Goal: Task Accomplishment & Management: Complete application form

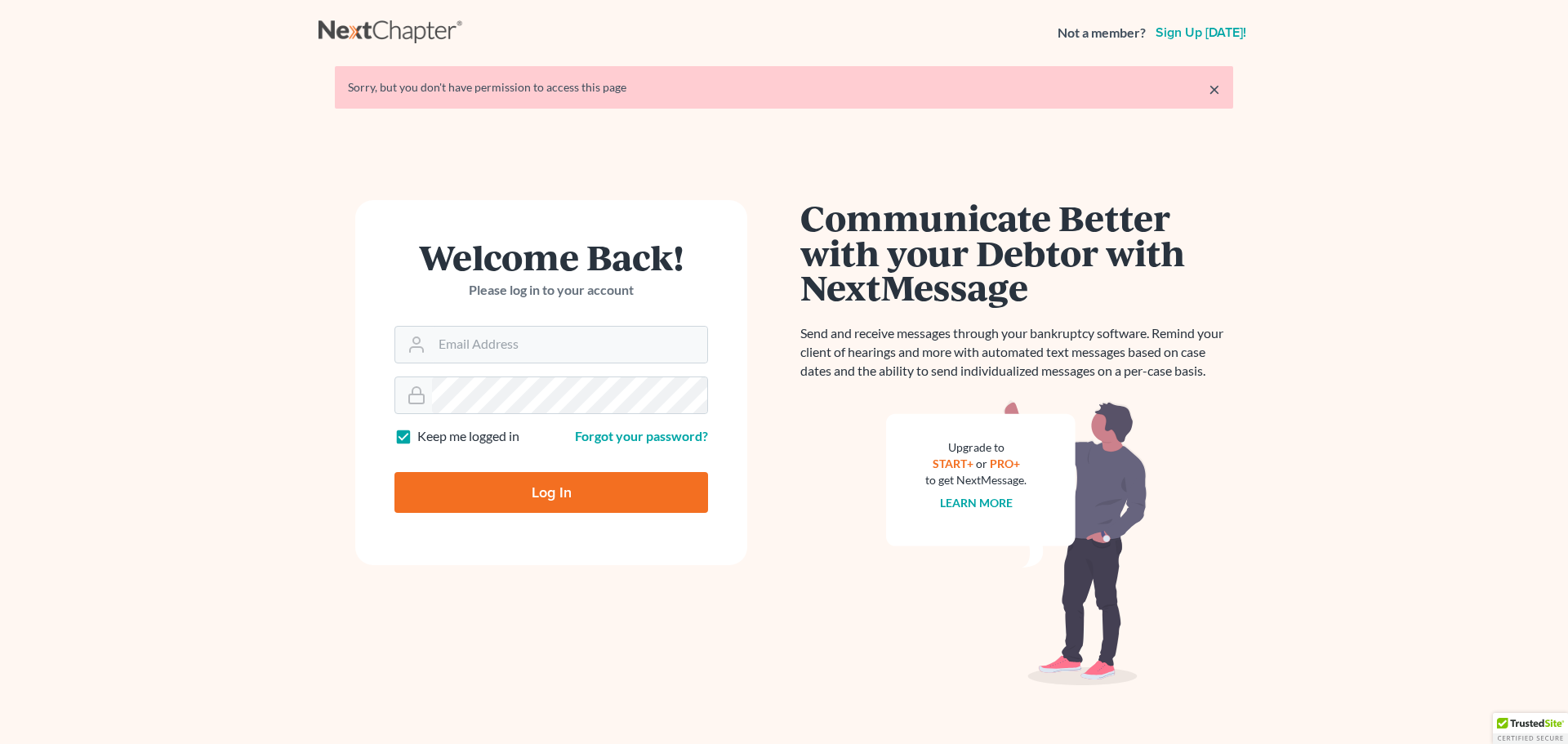
type input "[EMAIL_ADDRESS][DOMAIN_NAME]"
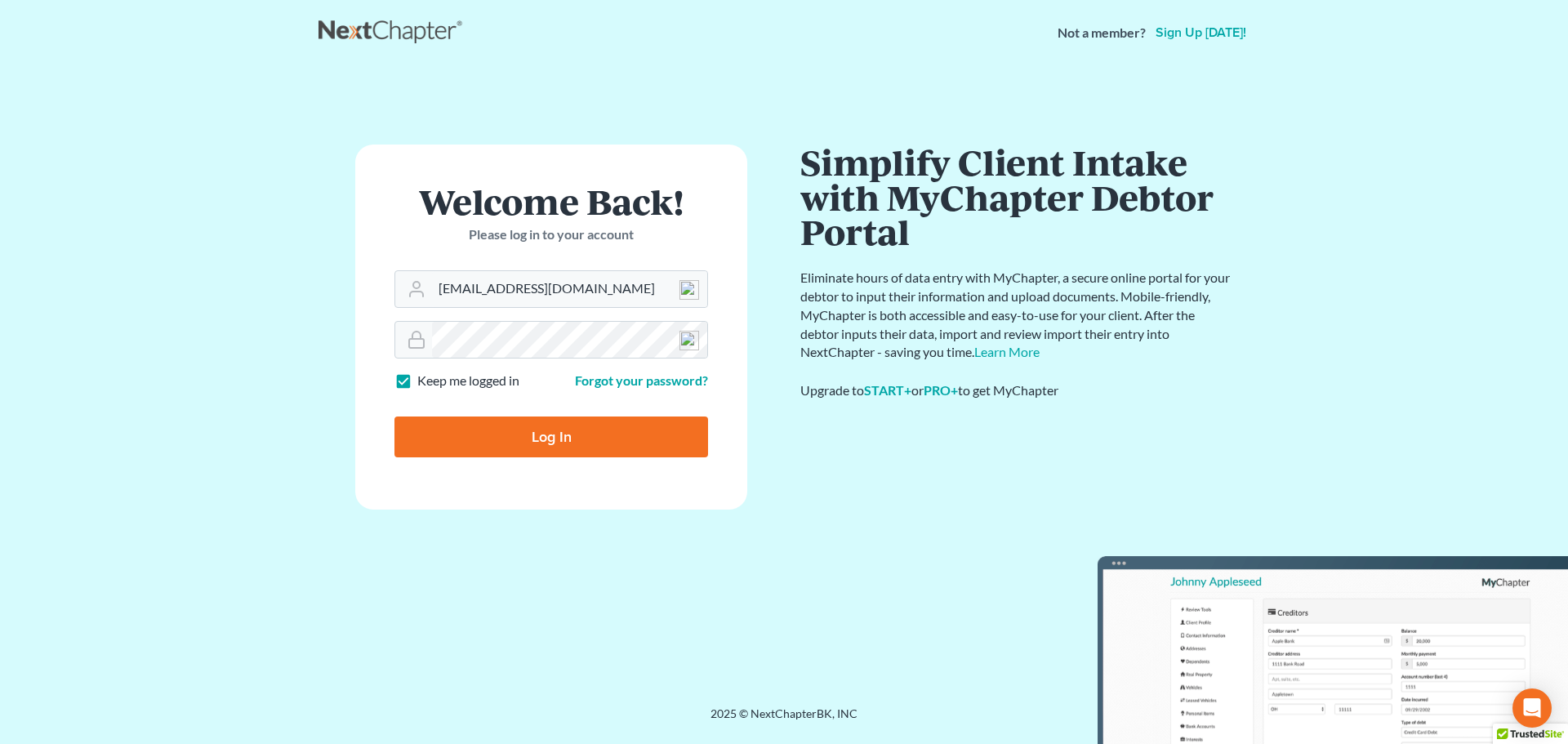
click at [524, 436] on input "Log In" at bounding box center [551, 436] width 314 height 41
type input "Thinking..."
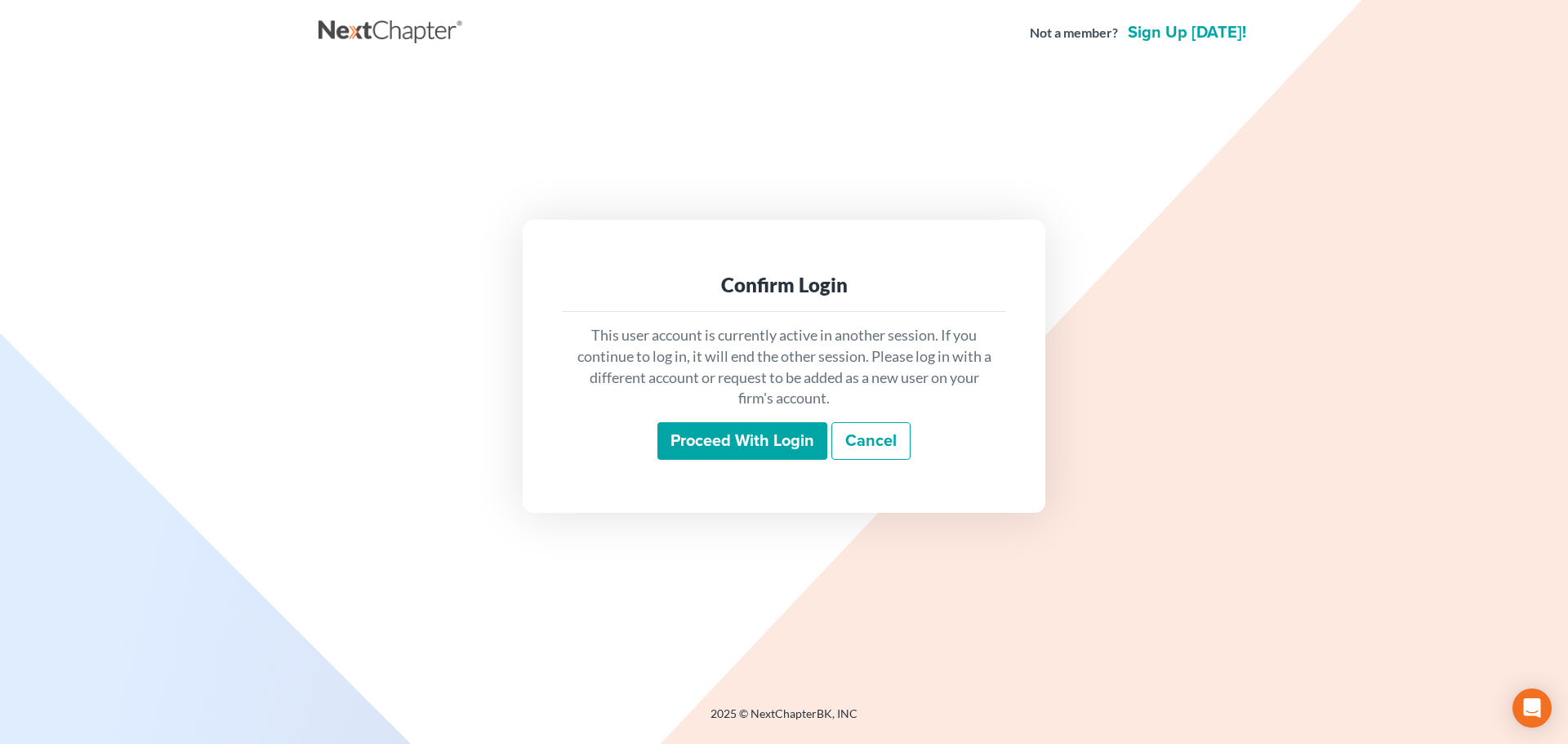
click at [755, 433] on input "Proceed with login" at bounding box center [742, 441] width 170 height 38
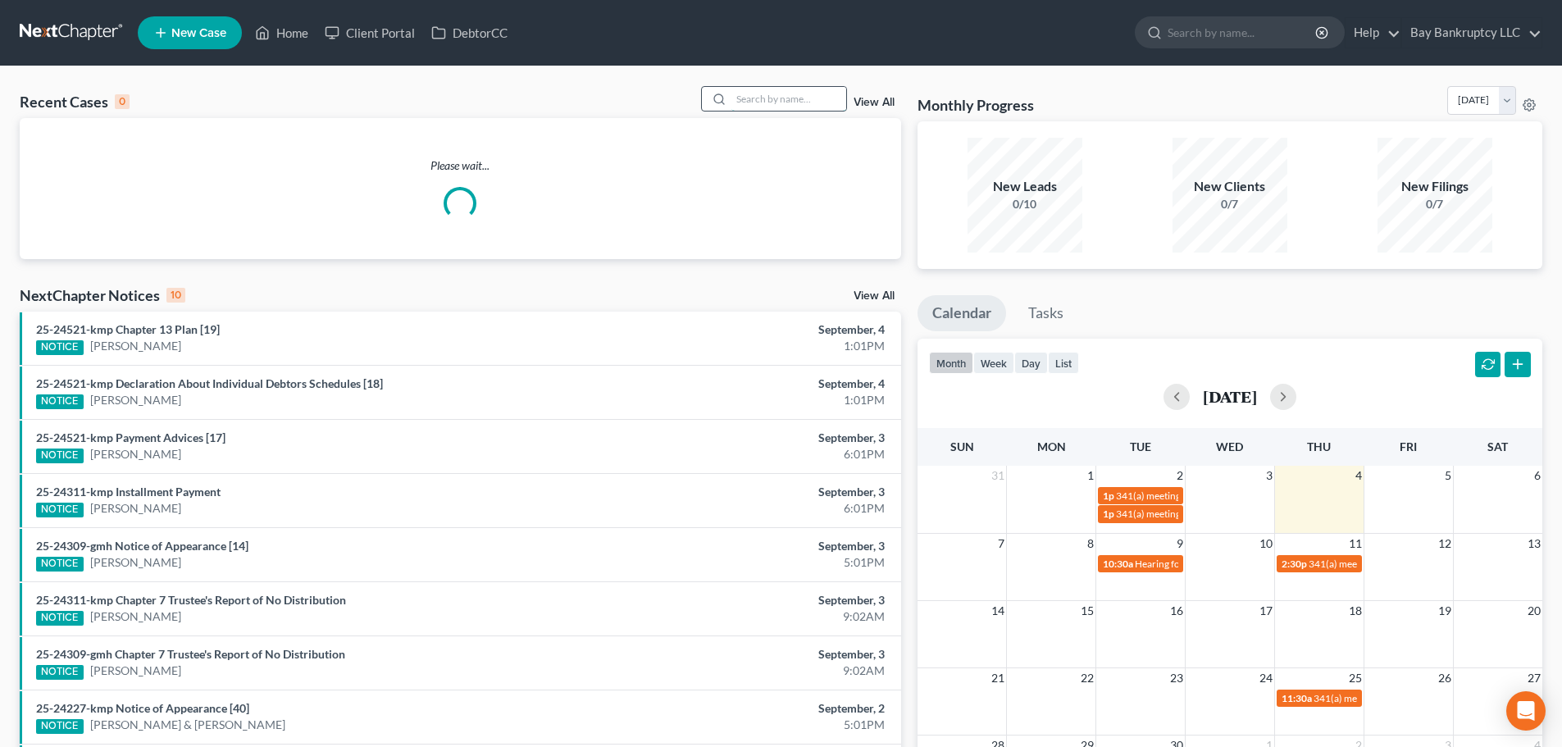
click at [783, 99] on input "search" at bounding box center [788, 99] width 115 height 24
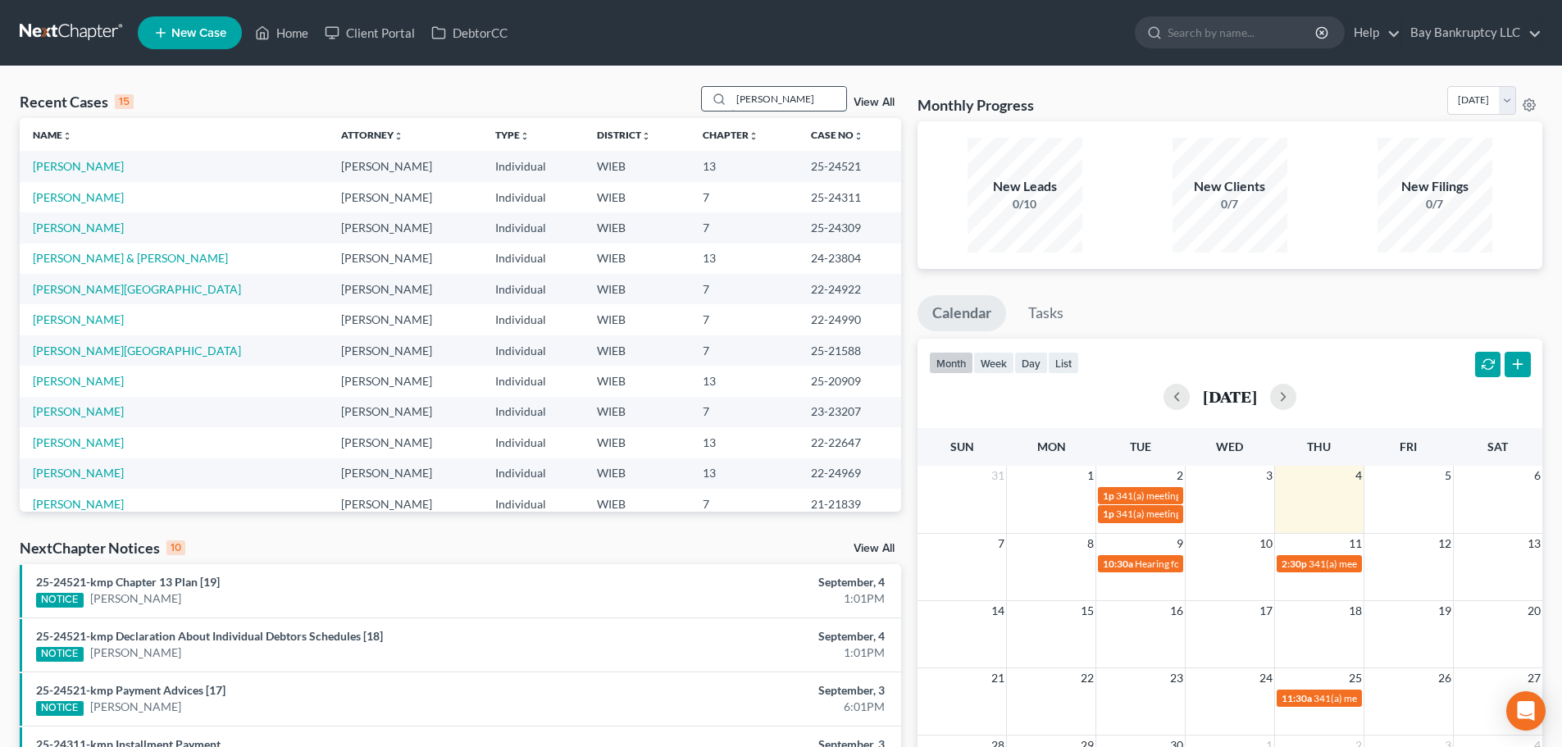
type input "[PERSON_NAME]"
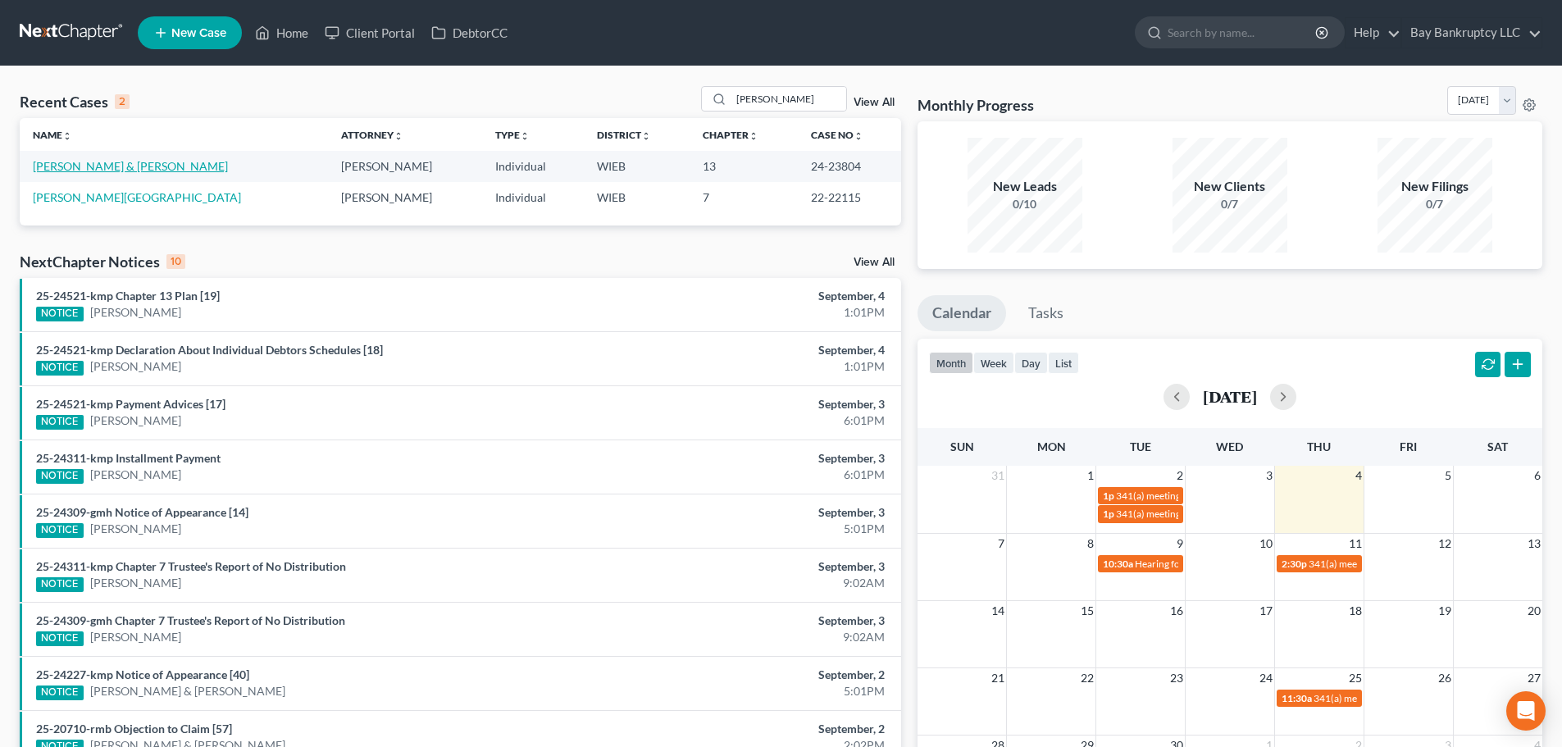
click at [75, 169] on link "[PERSON_NAME] & [PERSON_NAME]" at bounding box center [130, 166] width 195 height 14
select select "2"
select select "1"
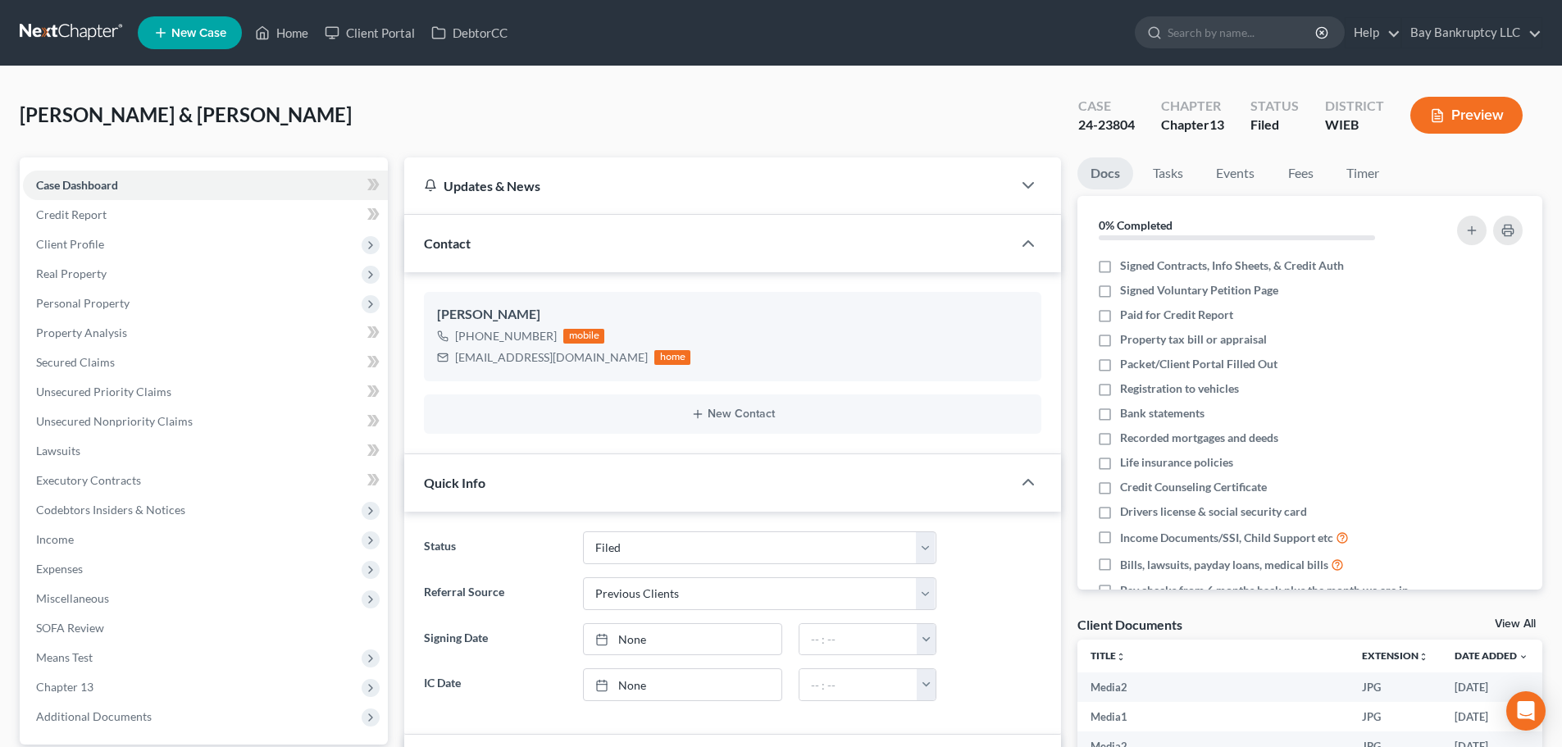
scroll to position [59787, 0]
click at [80, 573] on span "Expenses" at bounding box center [59, 569] width 47 height 14
click at [84, 599] on span "Home" at bounding box center [84, 598] width 31 height 14
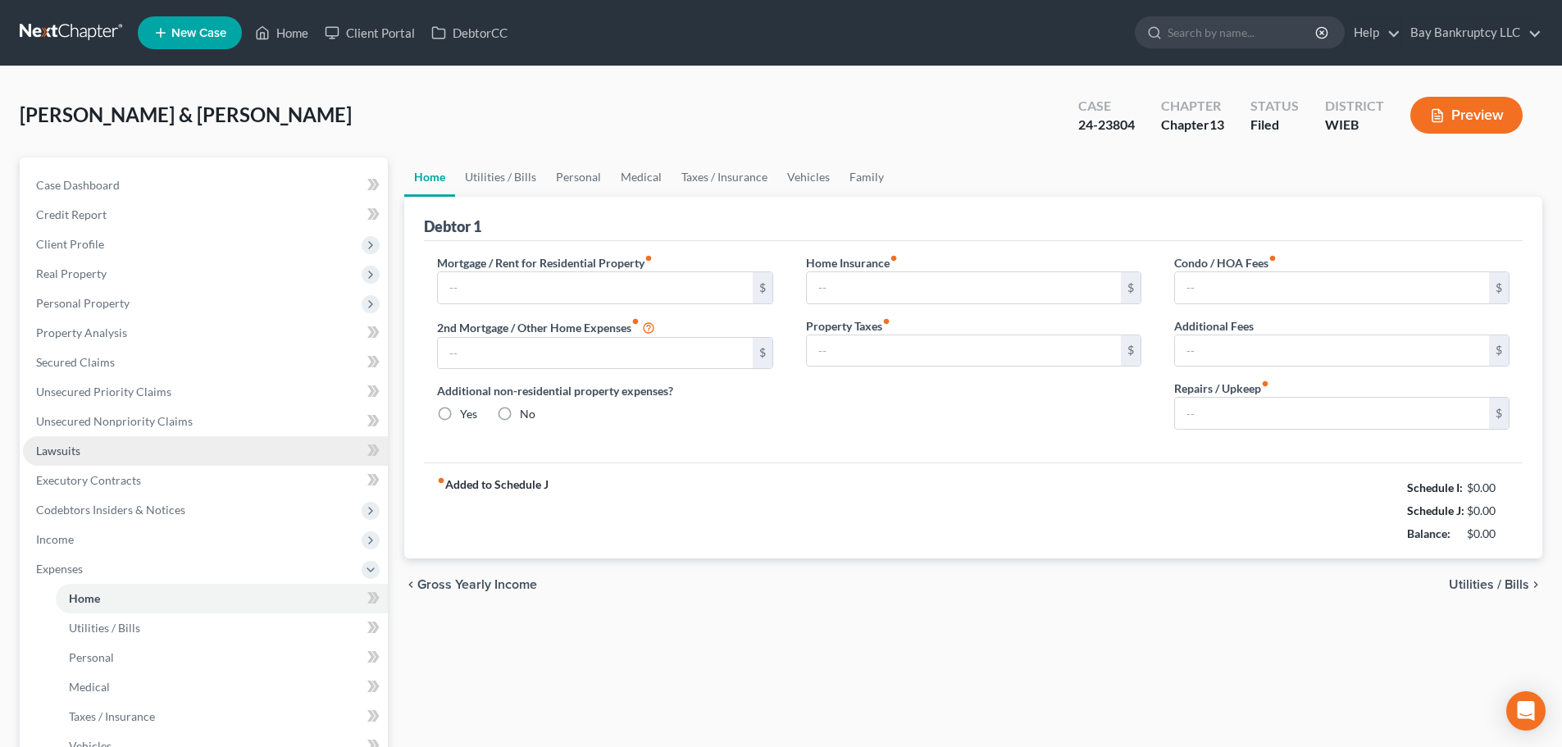
type input "1,200.00"
type input "0.00"
radio input "true"
type input "0.00"
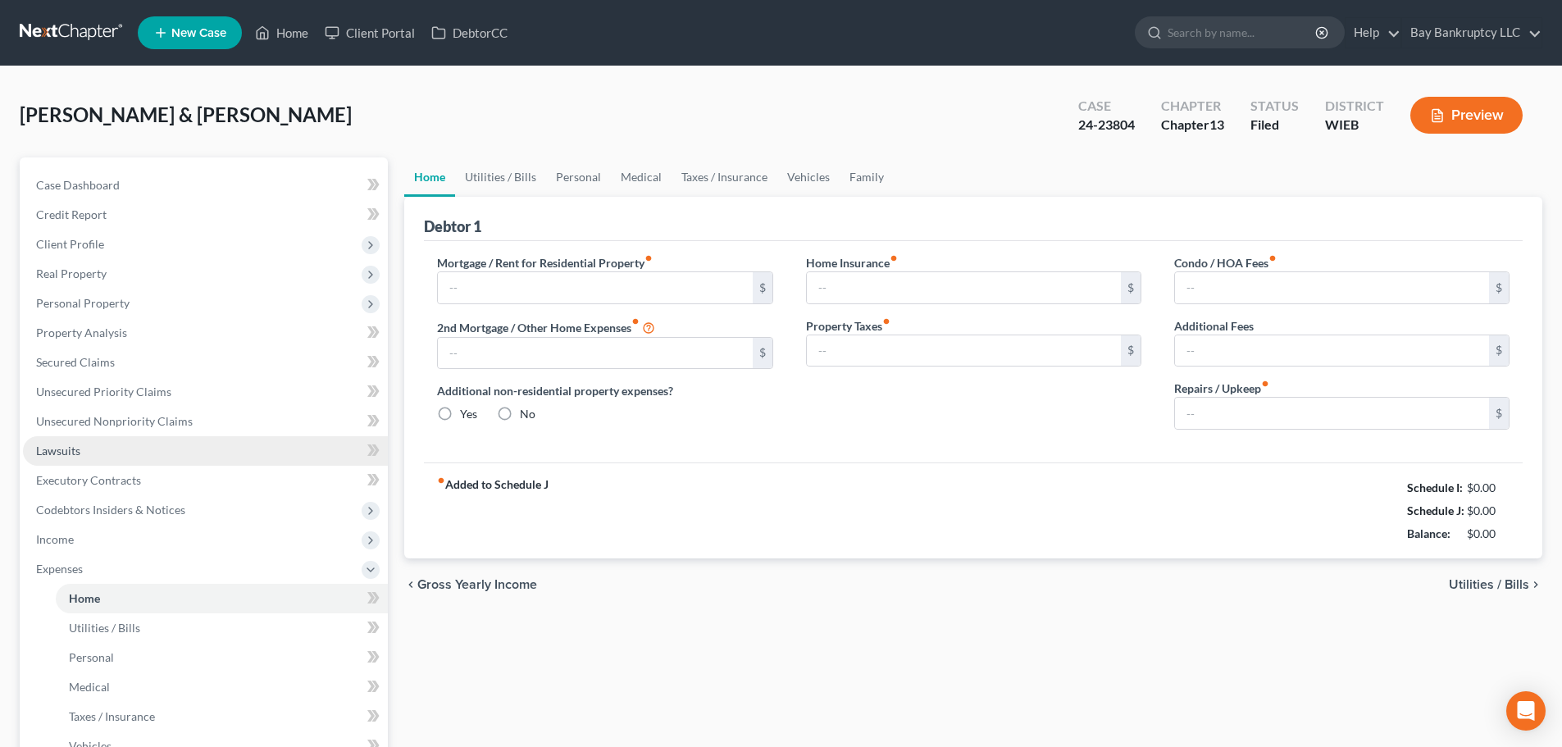
type input "0.00"
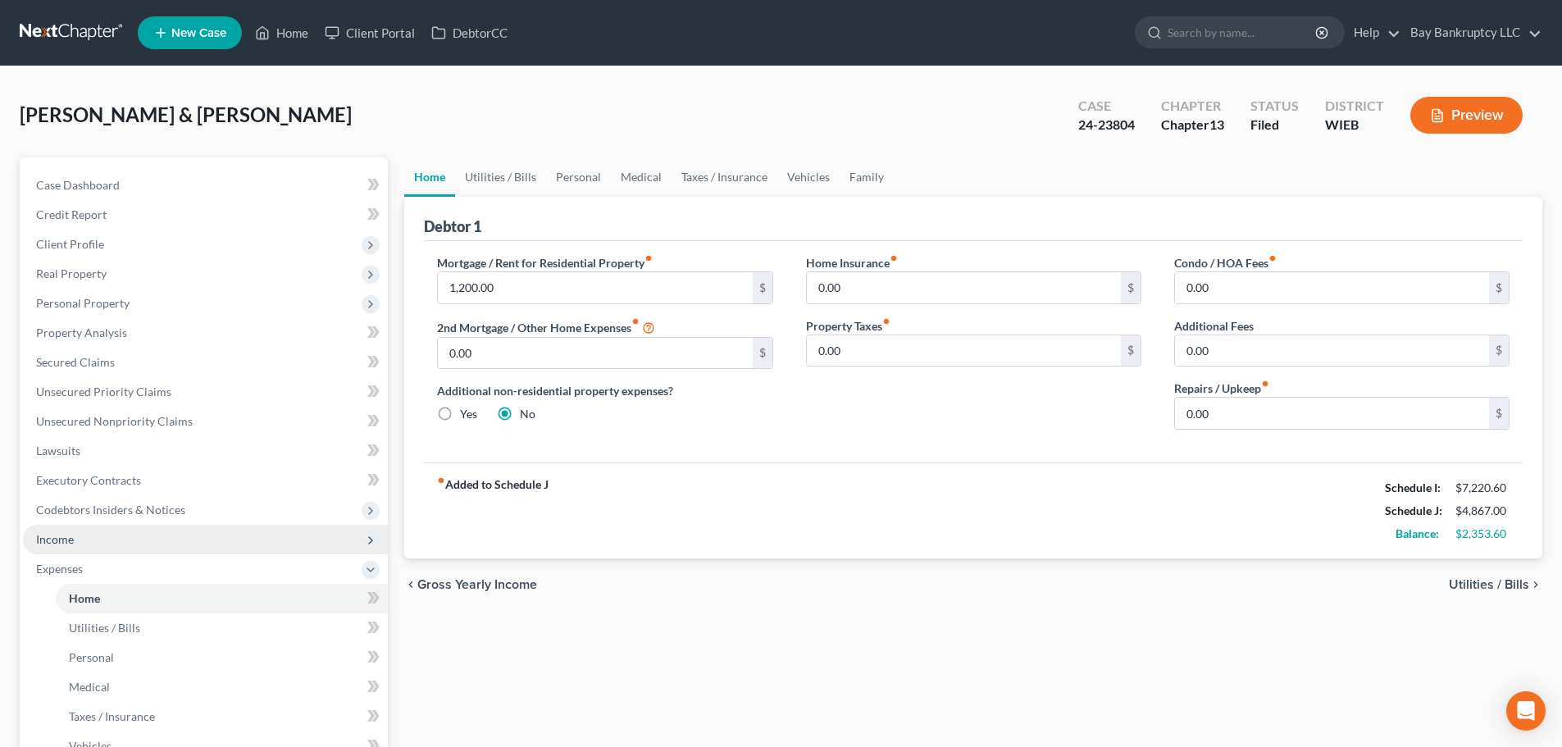
click at [73, 536] on span "Income" at bounding box center [55, 539] width 38 height 14
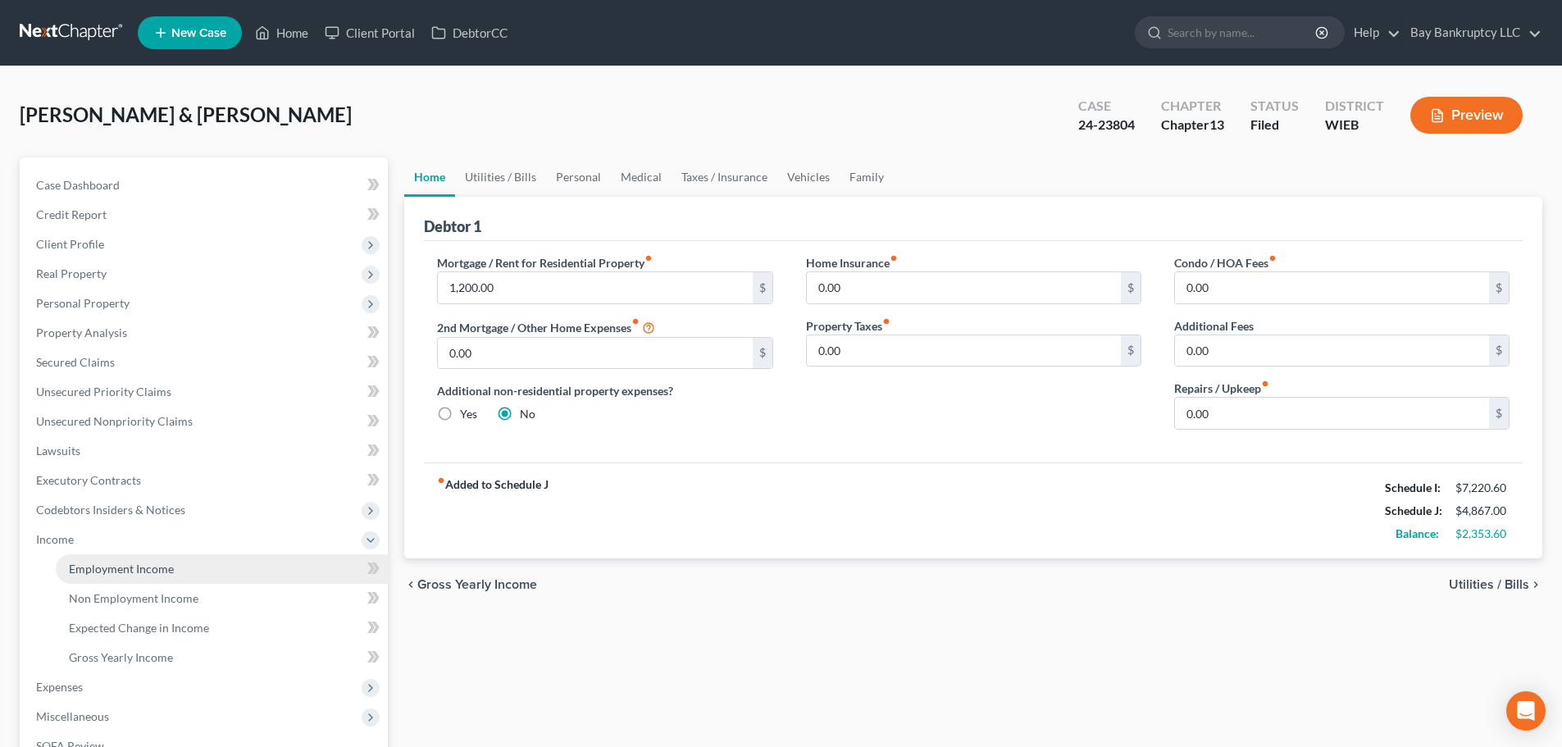
click at [89, 564] on span "Employment Income" at bounding box center [121, 569] width 105 height 14
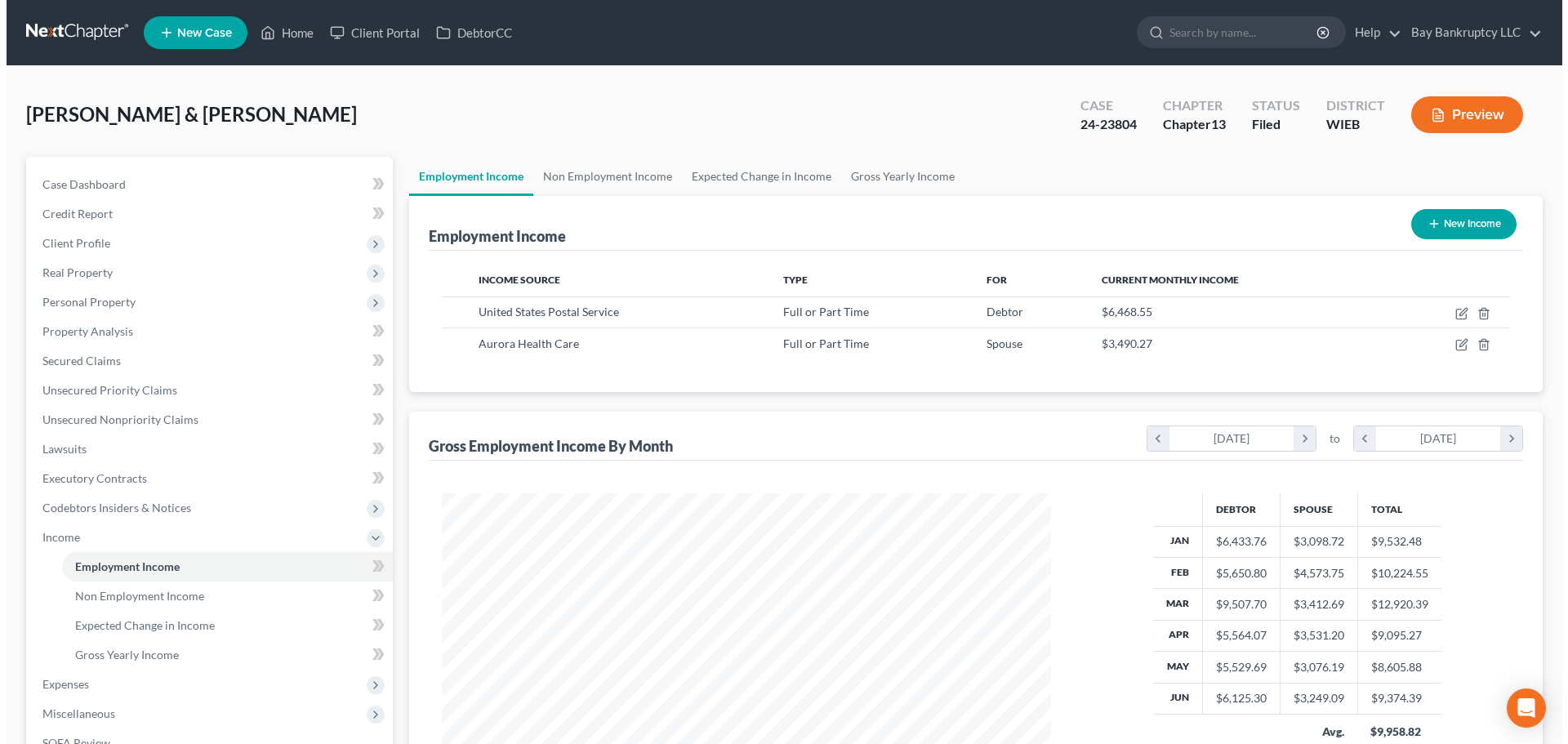
scroll to position [305, 643]
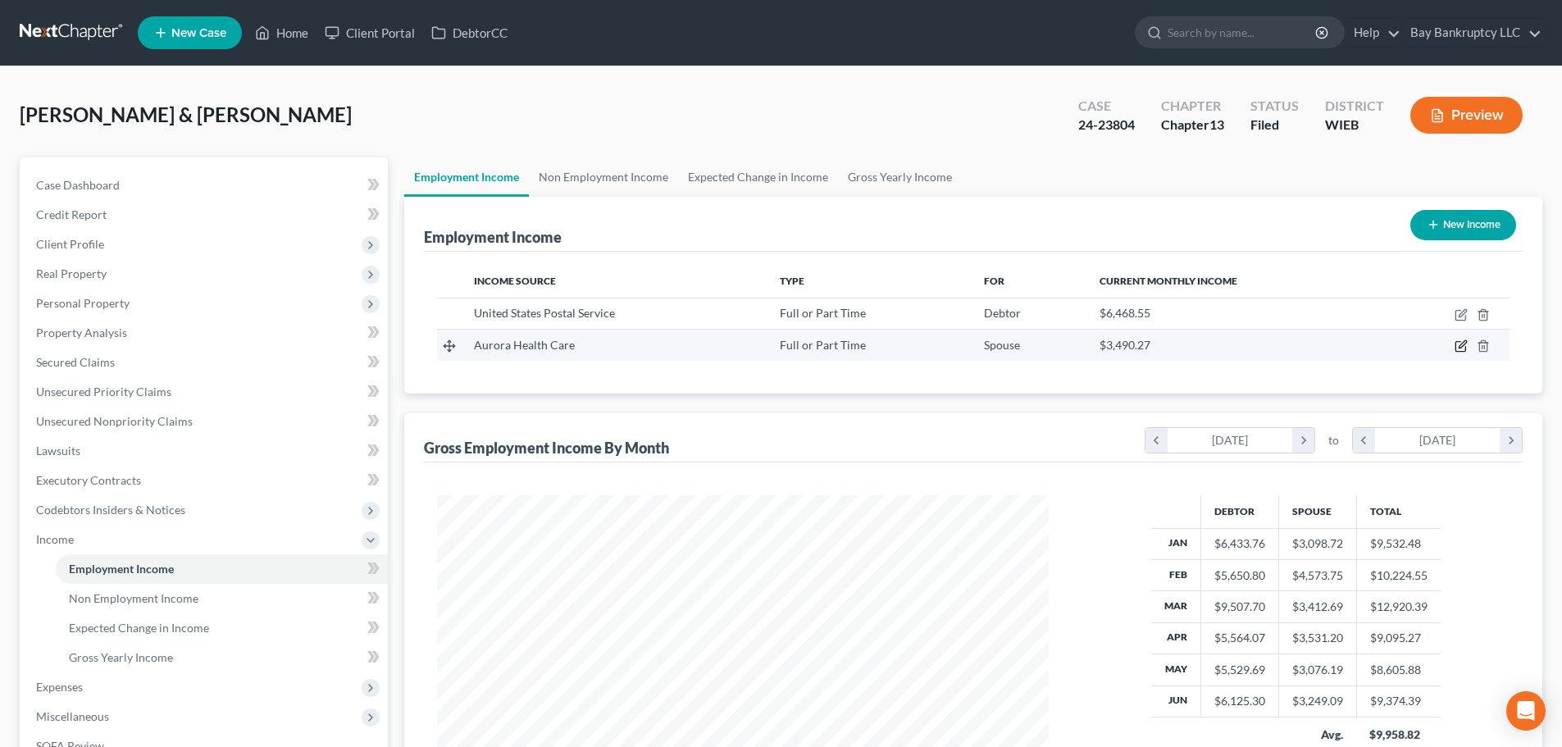
click at [1460, 344] on icon "button" at bounding box center [1461, 345] width 13 height 13
select select "0"
select select "52"
select select "2"
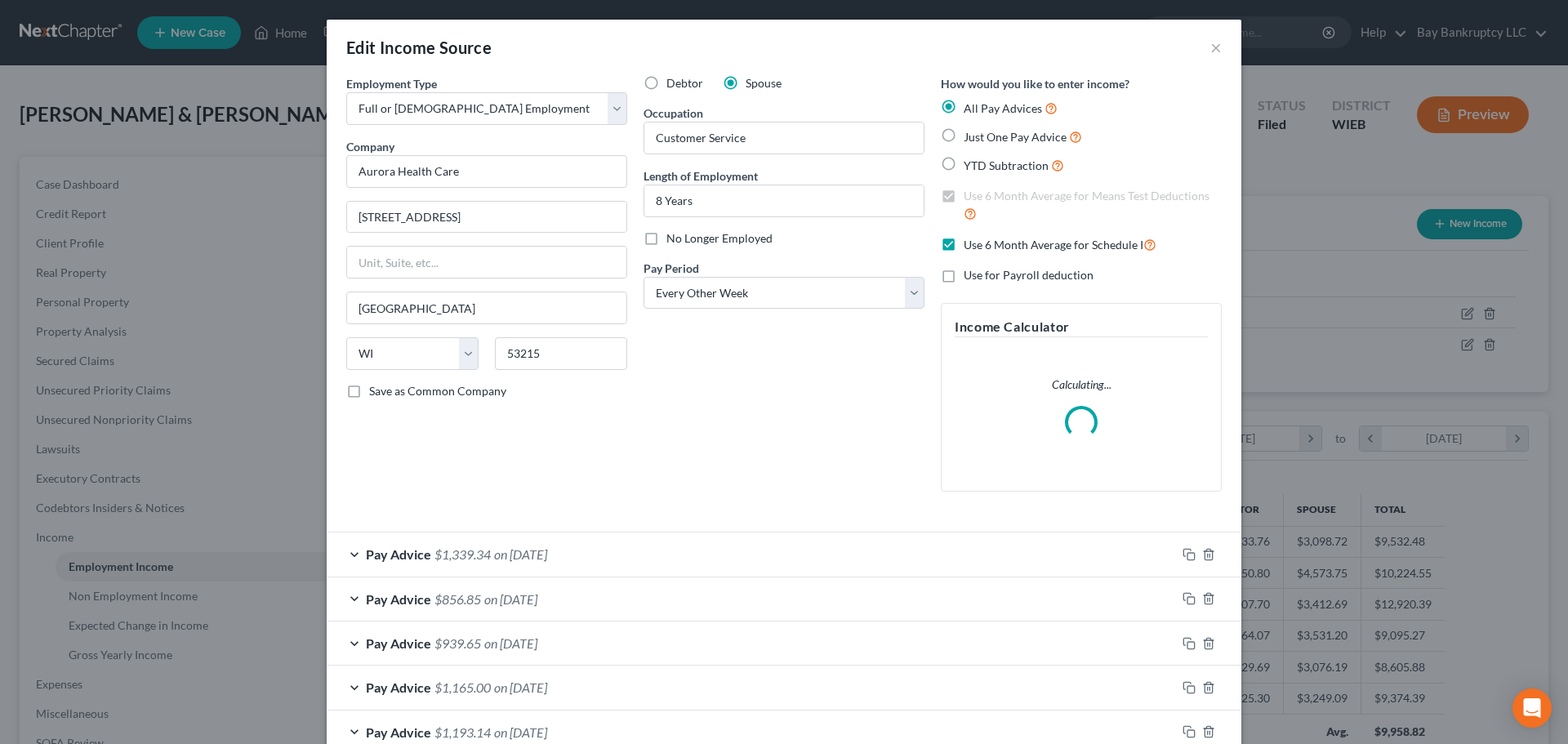
scroll to position [307, 648]
click at [459, 174] on input "Aurora Health Care" at bounding box center [487, 171] width 281 height 33
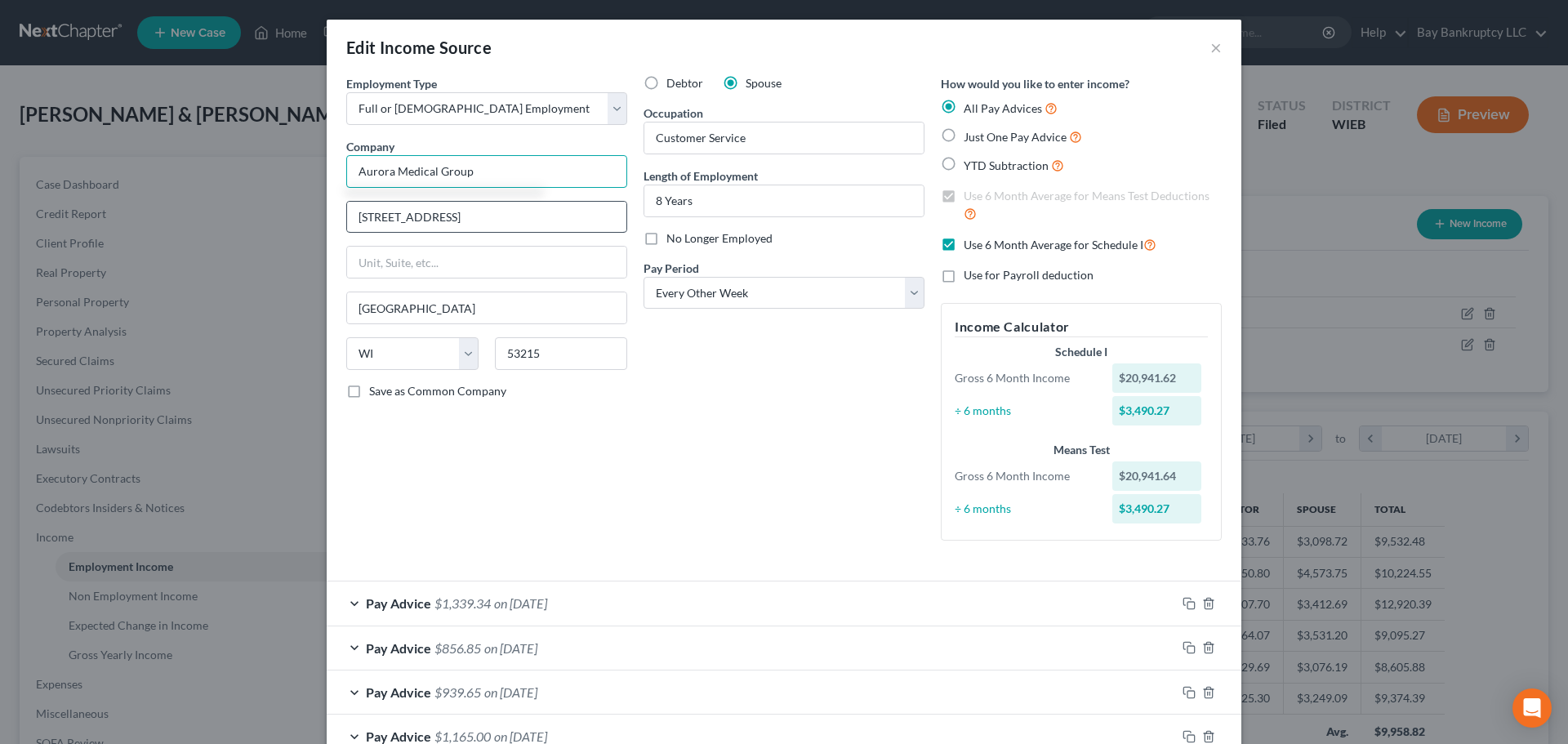
type input "Aurora Medical Group"
click at [518, 211] on input "3355 W Forest Home Ave," at bounding box center [486, 217] width 279 height 31
drag, startPoint x: 518, startPoint y: 211, endPoint x: 347, endPoint y: 234, distance: 172.5
click at [347, 234] on div "Employment Type * Select Full or Part Time Employment Self Employment Company *…" at bounding box center [486, 314] width 297 height 479
type input "2900 W Oklahoma Ave"
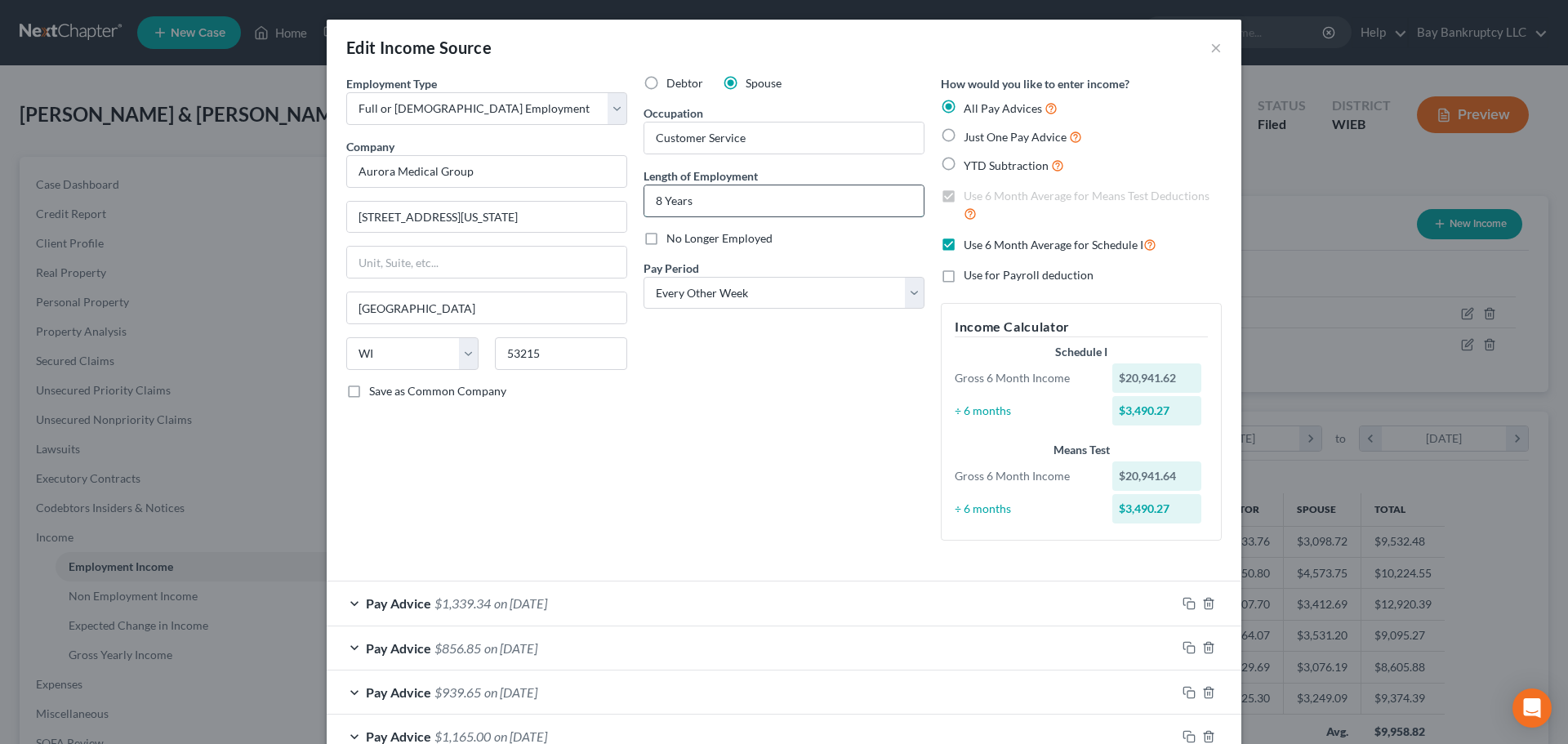
drag, startPoint x: 702, startPoint y: 206, endPoint x: 640, endPoint y: 206, distance: 62.0
click at [645, 206] on input "8 Years" at bounding box center [784, 200] width 279 height 31
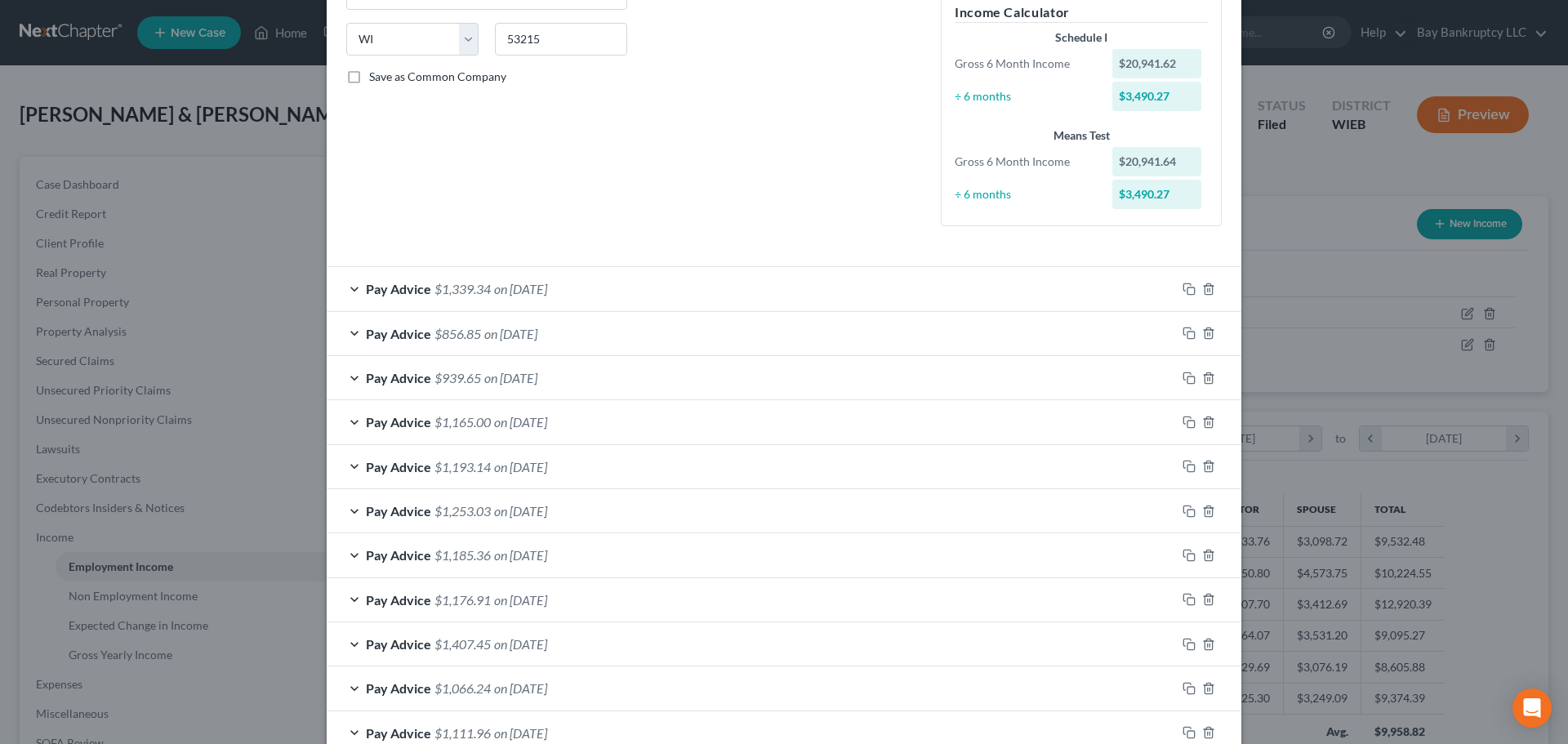
scroll to position [327, 0]
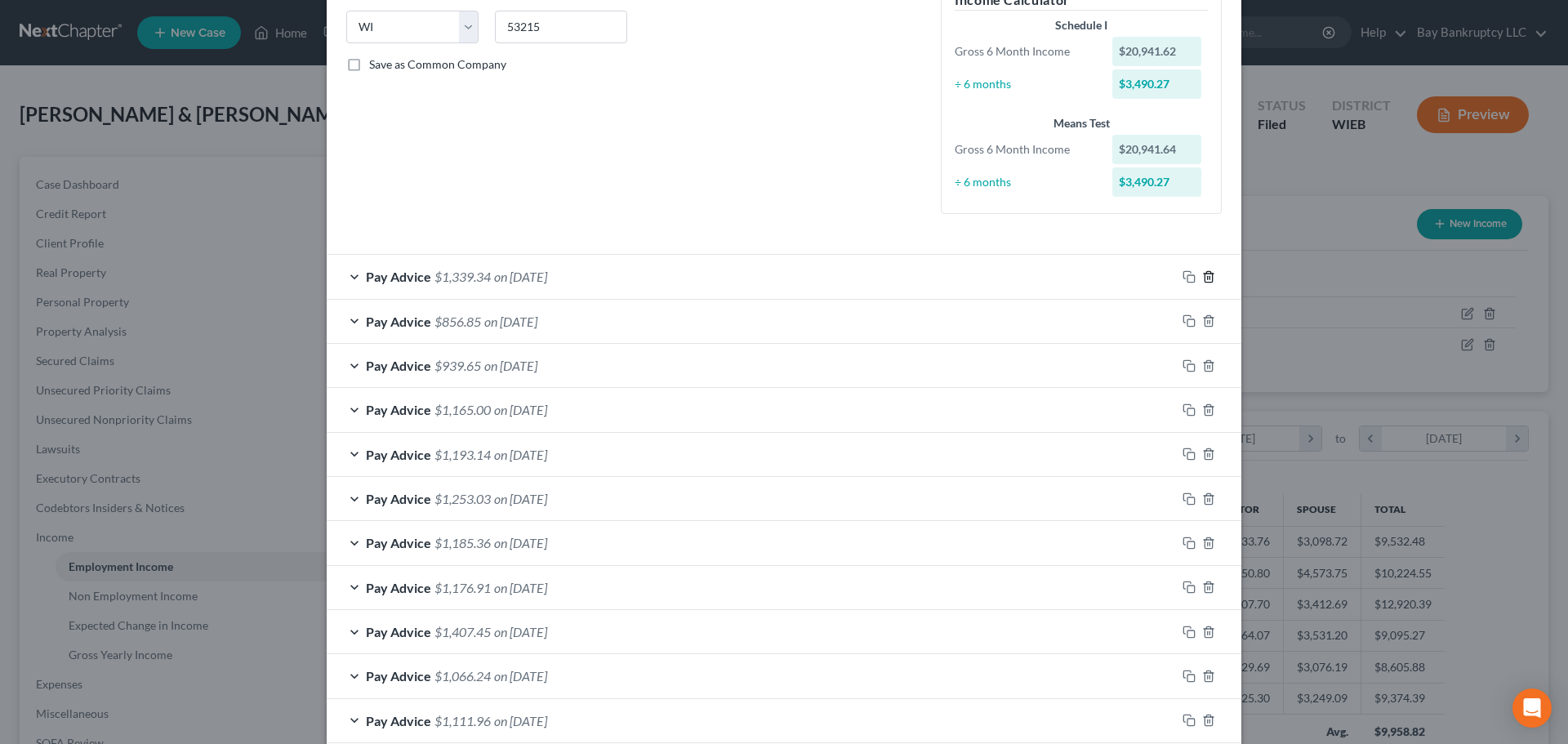
type input "2mo"
click at [1203, 280] on icon "button" at bounding box center [1208, 276] width 13 height 13
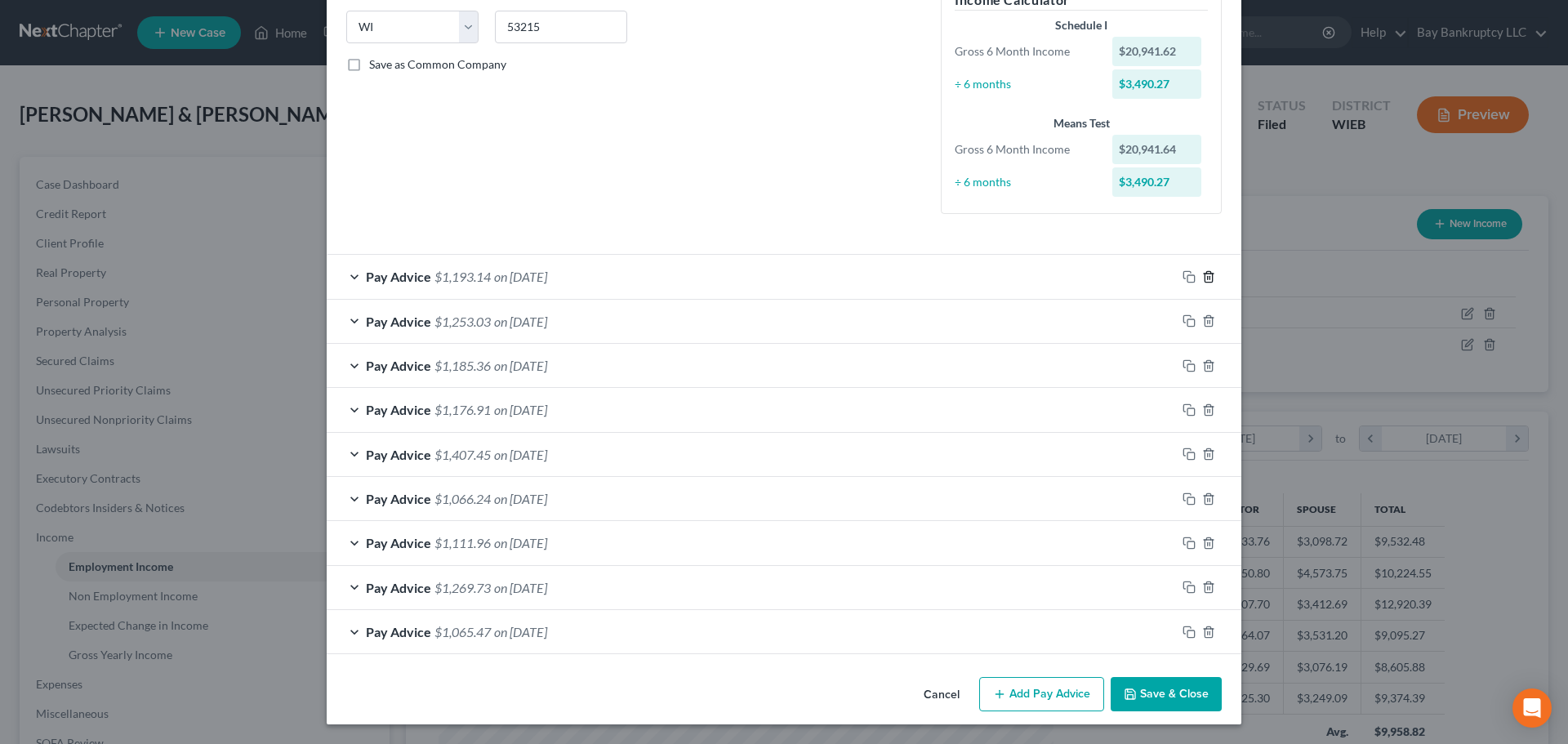
click at [1203, 280] on icon "button" at bounding box center [1208, 276] width 13 height 13
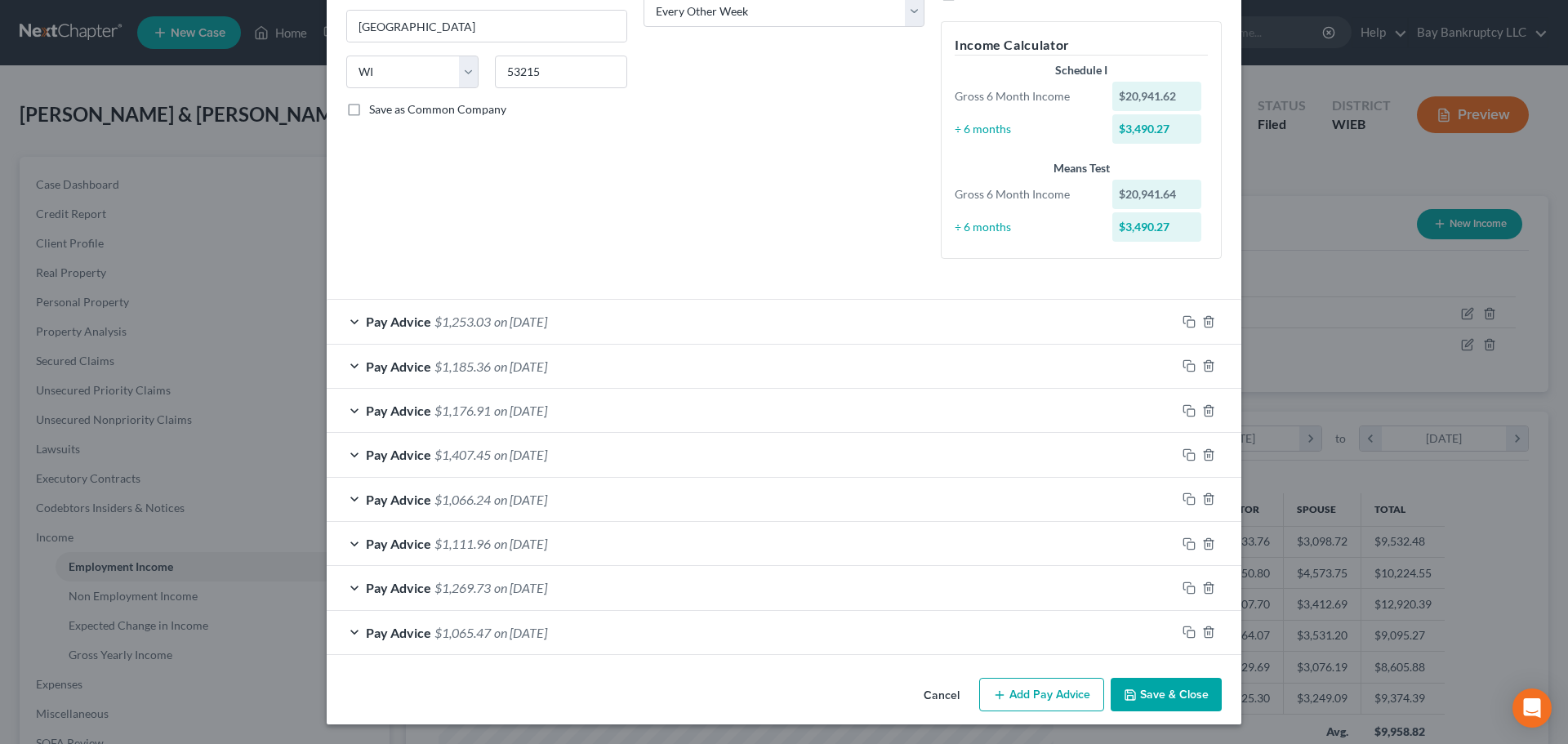
click at [1203, 280] on div "Employment Type * Select Full or Part Time Employment Self Employment Company *…" at bounding box center [783, 40] width 892 height 492
click at [1204, 319] on polyline "button" at bounding box center [1209, 319] width 10 height 0
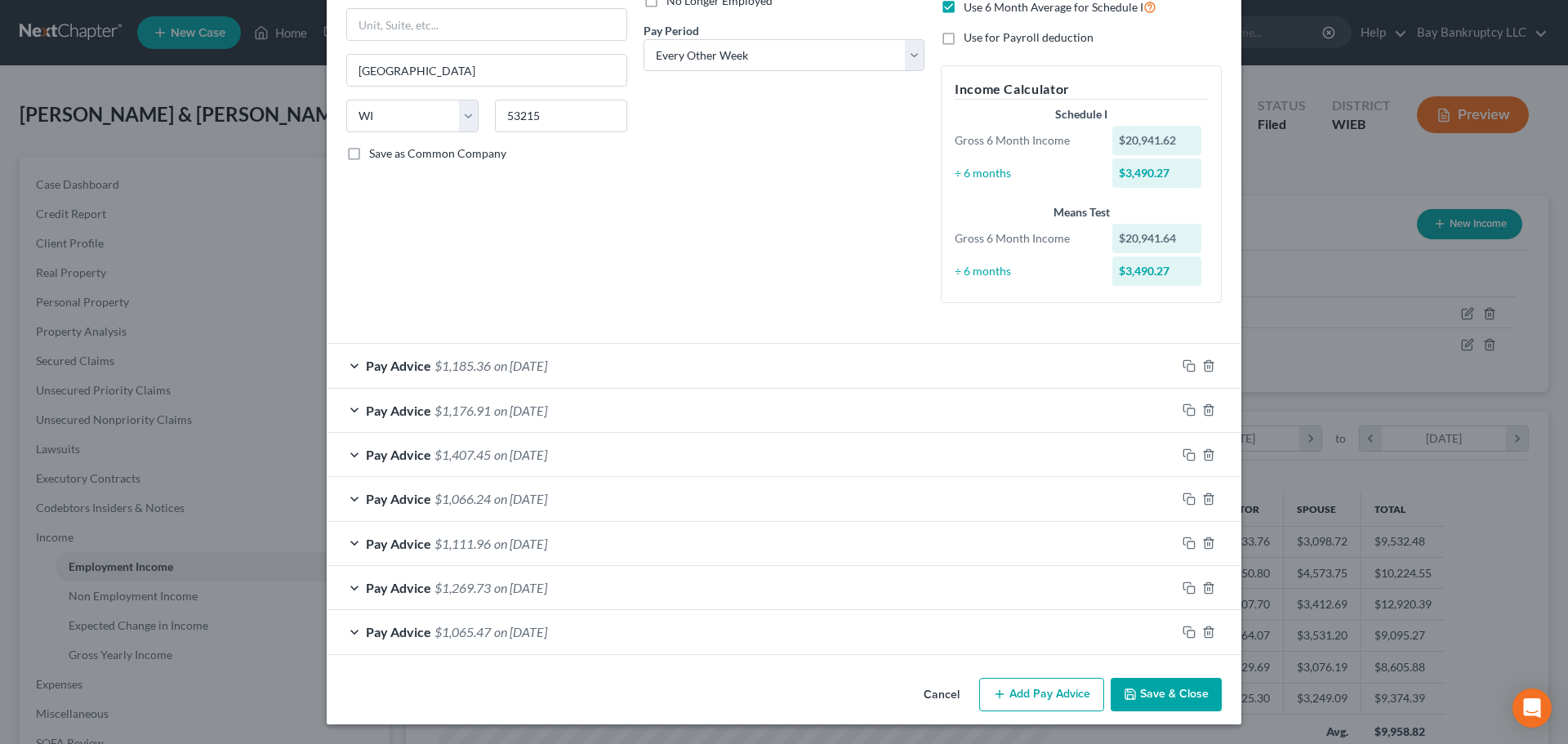
click at [1203, 319] on div "Employment Type * Select Full or Part Time Employment Self Employment Company *…" at bounding box center [783, 84] width 892 height 492
click at [1203, 361] on icon "button" at bounding box center [1208, 366] width 13 height 13
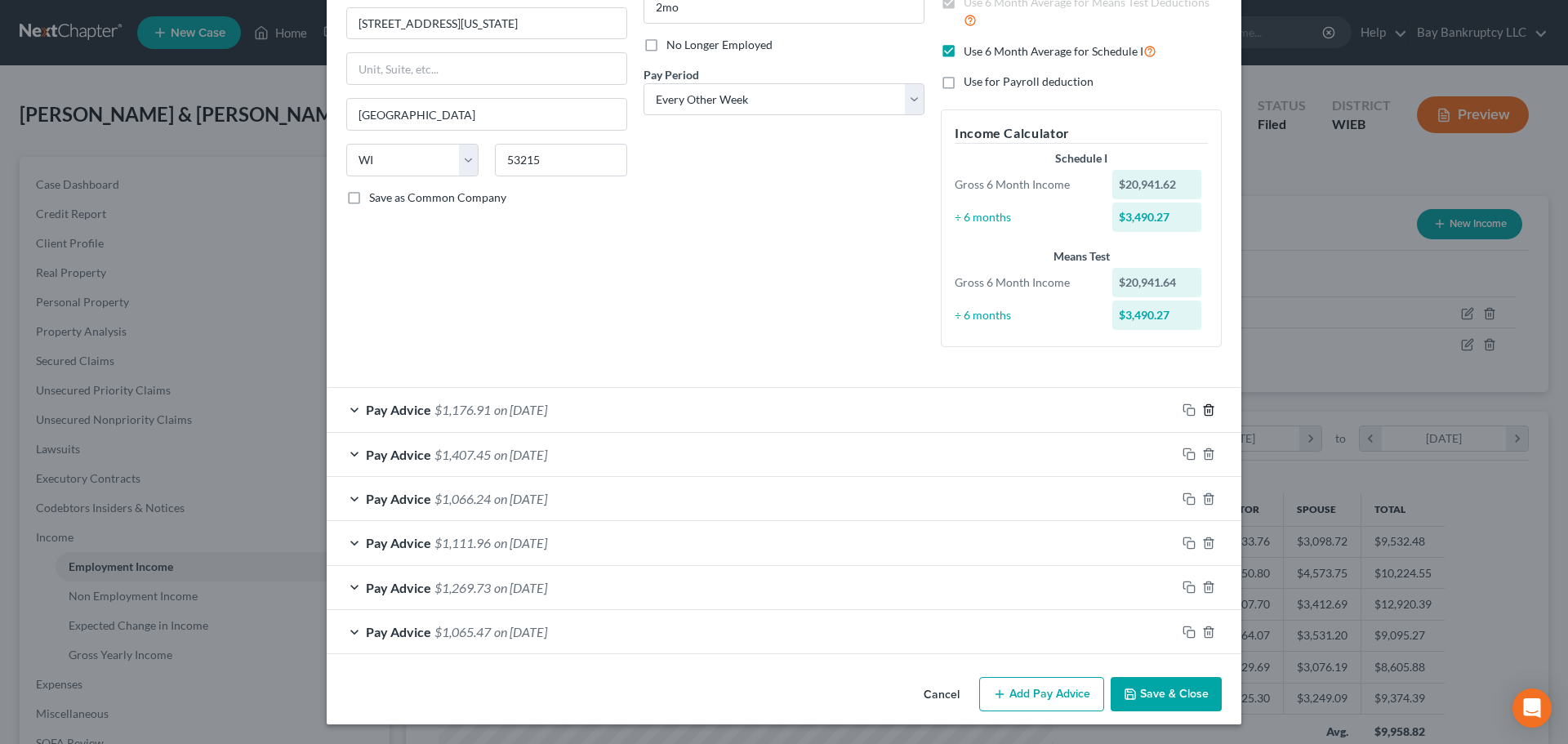
click at [1204, 406] on polyline "button" at bounding box center [1209, 406] width 10 height 0
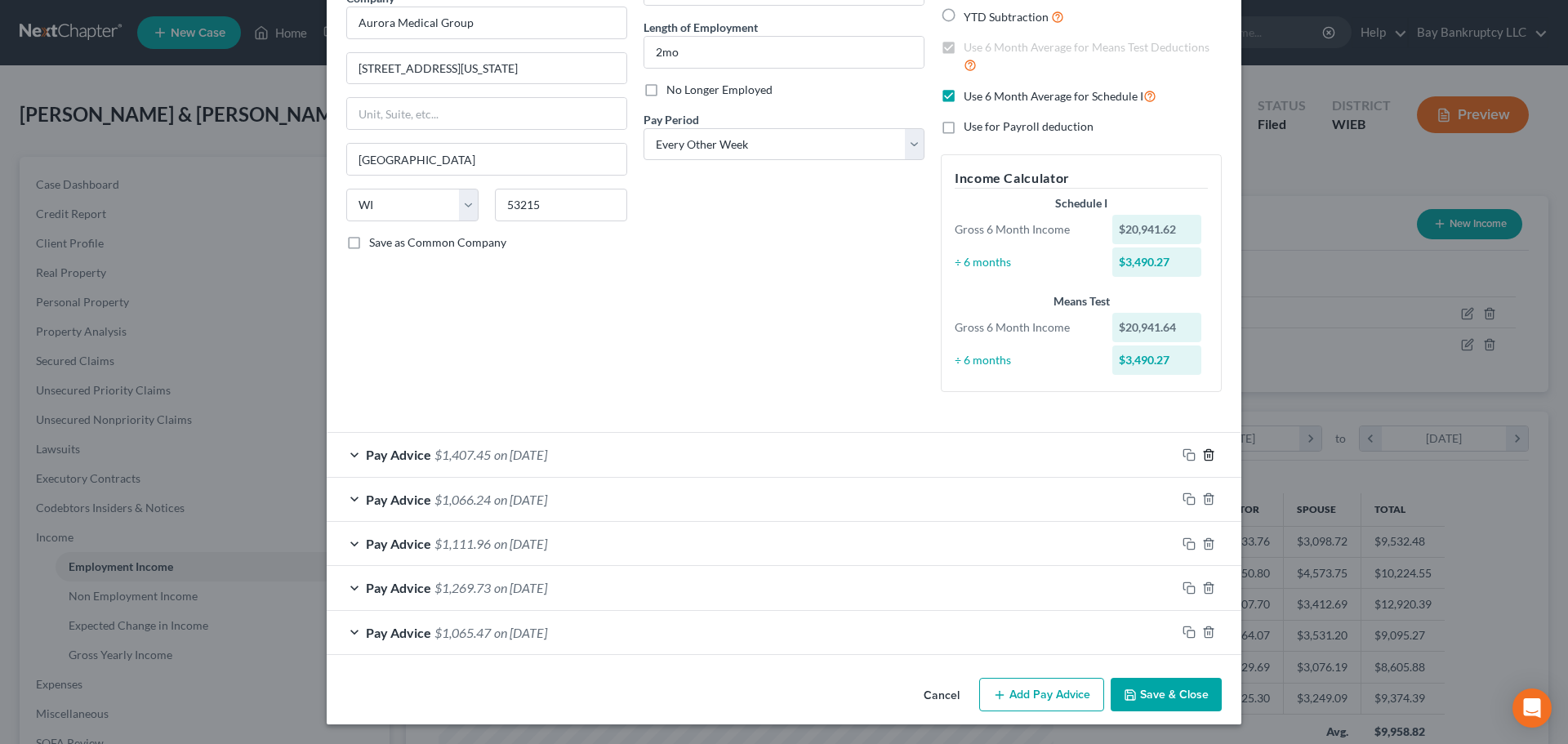
click at [1204, 451] on polyline "button" at bounding box center [1209, 451] width 10 height 0
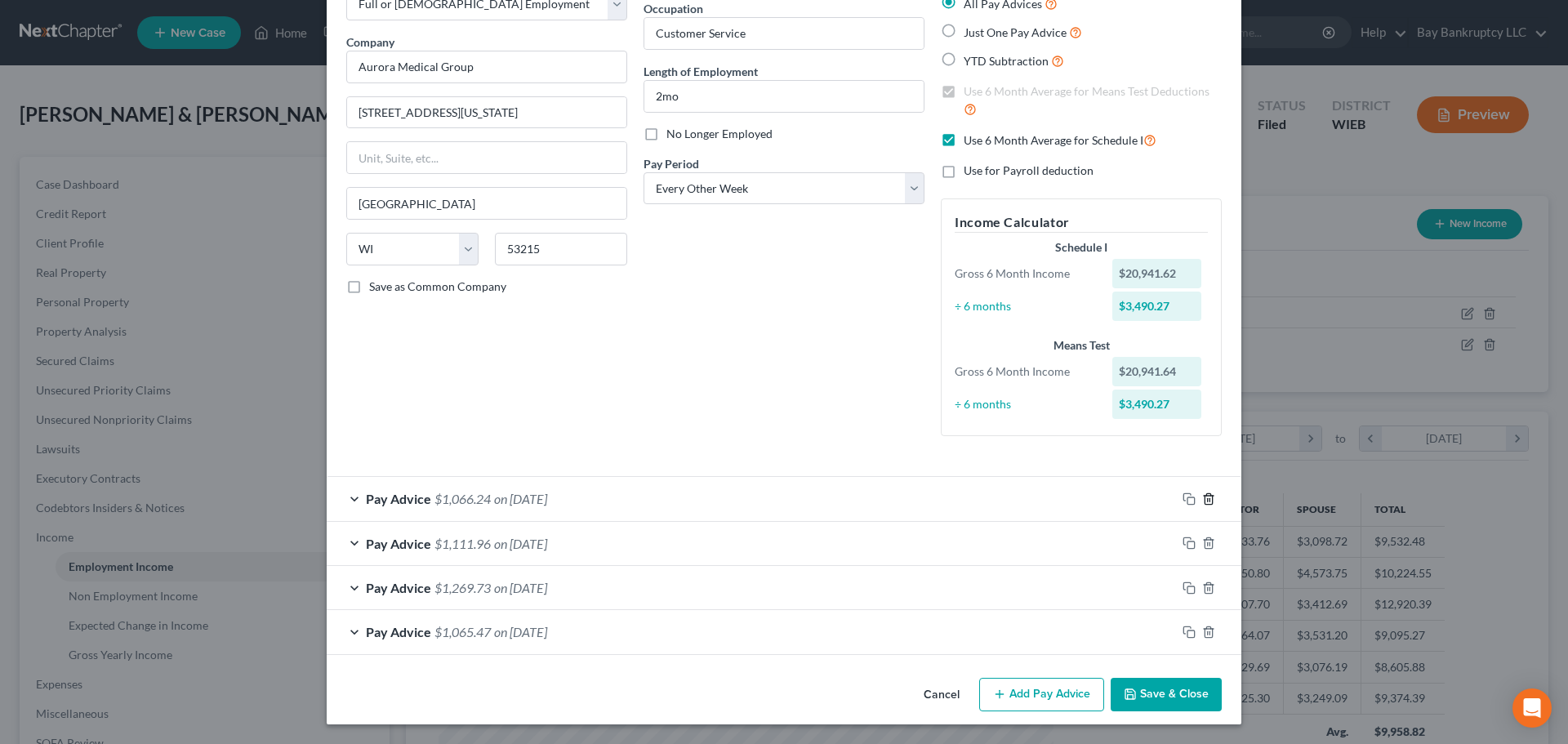
click at [1202, 500] on icon "button" at bounding box center [1208, 498] width 13 height 13
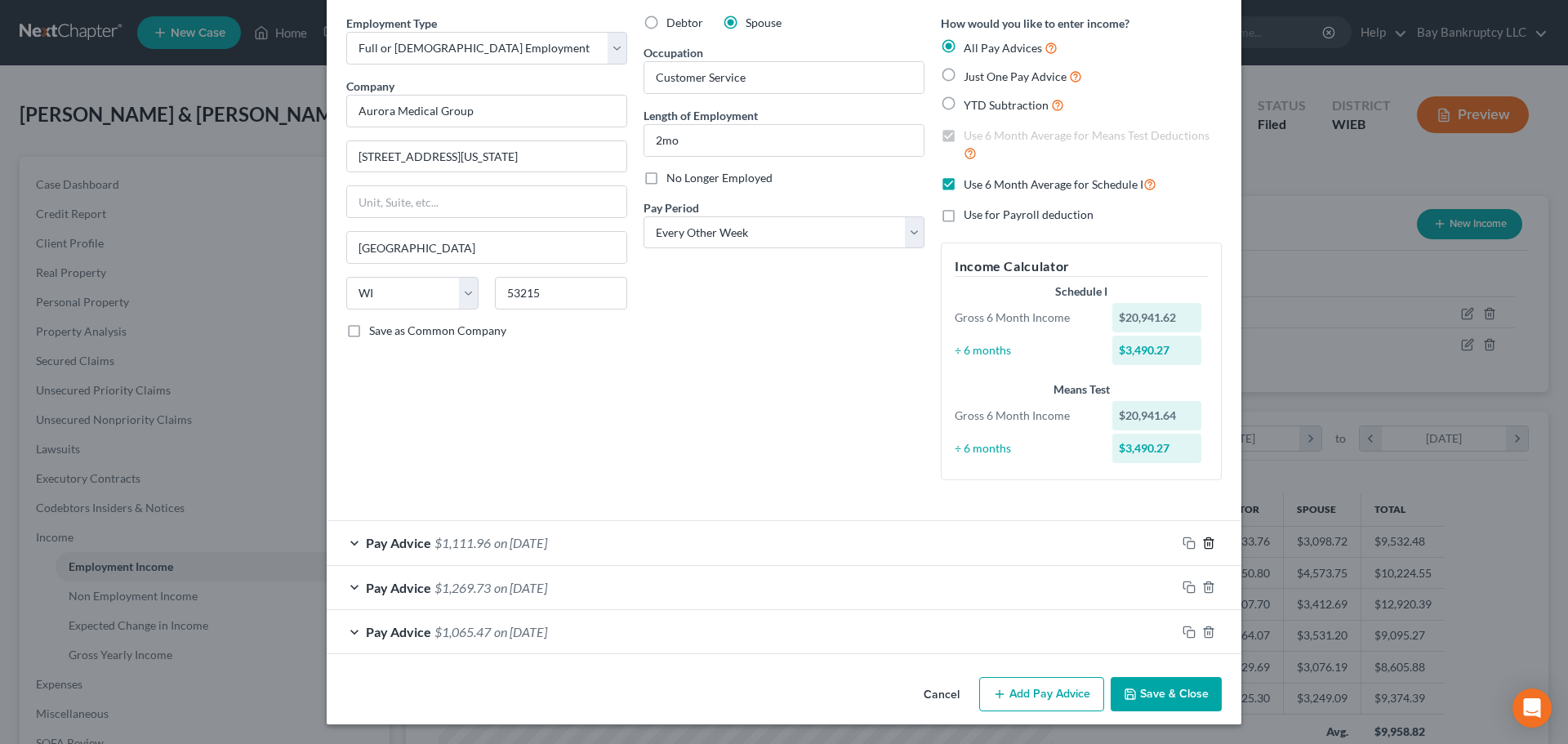
click at [1203, 542] on icon "button" at bounding box center [1208, 543] width 13 height 13
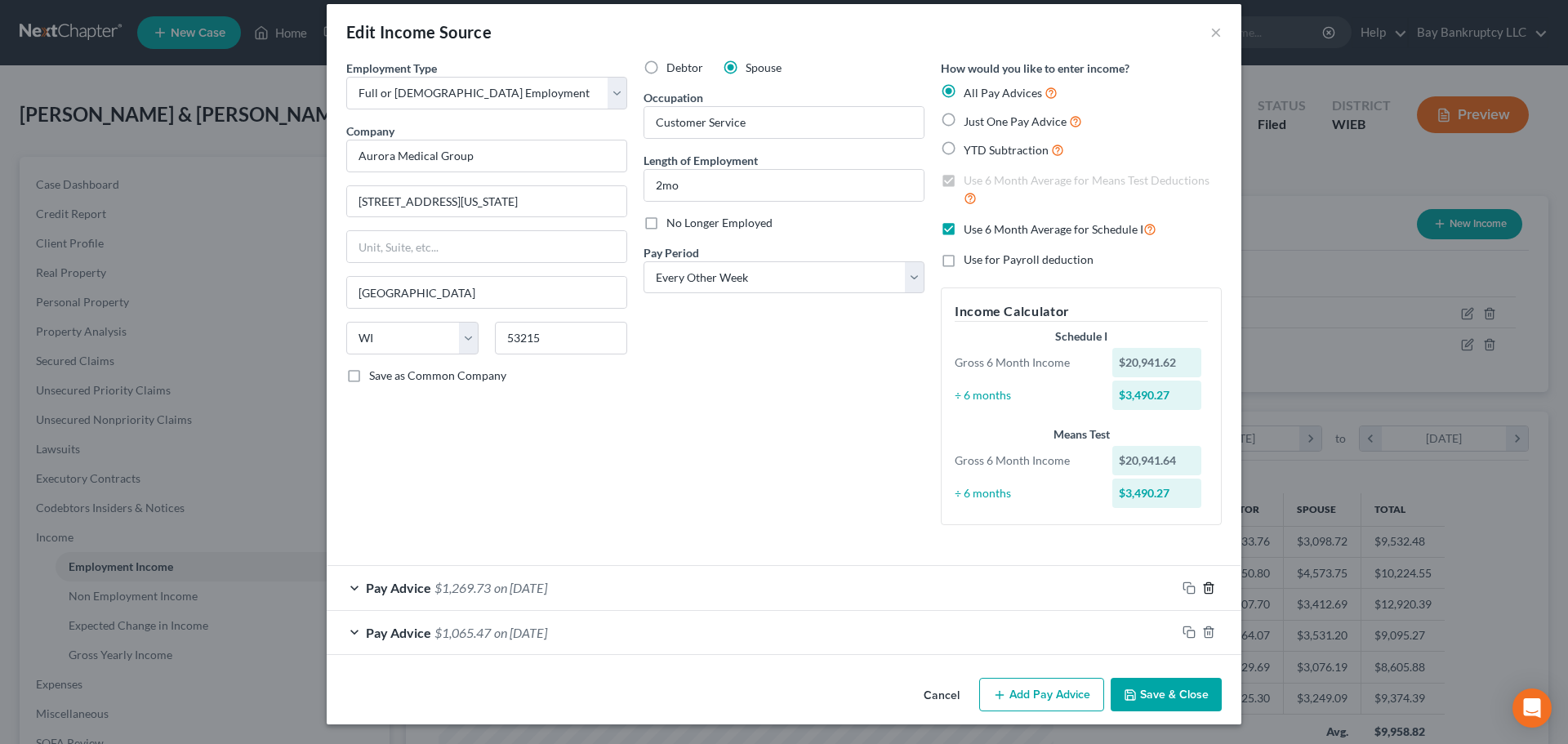
click at [1205, 592] on icon "button" at bounding box center [1208, 588] width 13 height 13
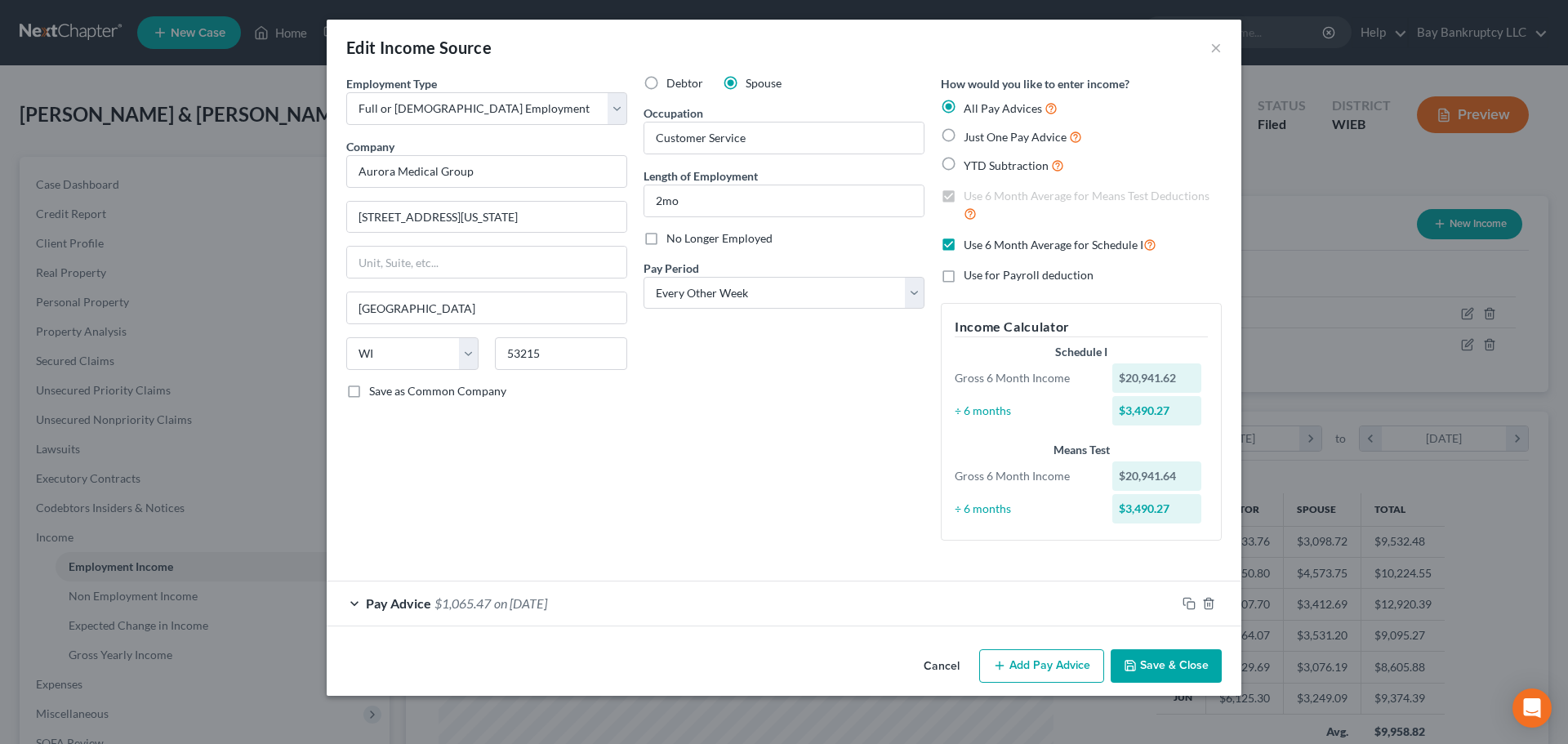
scroll to position [0, 0]
click at [1208, 606] on line "button" at bounding box center [1208, 604] width 0 height 3
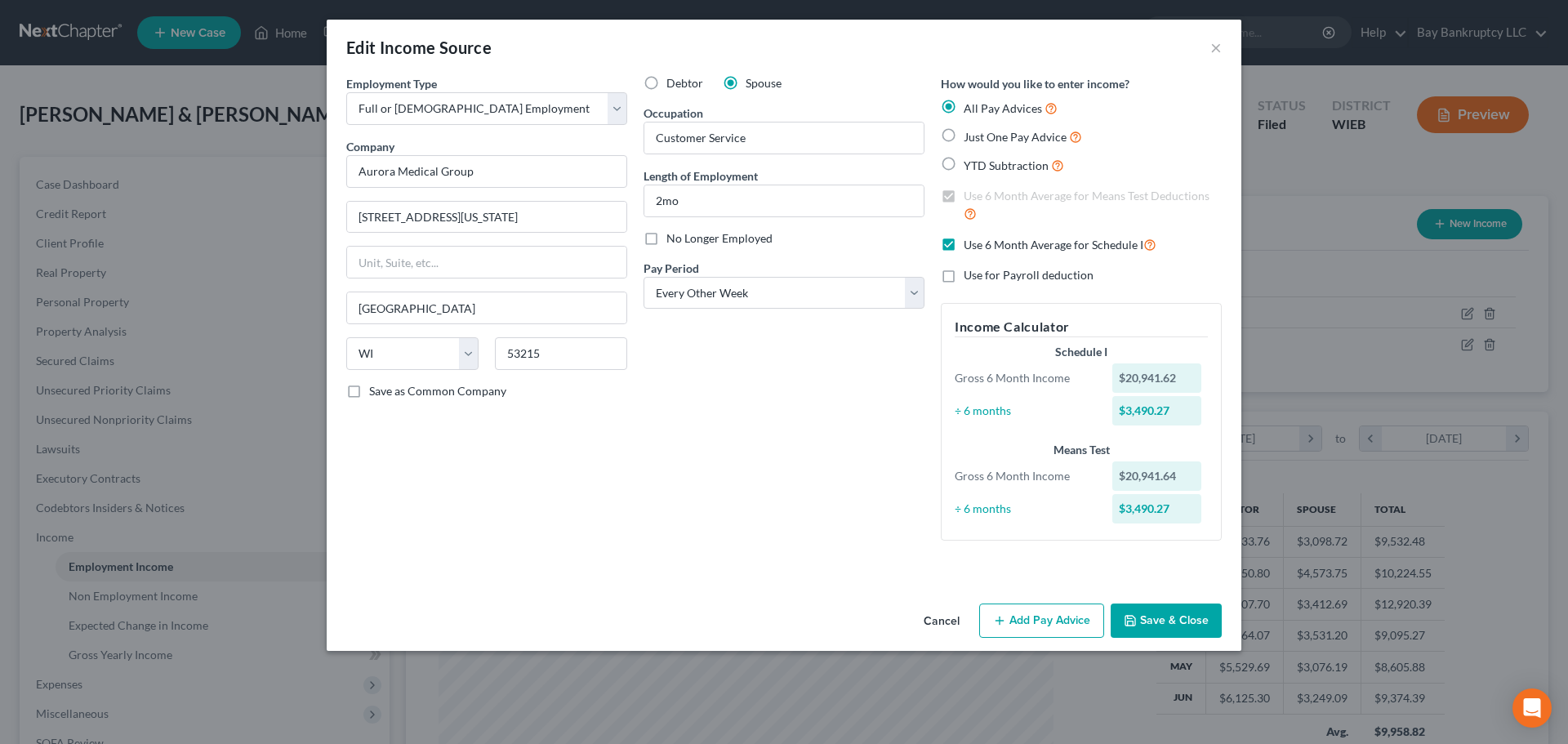
click at [1046, 626] on button "Add Pay Advice" at bounding box center [1041, 620] width 125 height 34
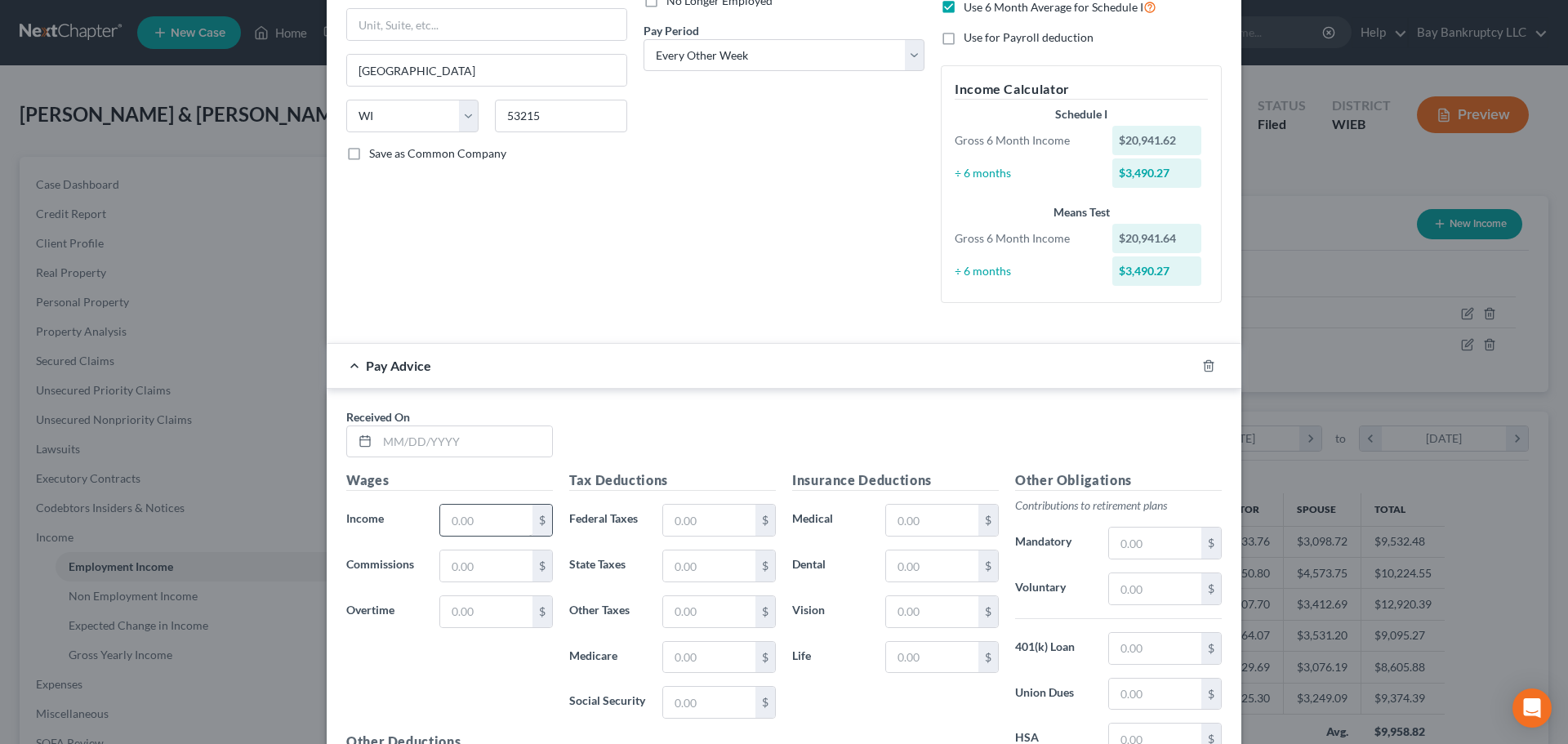
scroll to position [245, 0]
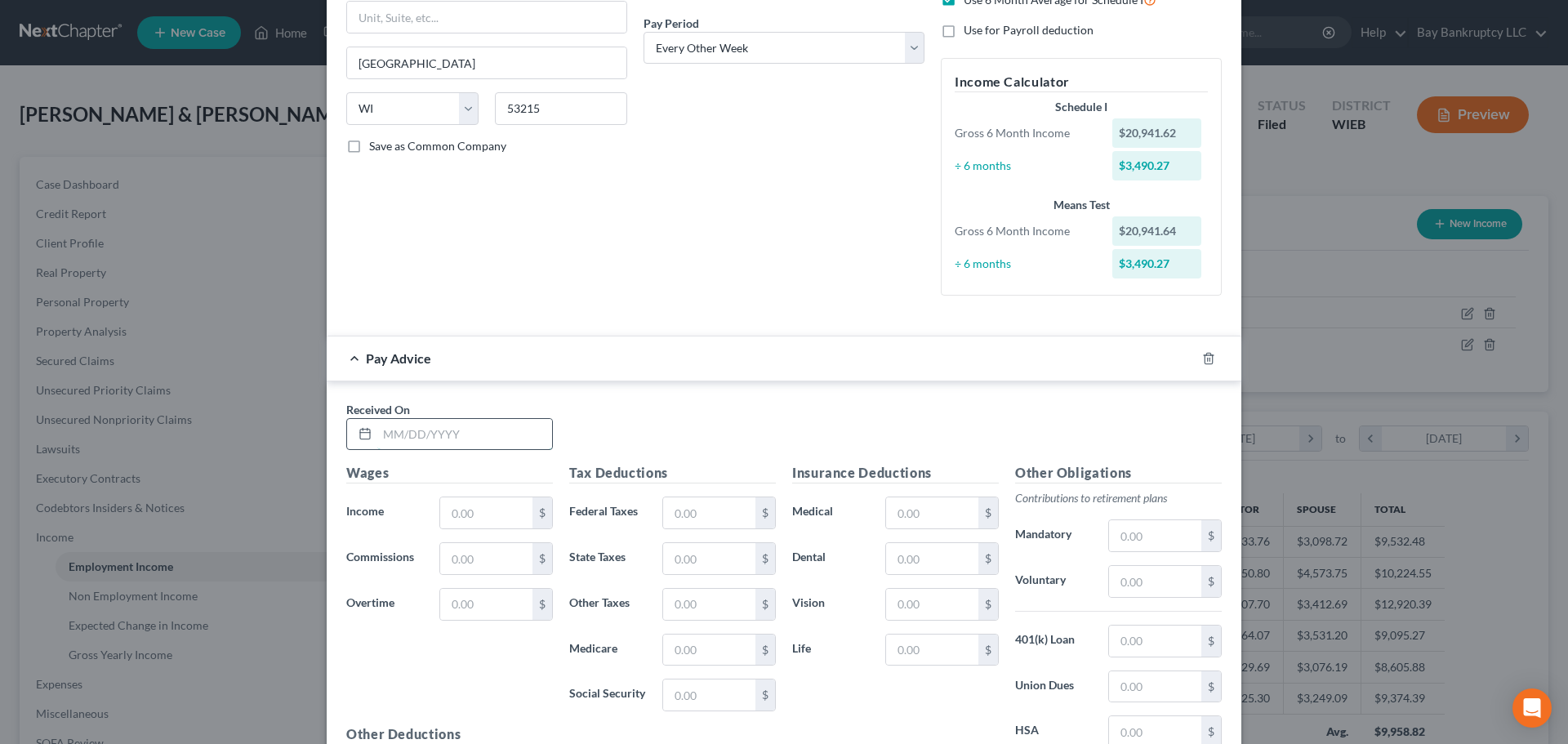
click at [456, 429] on input "text" at bounding box center [464, 434] width 174 height 31
type input "7"
type input "8/1/25"
click at [480, 520] on input "text" at bounding box center [486, 512] width 93 height 31
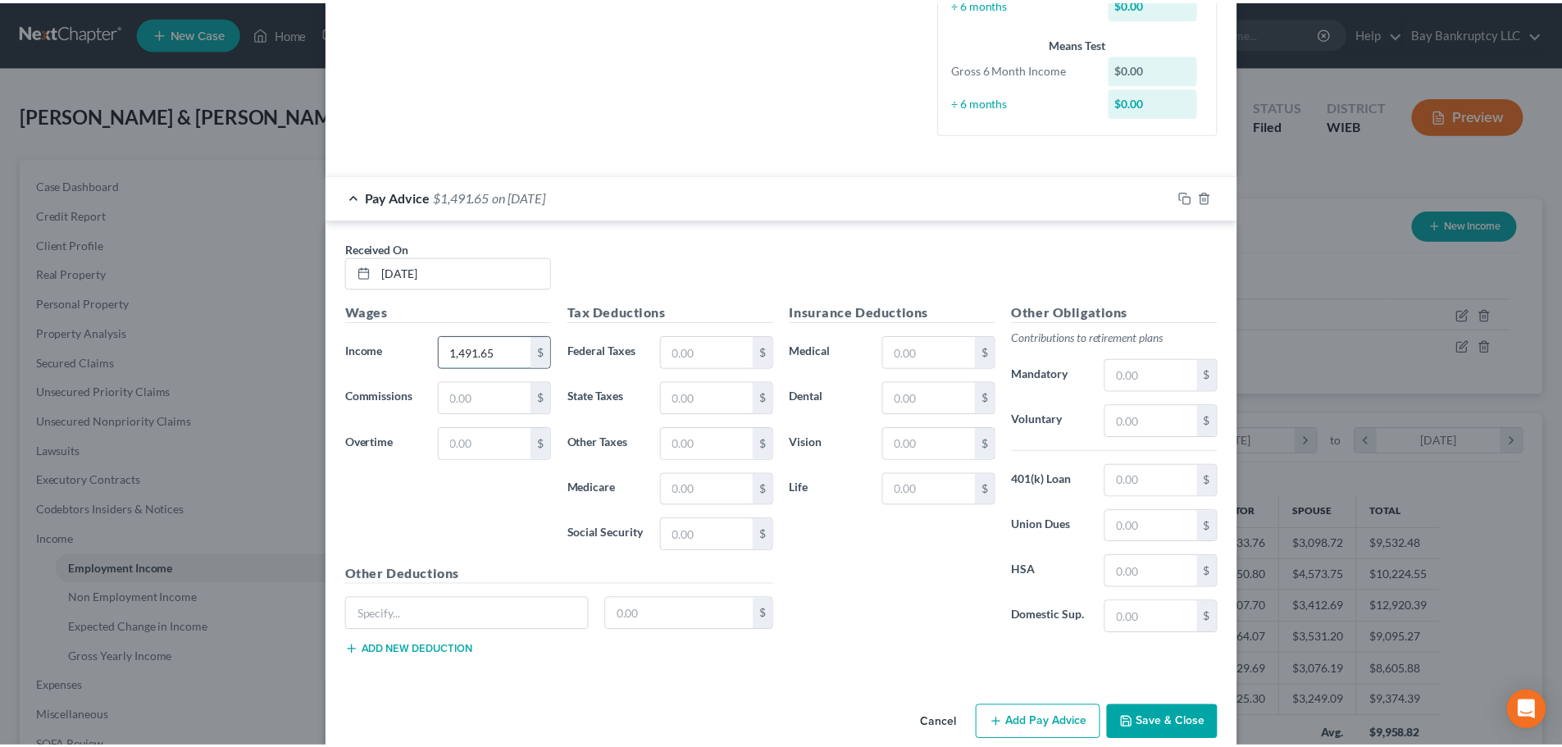
scroll to position [410, 0]
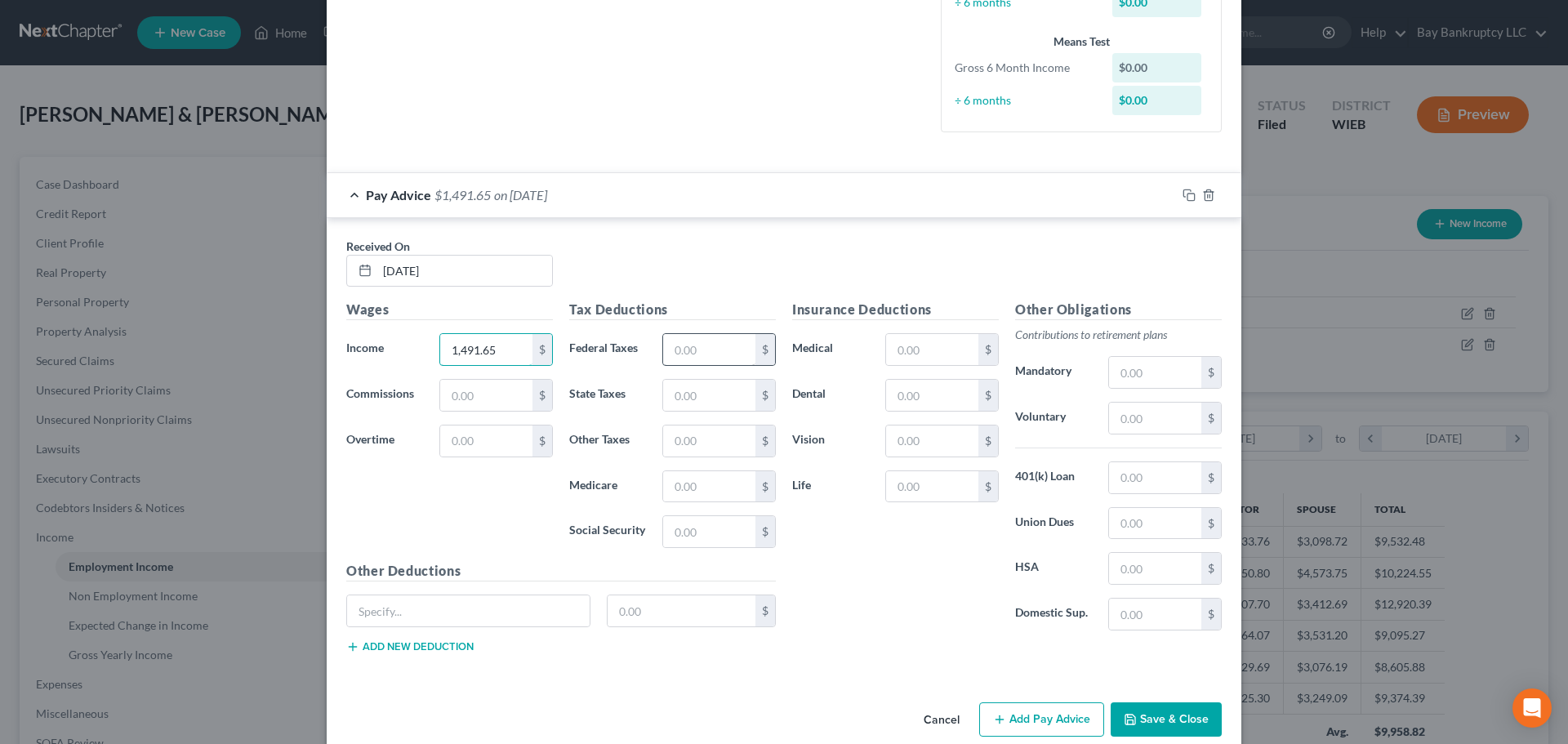
type input "1,491.65"
click at [702, 366] on input "text" at bounding box center [709, 349] width 93 height 31
type input "120.52"
click at [702, 498] on input "text" at bounding box center [709, 486] width 93 height 31
type input "20.47"
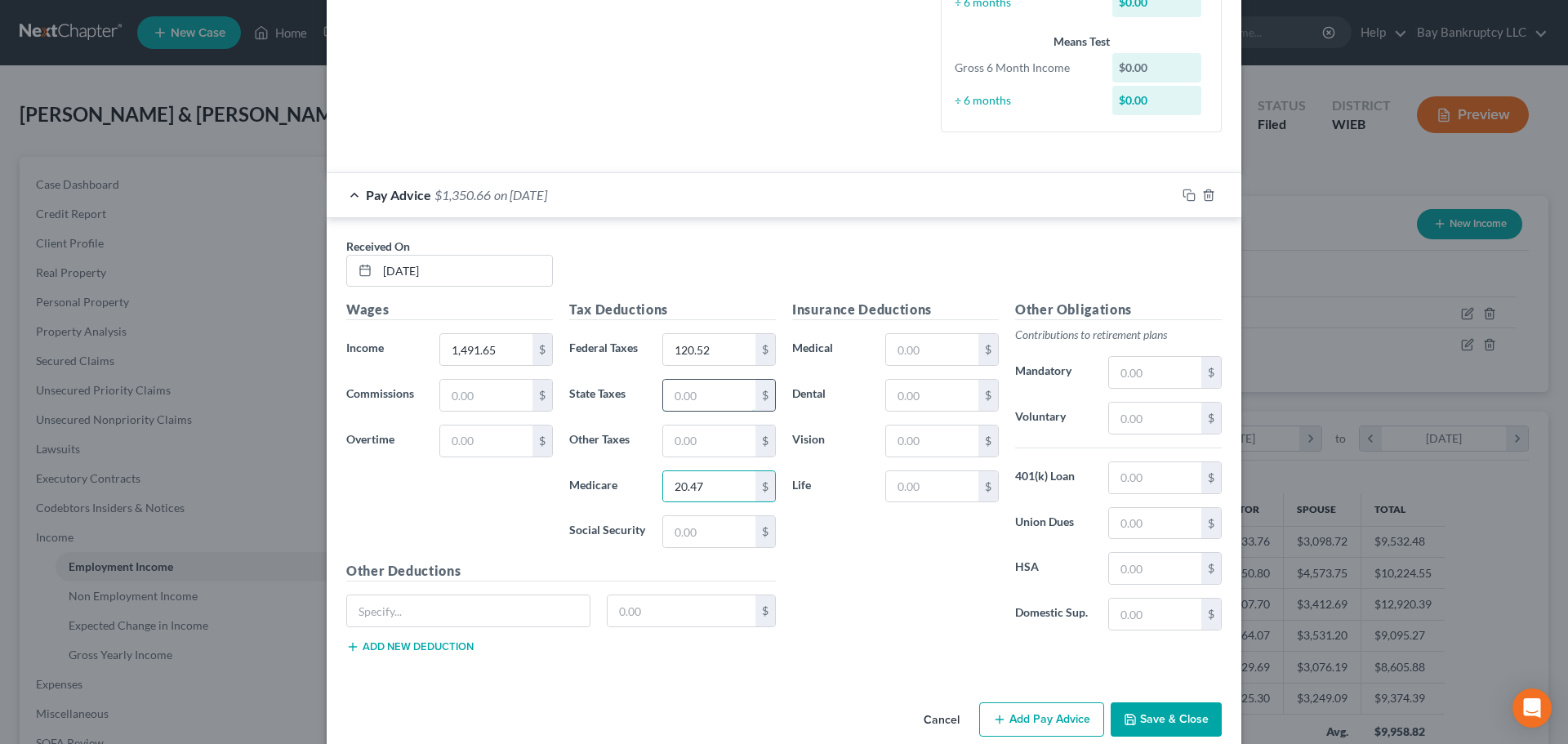
click at [701, 401] on input "text" at bounding box center [709, 394] width 93 height 31
type input "56.84"
click at [1138, 410] on input "text" at bounding box center [1156, 417] width 93 height 31
type input "54.55"
click at [919, 384] on input "text" at bounding box center [932, 394] width 93 height 31
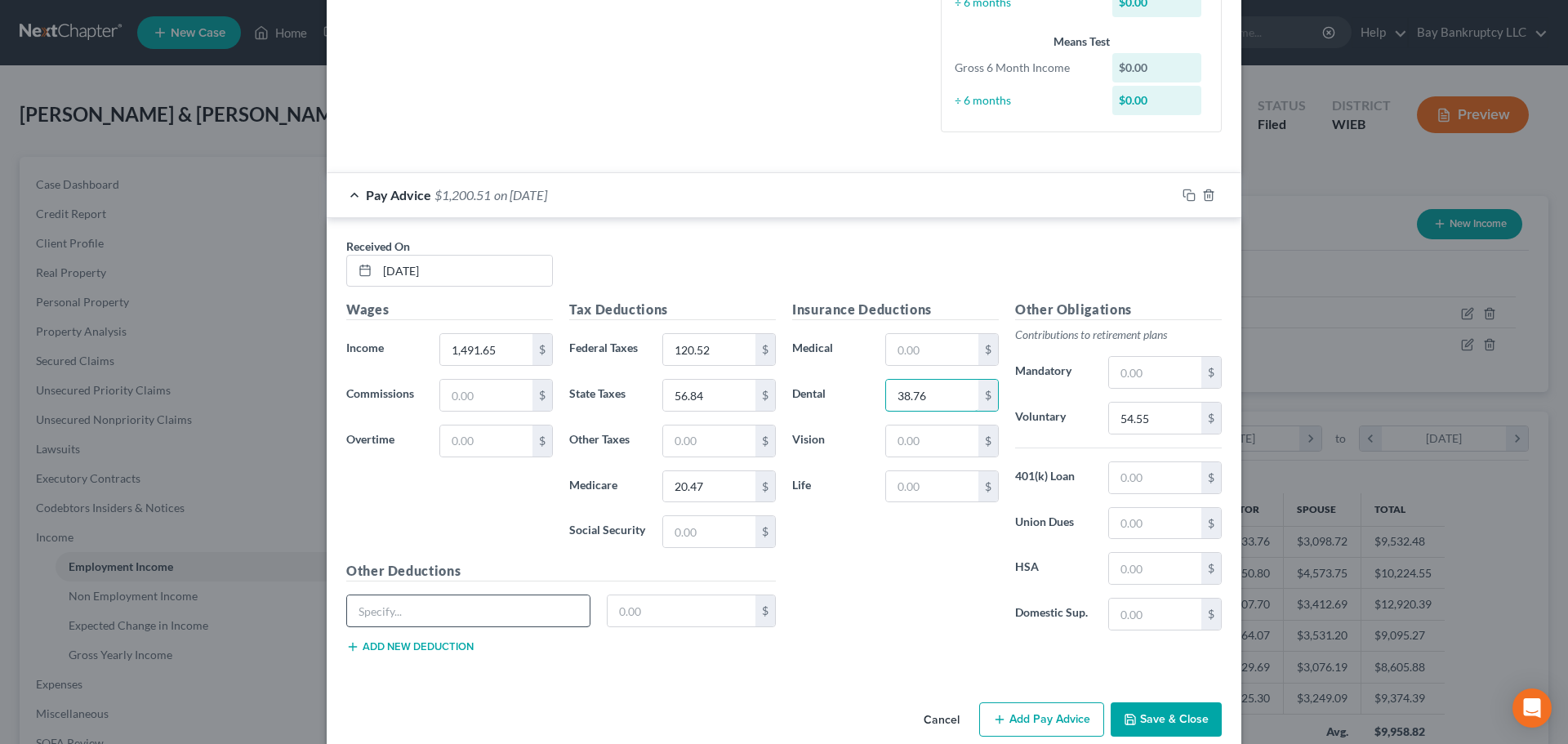
type input "38.76"
click at [512, 612] on input "text" at bounding box center [468, 611] width 243 height 31
type input "flex"
click at [647, 615] on input "text" at bounding box center [681, 611] width 148 height 31
type input "30.14"
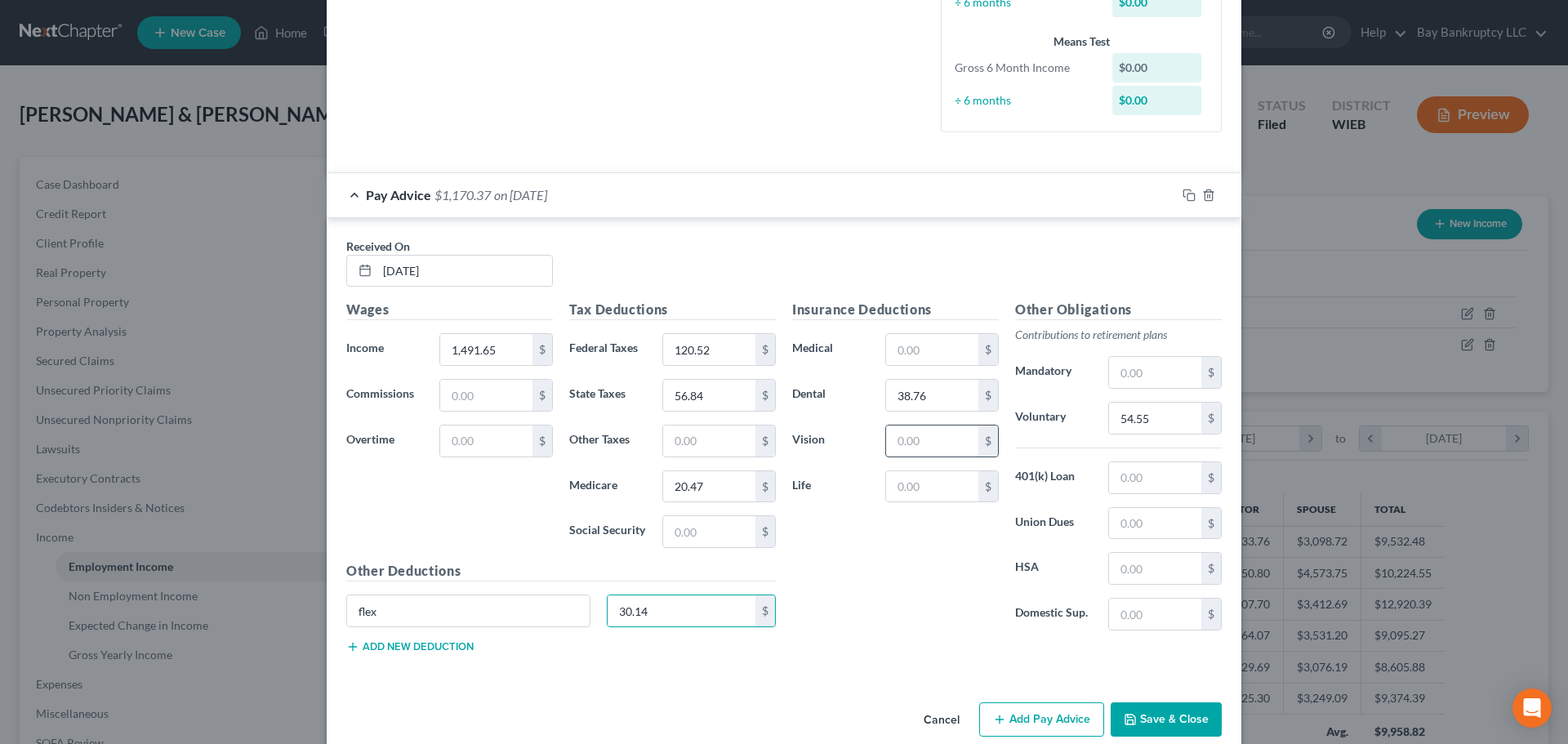
click at [931, 443] on input "text" at bounding box center [932, 440] width 93 height 31
type input "10.75"
click at [942, 485] on input "text" at bounding box center [932, 486] width 93 height 31
type input "58.67"
click at [1174, 723] on button "Save & Close" at bounding box center [1167, 719] width 112 height 34
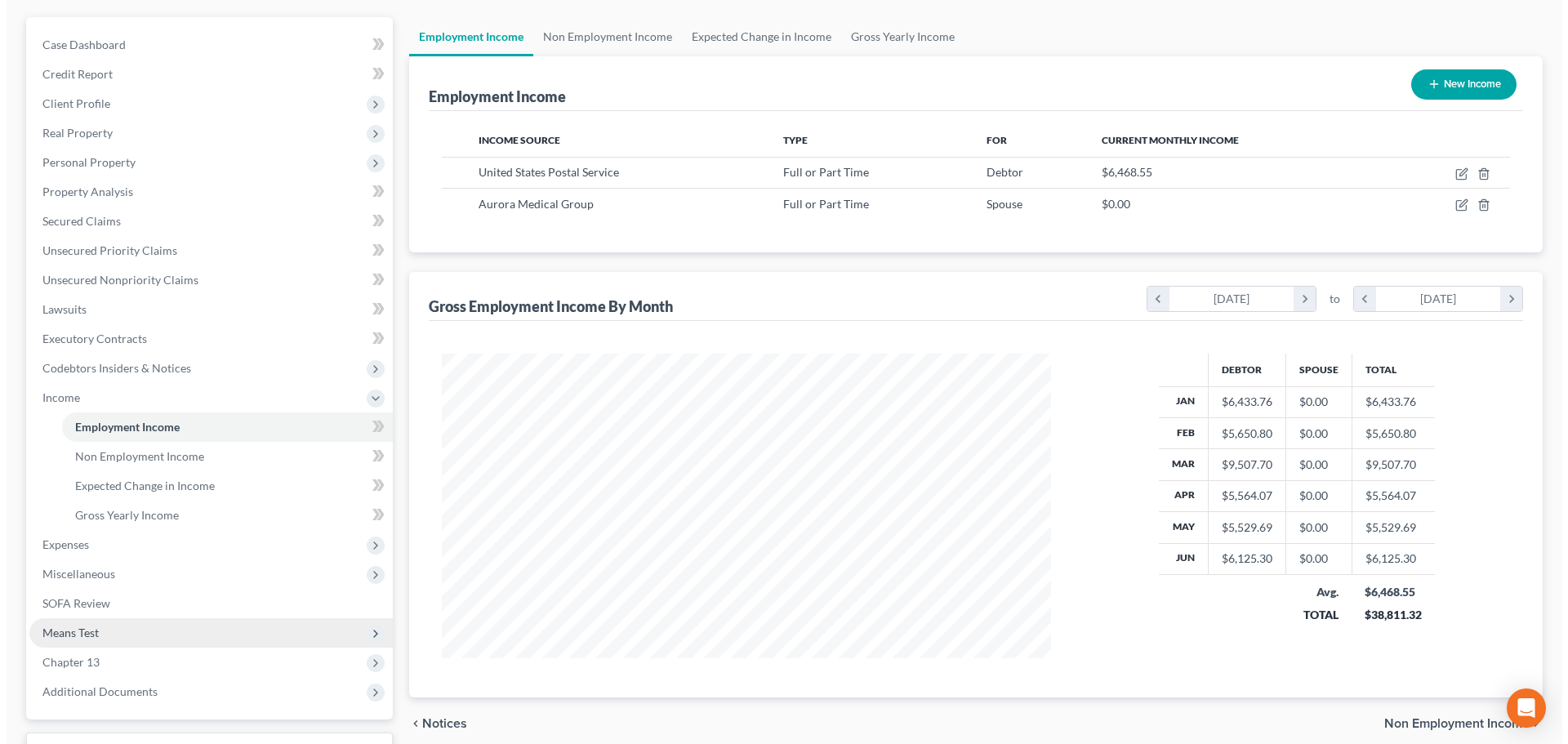
scroll to position [0, 0]
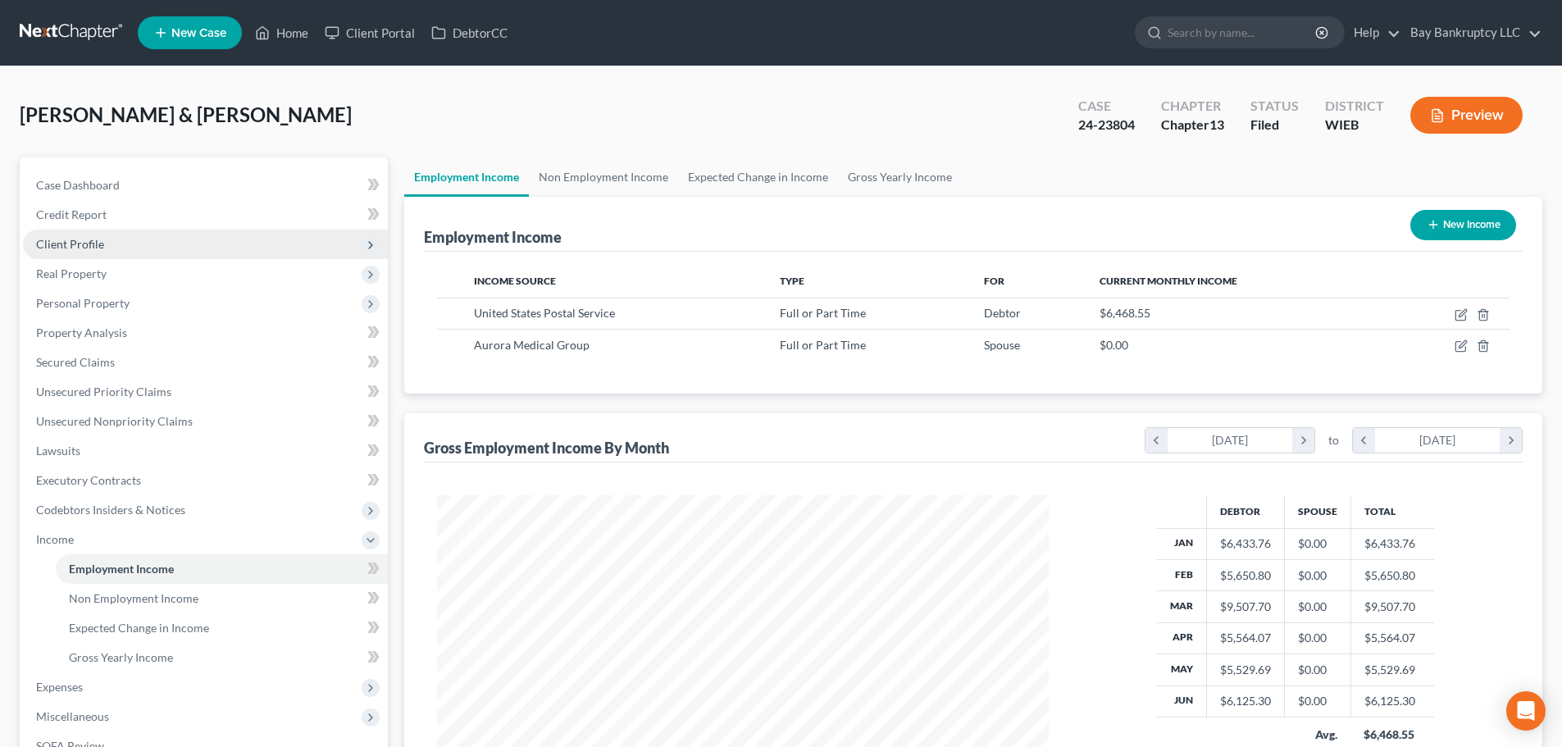
click at [89, 255] on span "Client Profile" at bounding box center [205, 245] width 365 height 30
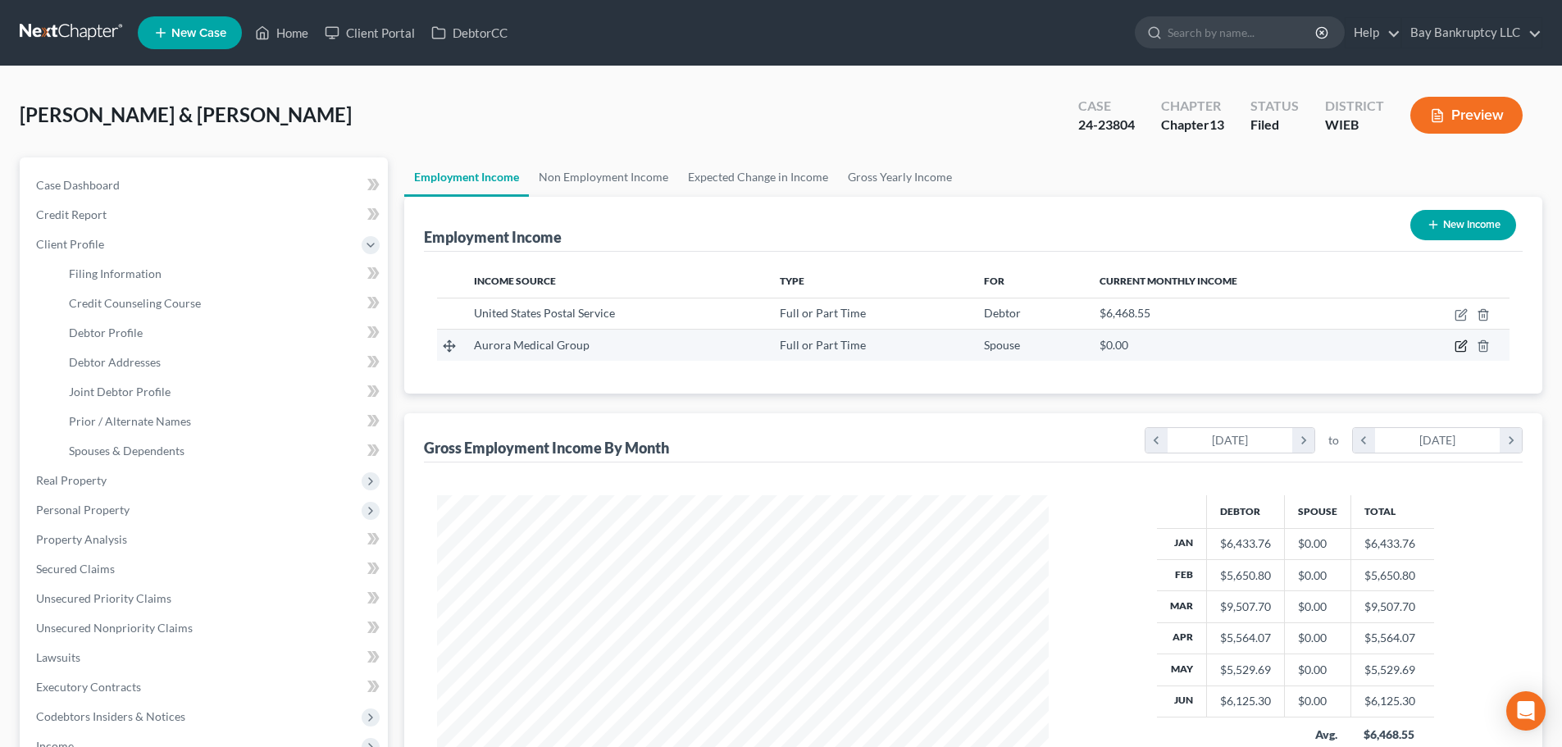
click at [1457, 345] on icon "button" at bounding box center [1461, 345] width 13 height 13
select select "0"
select select "52"
select select "2"
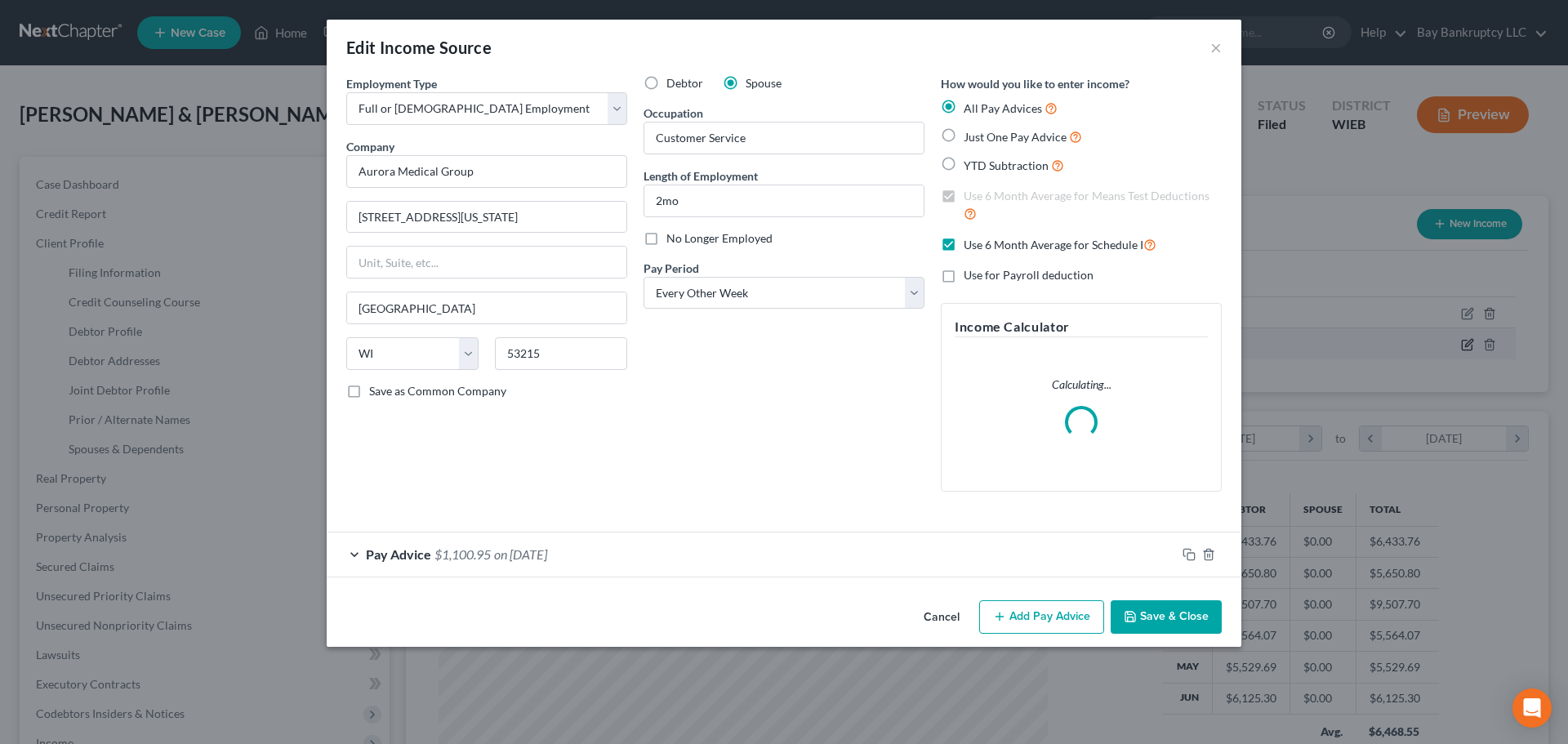
scroll to position [307, 648]
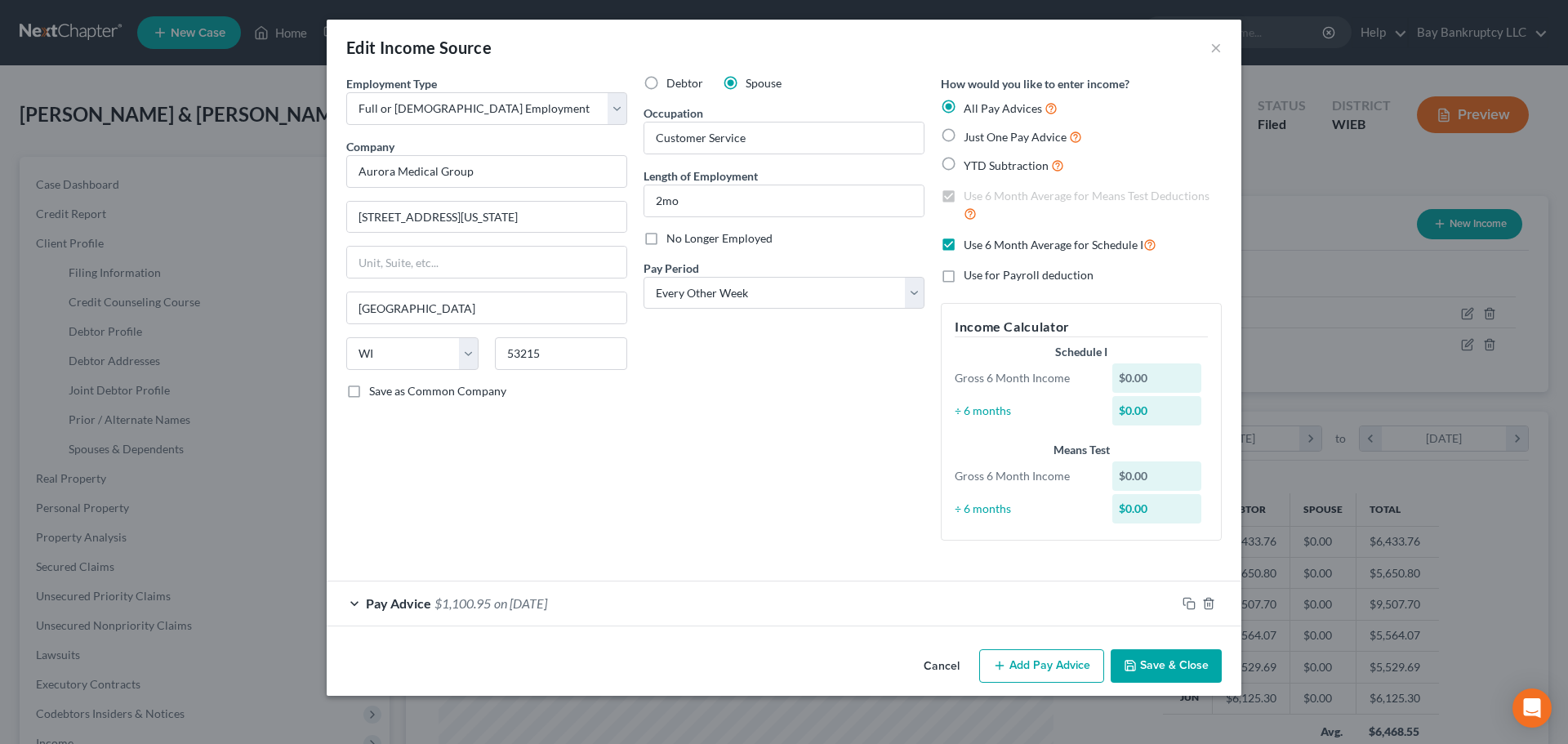
click at [509, 604] on span "on 08/01/2025" at bounding box center [520, 604] width 53 height 16
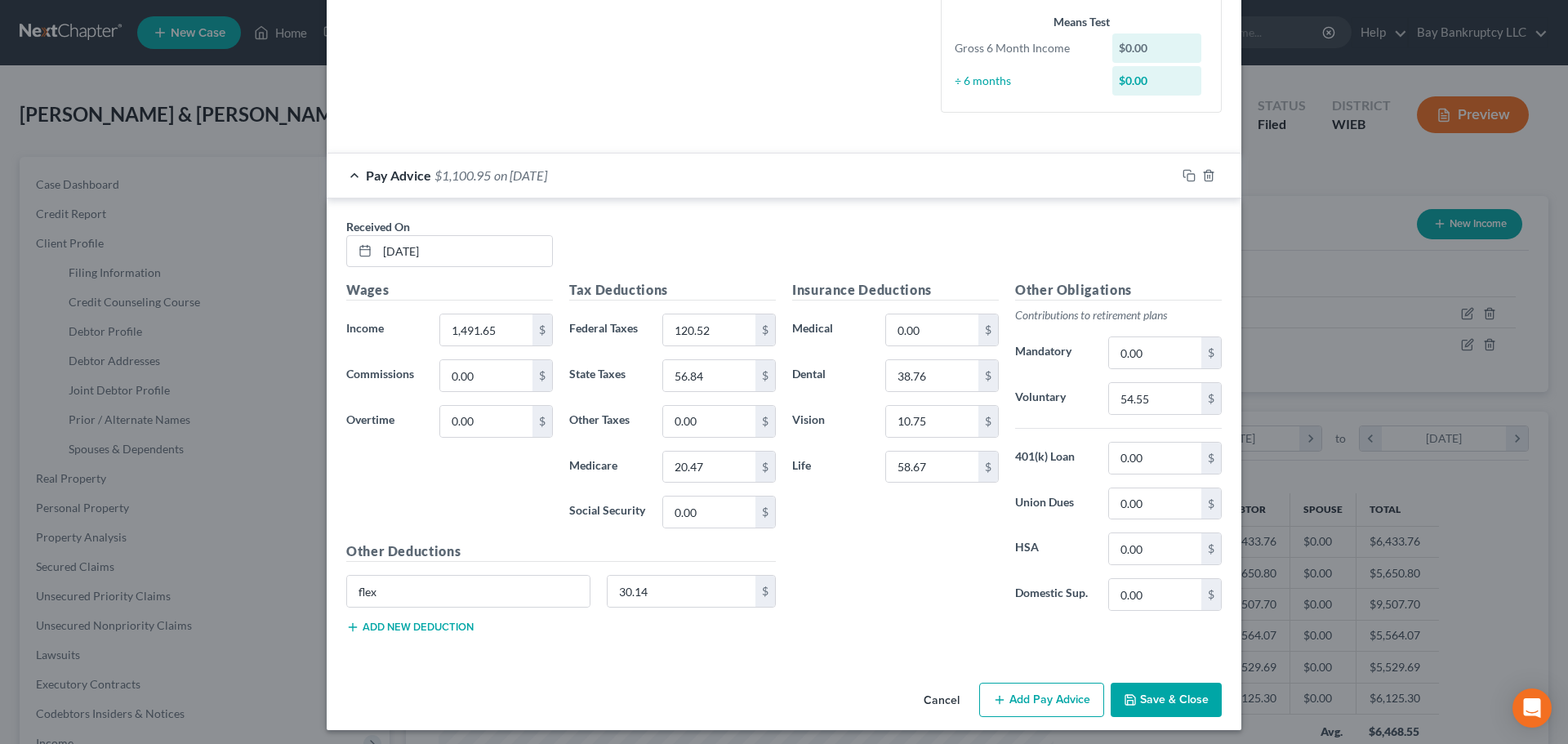
scroll to position [433, 0]
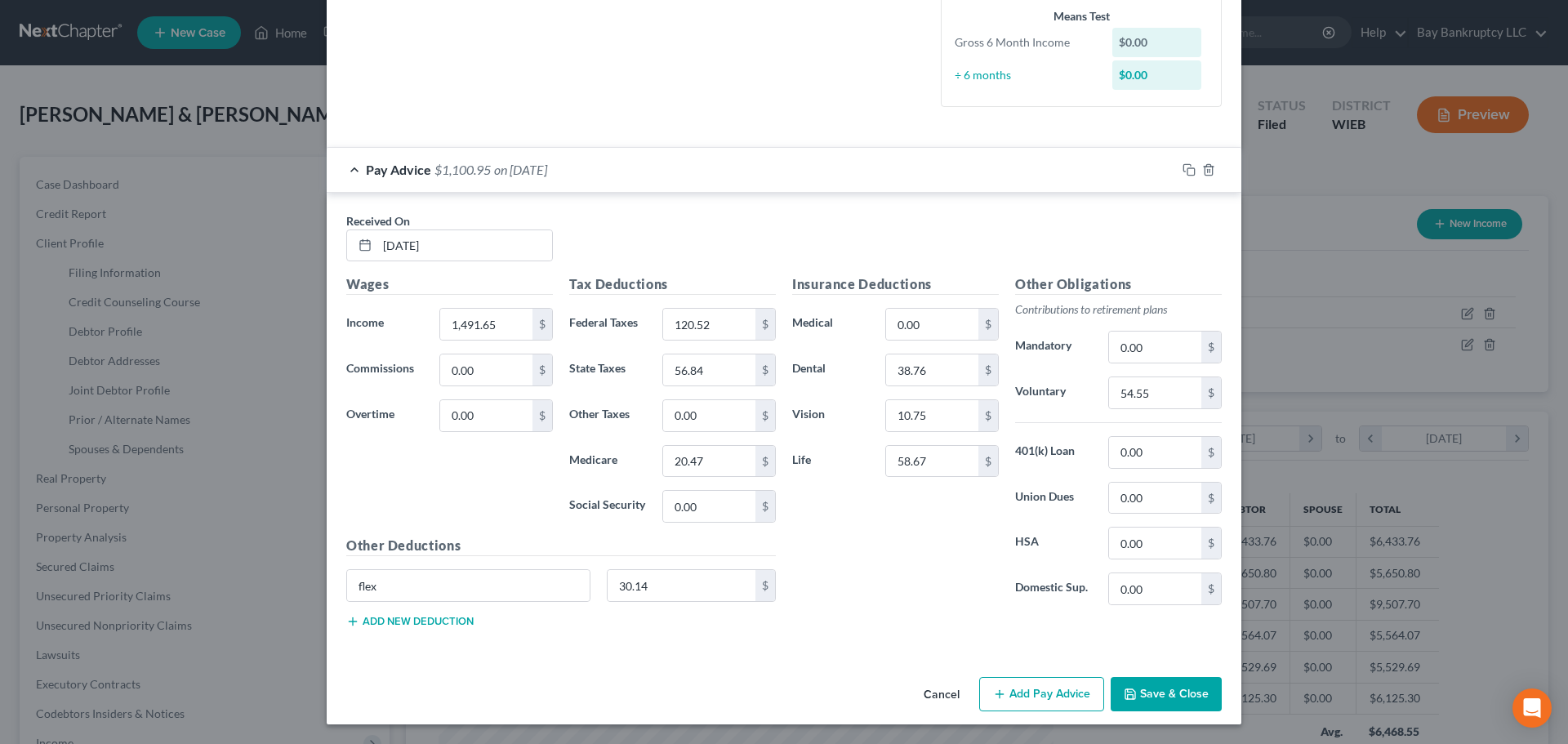
click at [1032, 680] on button "Add Pay Advice" at bounding box center [1041, 694] width 125 height 34
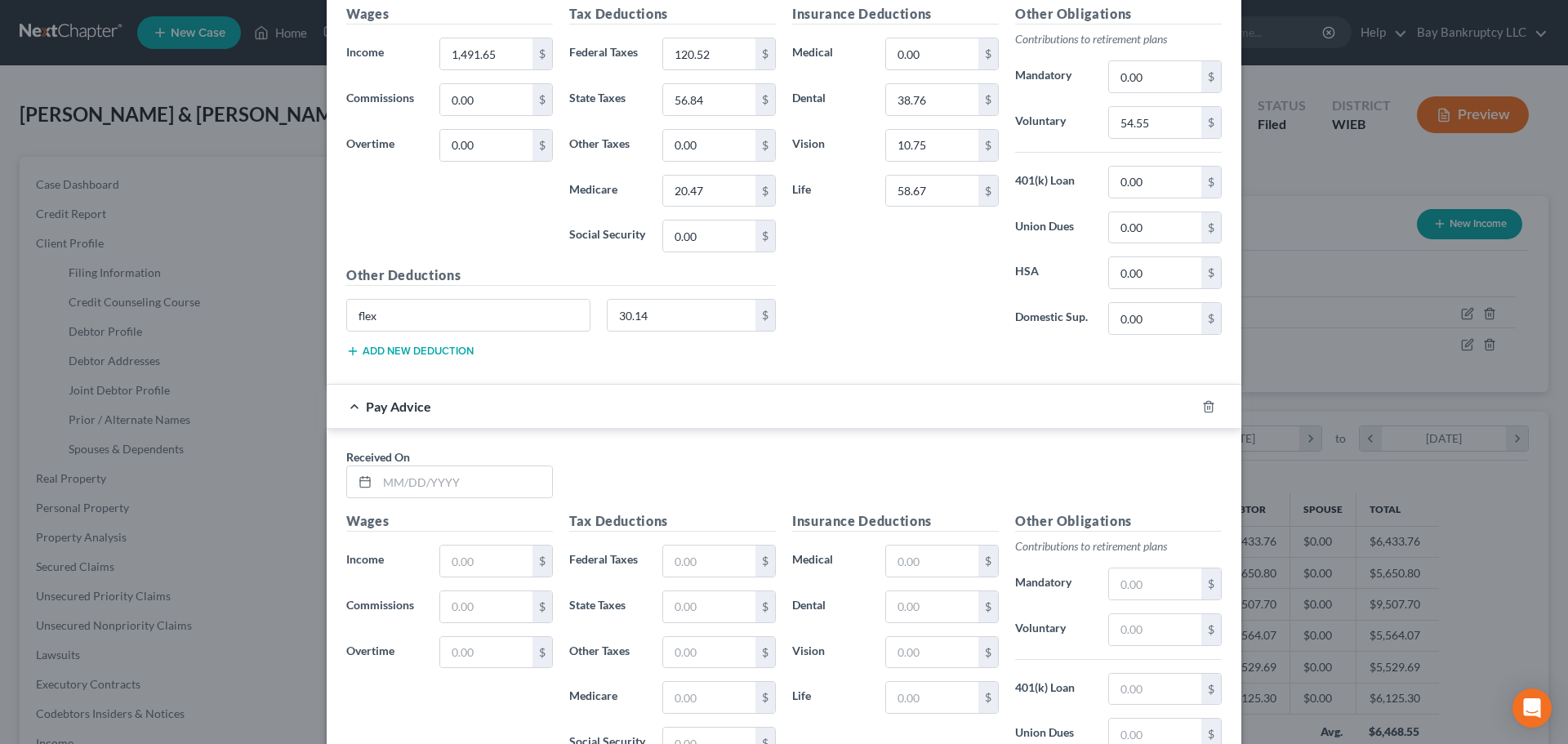
scroll to position [760, 0]
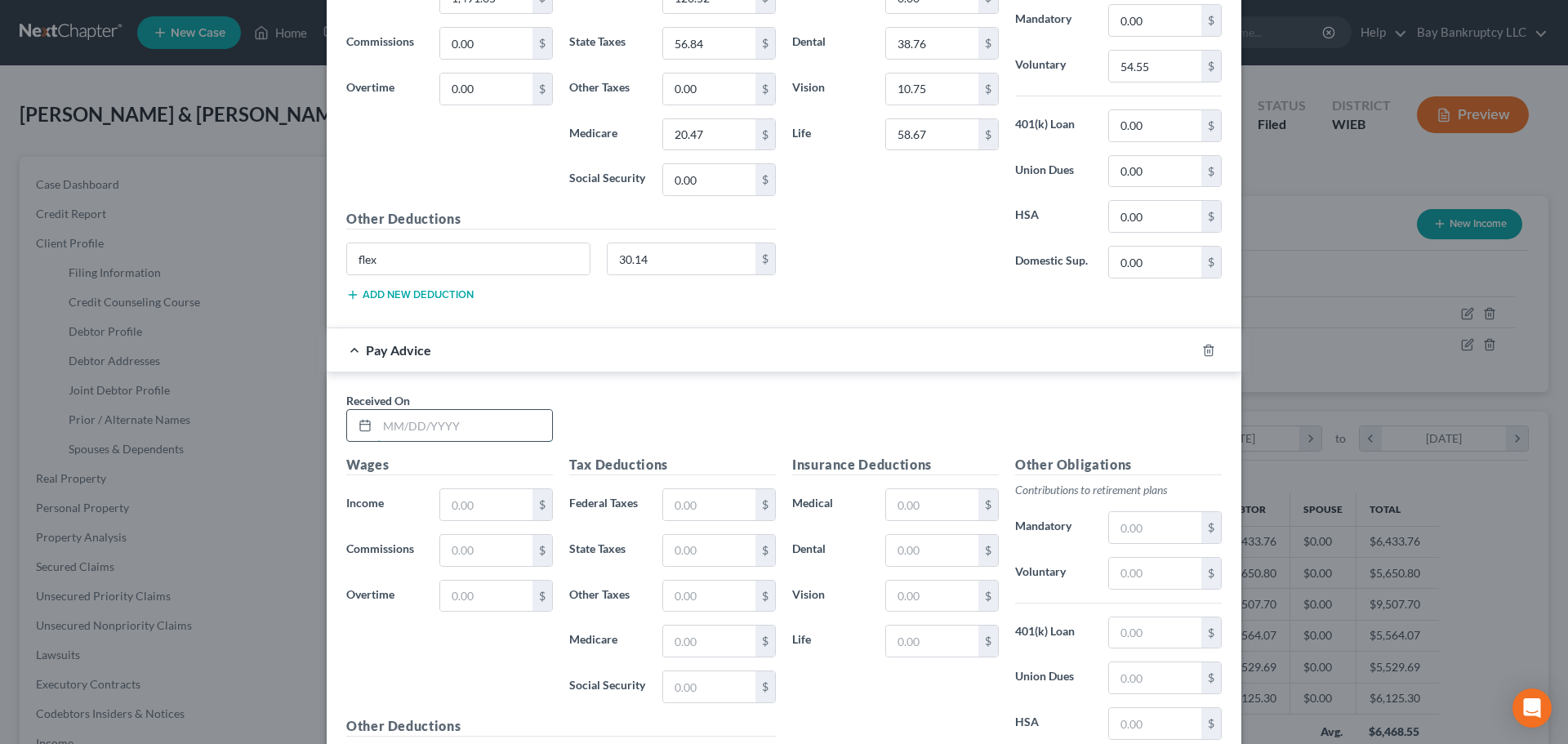
click at [491, 433] on input "text" at bounding box center [464, 425] width 174 height 31
type input "7/1/25"
click at [488, 498] on input "text" at bounding box center [486, 504] width 93 height 31
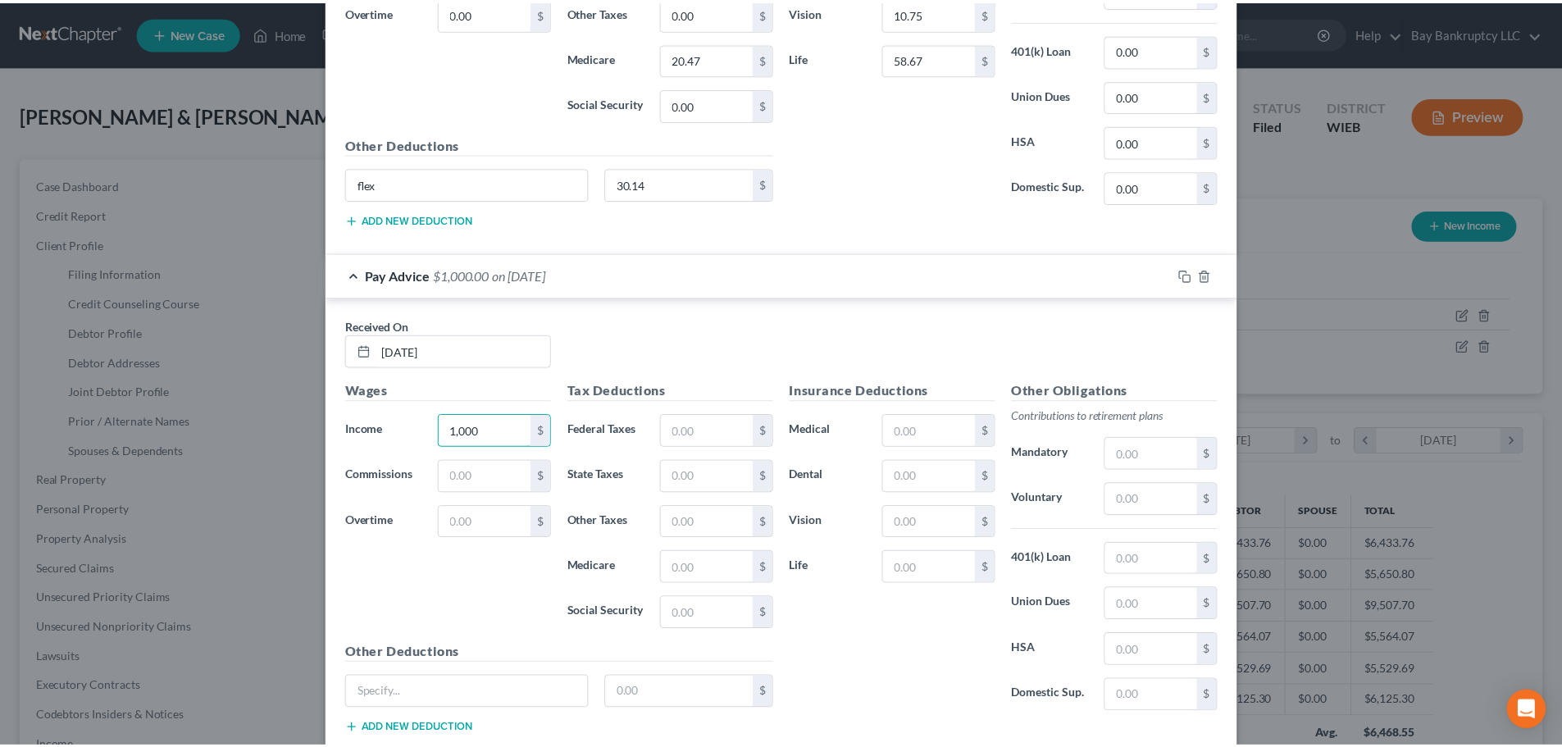
scroll to position [944, 0]
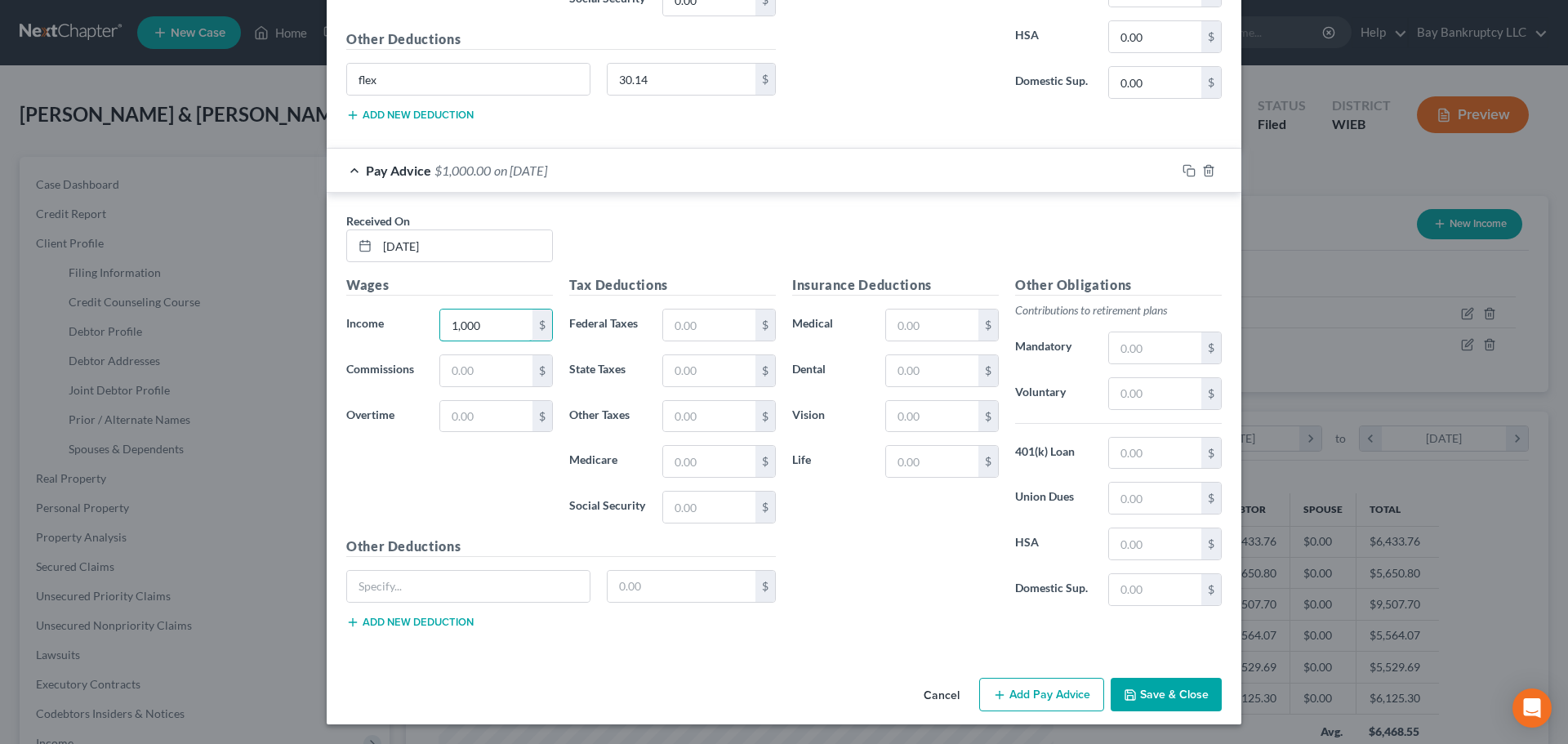
type input "1,000"
click at [1172, 699] on button "Save & Close" at bounding box center [1167, 695] width 112 height 34
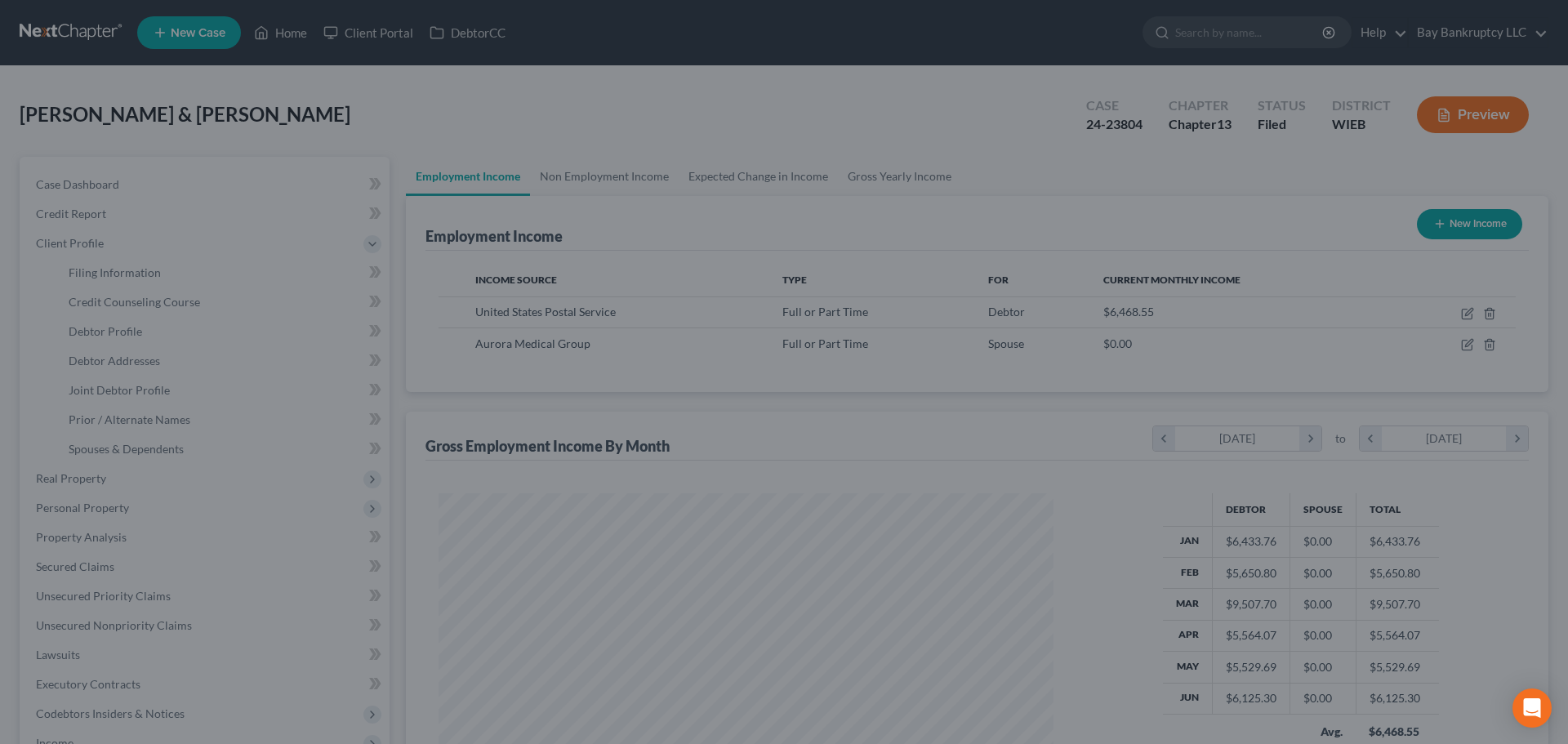
scroll to position [816396, 816226]
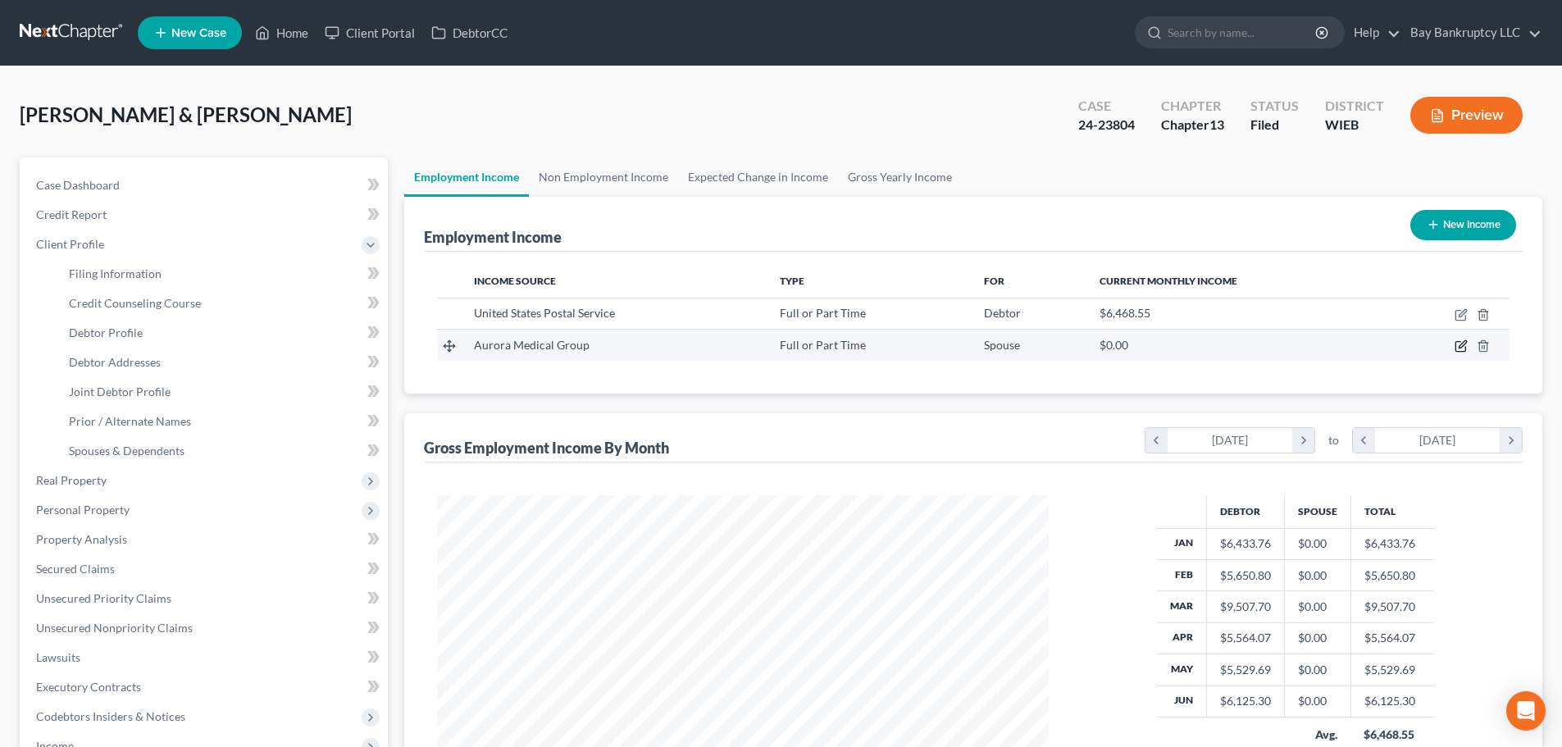
click at [1461, 348] on icon "button" at bounding box center [1462, 344] width 7 height 7
select select "0"
select select "52"
select select "2"
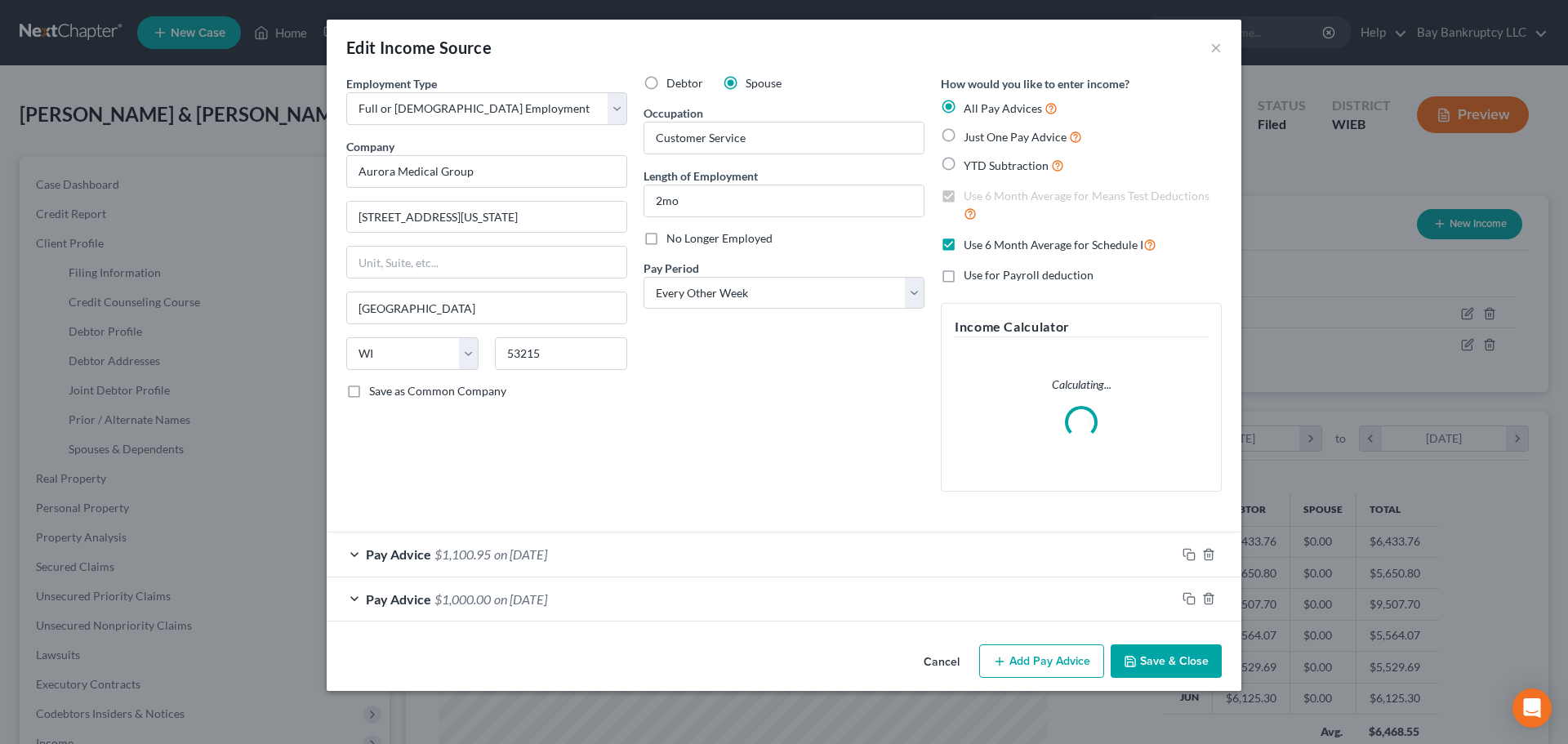
scroll to position [307, 648]
click at [460, 553] on span "$1,100.95" at bounding box center [462, 555] width 57 height 16
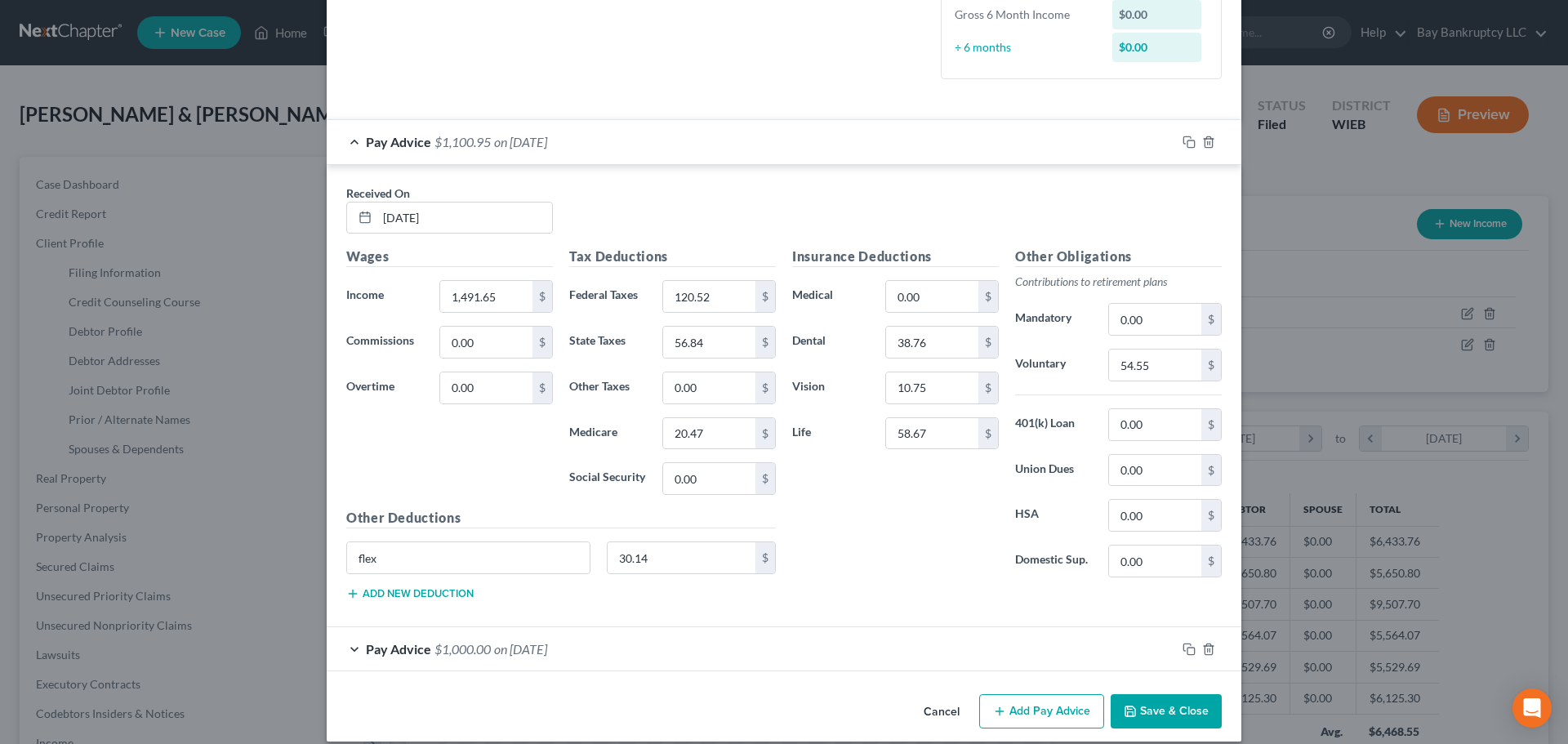
scroll to position [479, 0]
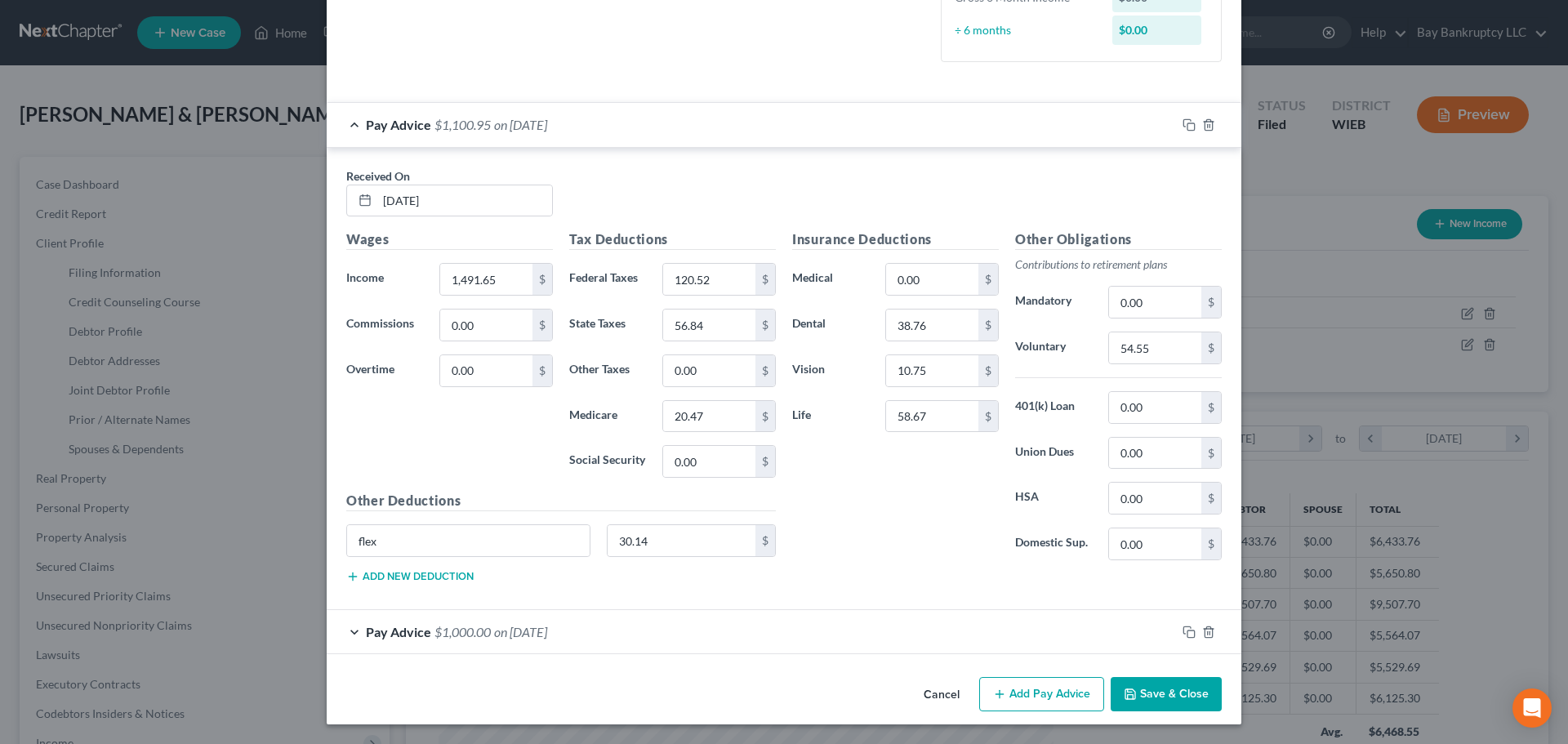
click at [537, 628] on span "on 07/01/2025" at bounding box center [520, 631] width 53 height 16
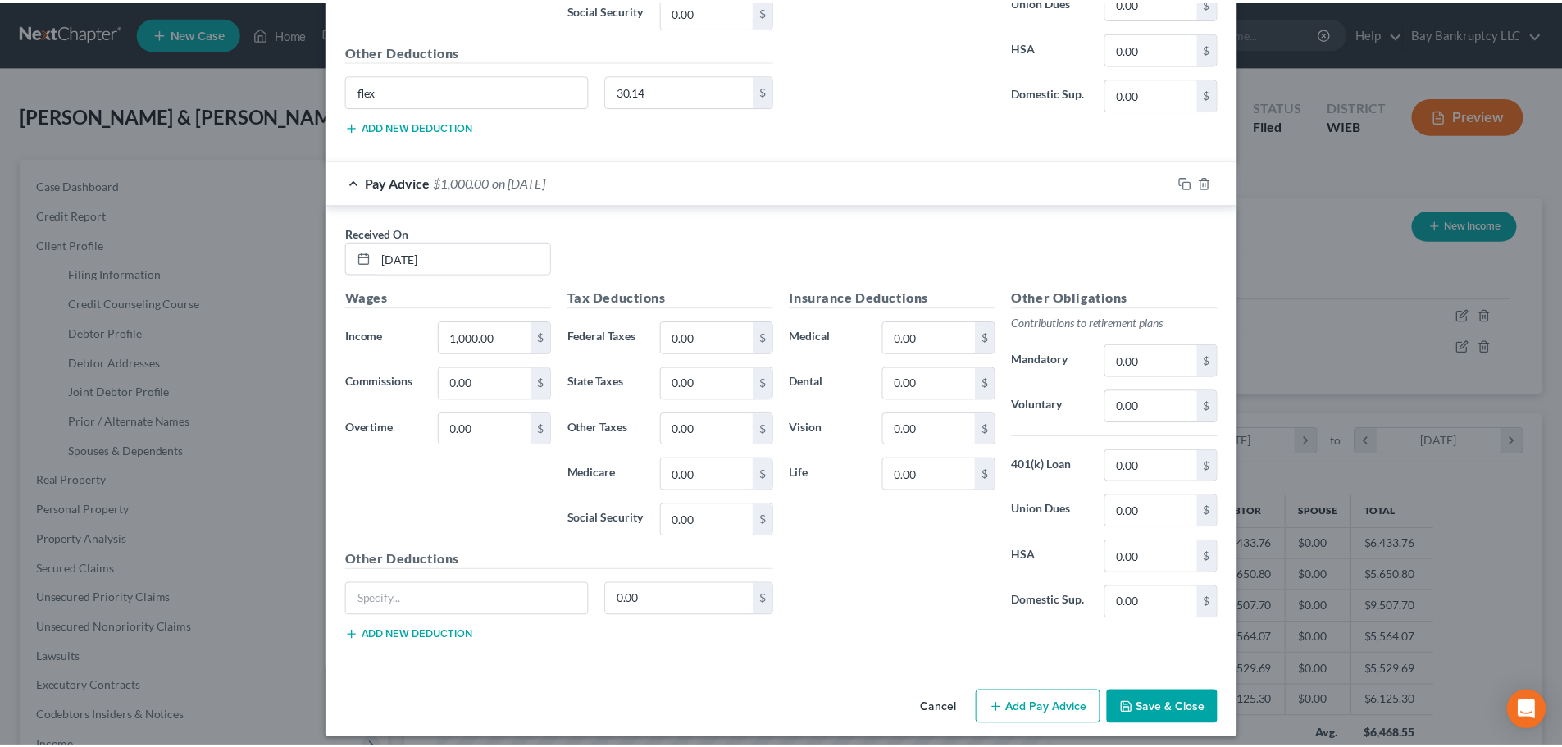
scroll to position [944, 0]
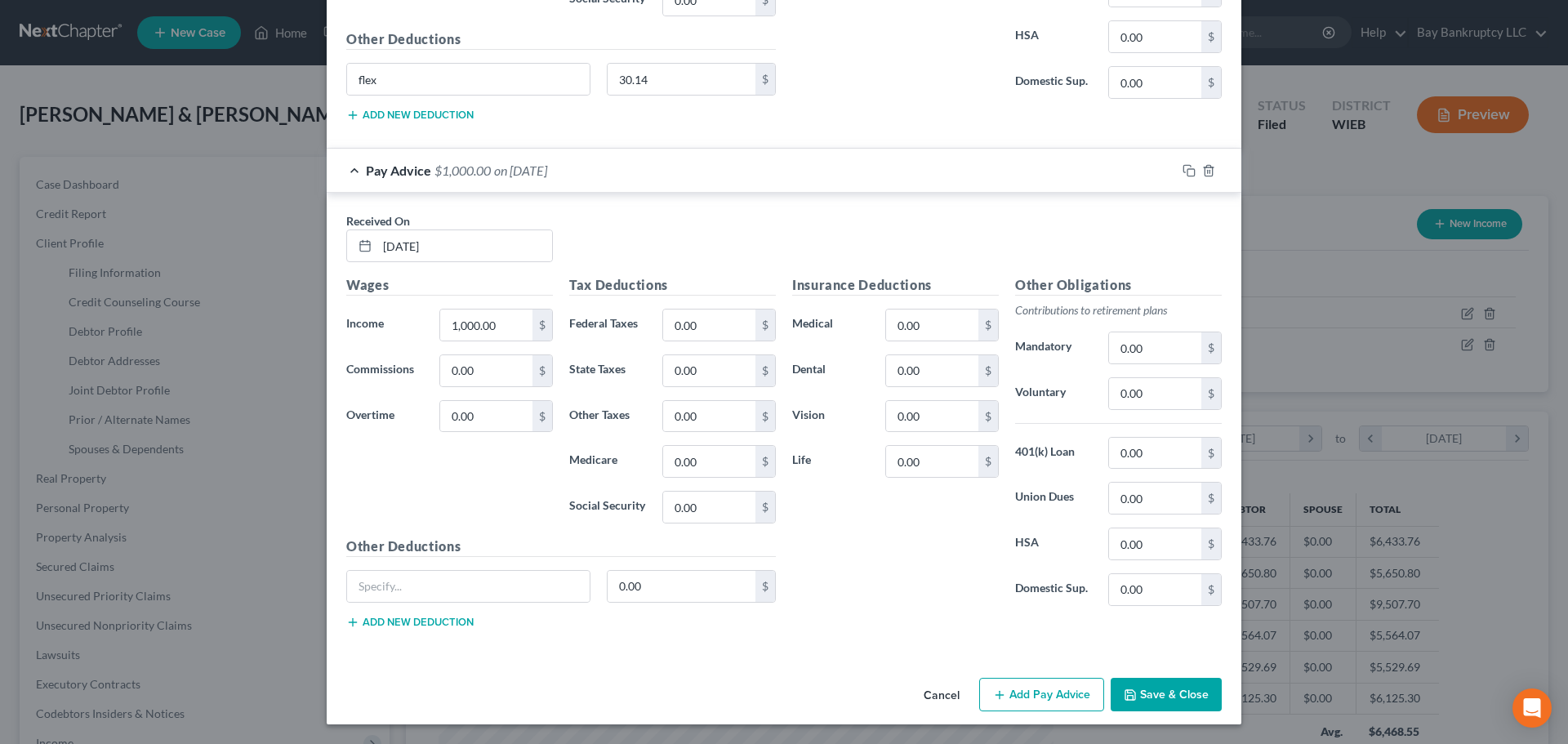
click at [941, 690] on button "Cancel" at bounding box center [941, 695] width 62 height 33
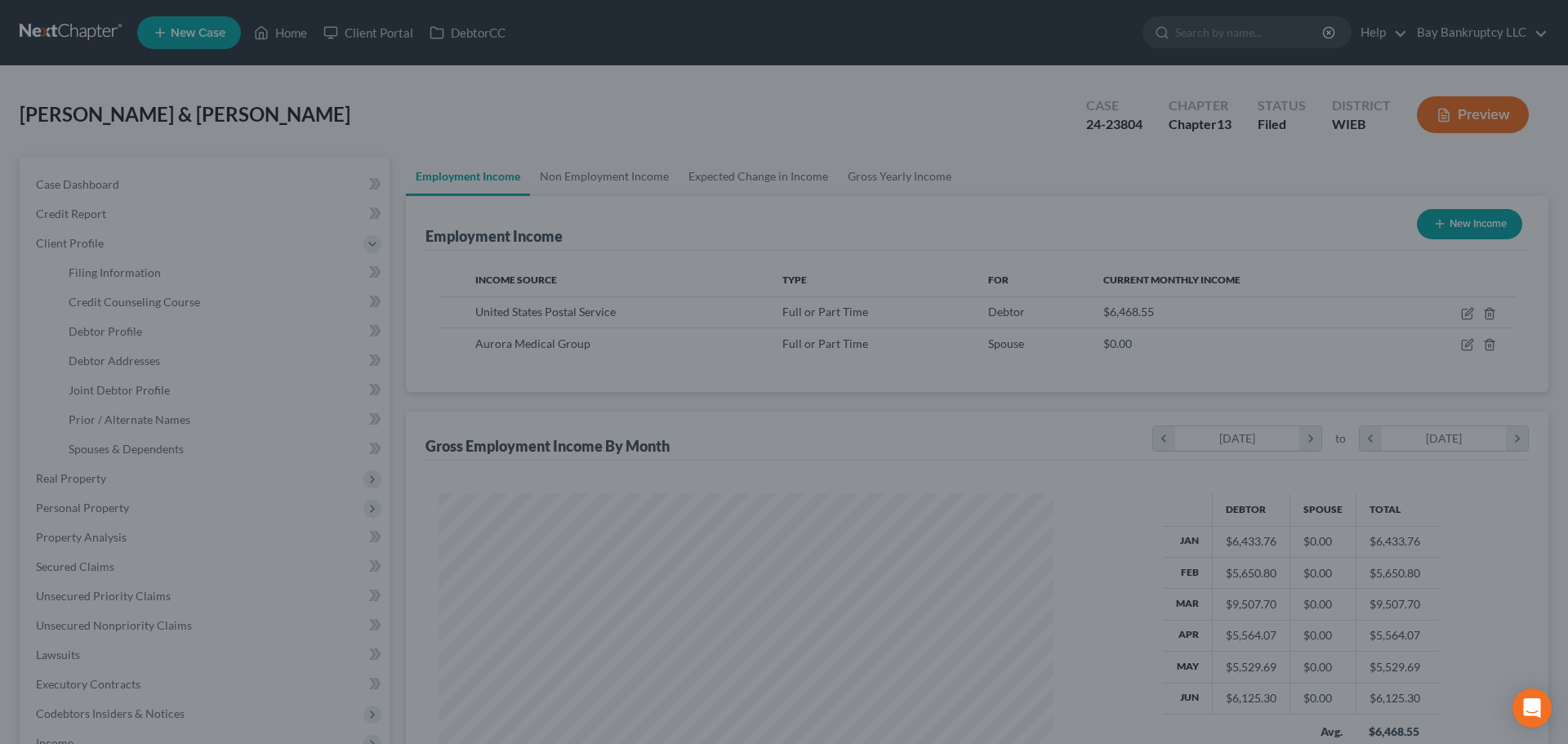
scroll to position [816396, 816226]
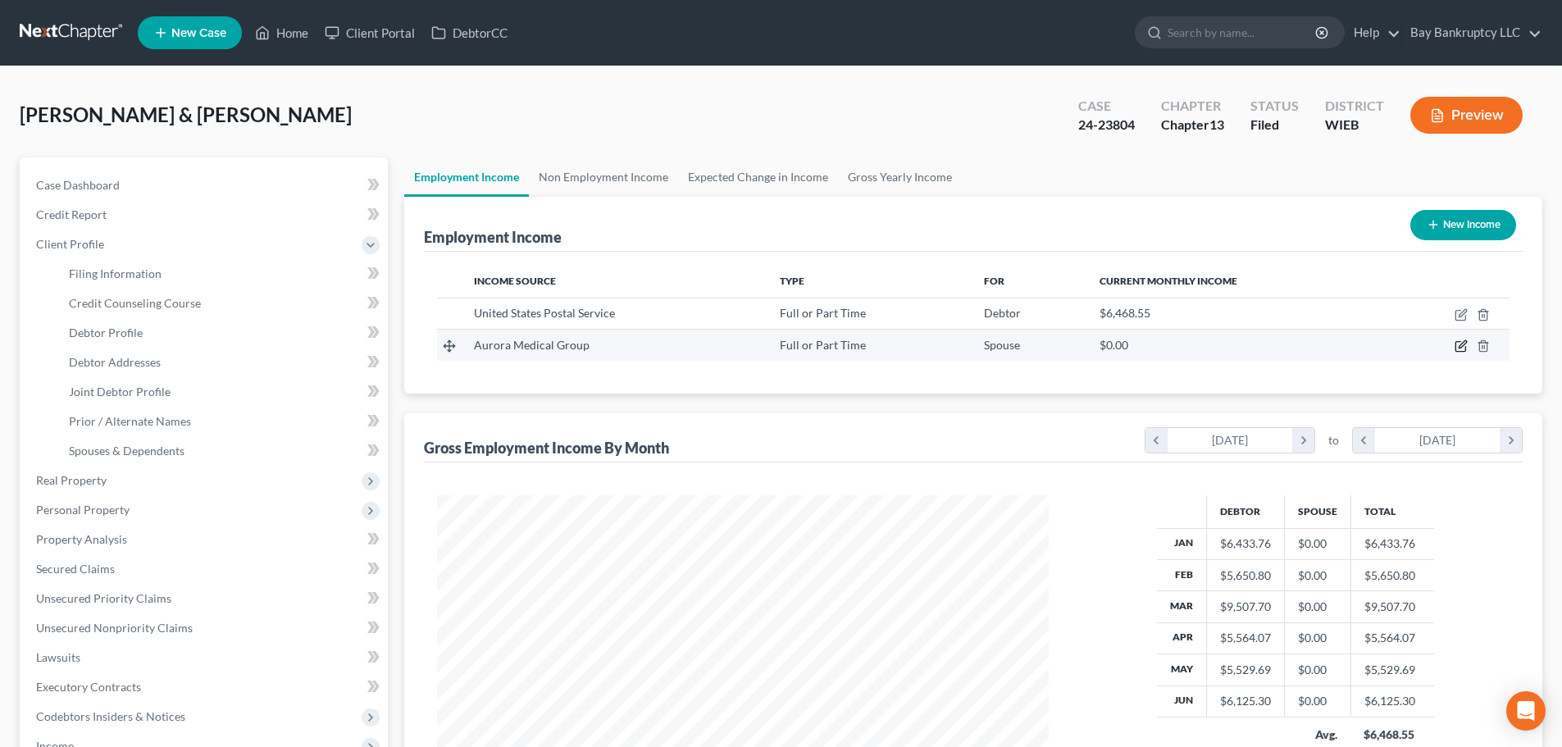
click at [1457, 347] on icon "button" at bounding box center [1461, 345] width 13 height 13
select select "0"
select select "52"
select select "2"
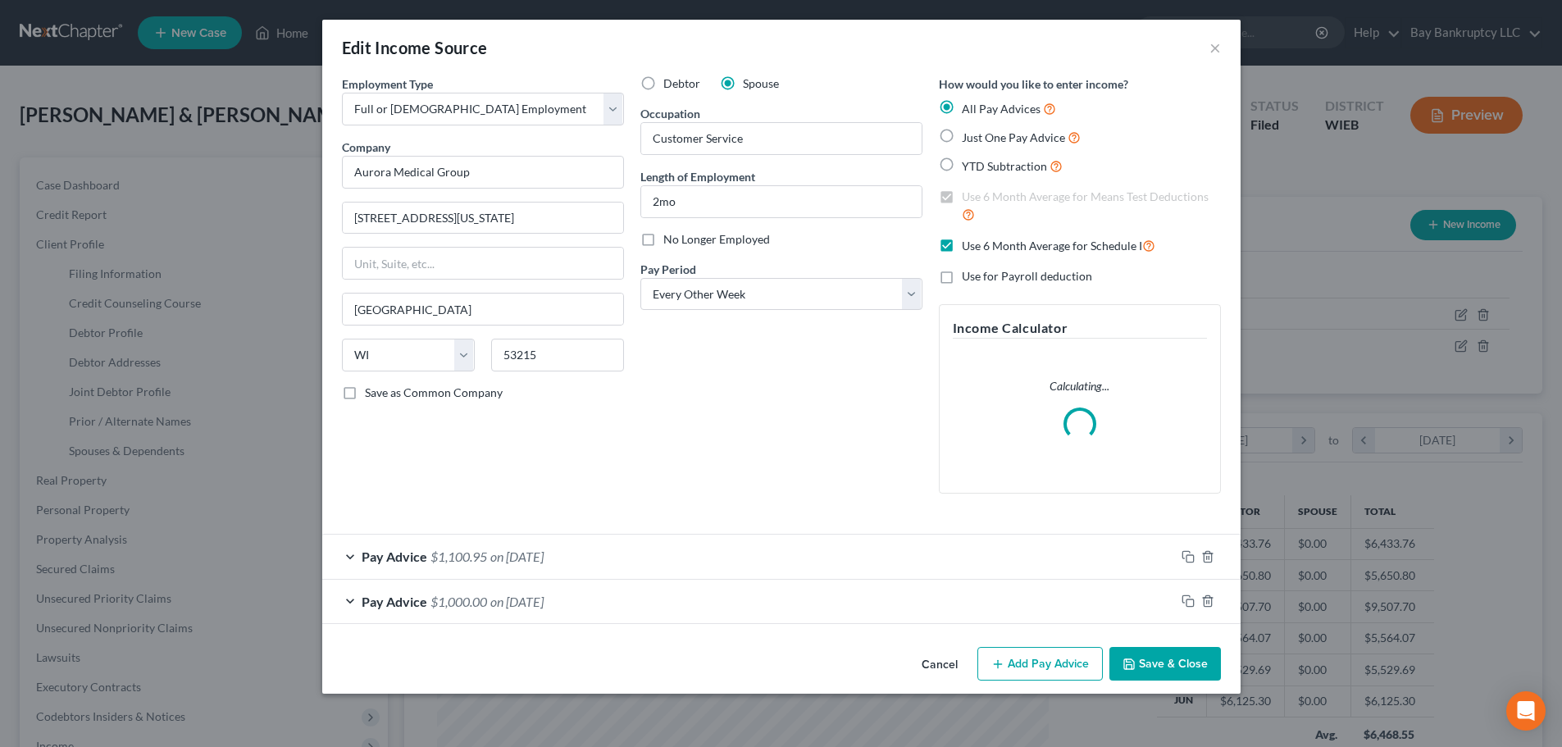
scroll to position [308, 650]
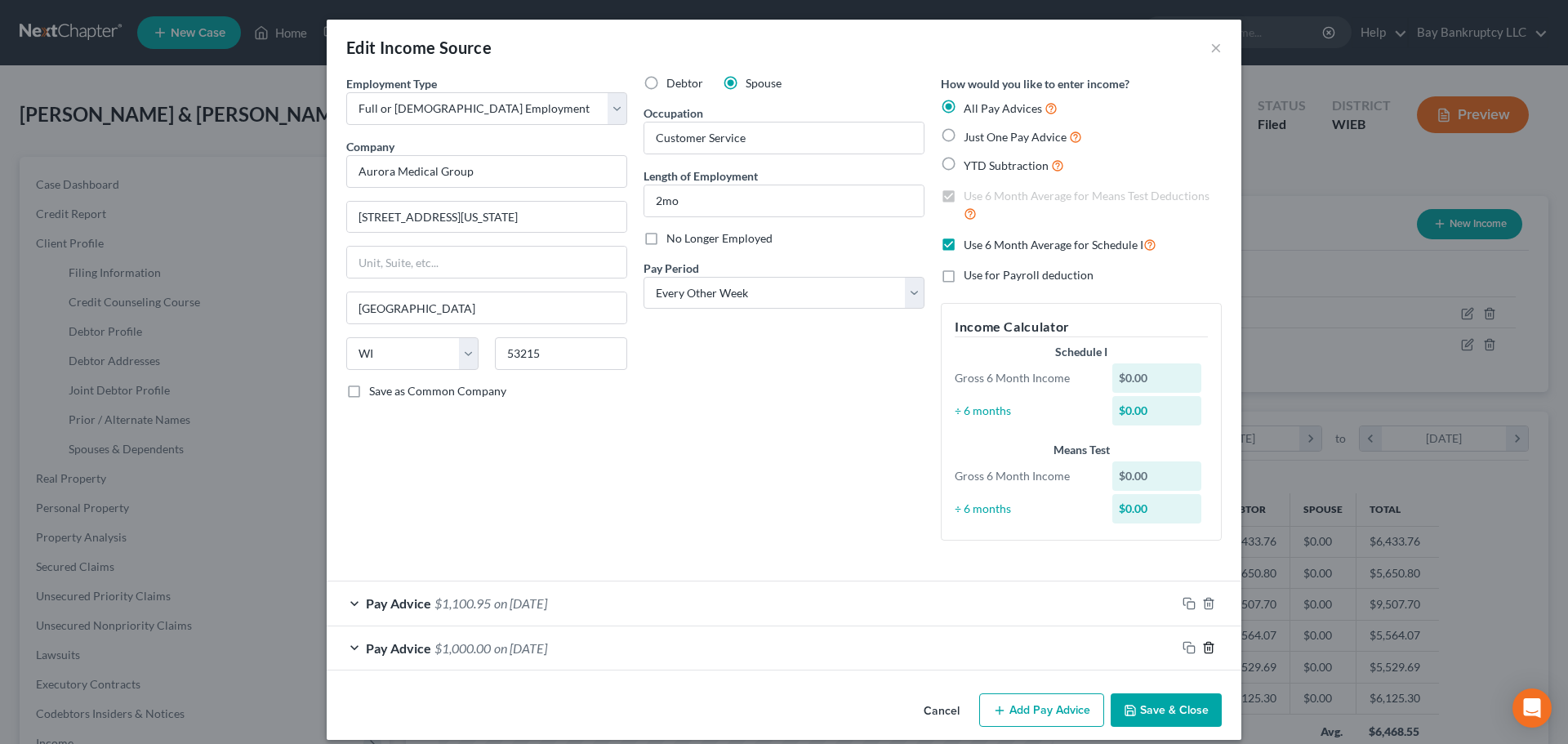
click at [1202, 641] on icon "button" at bounding box center [1208, 647] width 13 height 13
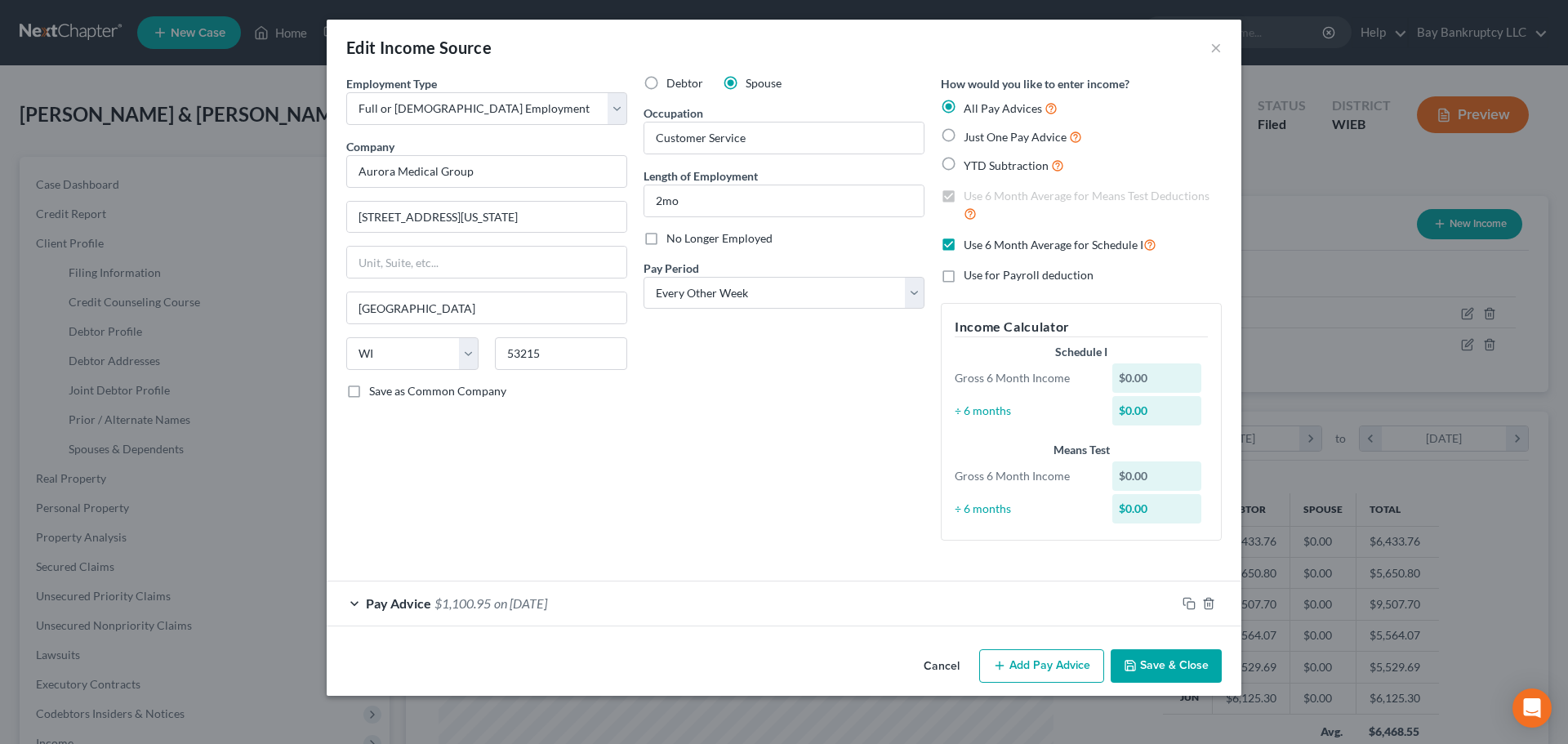
click at [1142, 659] on button "Save & Close" at bounding box center [1167, 666] width 112 height 34
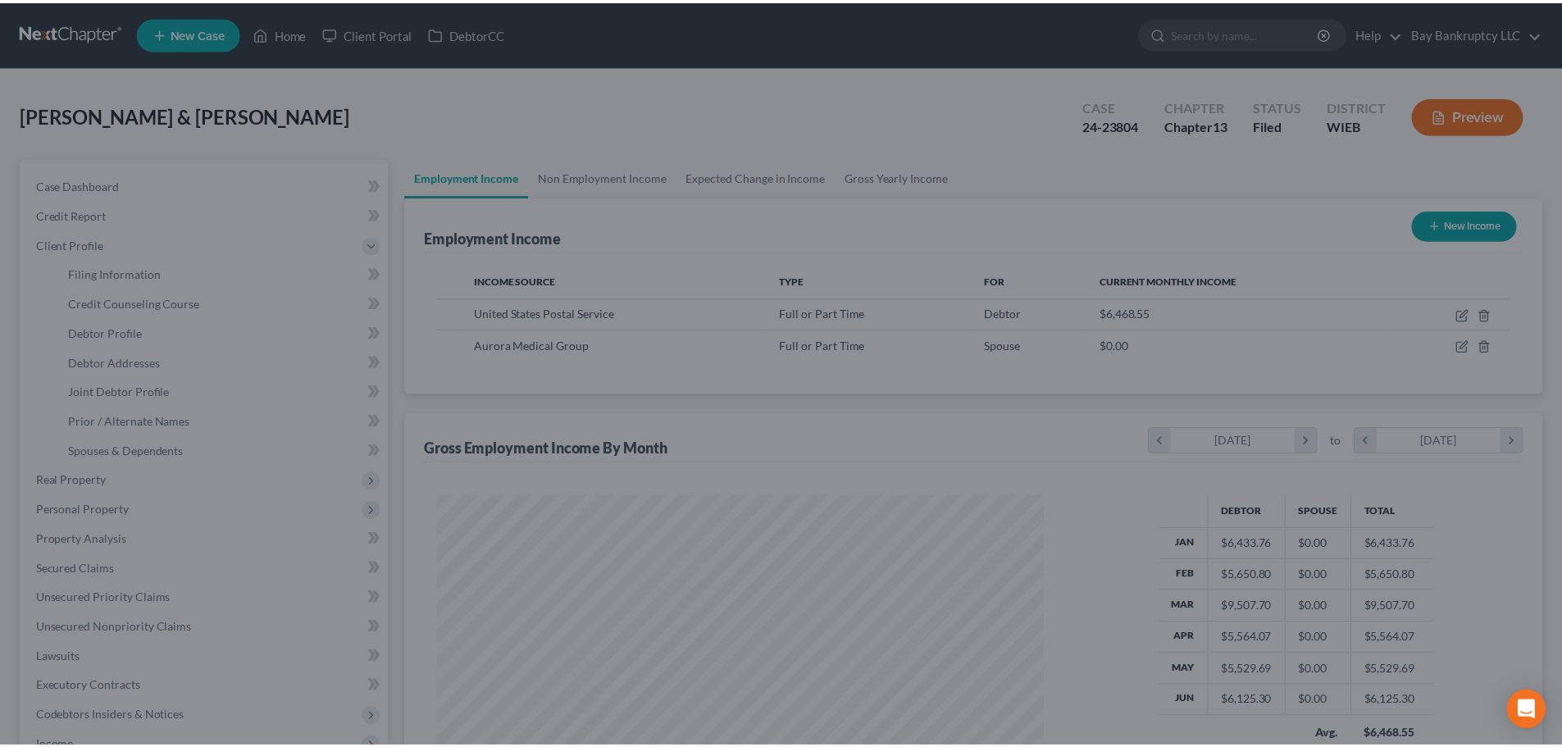
scroll to position [819688, 819349]
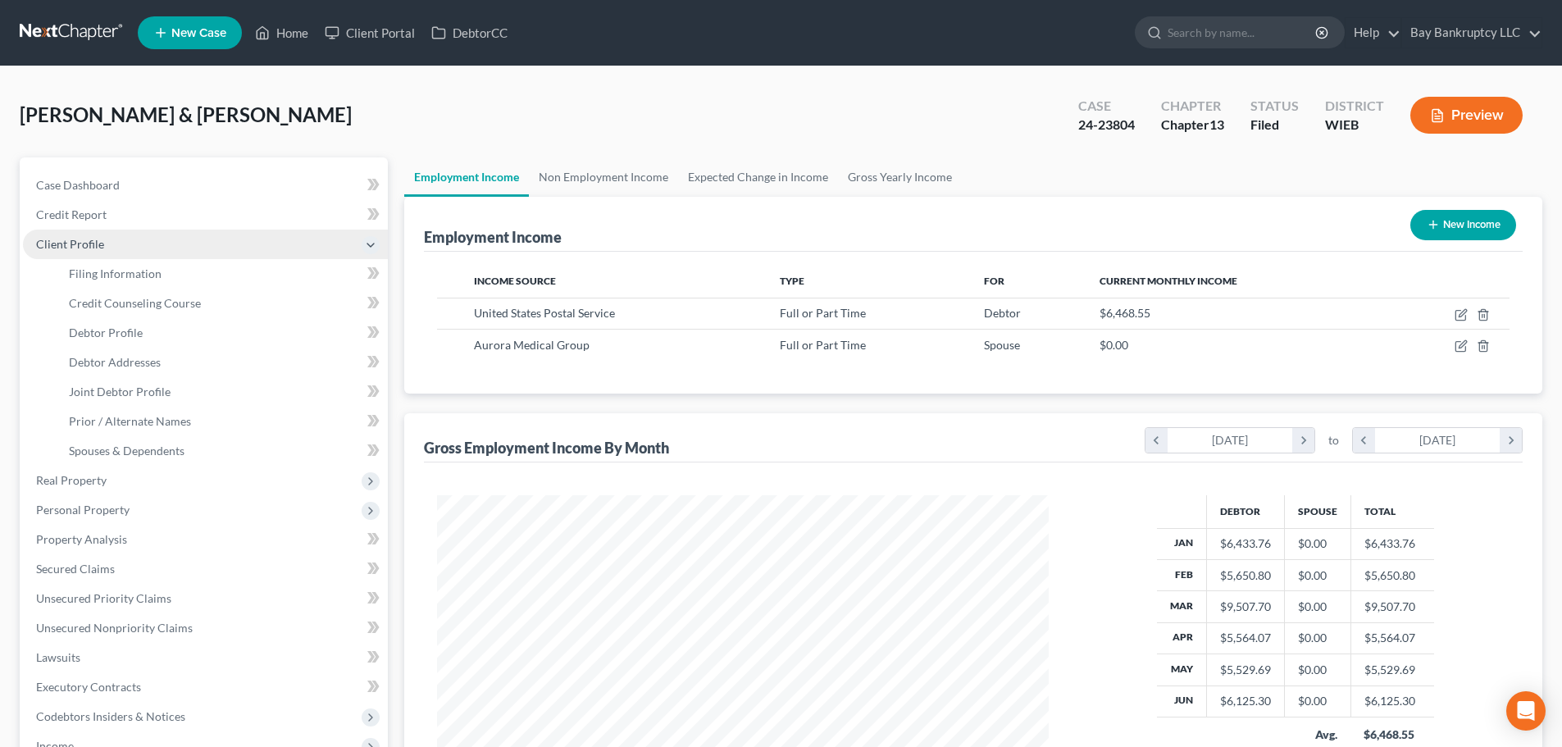
click at [78, 241] on span "Client Profile" at bounding box center [70, 244] width 68 height 14
click at [73, 243] on span "Client Profile" at bounding box center [70, 244] width 68 height 14
click at [114, 335] on span "Debtor Profile" at bounding box center [106, 333] width 74 height 14
select select "1"
select select "2"
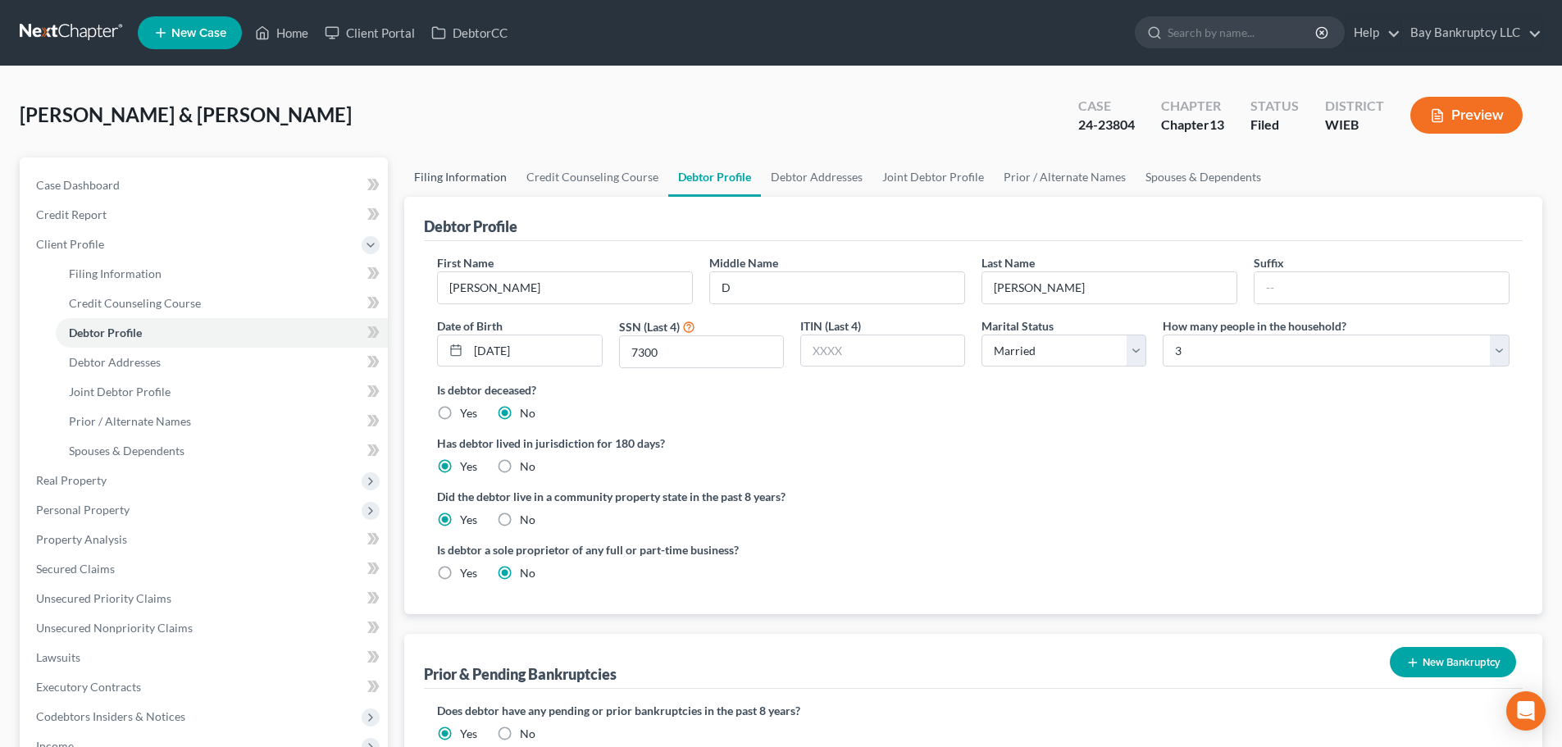
click at [450, 180] on link "Filing Information" at bounding box center [460, 176] width 112 height 39
select select "1"
select select "3"
select select "90"
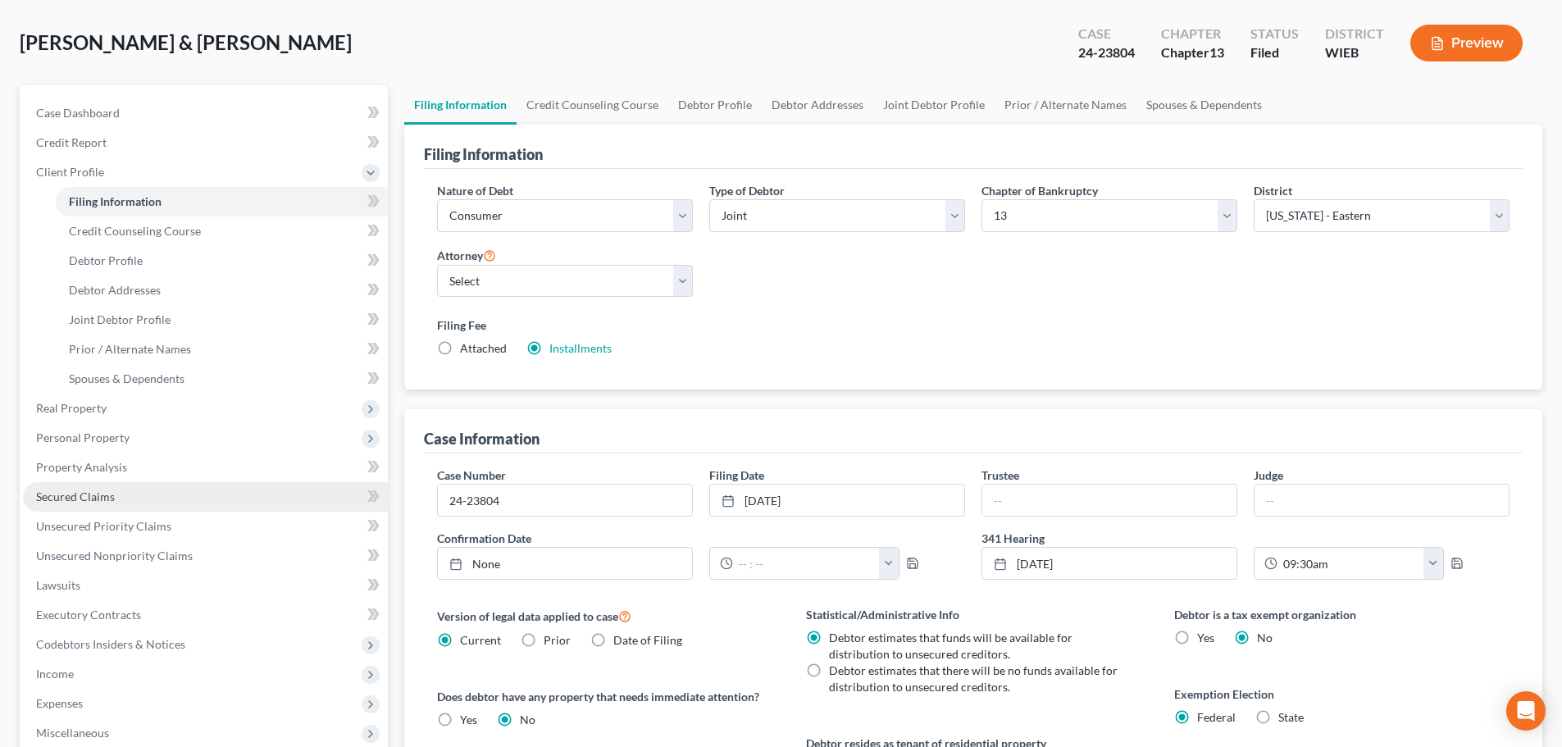
scroll to position [164, 0]
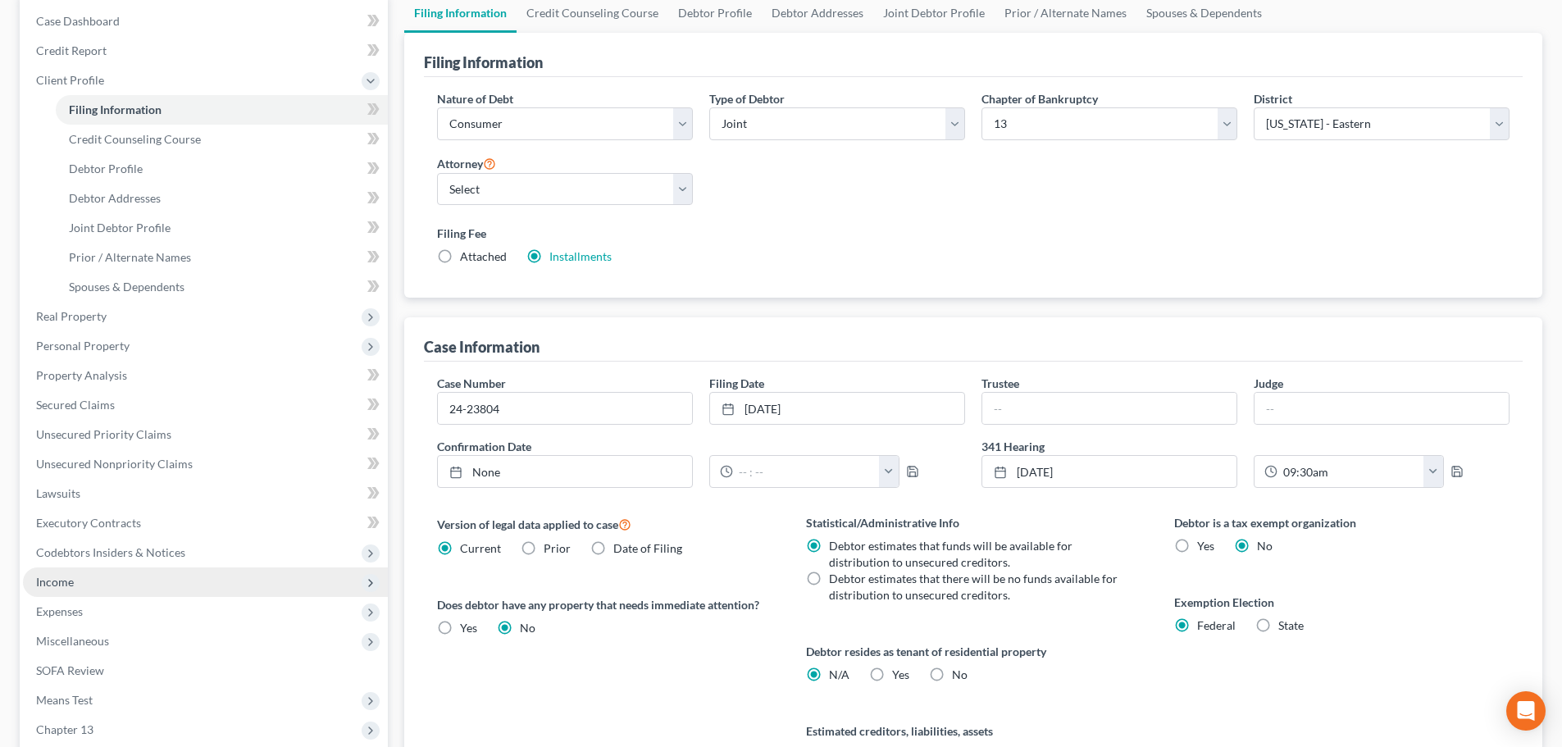
click at [89, 580] on span "Income" at bounding box center [205, 582] width 365 height 30
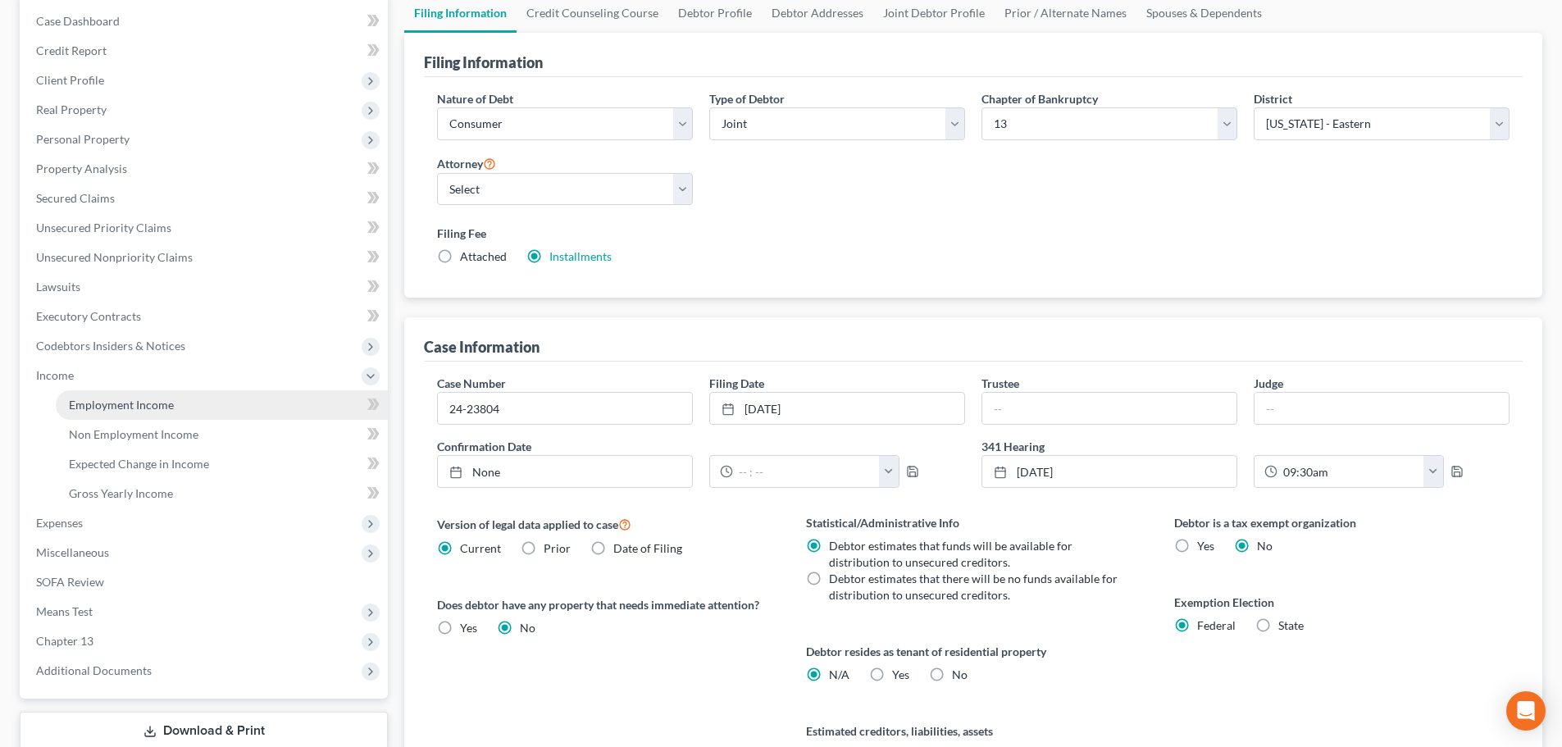
click at [122, 403] on span "Employment Income" at bounding box center [121, 405] width 105 height 14
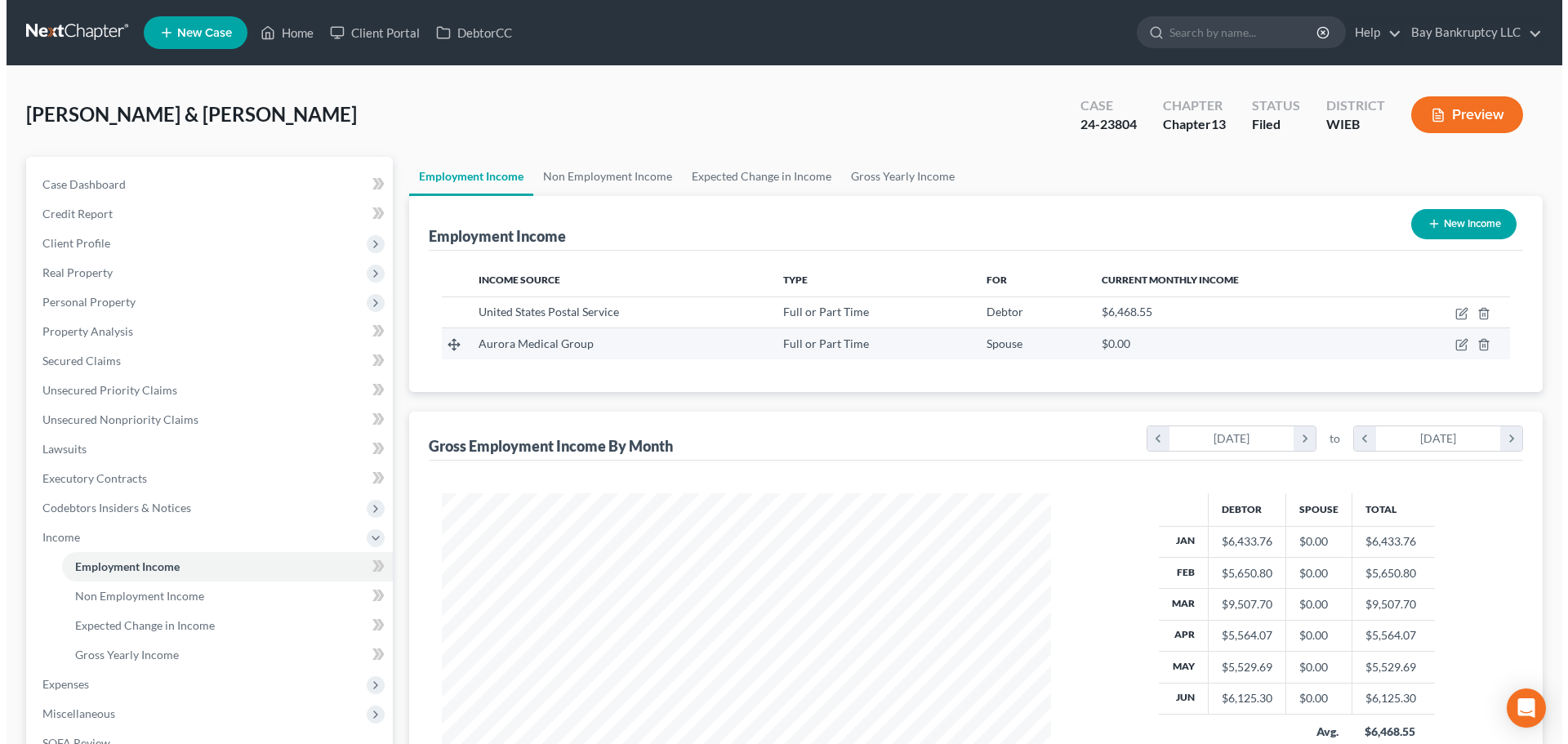
scroll to position [305, 643]
click at [1456, 341] on icon "button" at bounding box center [1455, 344] width 13 height 13
select select "0"
select select "52"
select select "2"
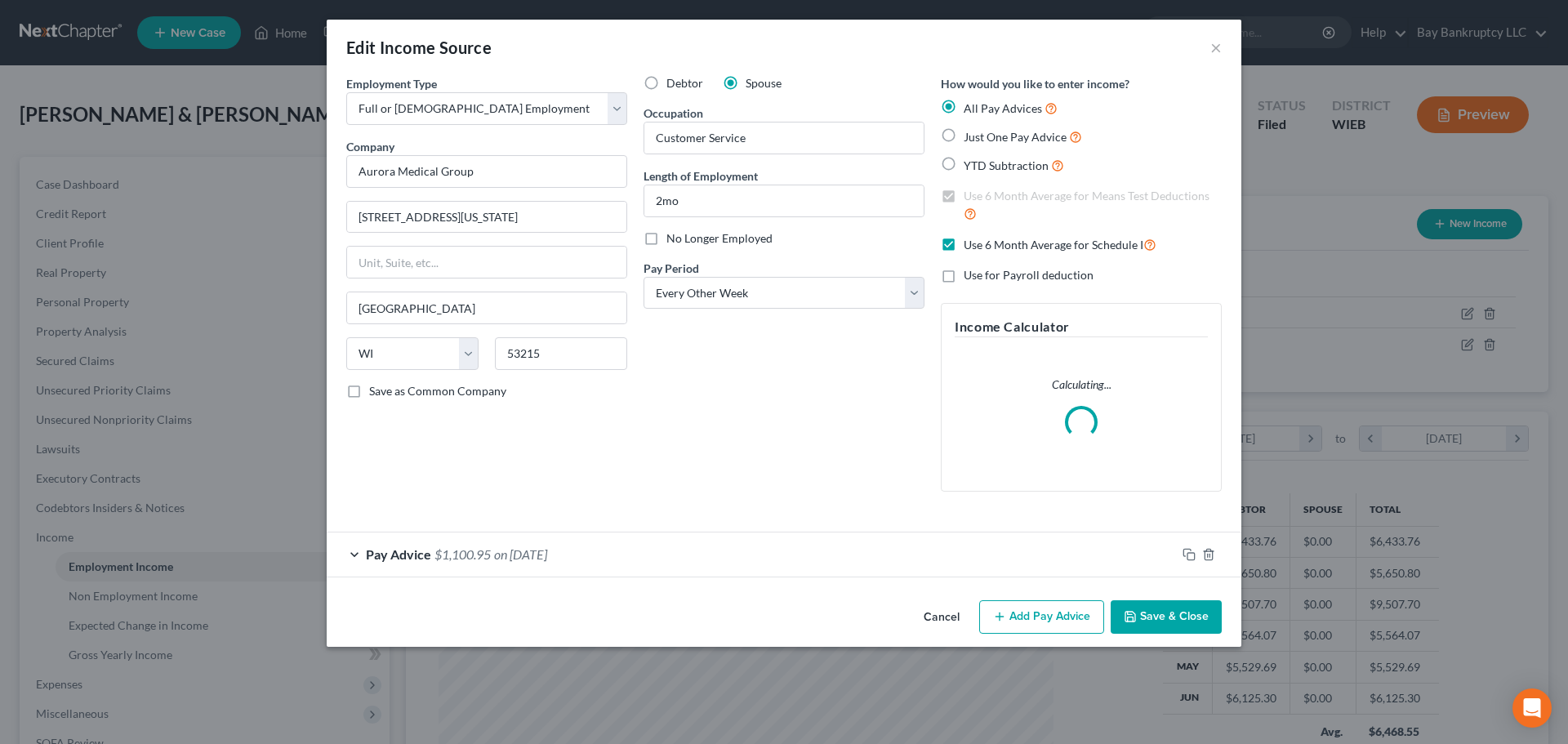
scroll to position [307, 648]
click at [505, 552] on span "on 08/01/2025" at bounding box center [520, 555] width 53 height 16
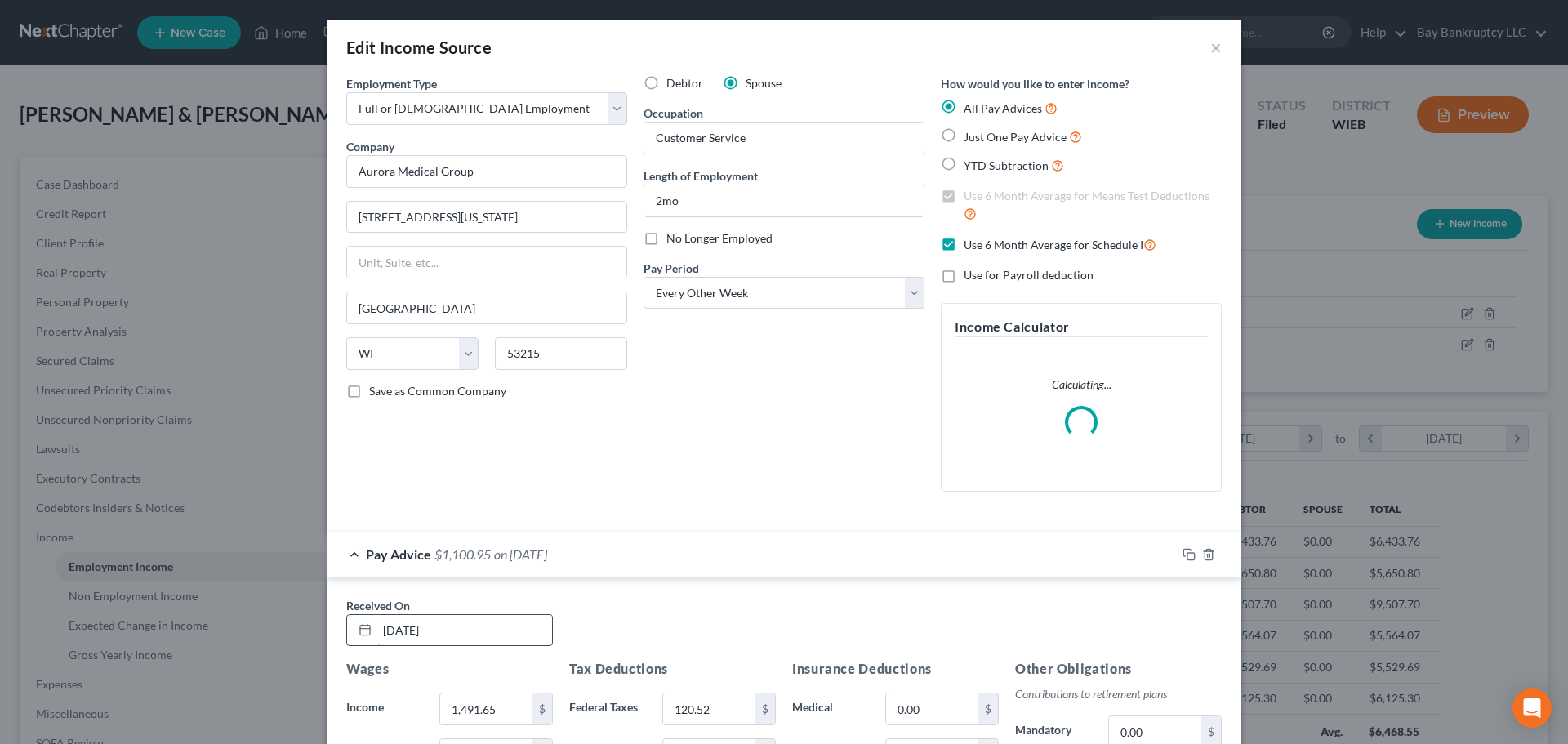
scroll to position [163, 0]
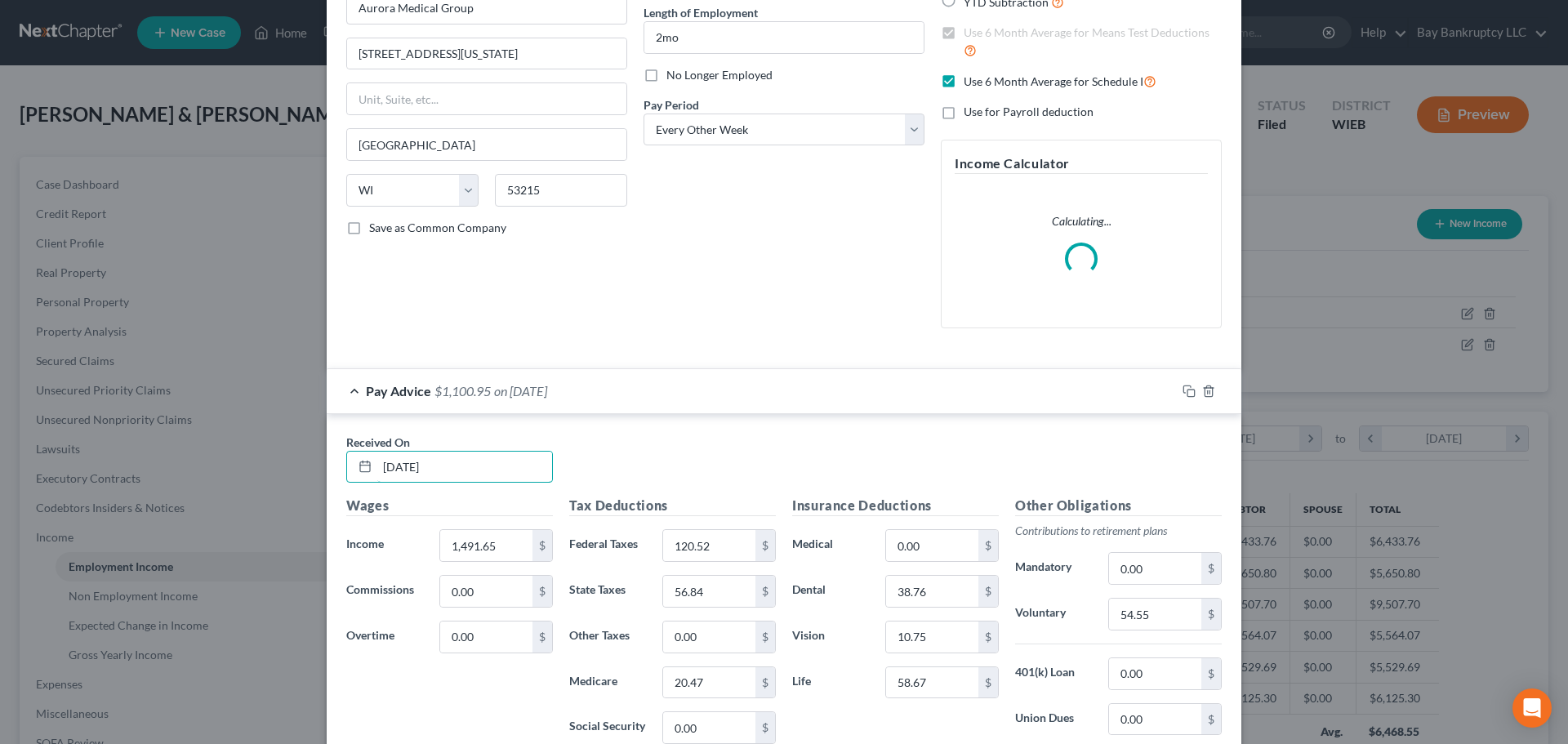
drag, startPoint x: 467, startPoint y: 470, endPoint x: 358, endPoint y: 483, distance: 109.8
click at [358, 483] on div "Received On * 08/01/2025" at bounding box center [783, 464] width 892 height 63
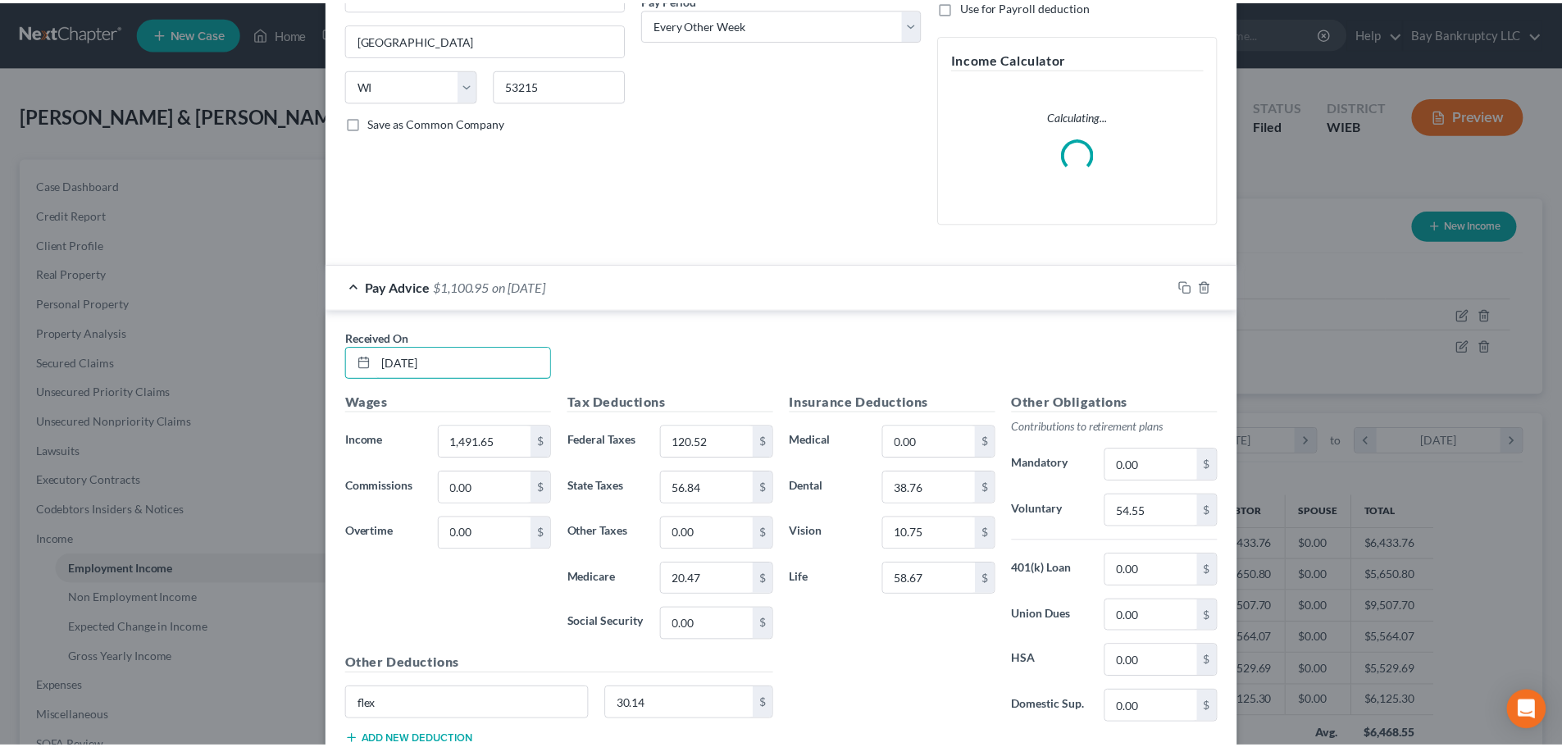
scroll to position [386, 0]
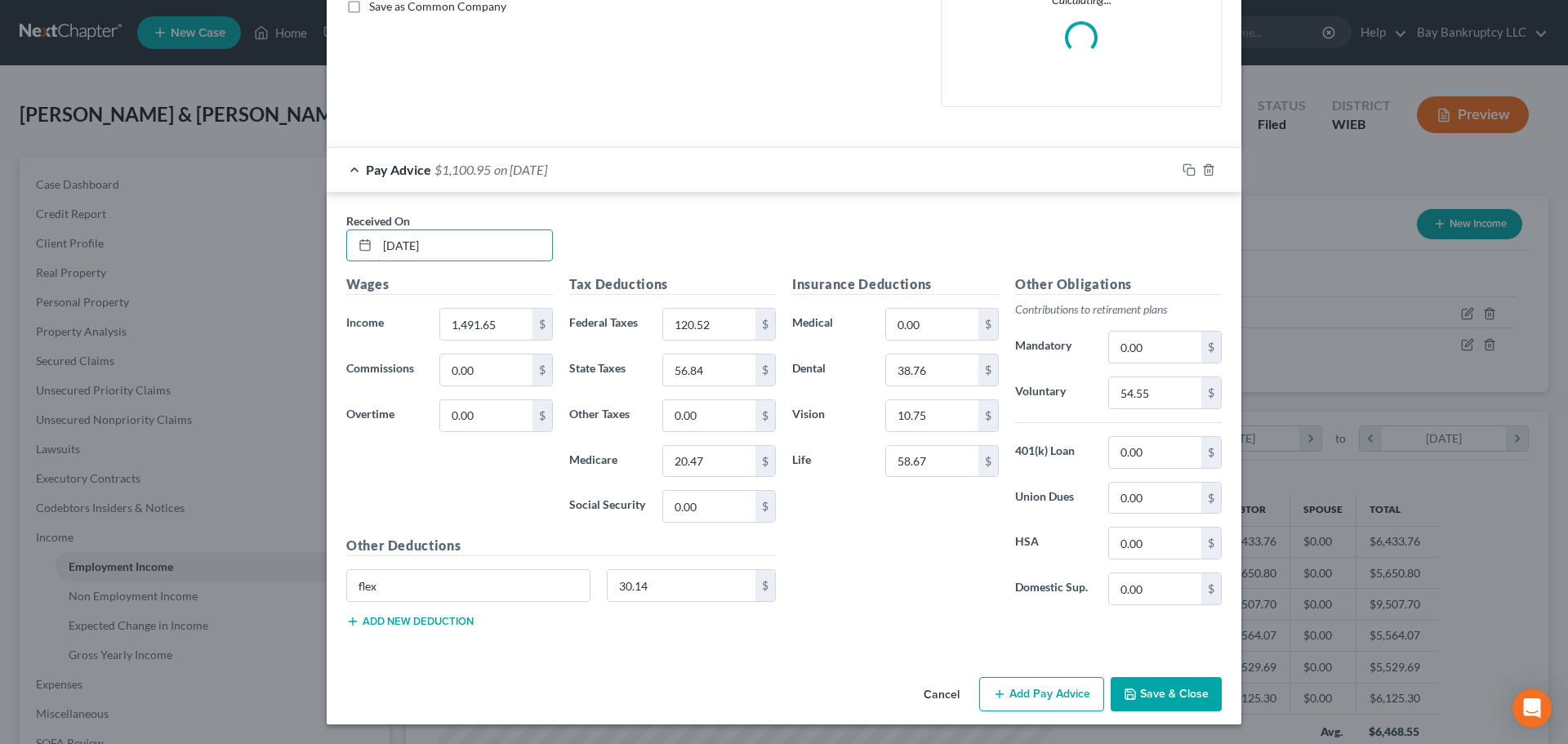
type input "06/01/25"
click at [1172, 692] on button "Save & Close" at bounding box center [1167, 694] width 112 height 34
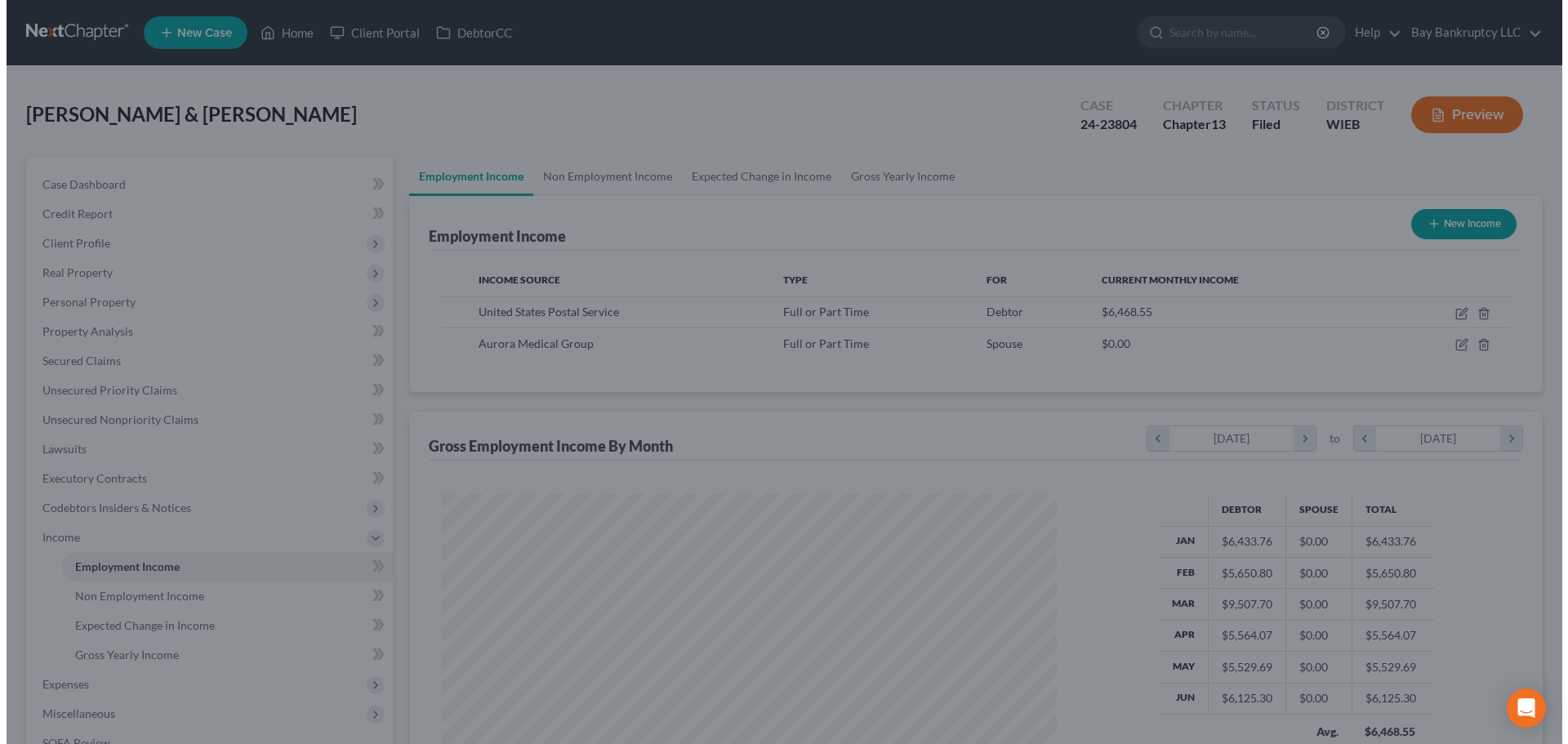
scroll to position [816396, 816226]
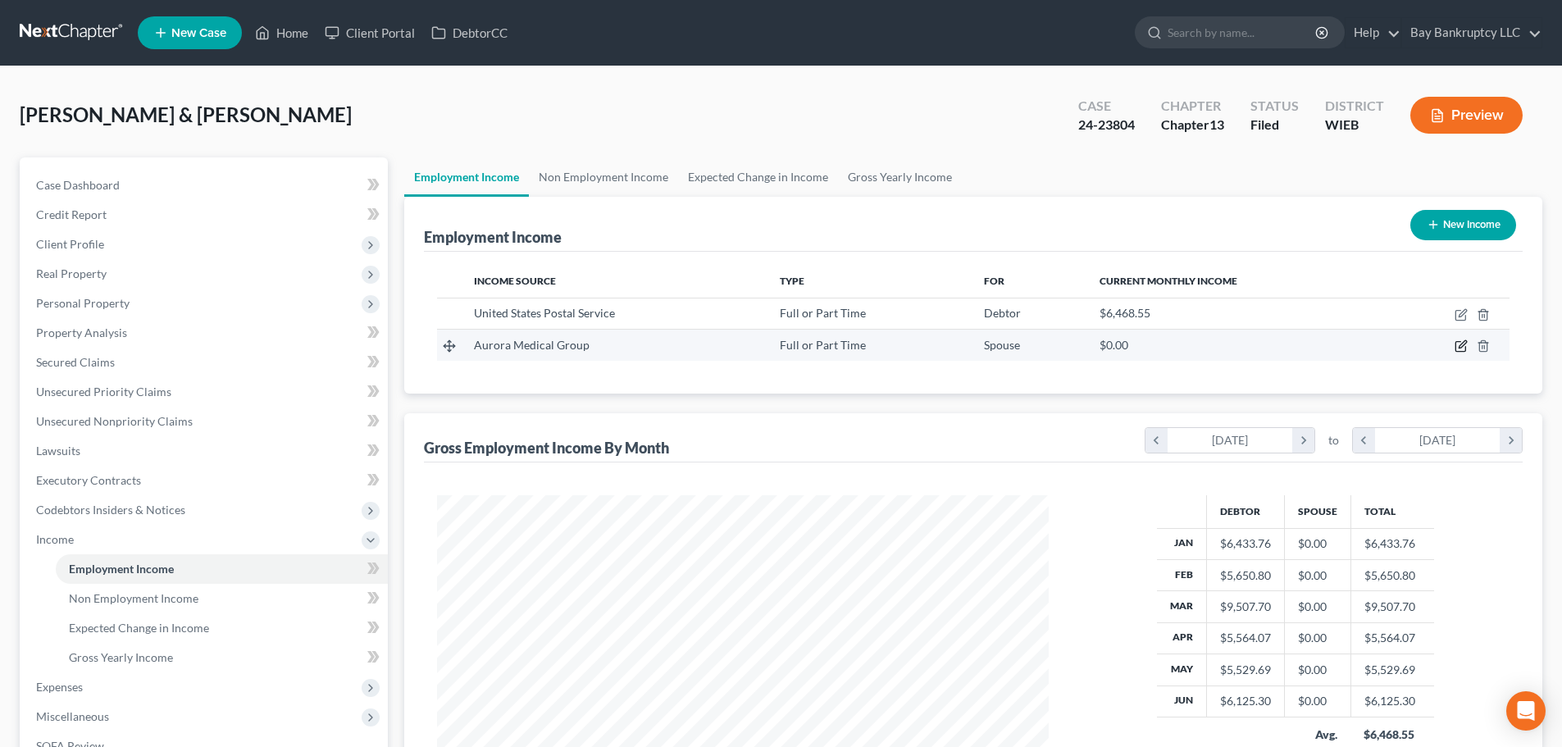
click at [1458, 345] on icon "button" at bounding box center [1461, 345] width 13 height 13
select select "0"
select select "52"
select select "2"
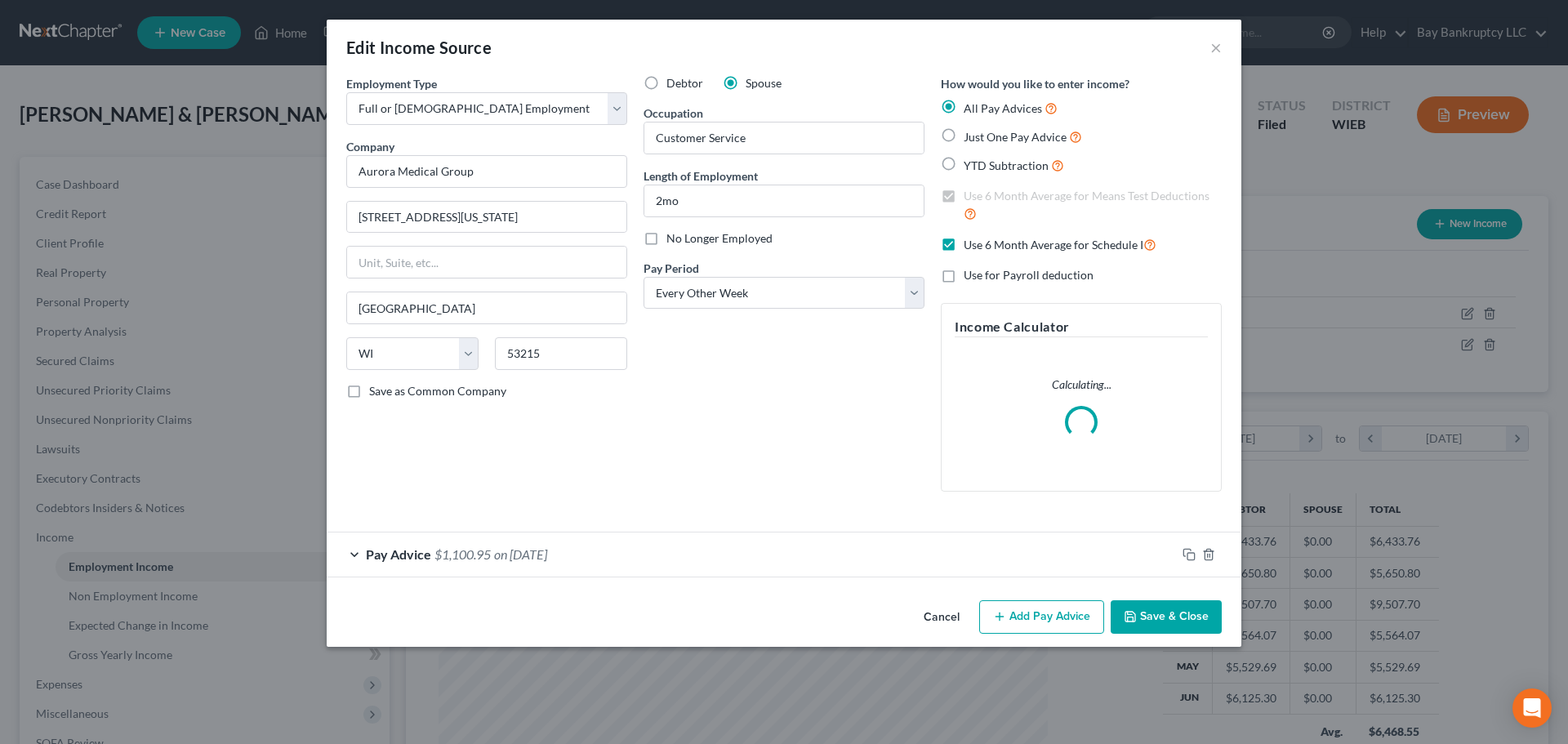
scroll to position [307, 648]
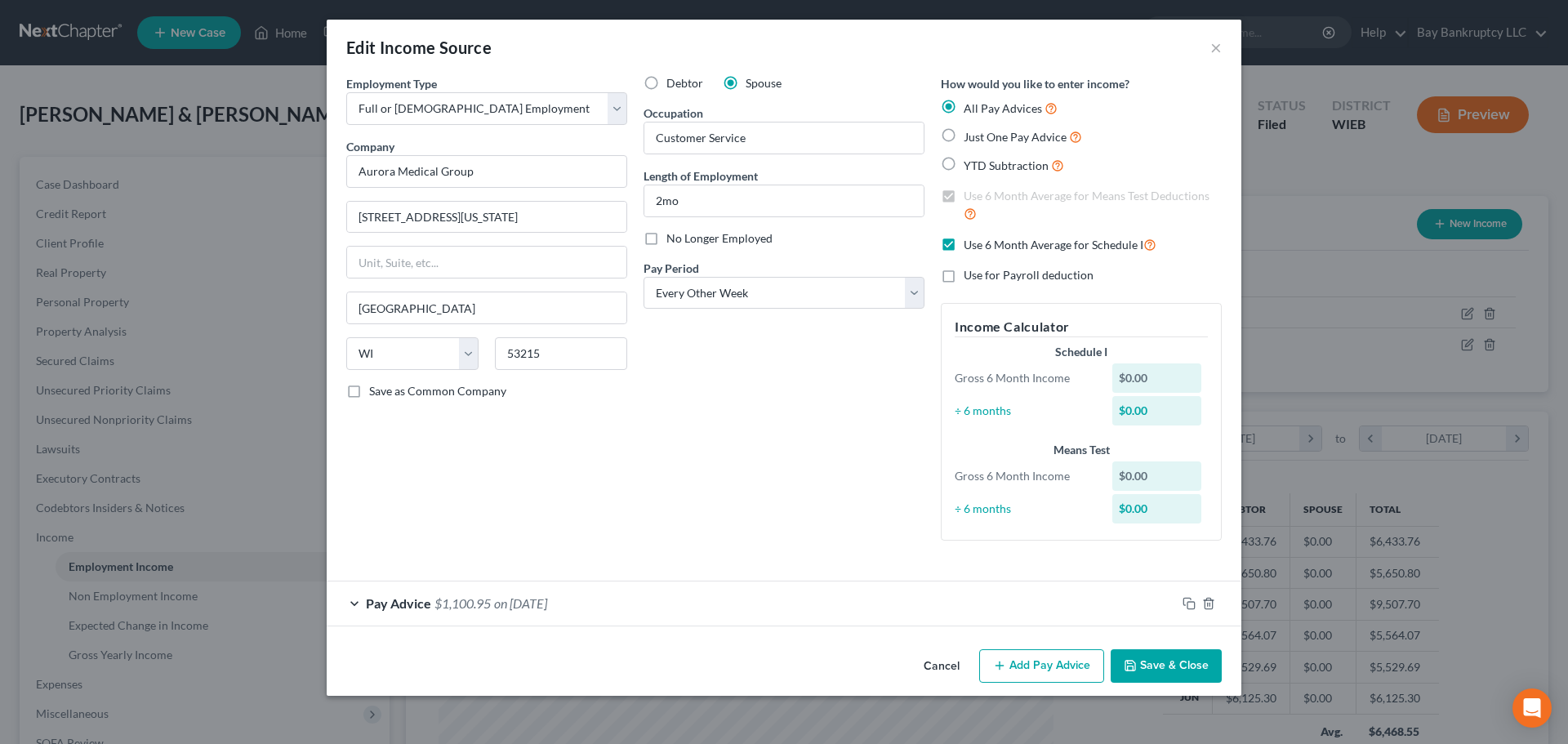
click at [531, 607] on span "on 06/01/2025" at bounding box center [520, 604] width 53 height 16
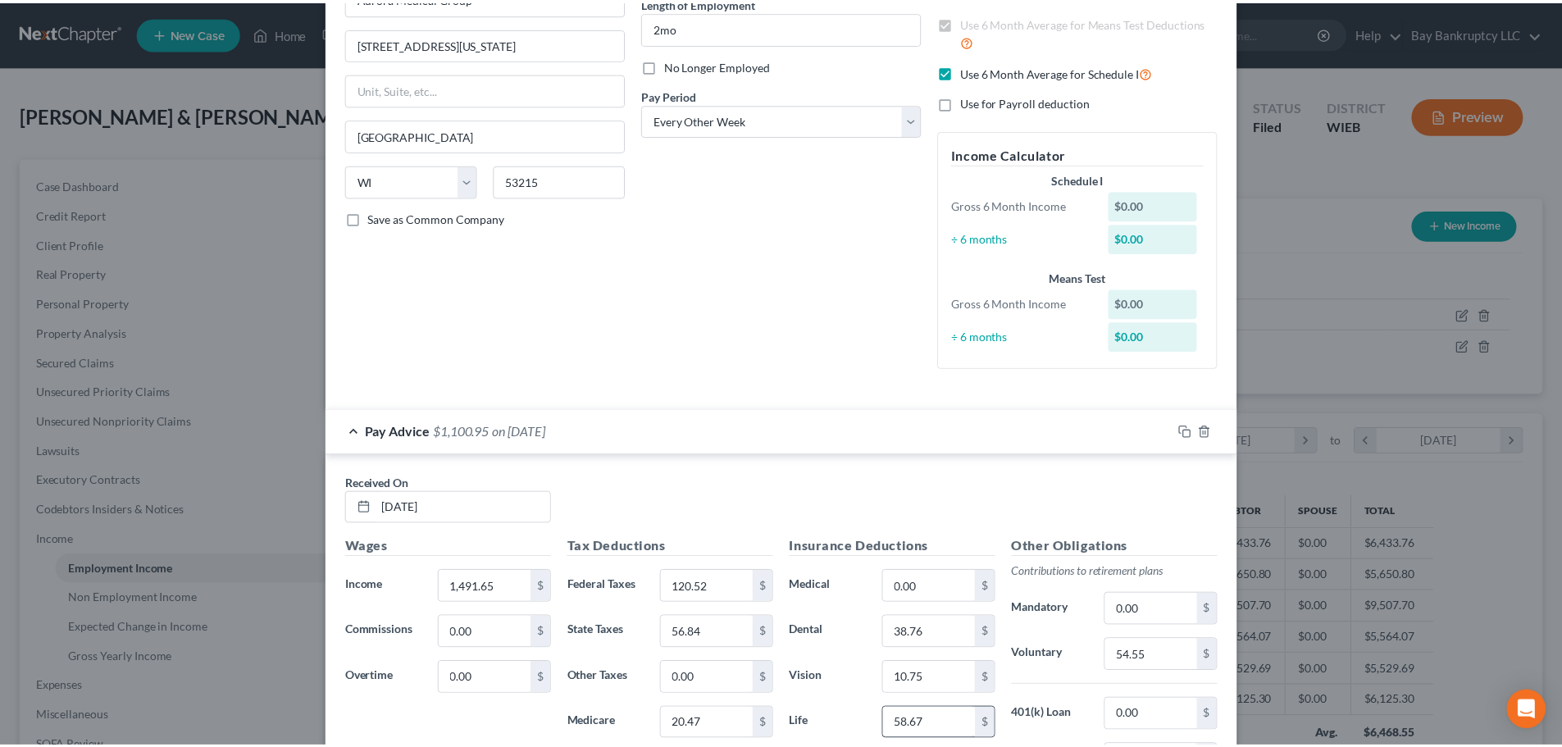
scroll to position [0, 0]
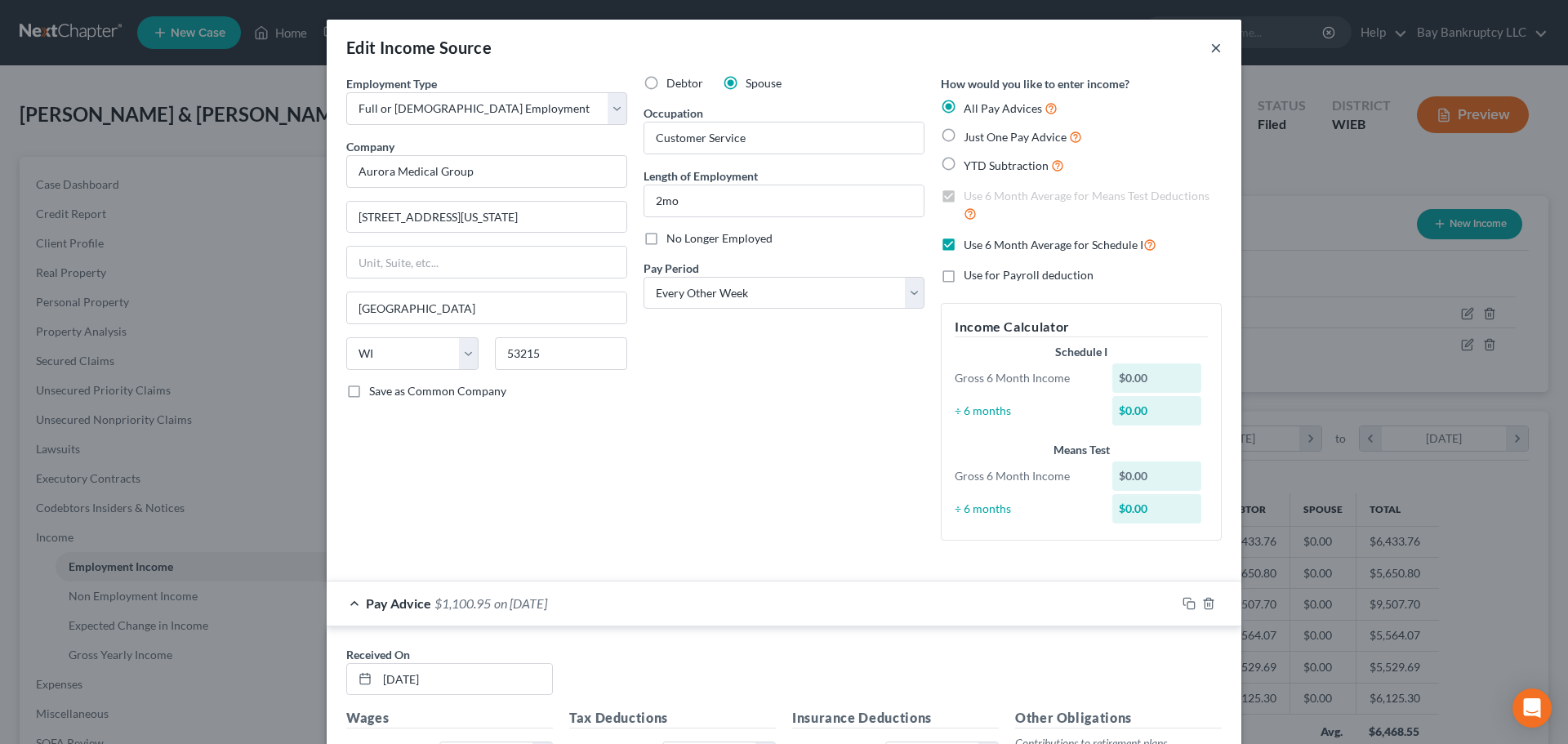
click at [1210, 48] on button "×" at bounding box center [1215, 48] width 11 height 20
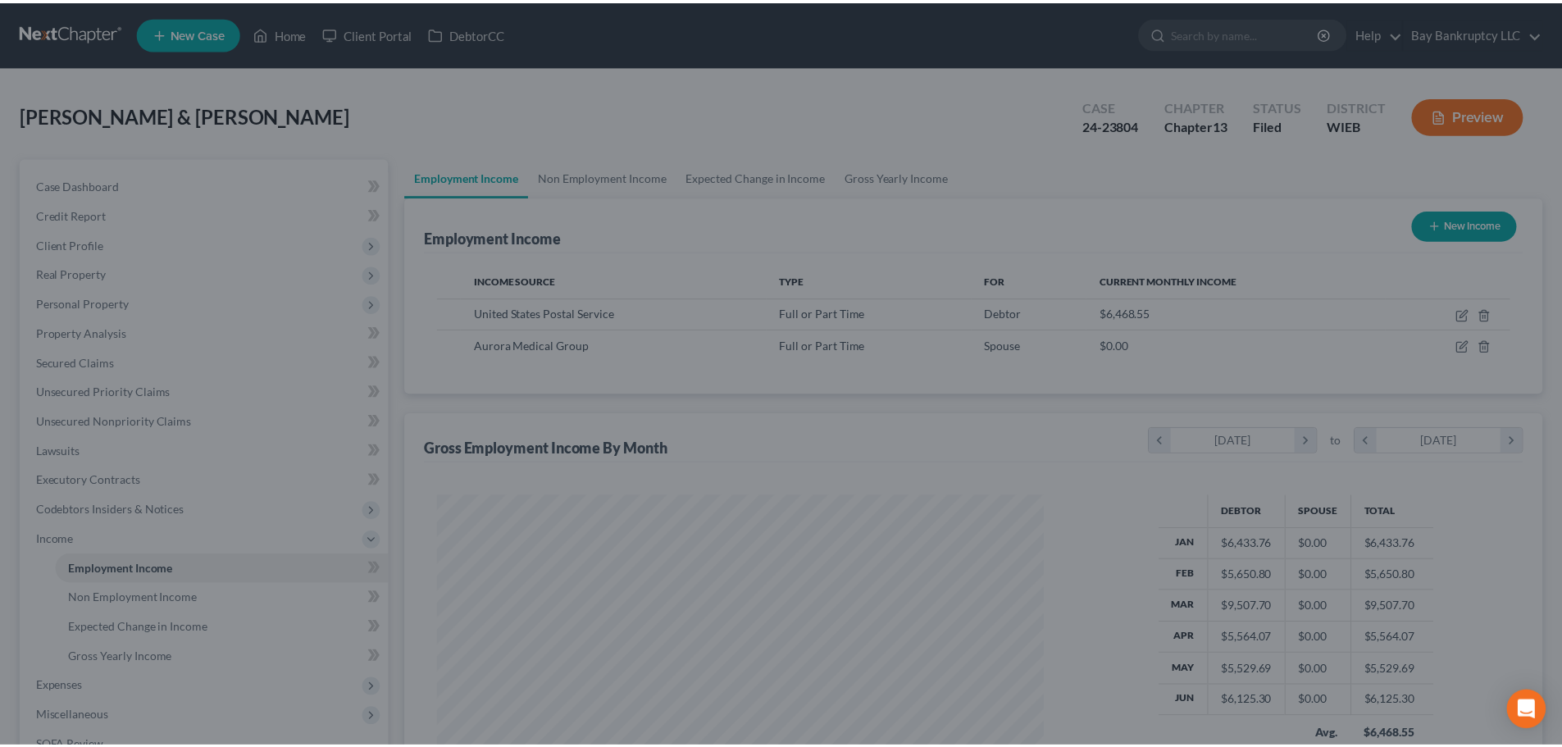
scroll to position [819688, 819349]
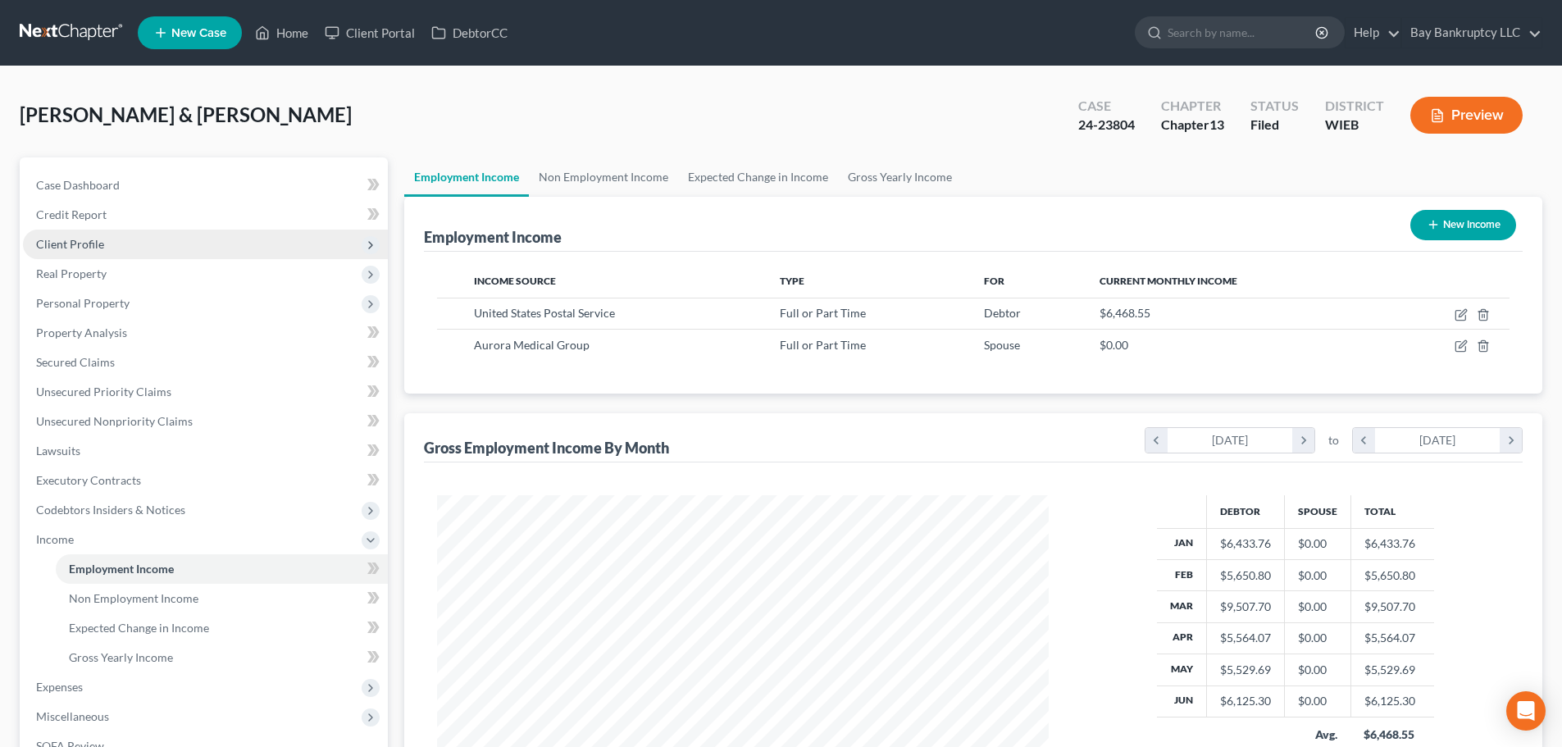
click at [92, 248] on span "Client Profile" at bounding box center [70, 244] width 68 height 14
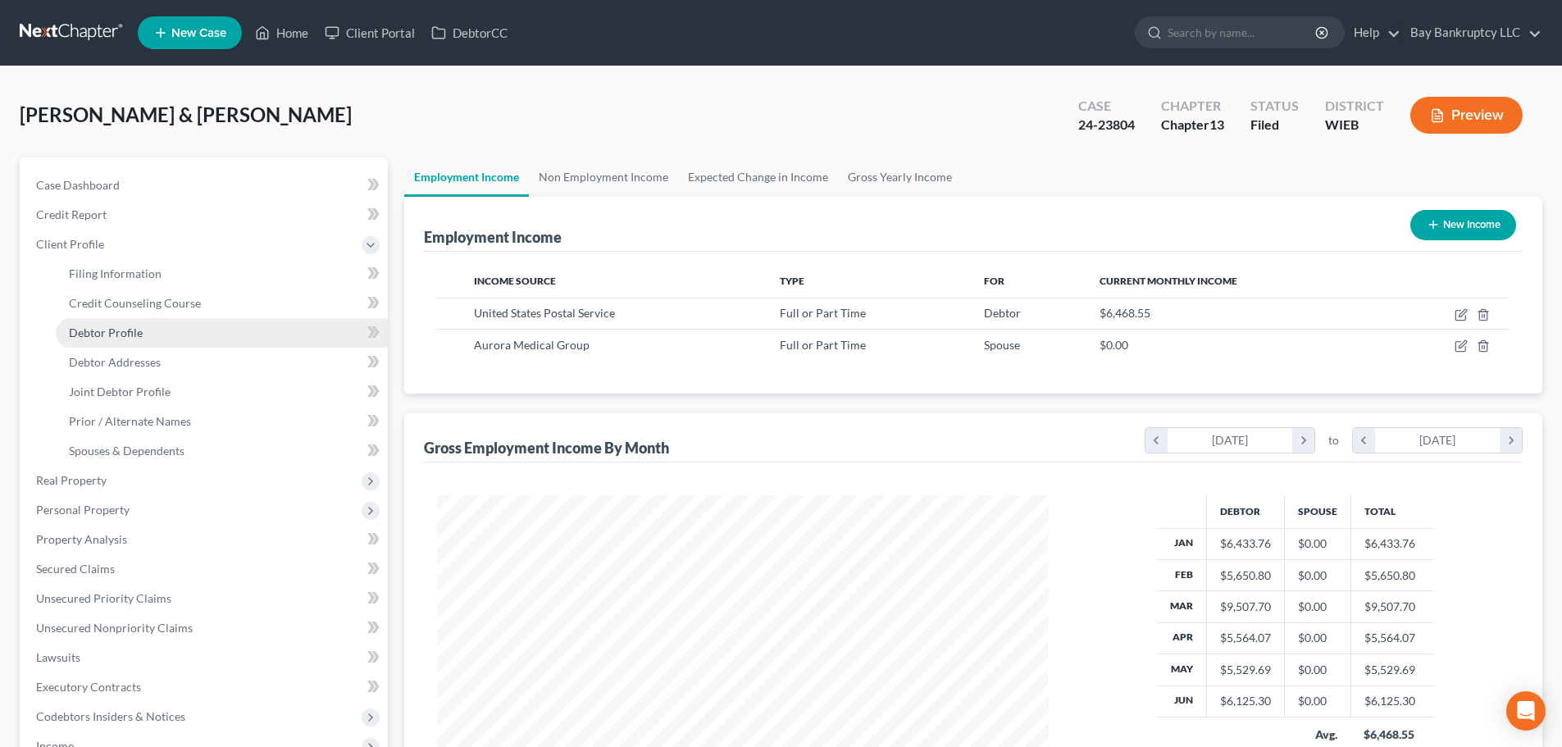
click at [123, 333] on span "Debtor Profile" at bounding box center [106, 333] width 74 height 14
select select "1"
select select "2"
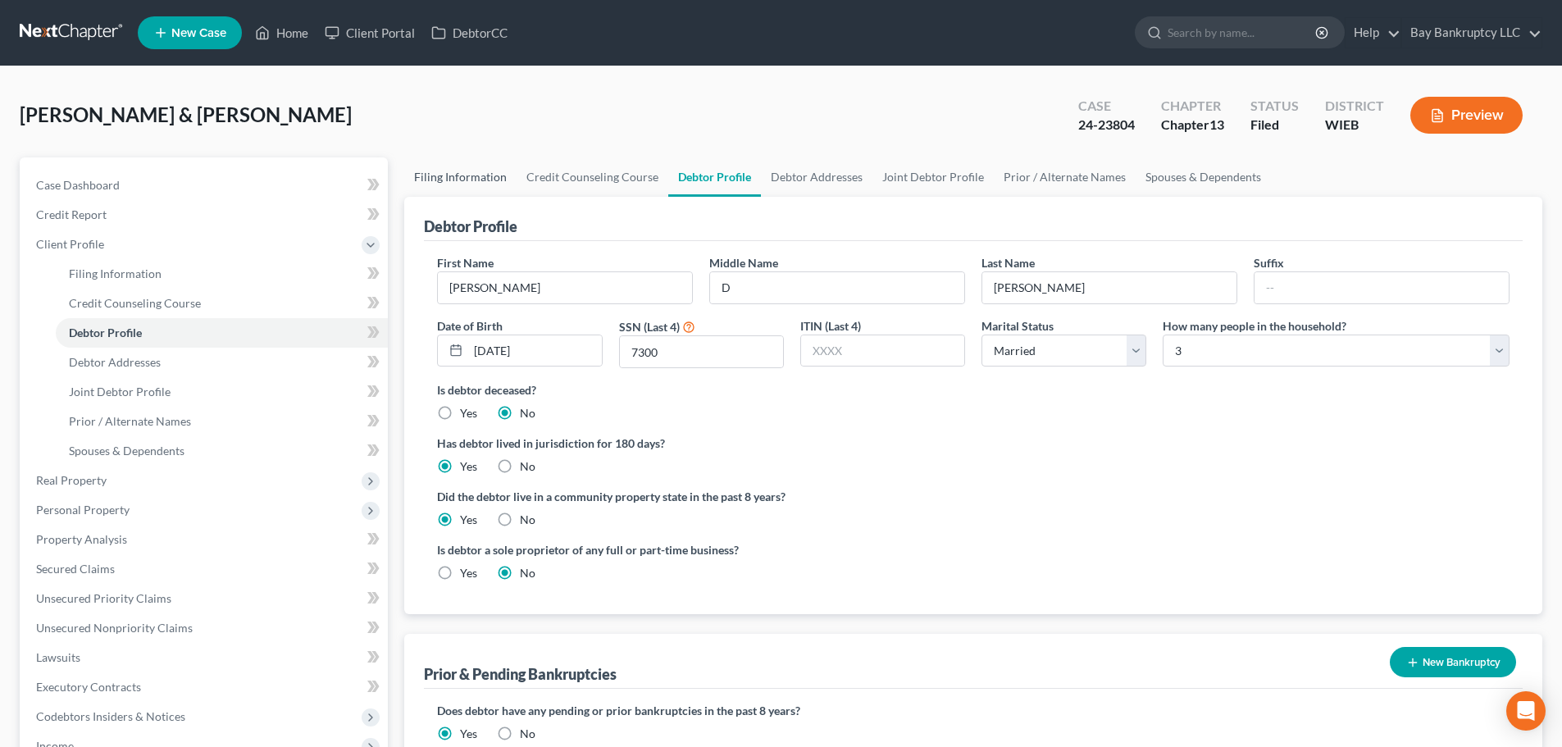
click at [431, 180] on link "Filing Information" at bounding box center [460, 176] width 112 height 39
select select "1"
select select "3"
select select "90"
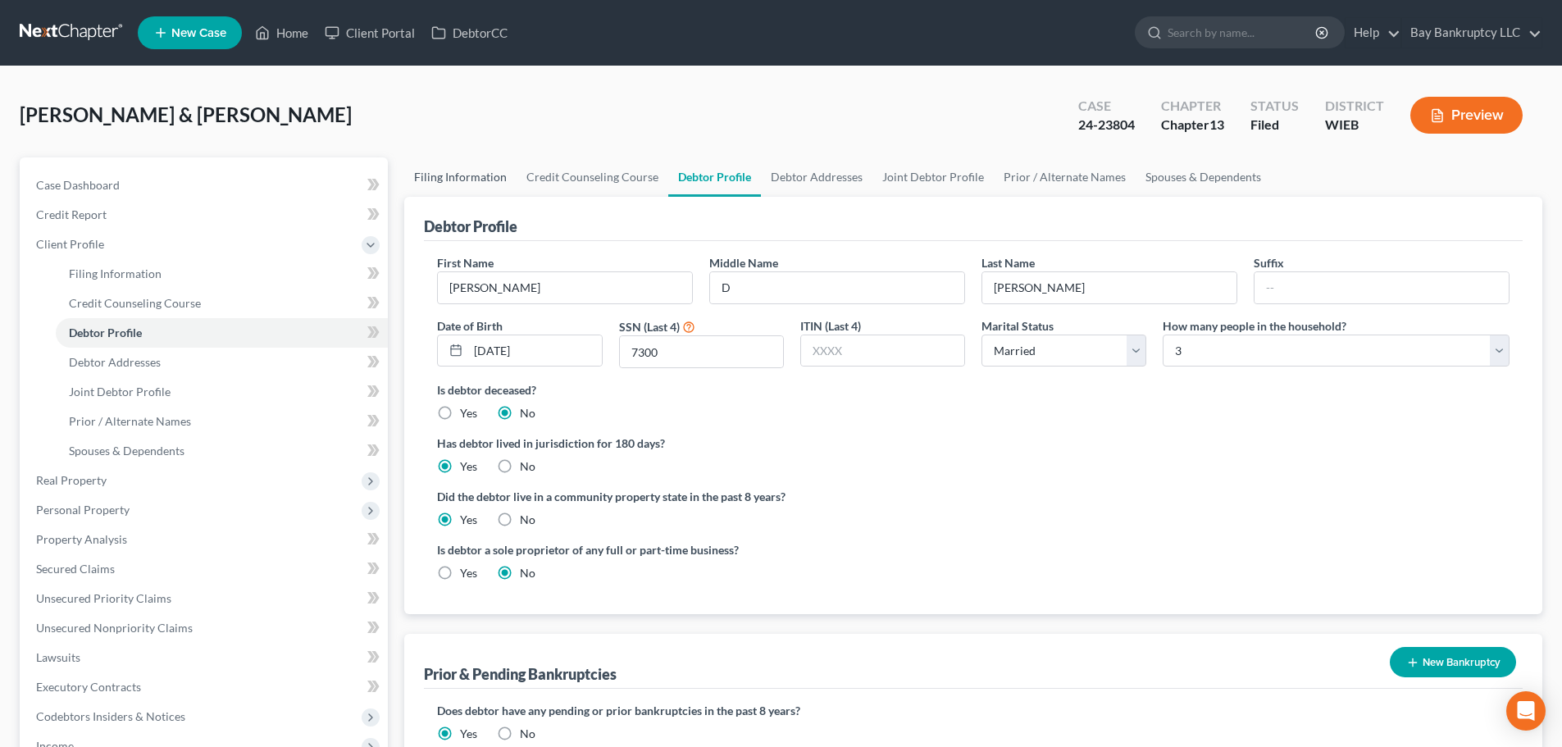
select select "0"
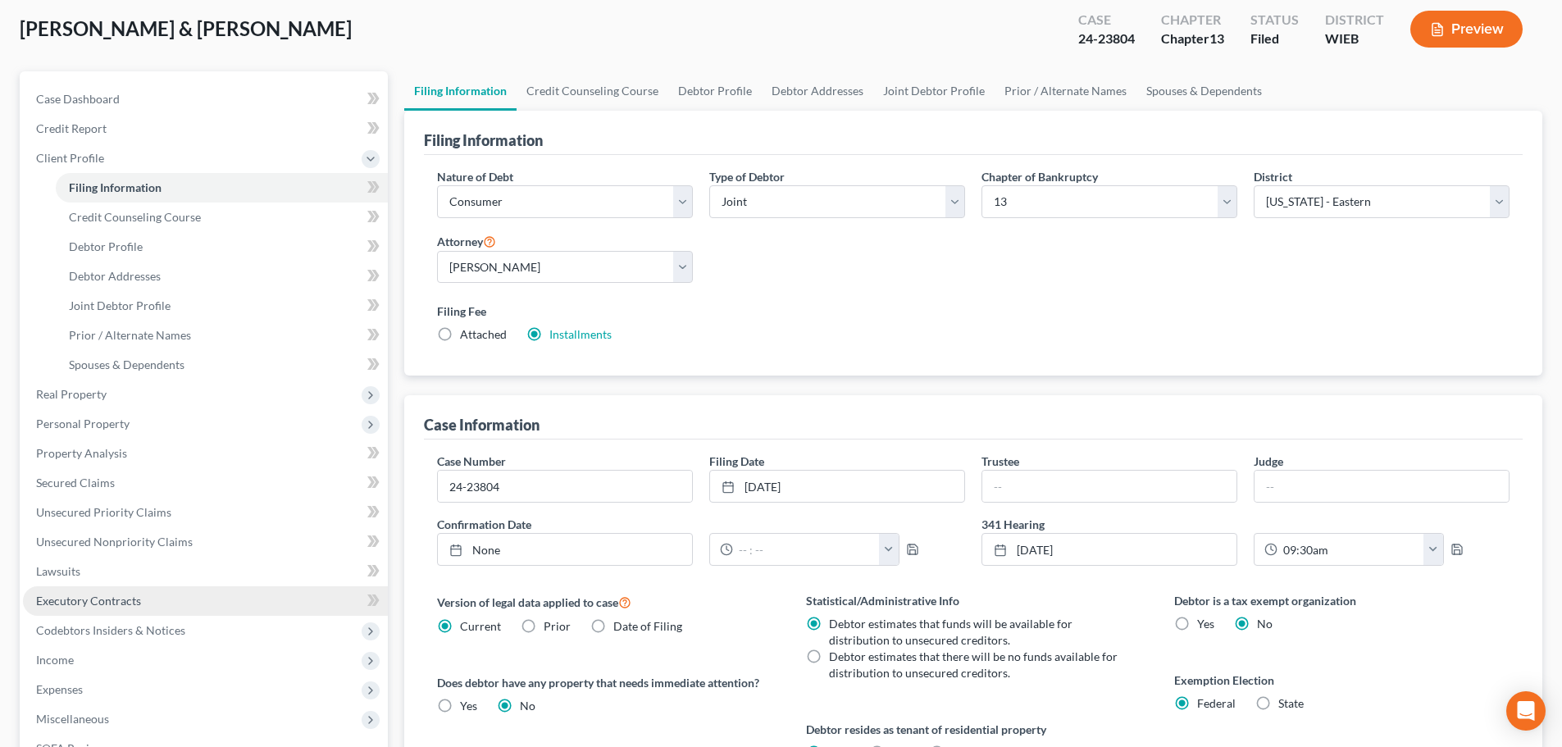
scroll to position [164, 0]
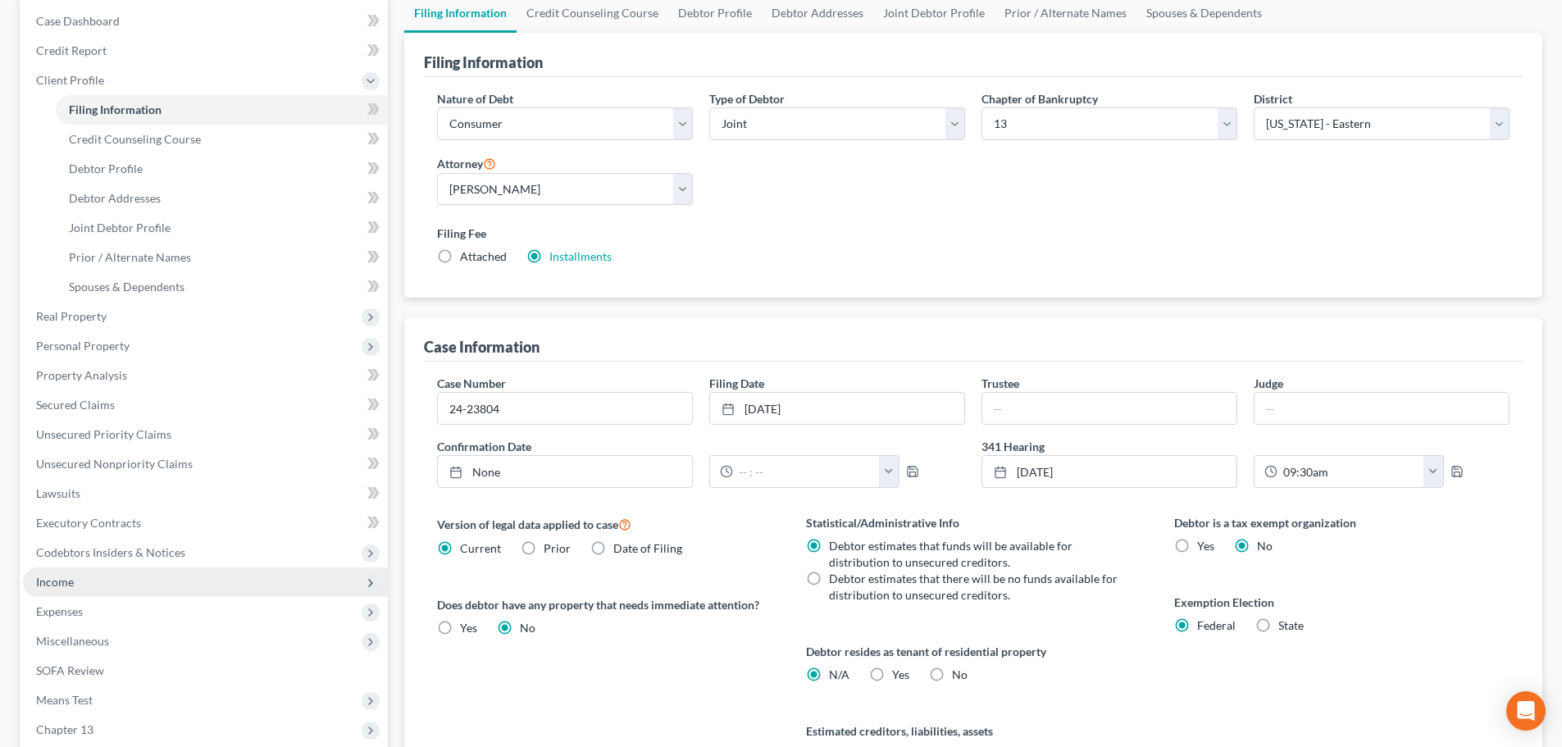
click at [72, 585] on span "Income" at bounding box center [55, 582] width 38 height 14
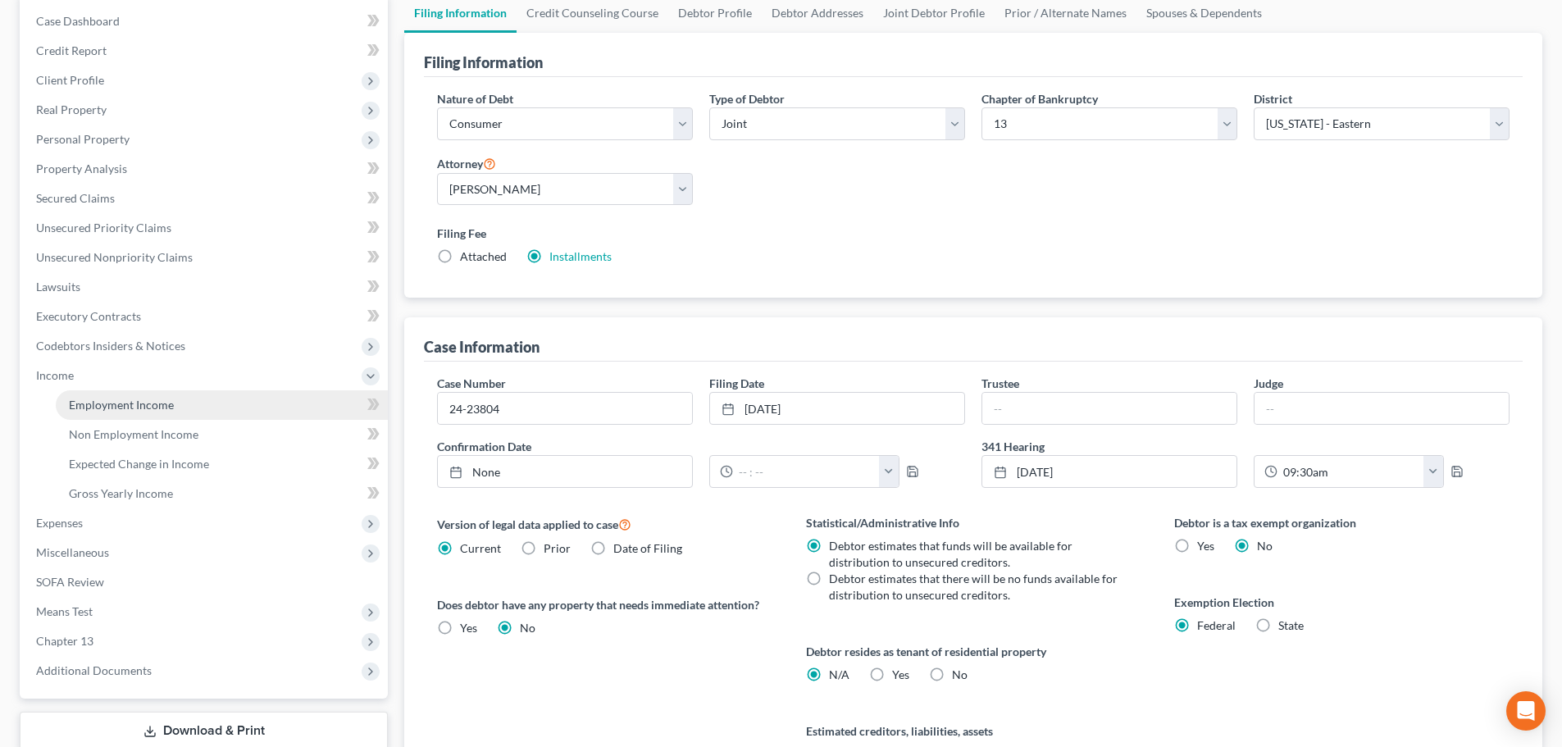
click at [111, 404] on span "Employment Income" at bounding box center [121, 405] width 105 height 14
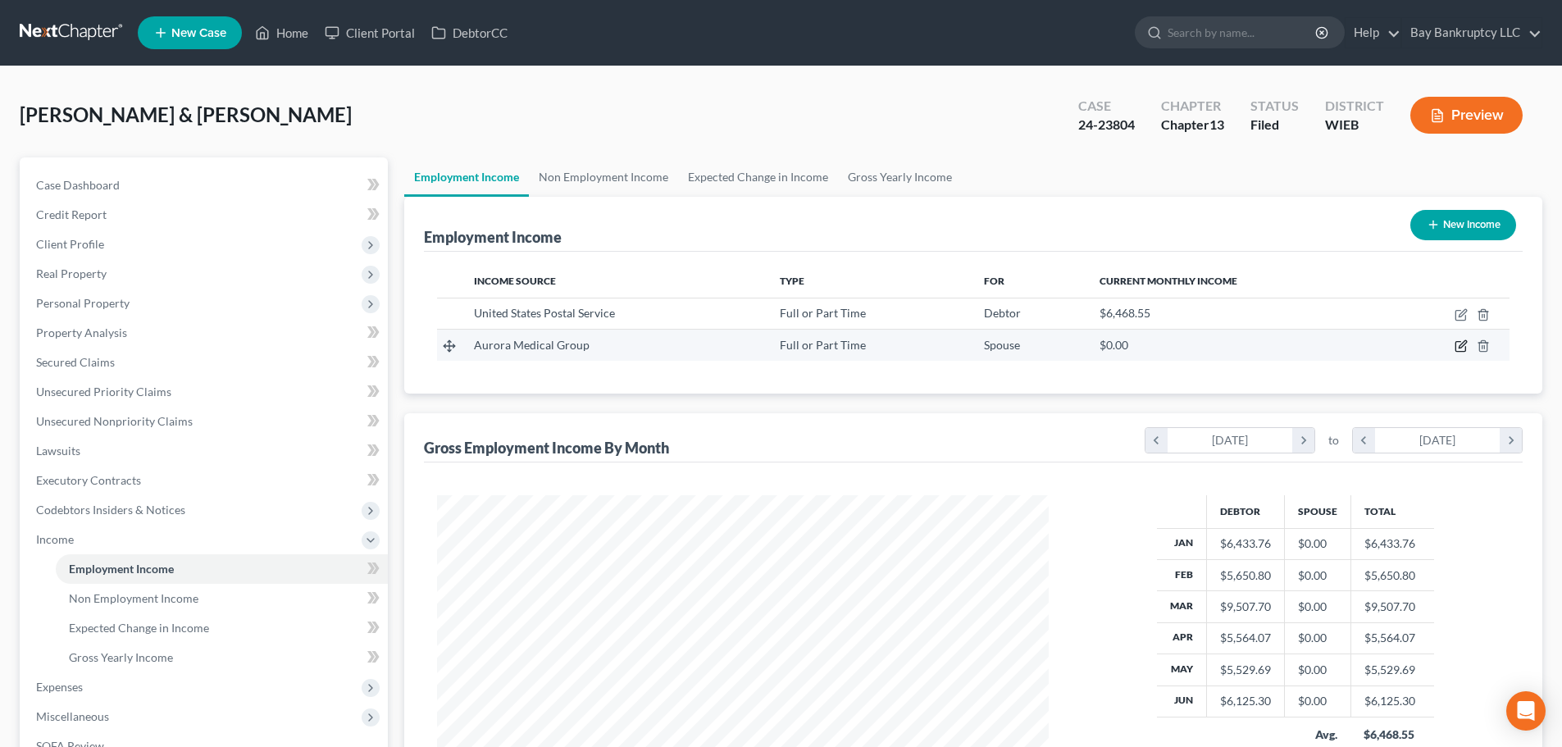
click at [1455, 342] on icon "button" at bounding box center [1461, 345] width 13 height 13
select select "0"
select select "52"
select select "2"
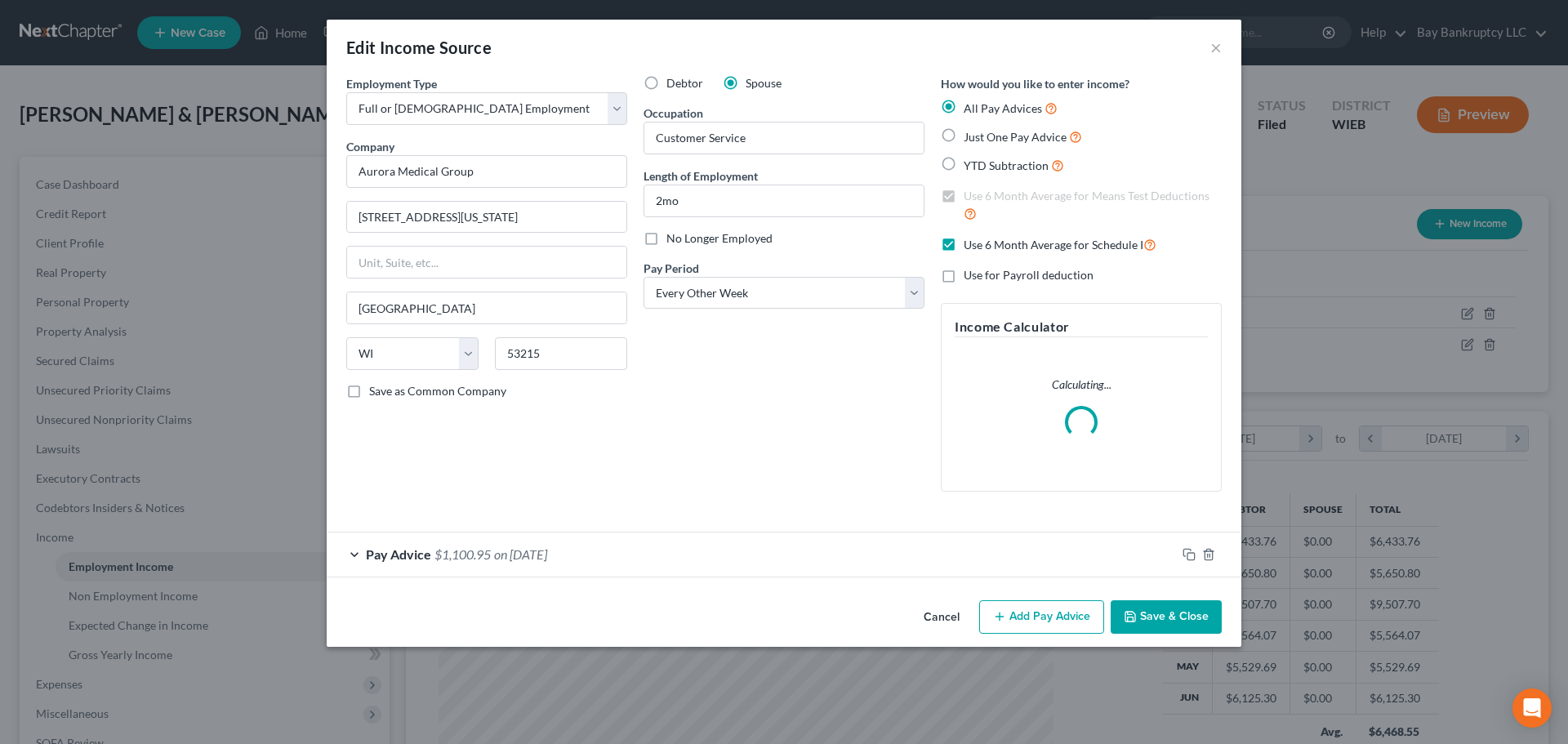
click at [597, 544] on div "Pay Advice $1,100.95 on 06/01/2025" at bounding box center [751, 554] width 850 height 43
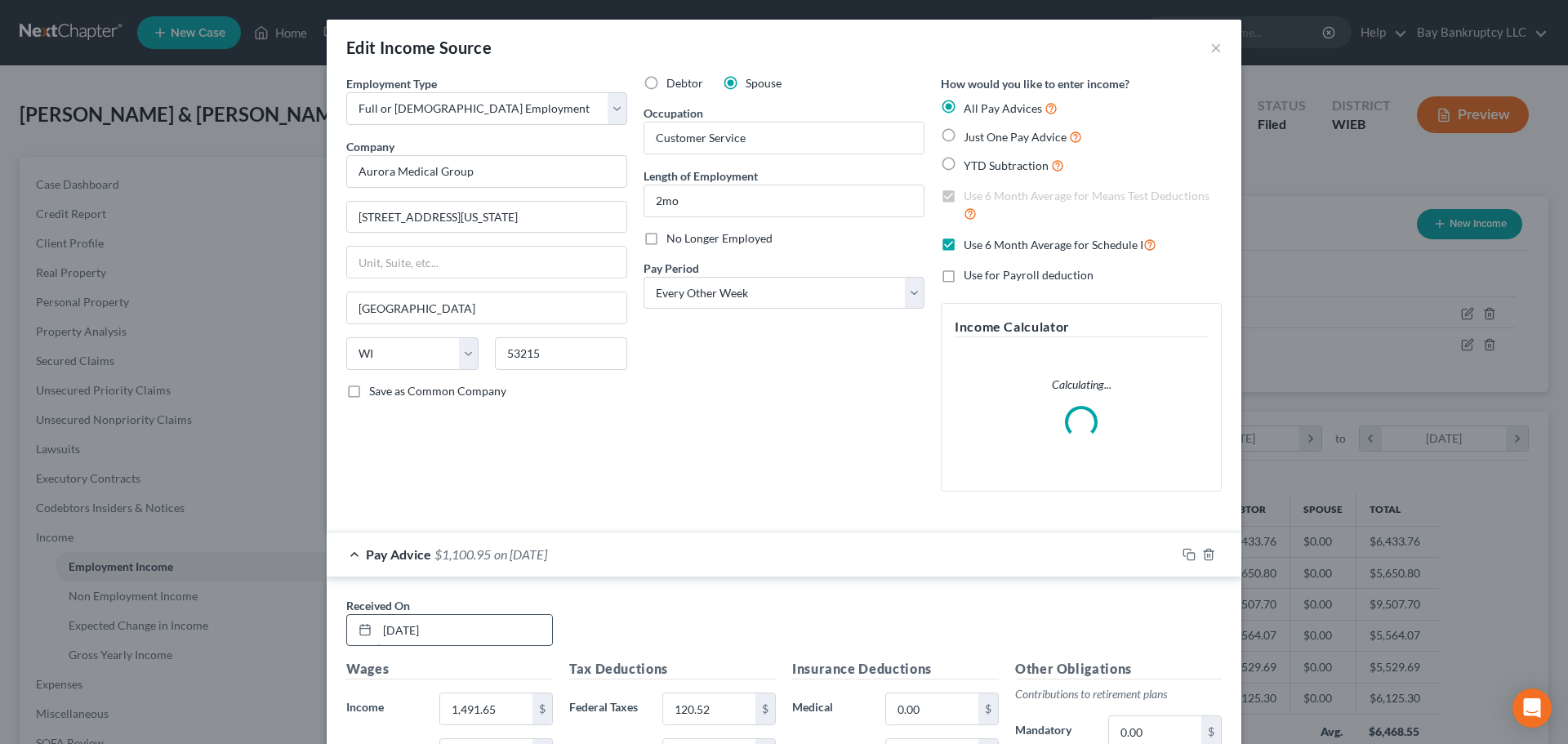
click at [474, 632] on input "06/01/2025" at bounding box center [464, 629] width 174 height 31
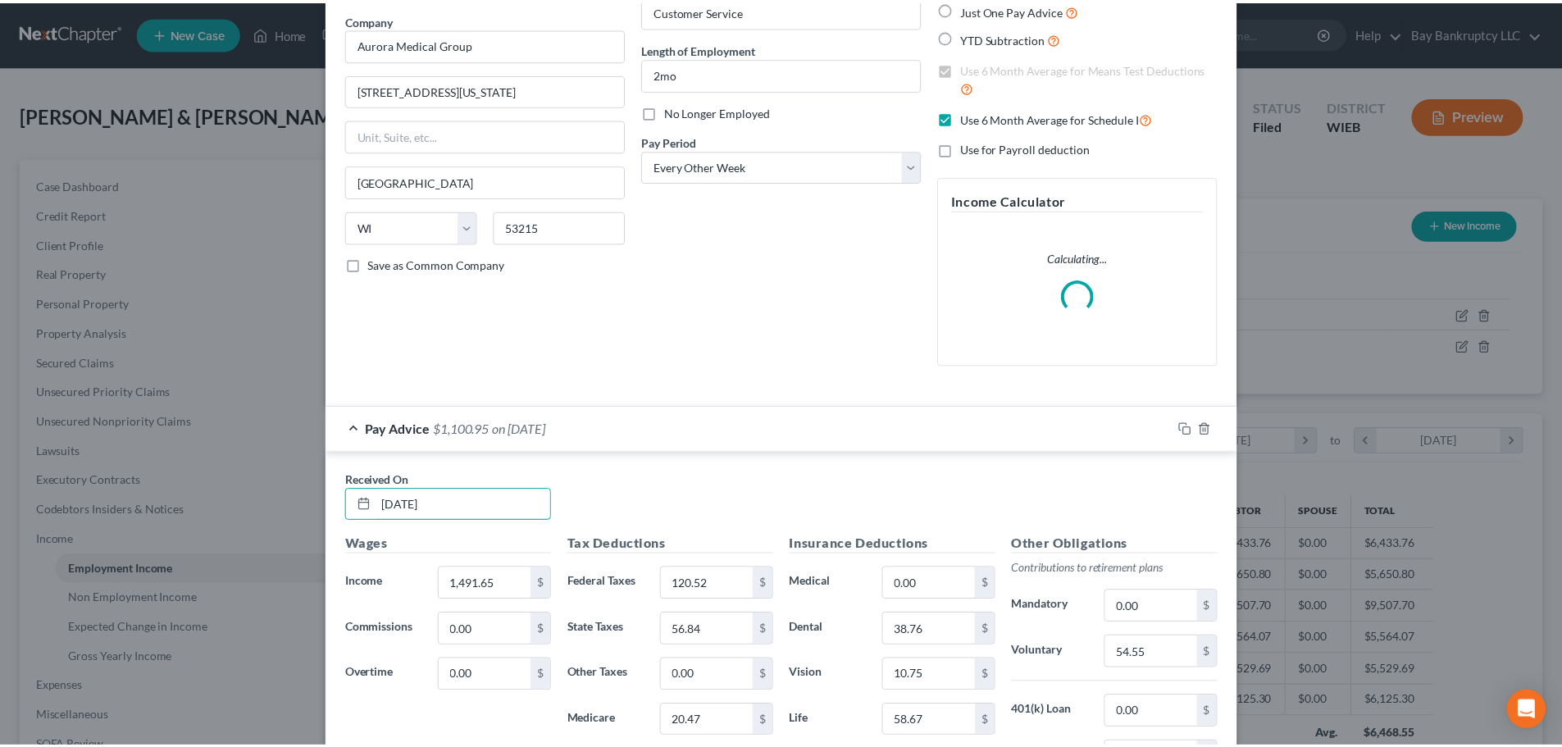
scroll to position [386, 0]
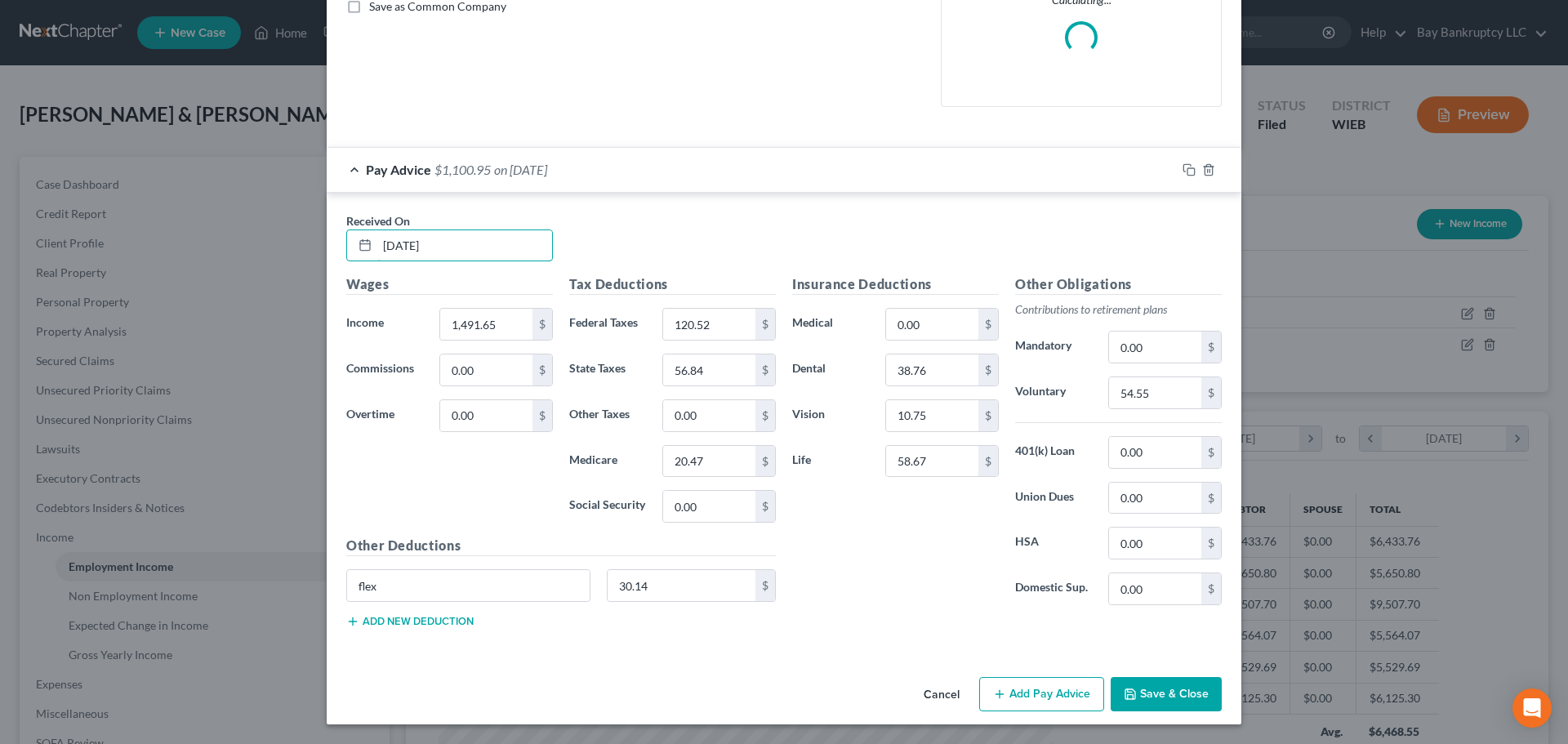
type input "06/01/2024"
click at [1156, 695] on button "Save & Close" at bounding box center [1167, 694] width 112 height 34
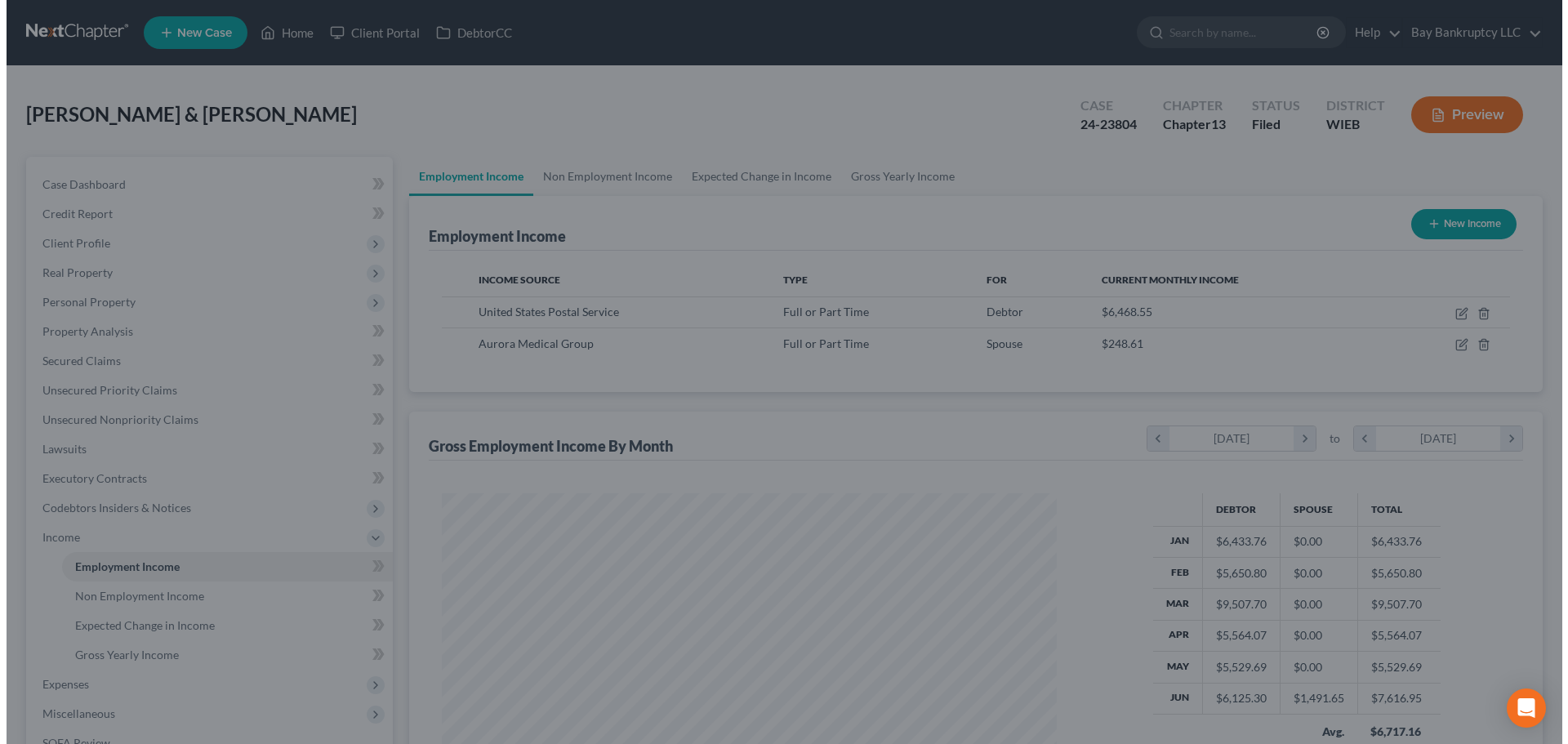
scroll to position [816396, 816226]
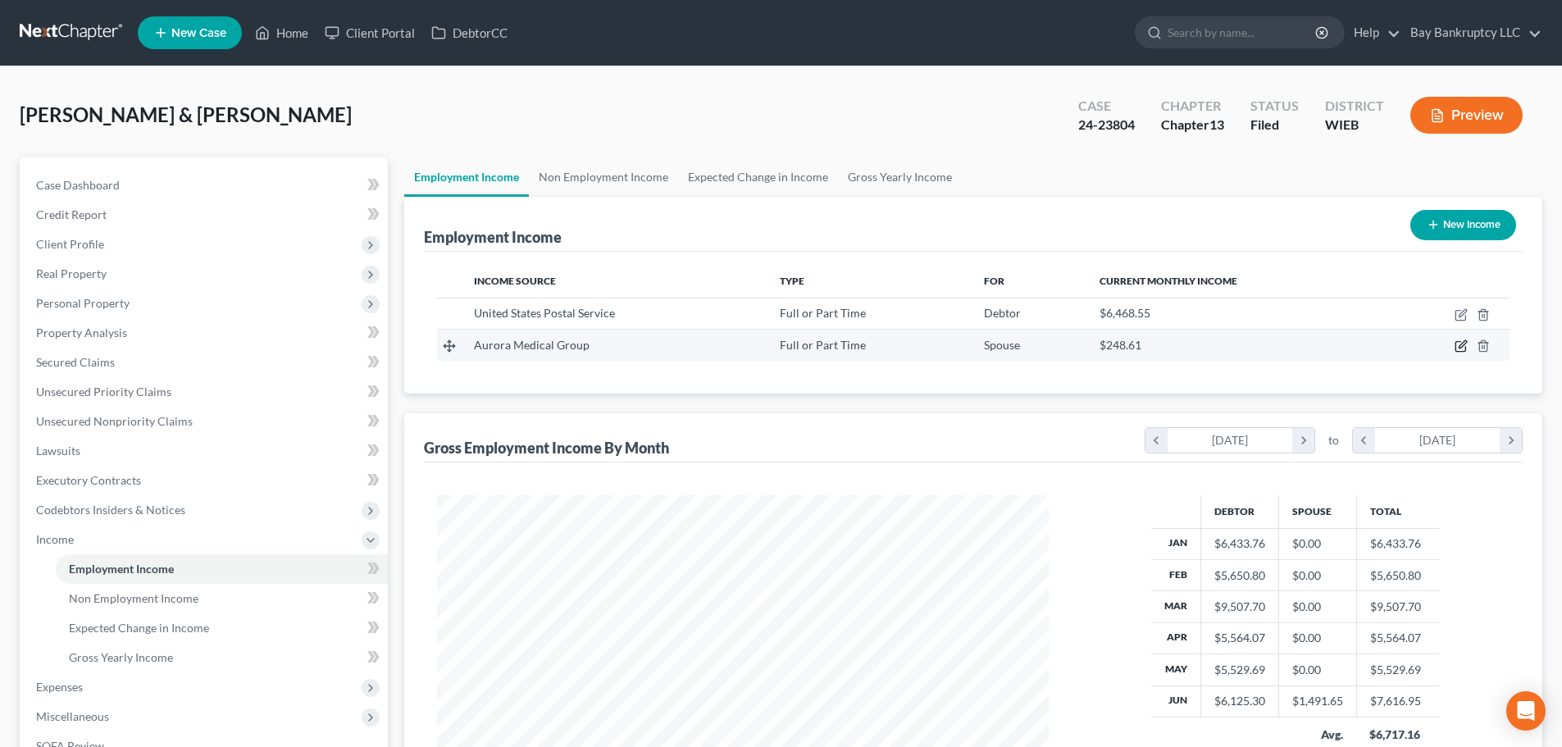
click at [1460, 344] on icon "button" at bounding box center [1461, 345] width 13 height 13
select select "0"
select select "52"
select select "2"
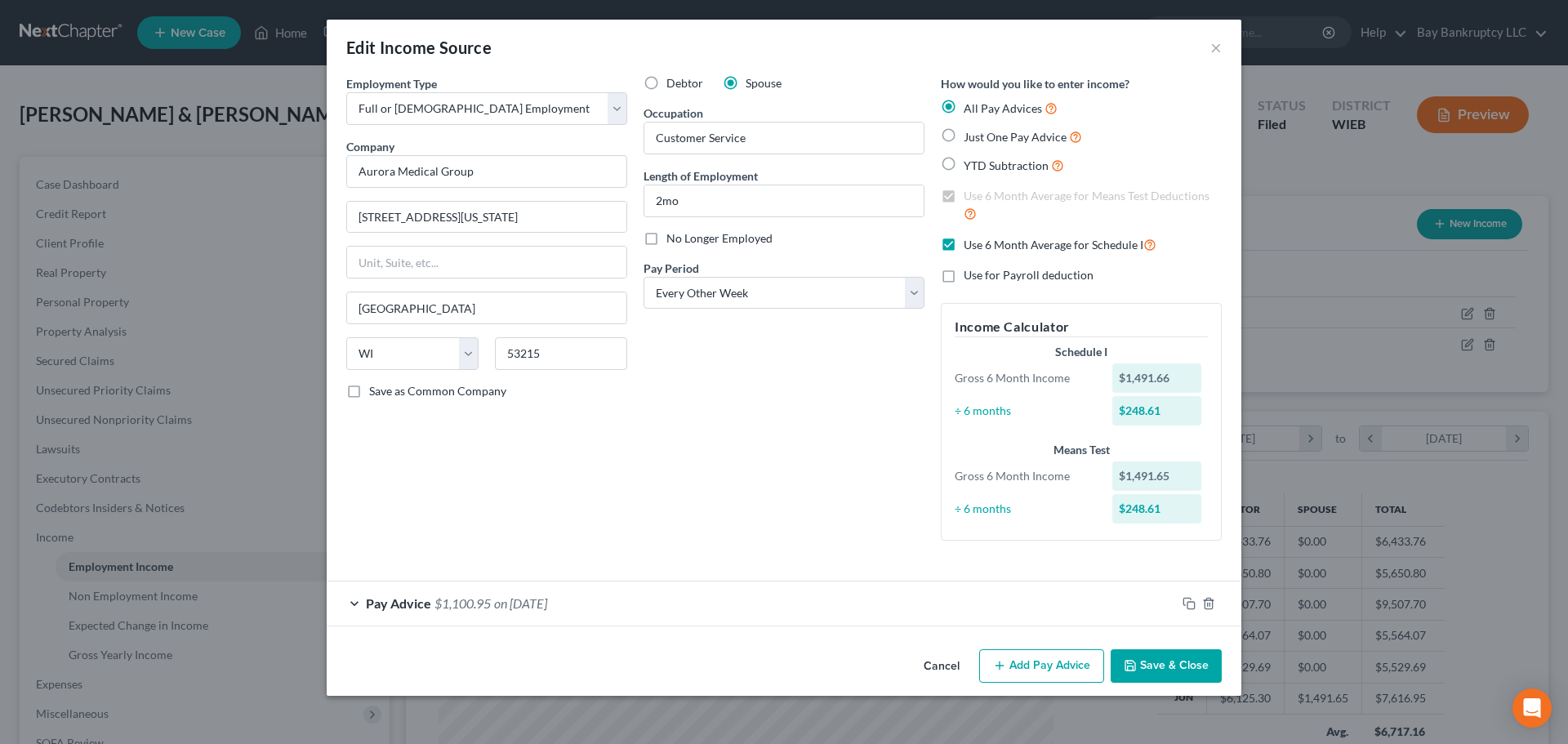
click at [964, 251] on label "Use 6 Month Average for Schedule I" at bounding box center [1061, 244] width 193 height 19
click at [970, 246] on input "Use 6 Month Average for Schedule I" at bounding box center [975, 240] width 11 height 11
checkbox input "false"
click at [547, 600] on span "on 06/01/2024" at bounding box center [520, 604] width 53 height 16
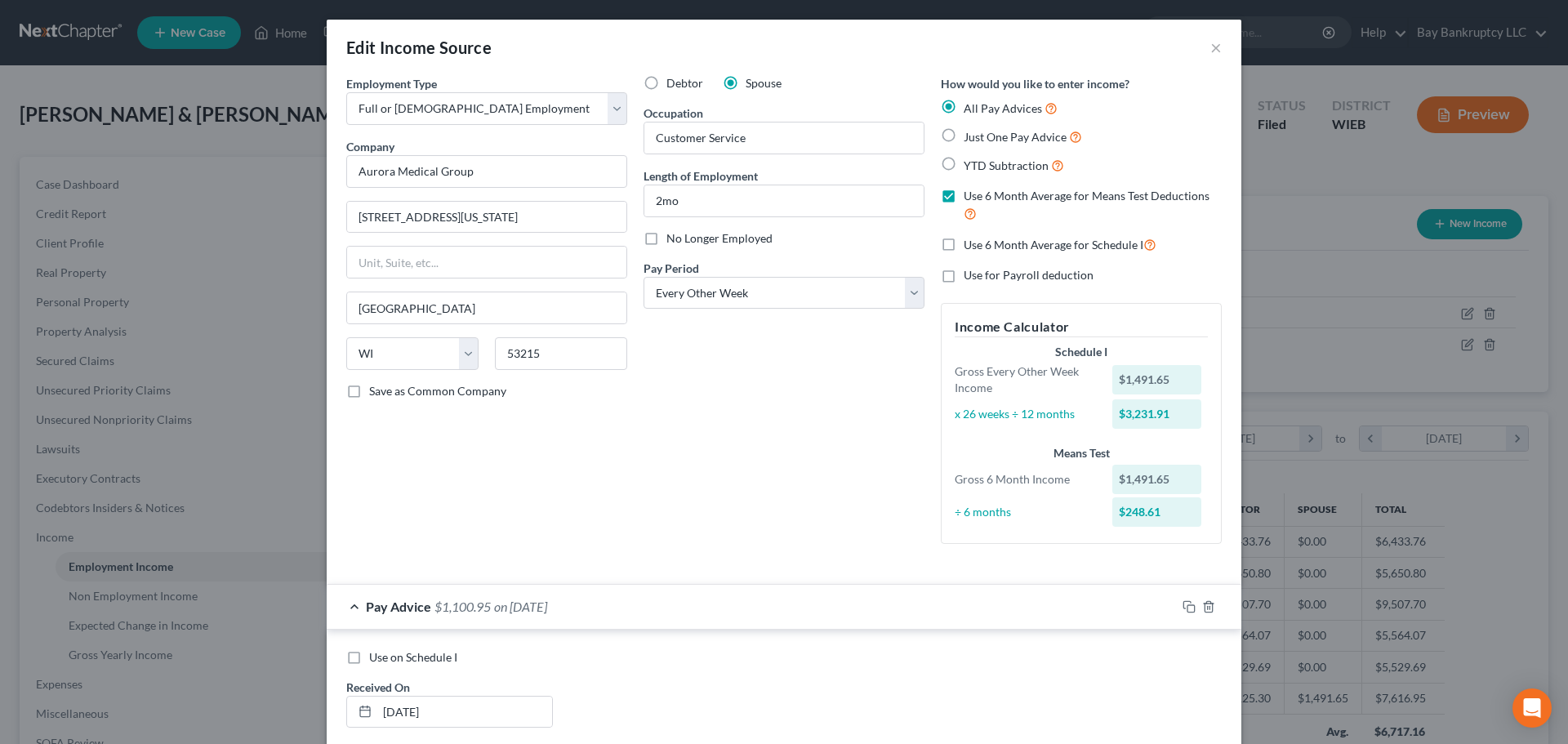
click at [507, 615] on div "Pay Advice $1,100.95 on 06/01/2024" at bounding box center [751, 606] width 850 height 43
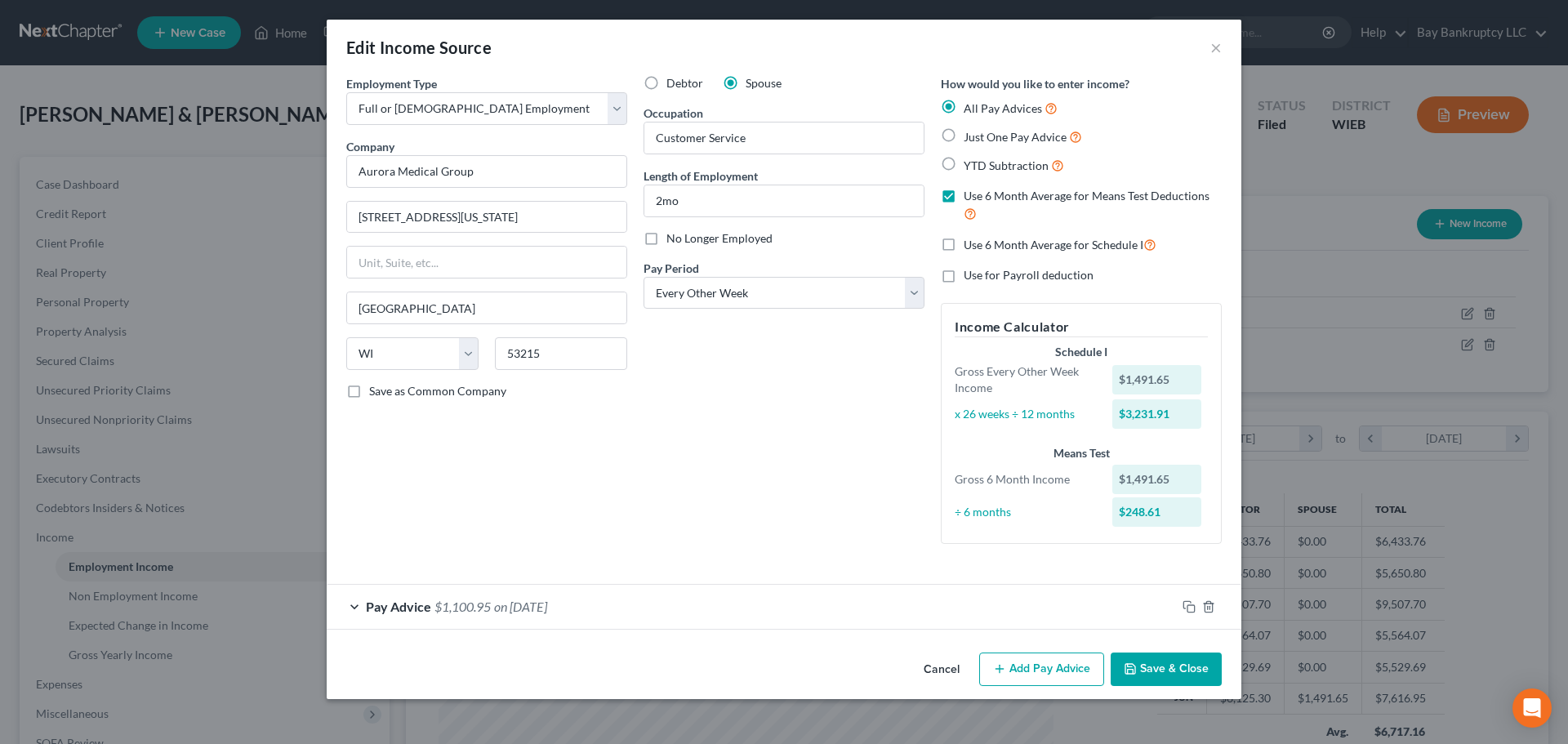
click at [507, 615] on div "Pay Advice $1,100.95 on 06/01/2024" at bounding box center [751, 606] width 850 height 43
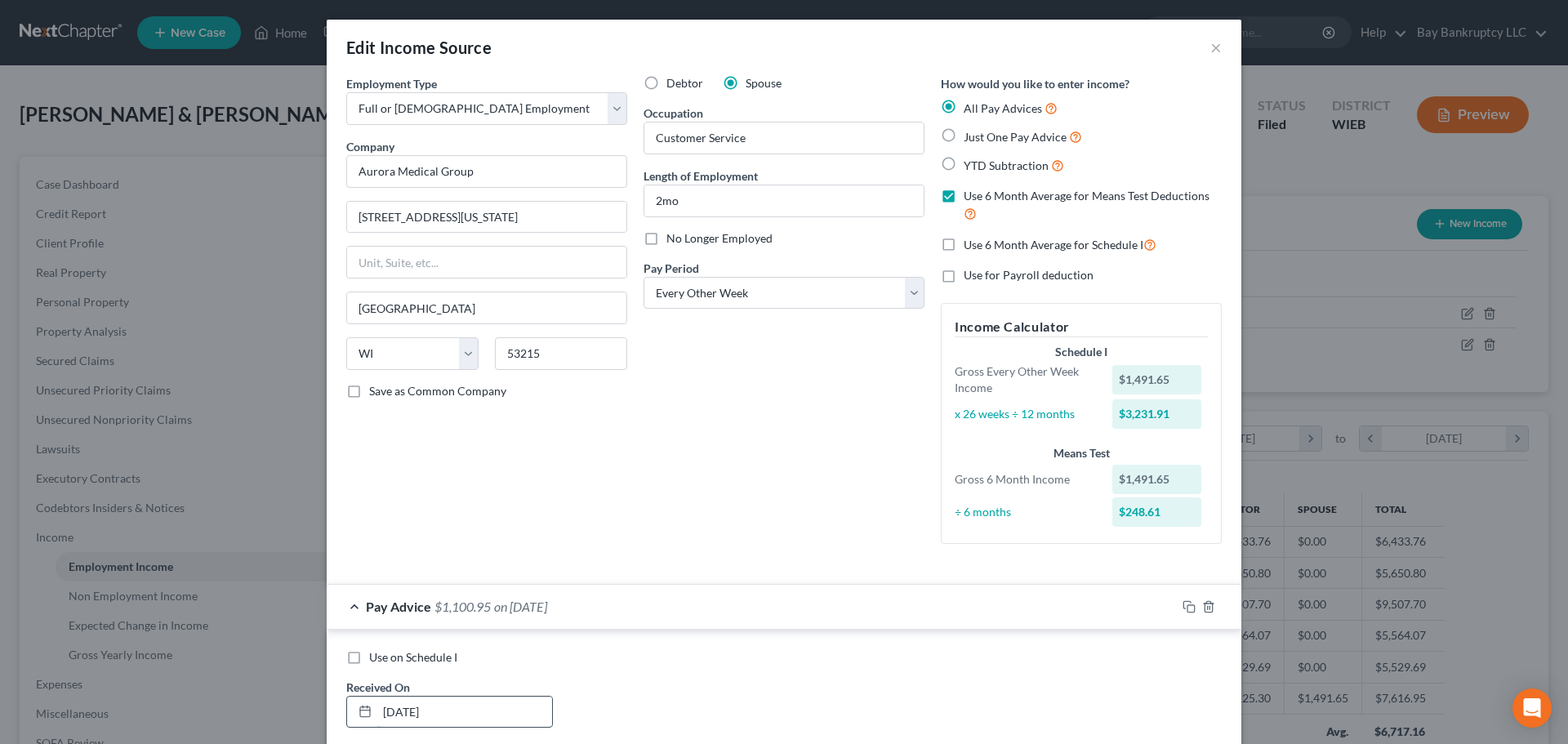
click at [464, 718] on input "06/01/2024" at bounding box center [464, 711] width 174 height 31
drag, startPoint x: 464, startPoint y: 718, endPoint x: 318, endPoint y: 720, distance: 146.0
click at [318, 720] on div "Edit Income Source × Employment Type * Select Full or Part Time Employment Self…" at bounding box center [784, 372] width 1568 height 744
type input "08/01/25"
click at [370, 656] on label "Use on Schedule I" at bounding box center [413, 657] width 89 height 16
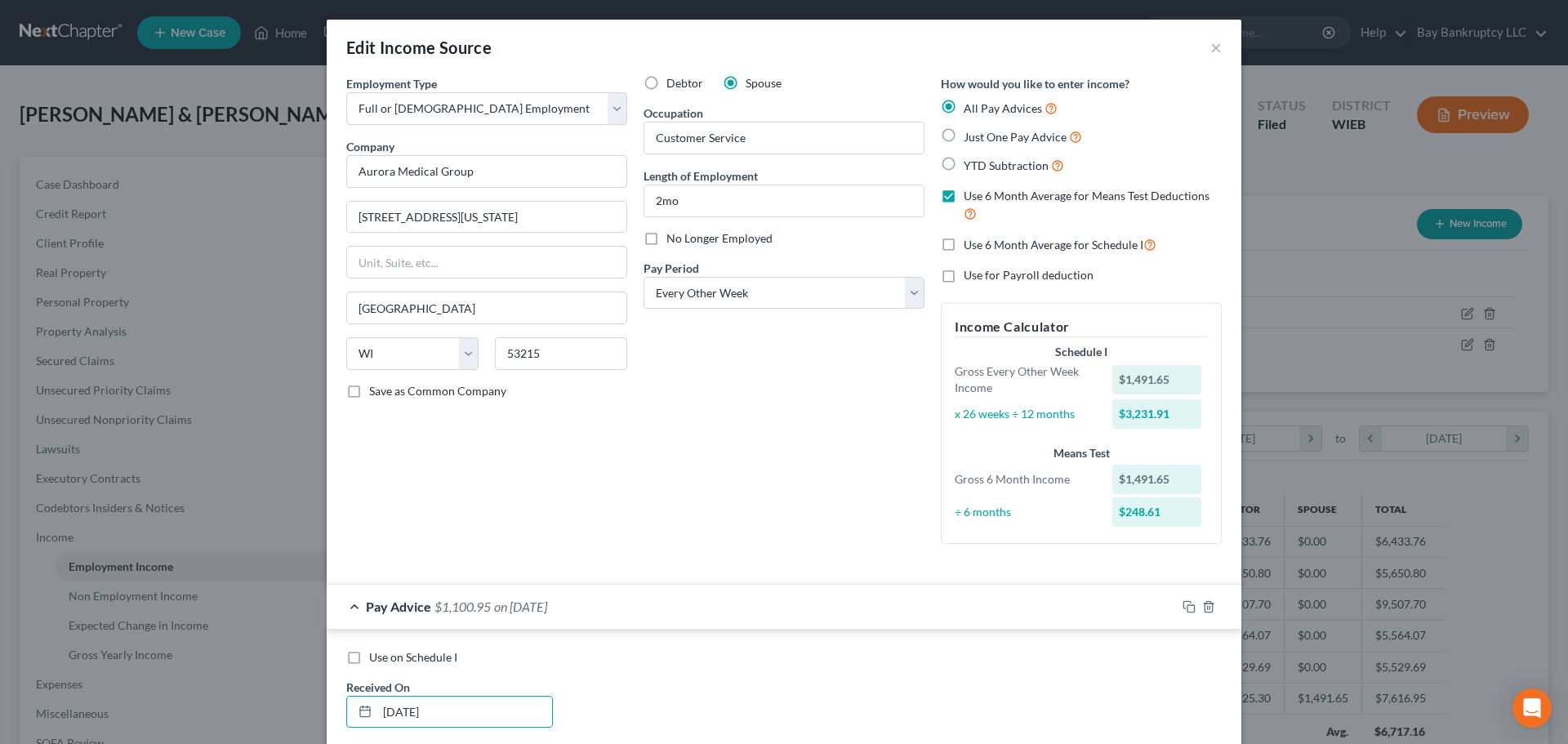
click at [376, 656] on input "Use on Schedule I" at bounding box center [381, 654] width 11 height 11
checkbox input "true"
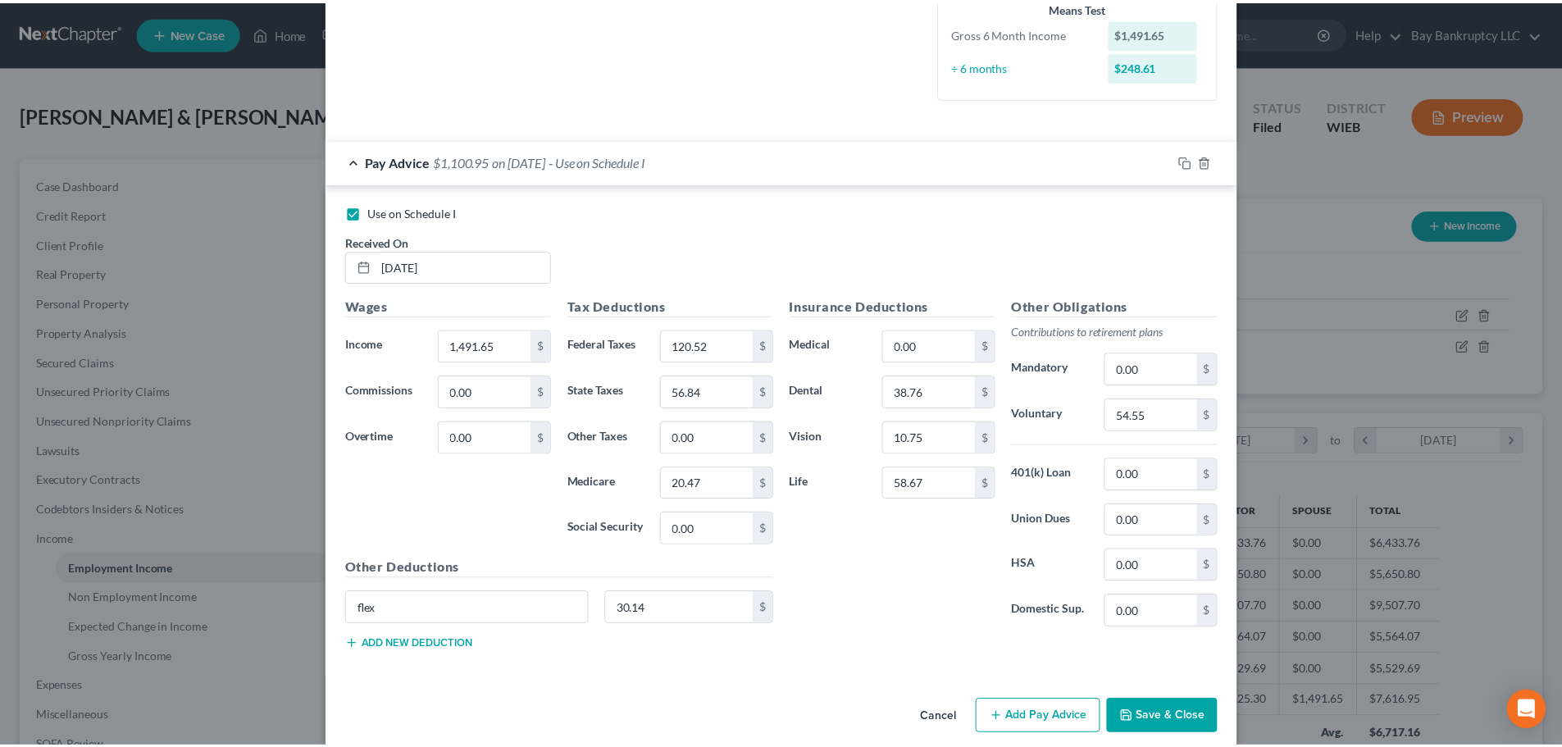
scroll to position [468, 0]
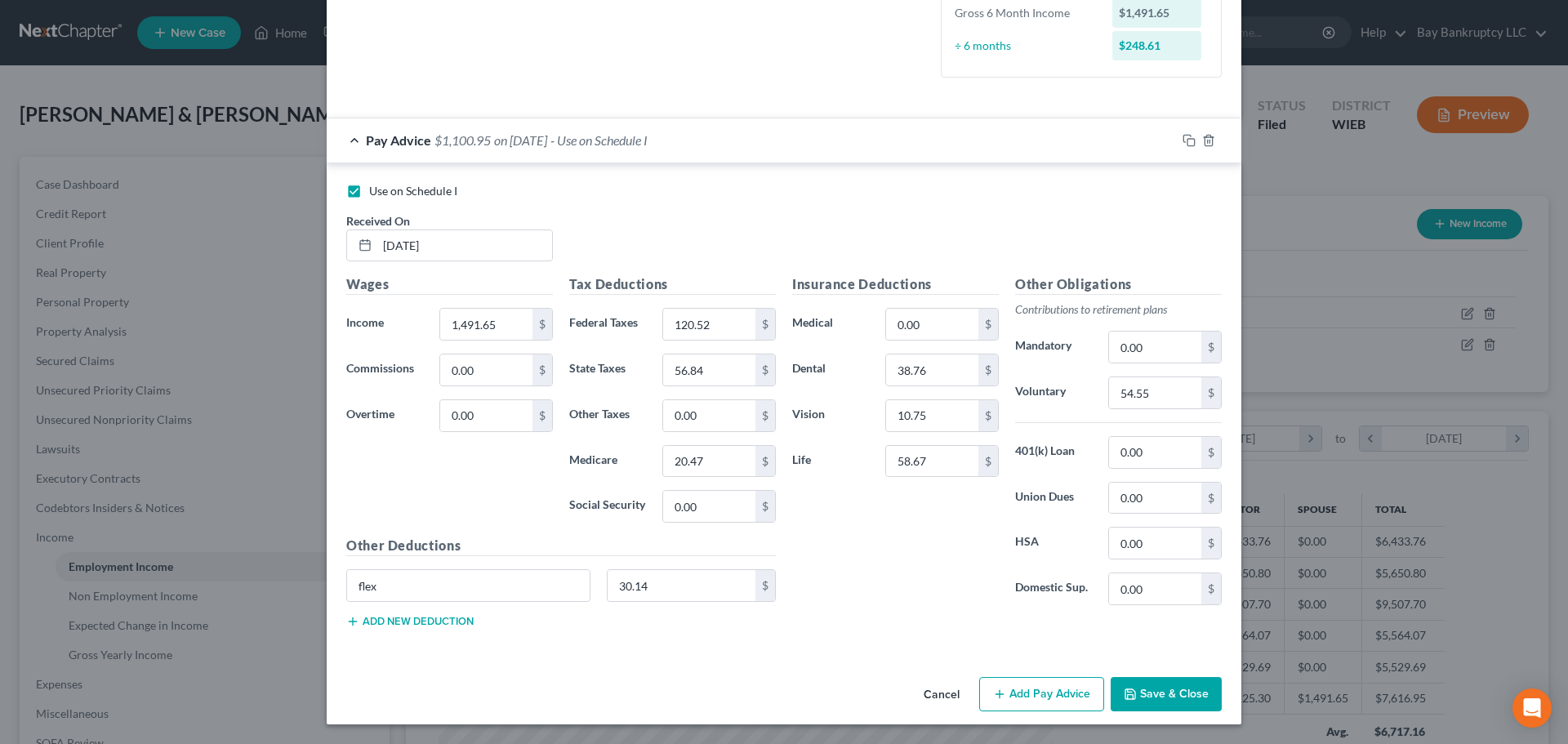
click at [1151, 689] on button "Save & Close" at bounding box center [1167, 694] width 112 height 34
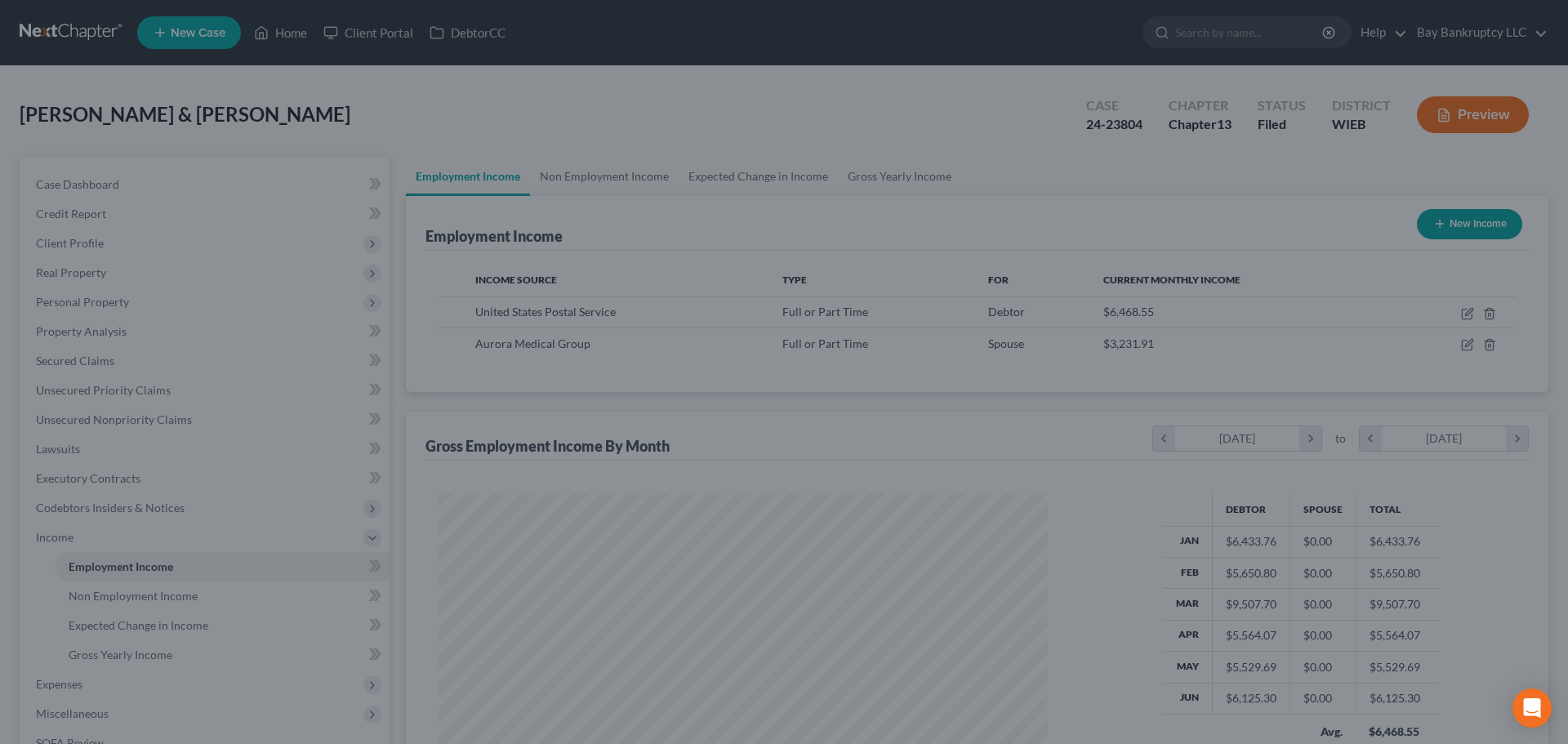
scroll to position [816396, 816226]
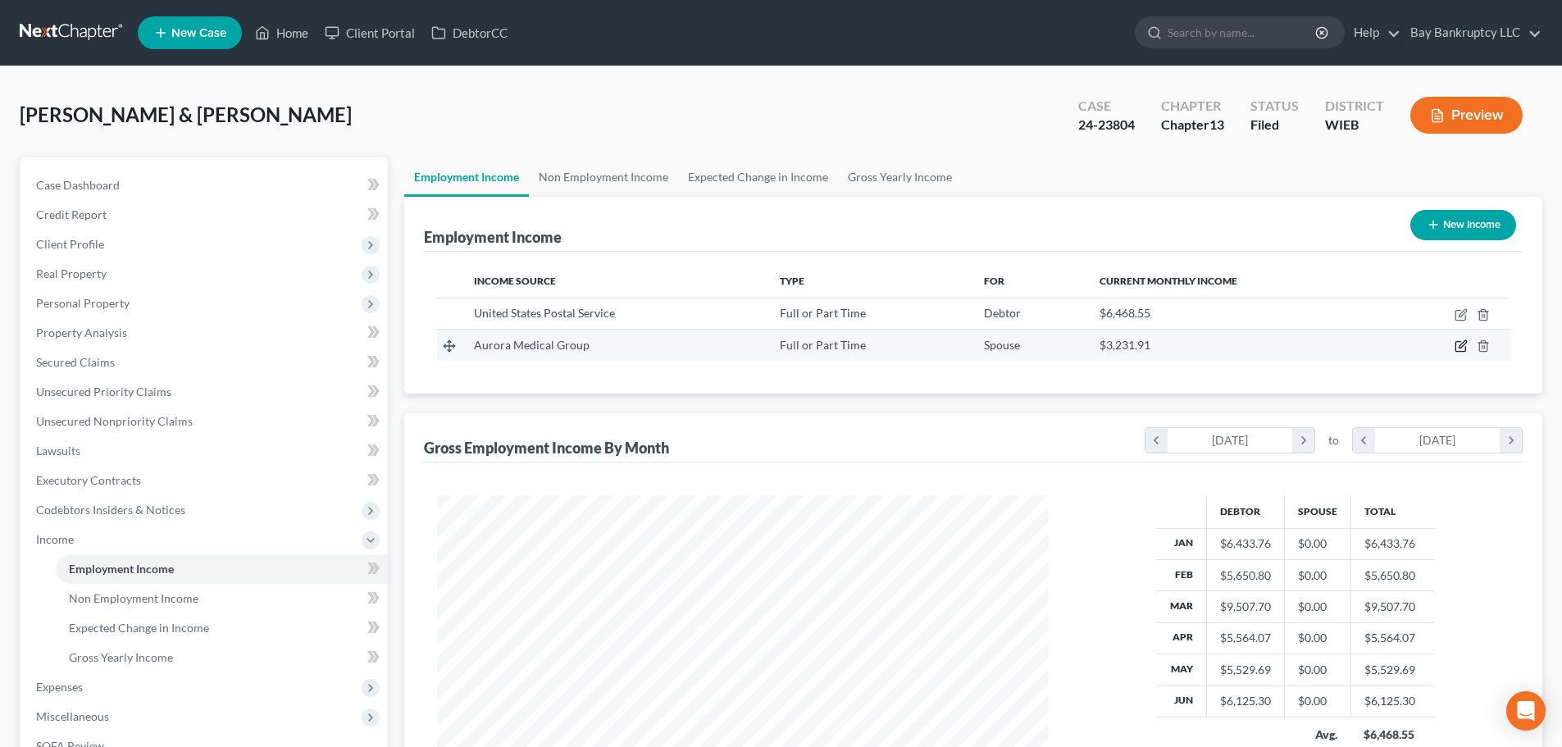
click at [1458, 342] on icon "button" at bounding box center [1460, 347] width 10 height 10
select select "0"
select select "52"
select select "2"
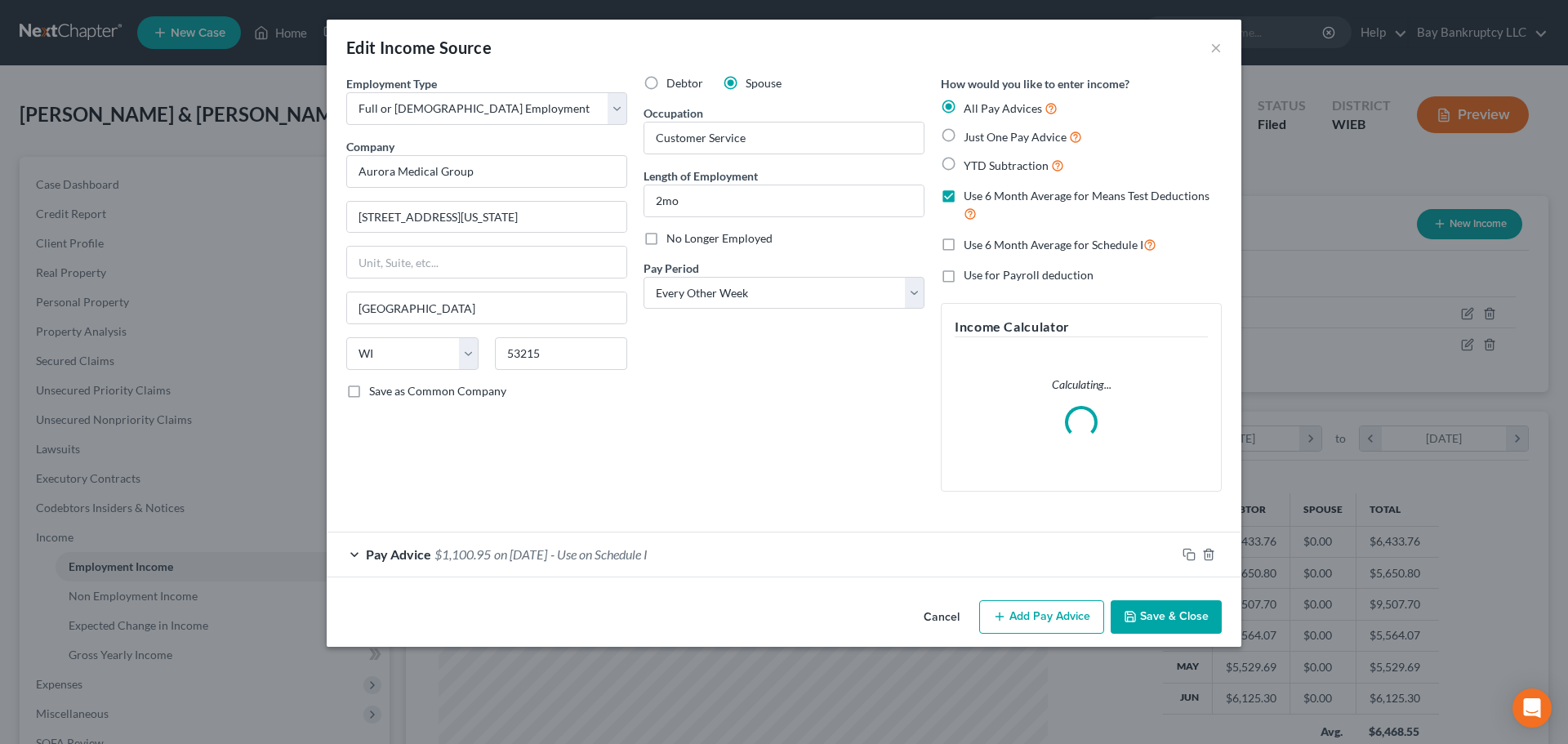
scroll to position [307, 648]
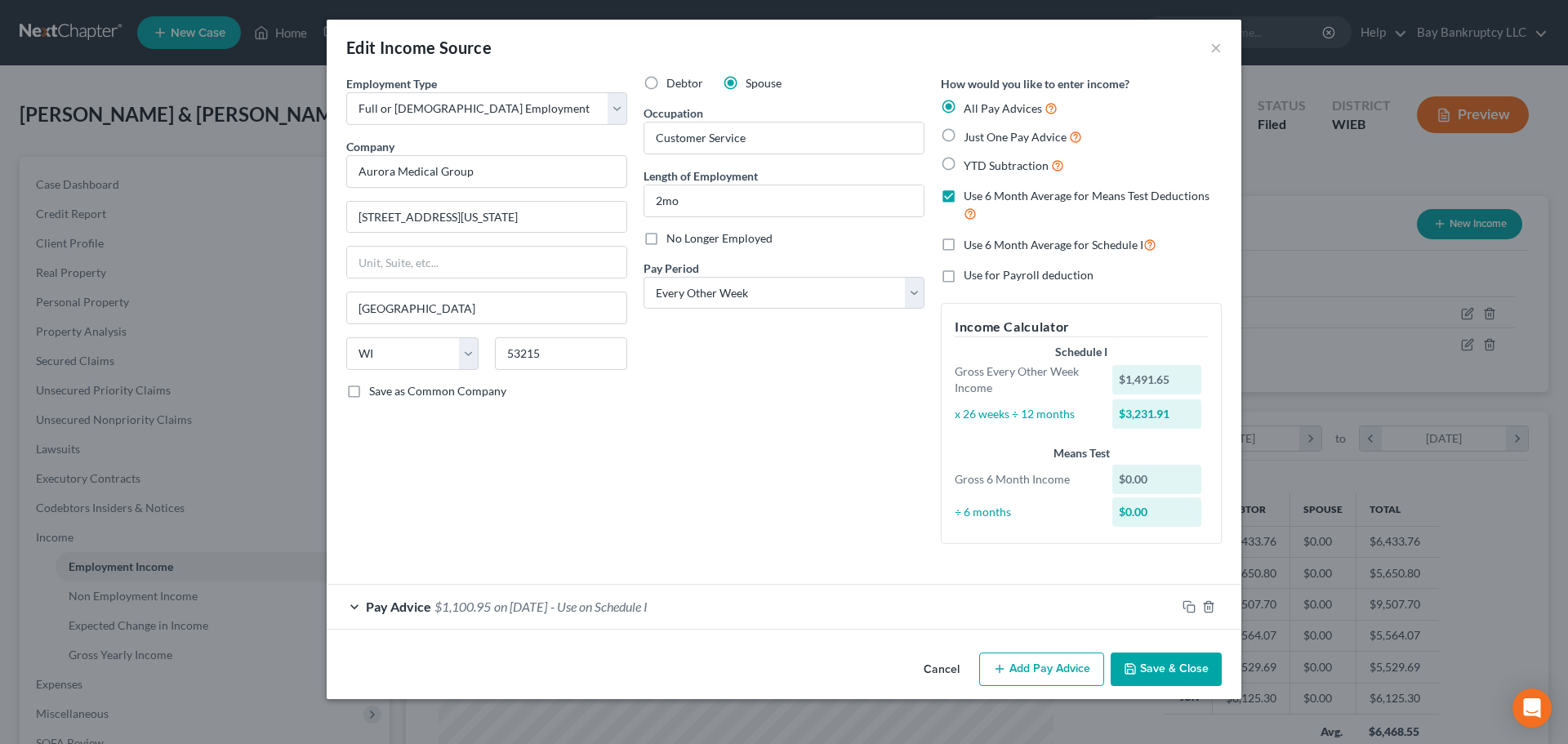
click at [595, 610] on span "- Use on Schedule I" at bounding box center [600, 607] width 98 height 16
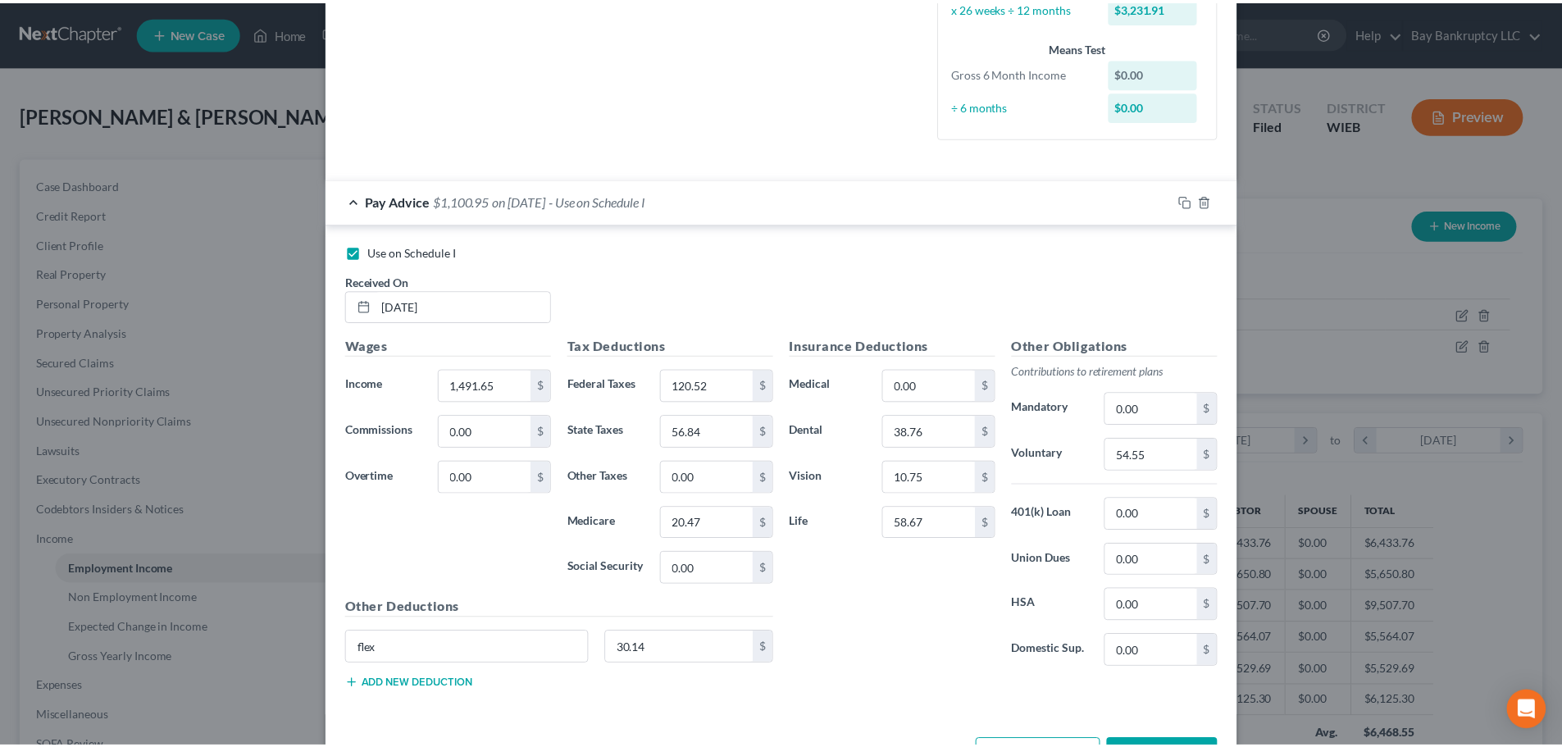
scroll to position [468, 0]
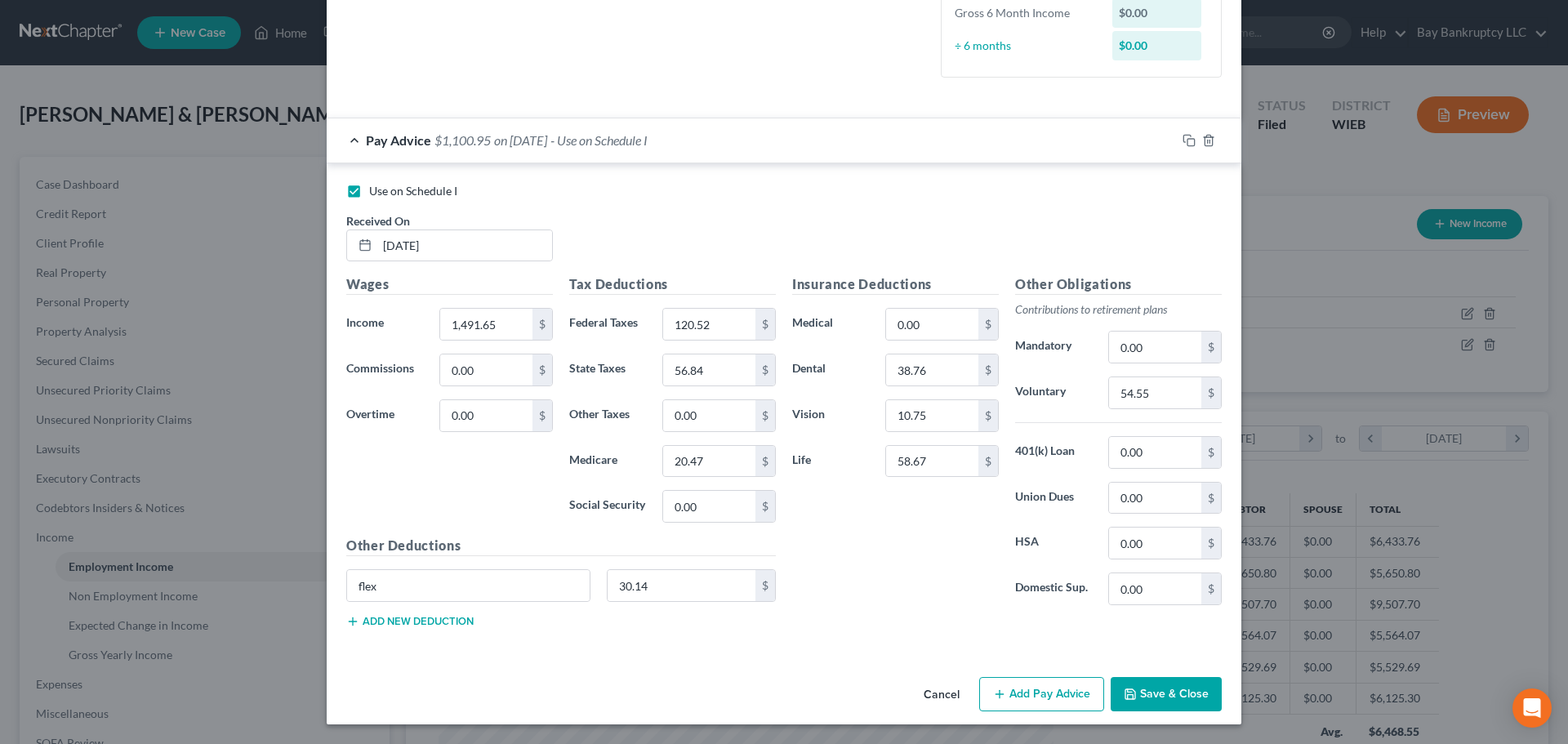
click at [1162, 680] on button "Save & Close" at bounding box center [1167, 694] width 112 height 34
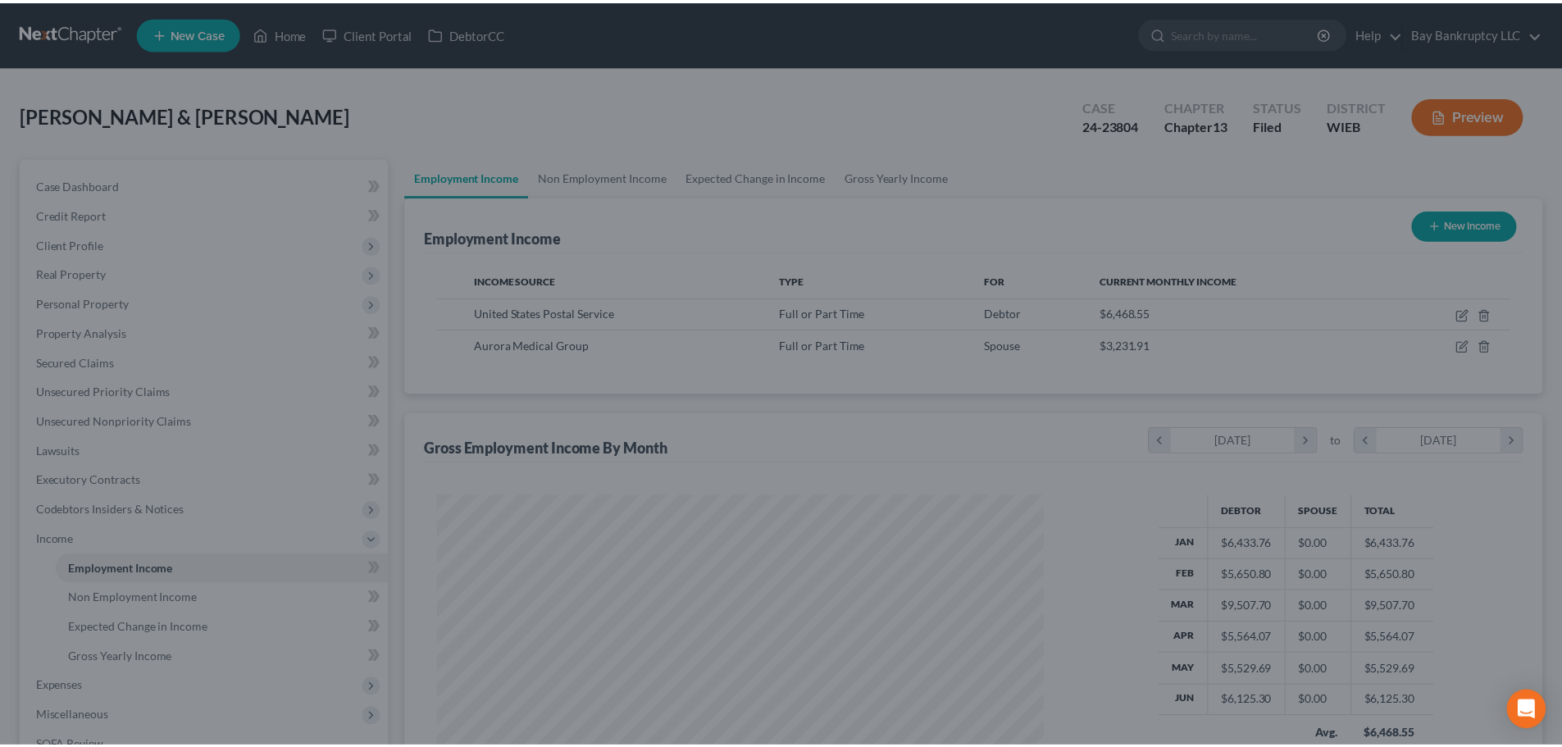
scroll to position [819688, 819349]
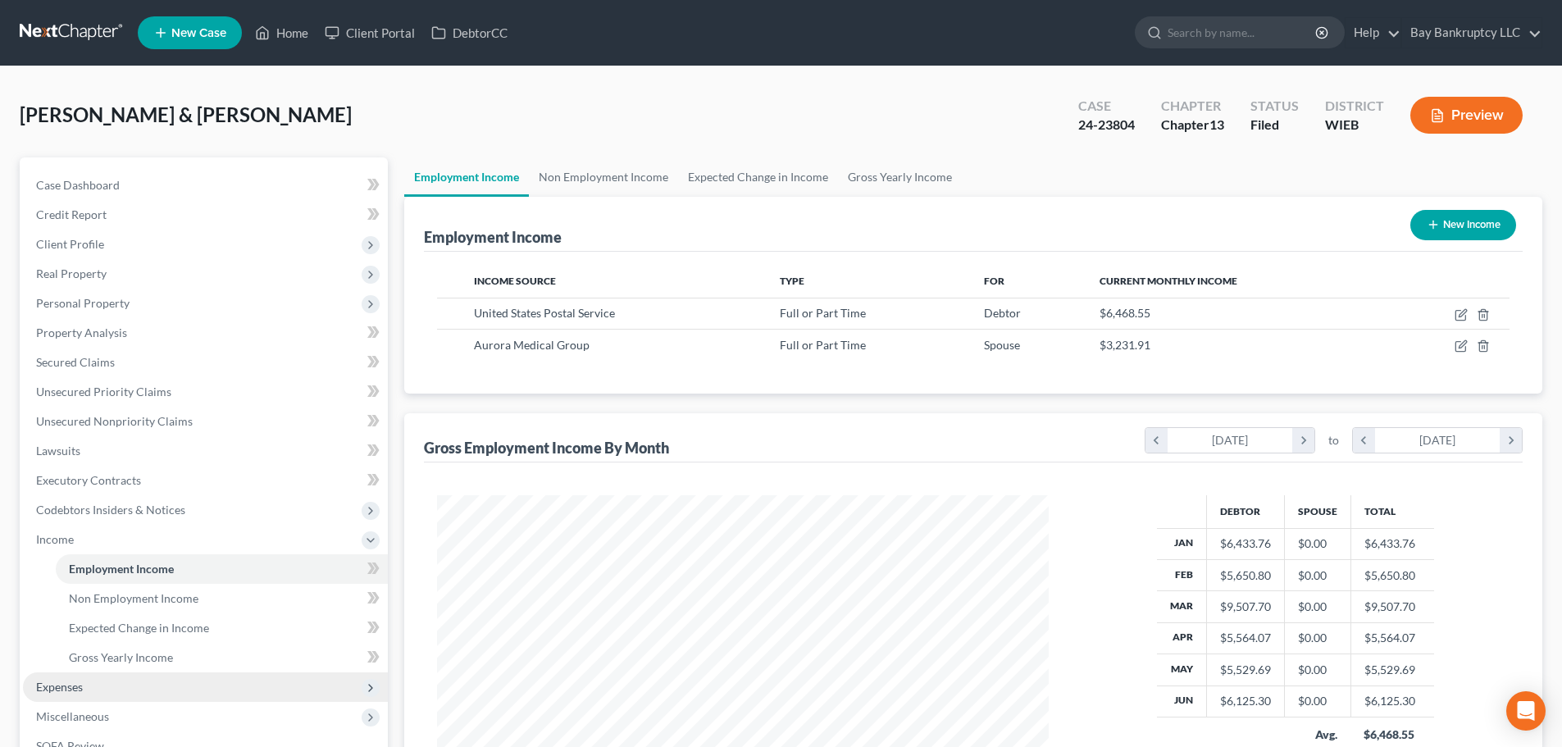
click at [84, 689] on span "Expenses" at bounding box center [205, 687] width 365 height 30
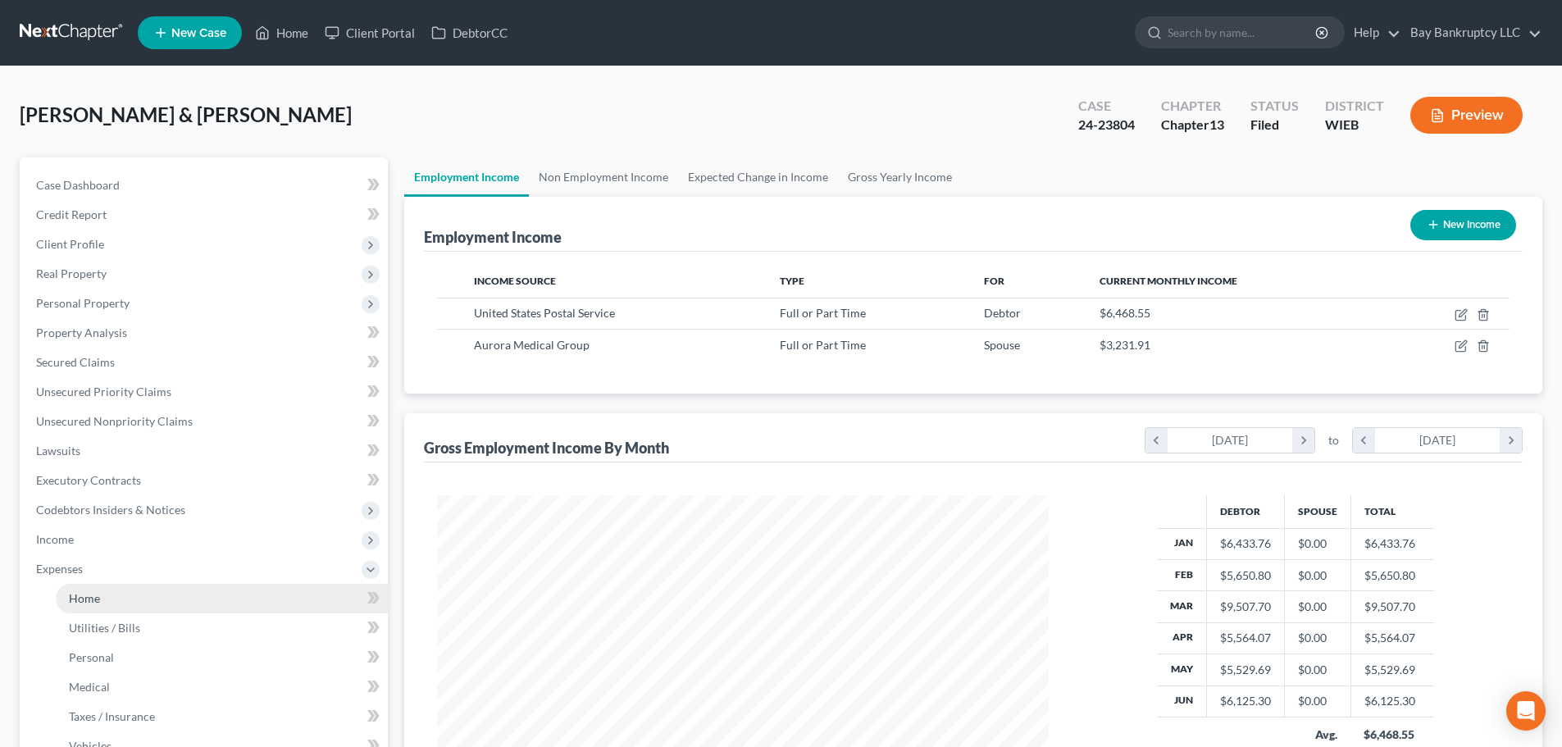
click at [89, 602] on span "Home" at bounding box center [84, 598] width 31 height 14
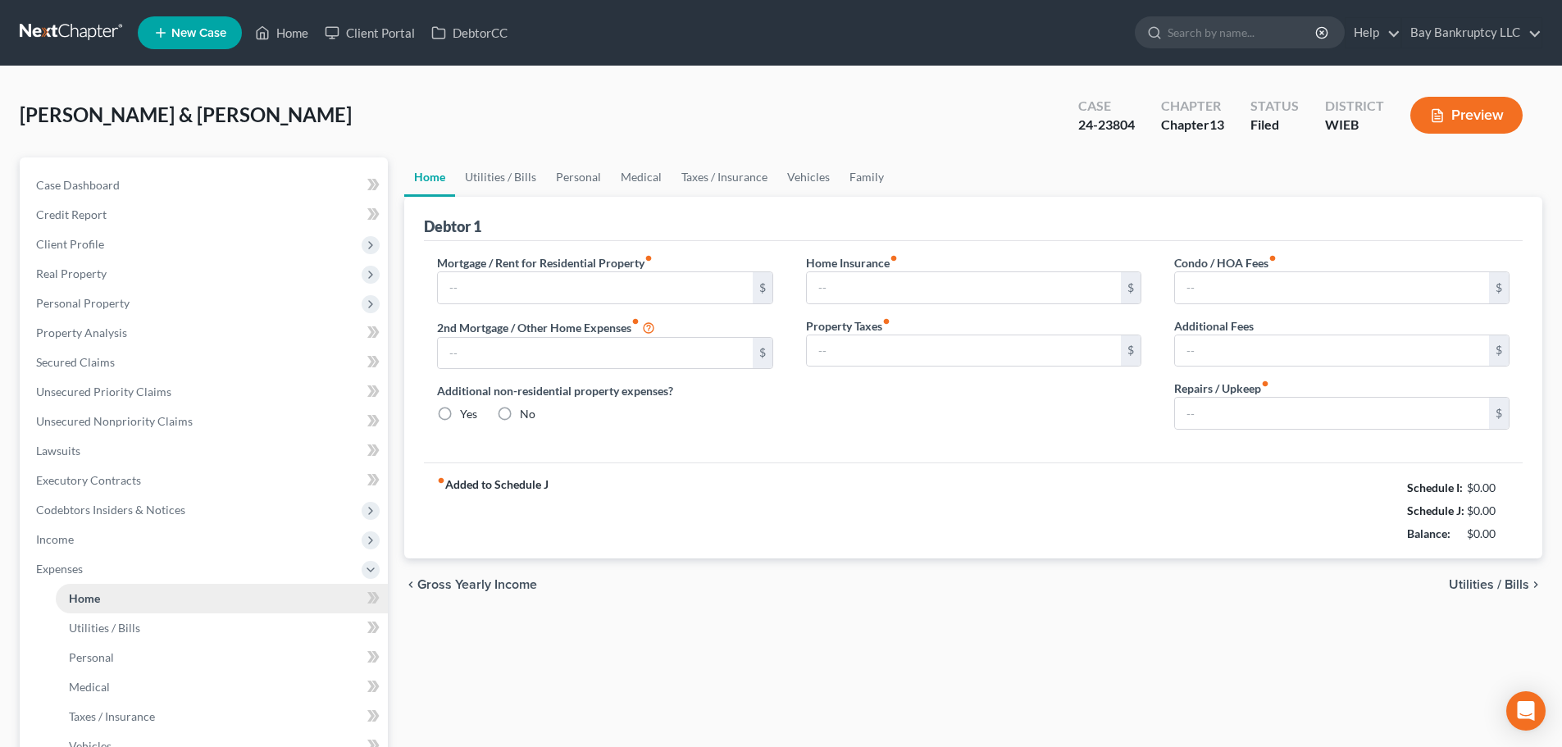
type input "1,200.00"
type input "0.00"
radio input "true"
type input "0.00"
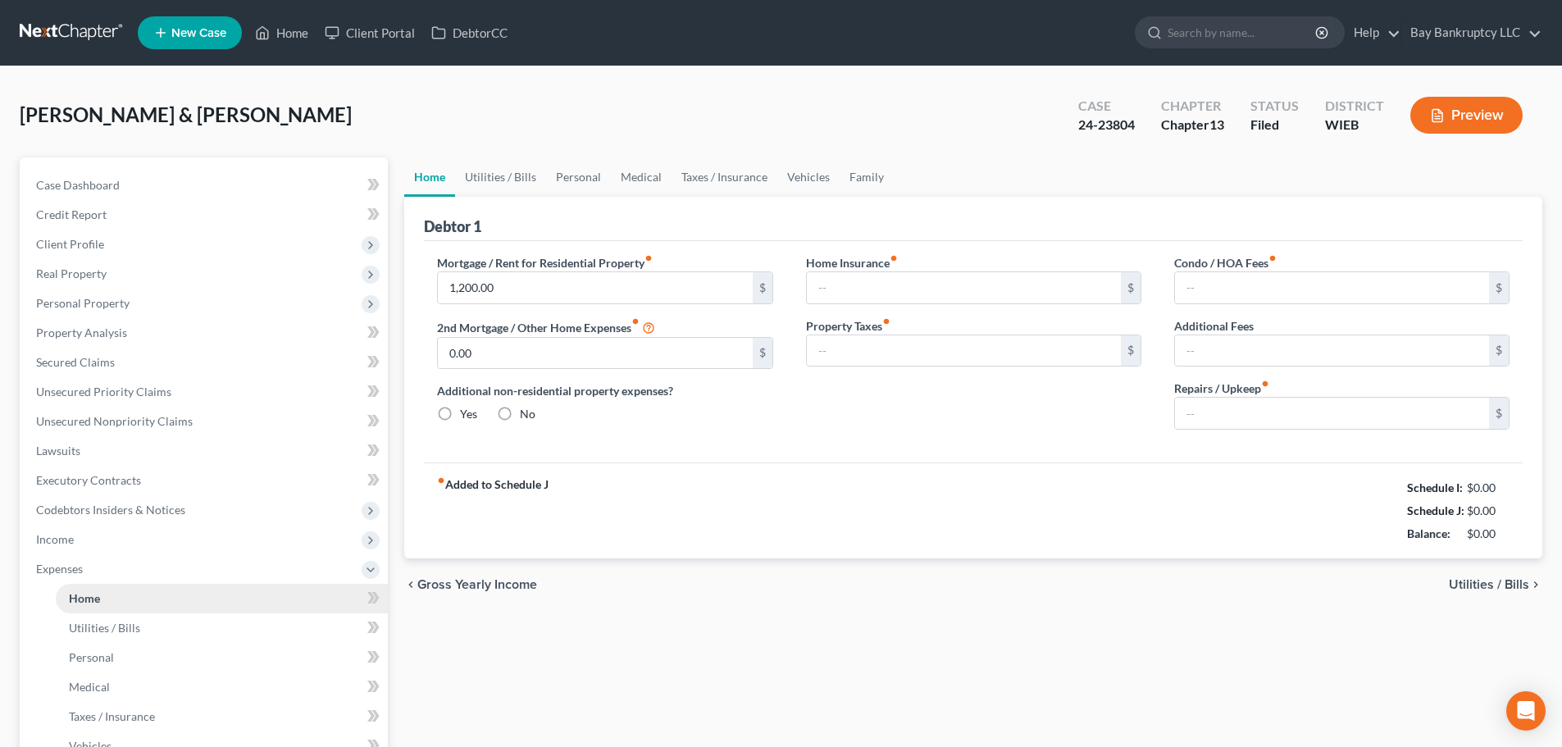
type input "0.00"
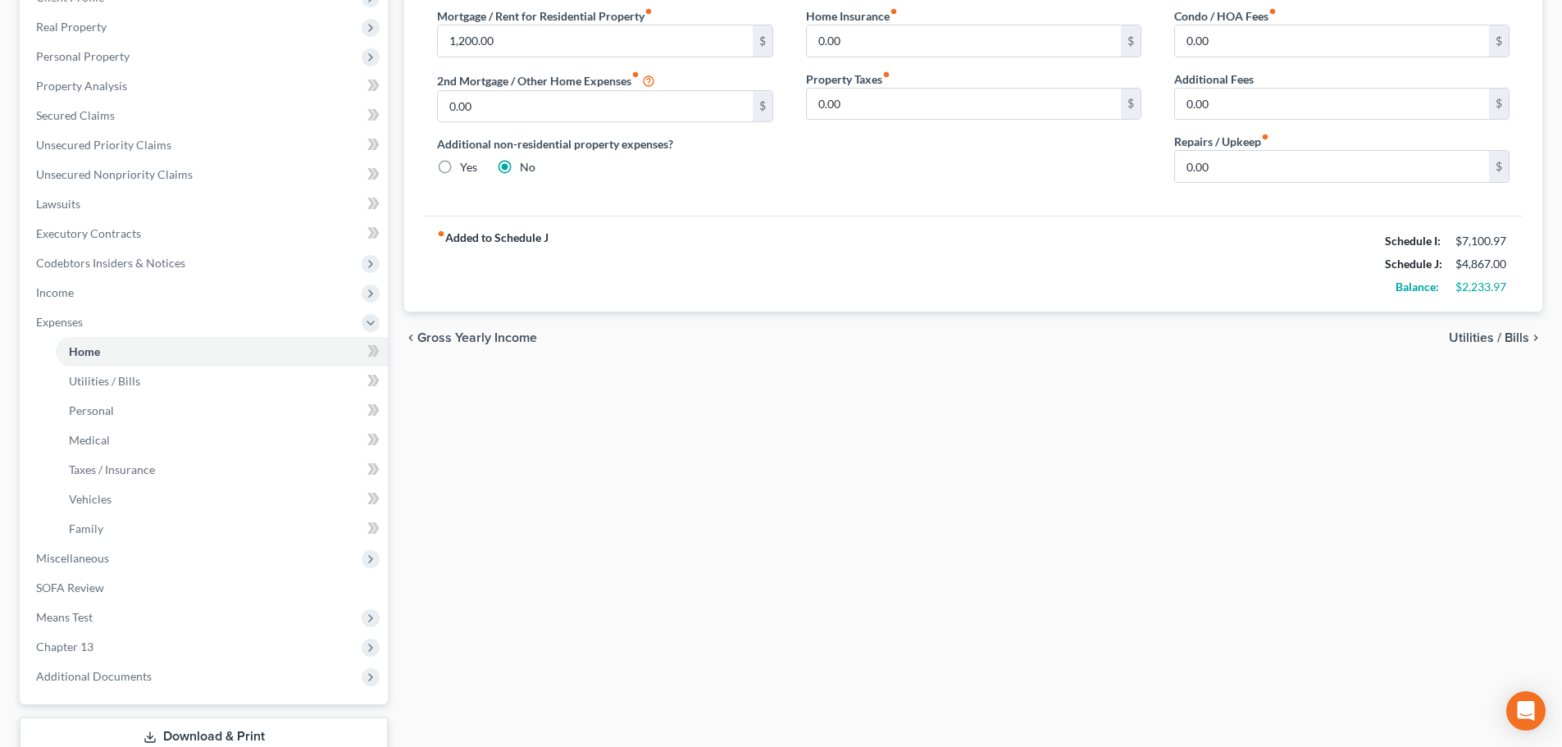
scroll to position [328, 0]
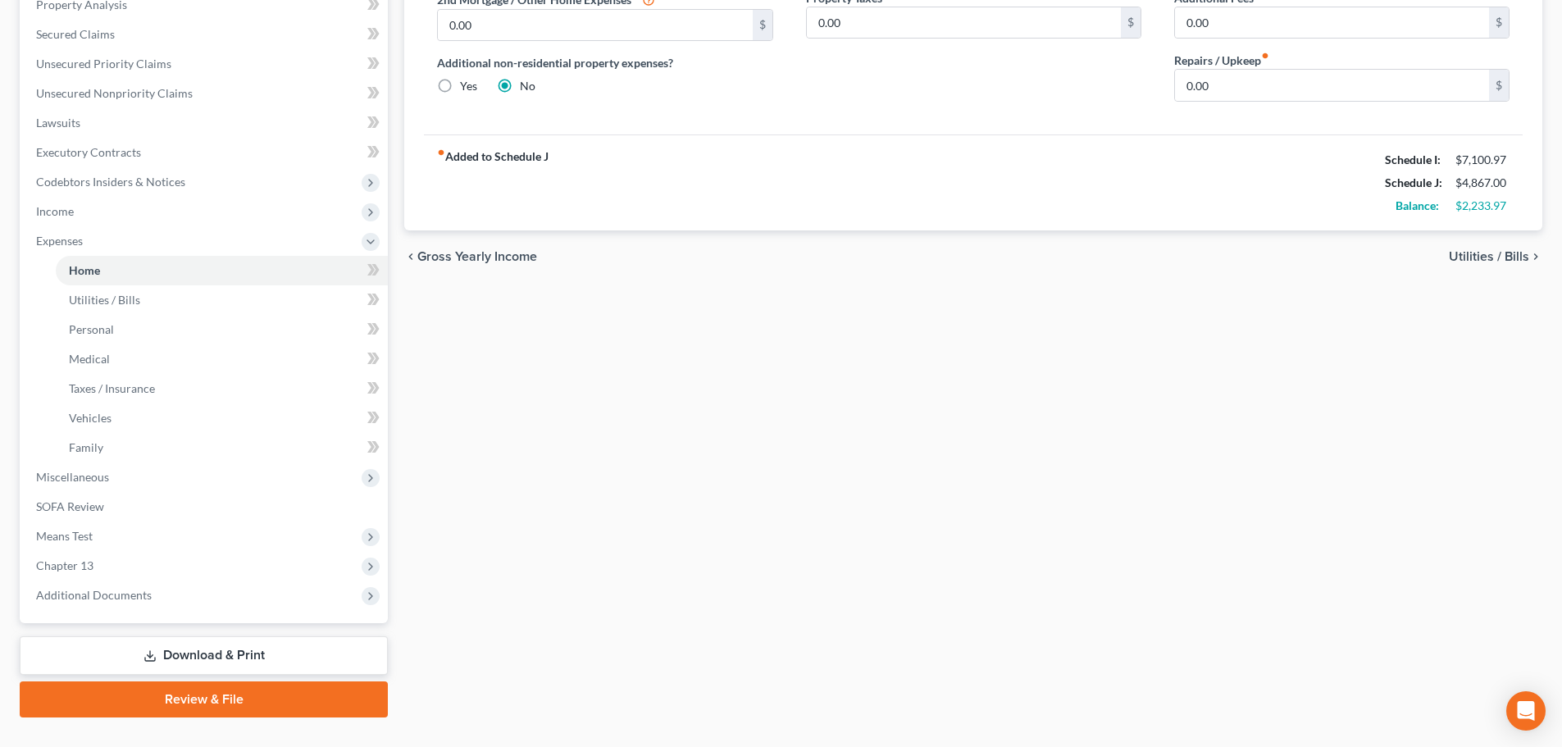
click at [309, 667] on link "Download & Print" at bounding box center [204, 655] width 368 height 39
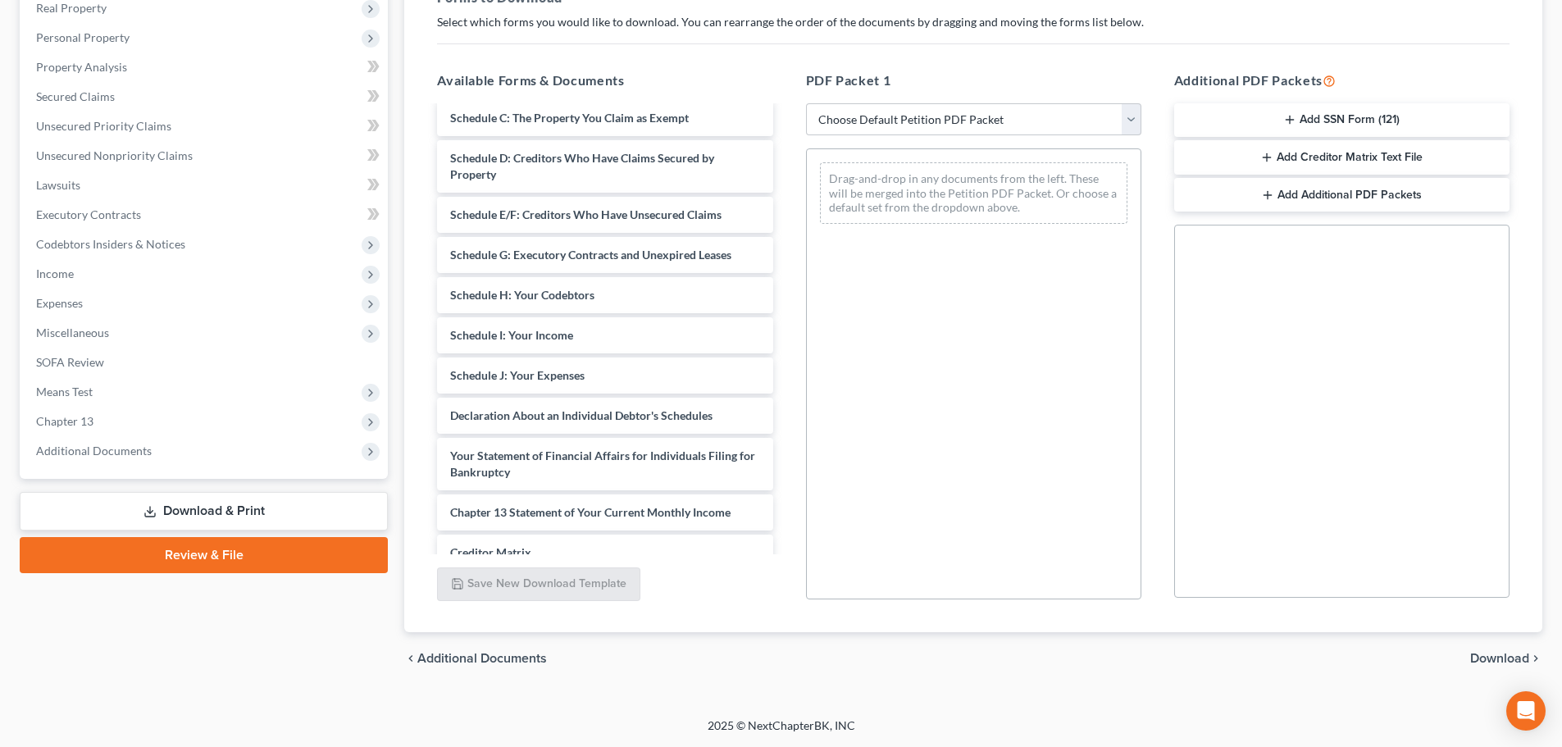
scroll to position [3456, 0]
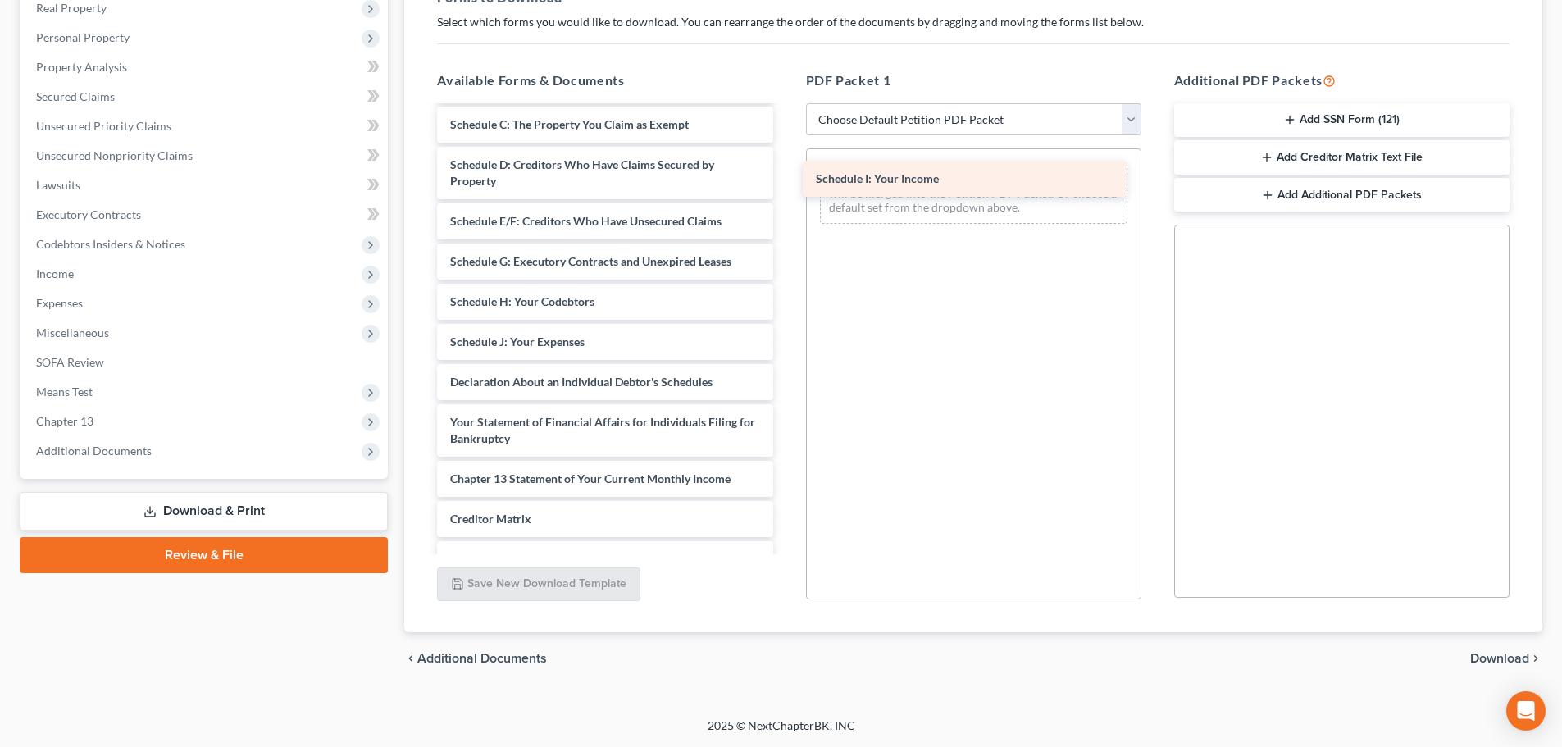
drag, startPoint x: 618, startPoint y: 344, endPoint x: 984, endPoint y: 180, distance: 400.5
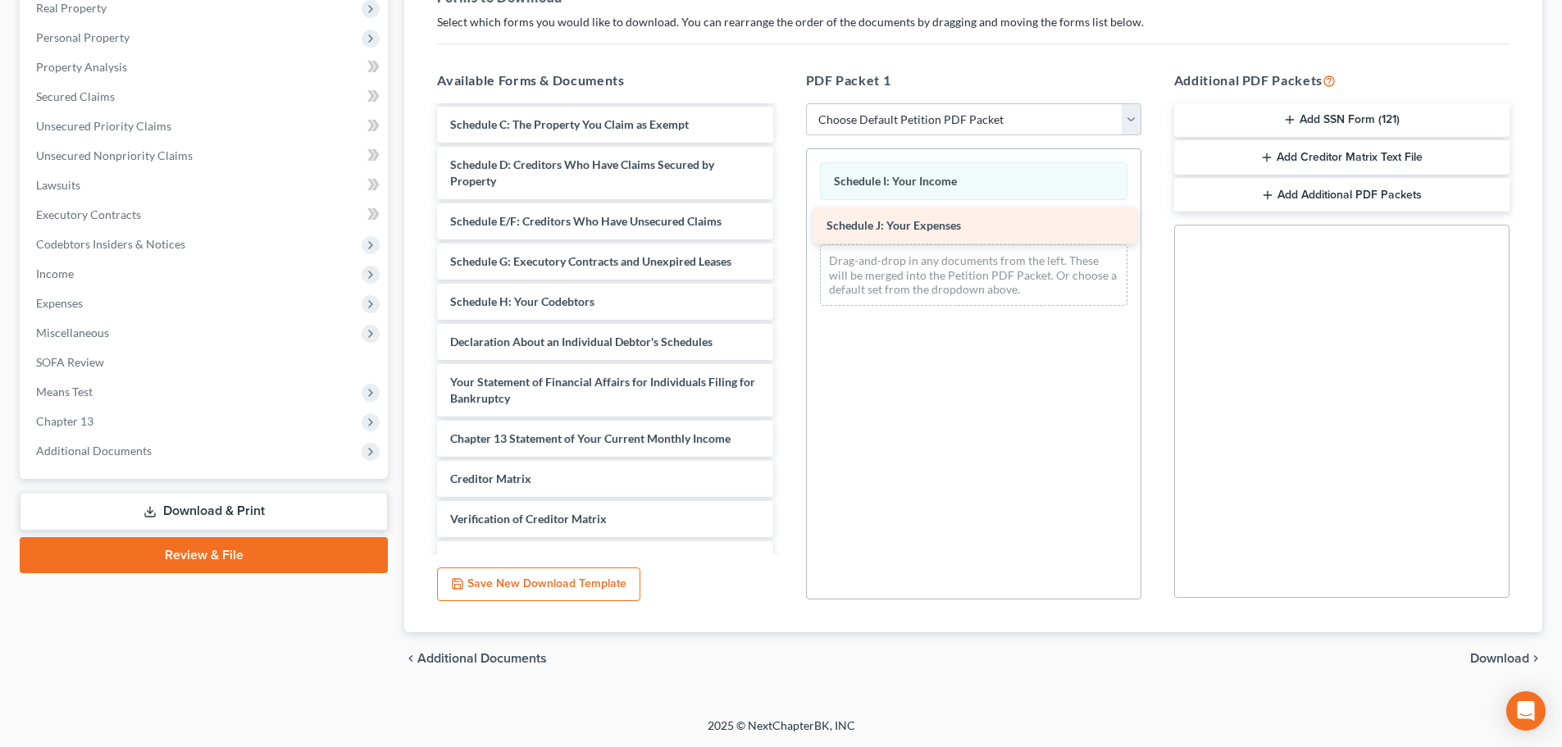
drag, startPoint x: 621, startPoint y: 341, endPoint x: 999, endPoint y: 224, distance: 395.8
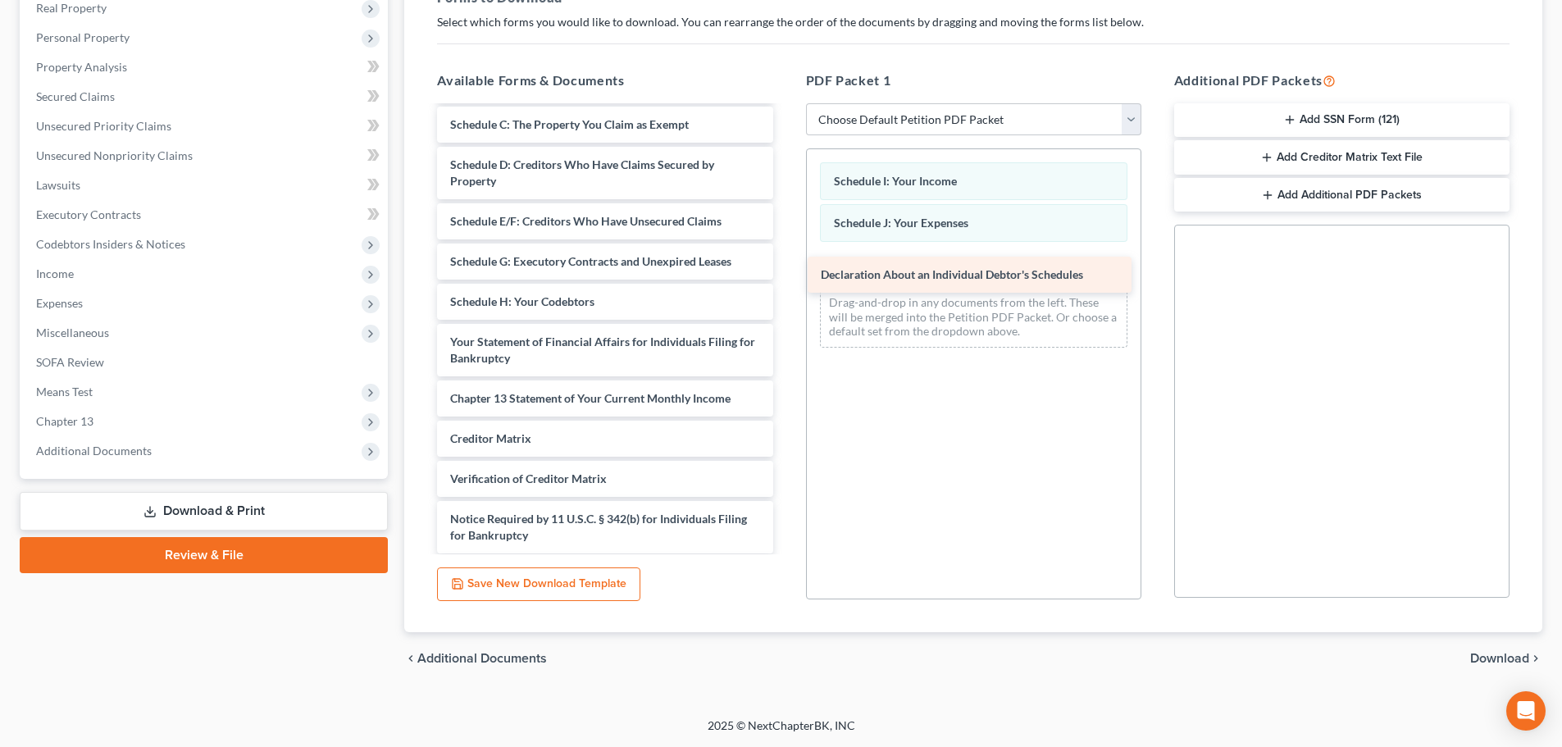
drag, startPoint x: 681, startPoint y: 338, endPoint x: 1072, endPoint y: 262, distance: 397.7
click at [1488, 658] on span "Download" at bounding box center [1499, 658] width 59 height 13
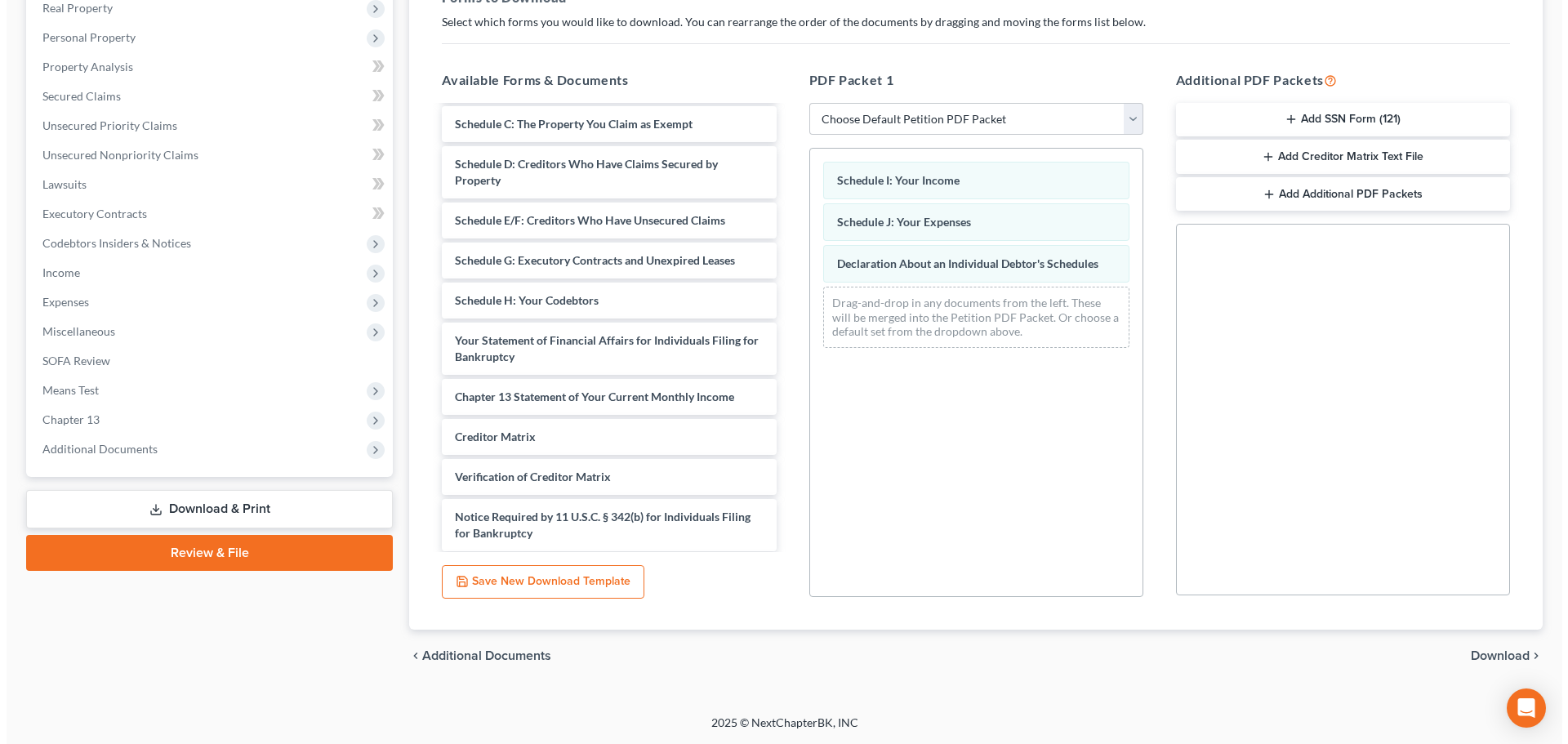
scroll to position [153, 0]
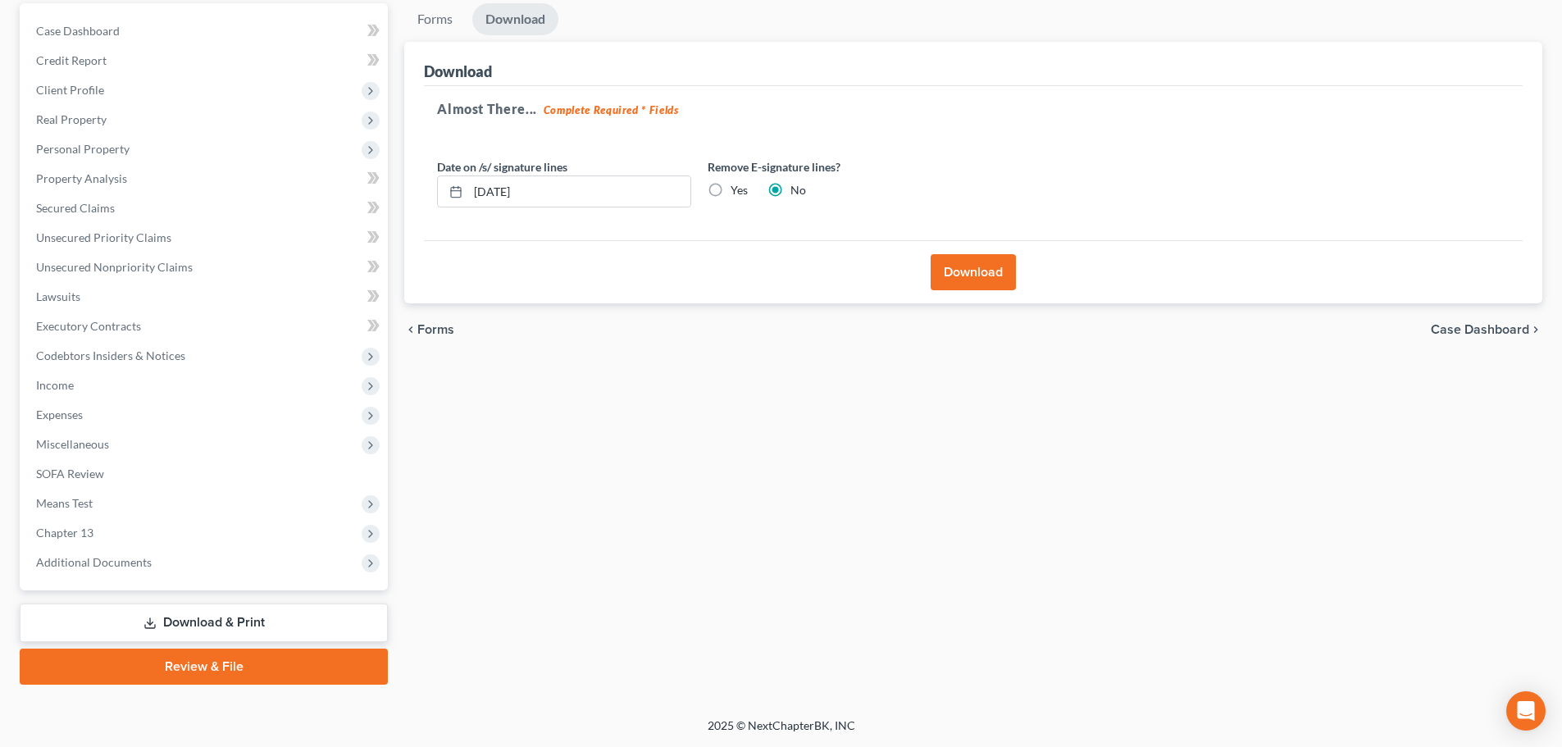
click at [974, 262] on button "Download" at bounding box center [973, 272] width 85 height 36
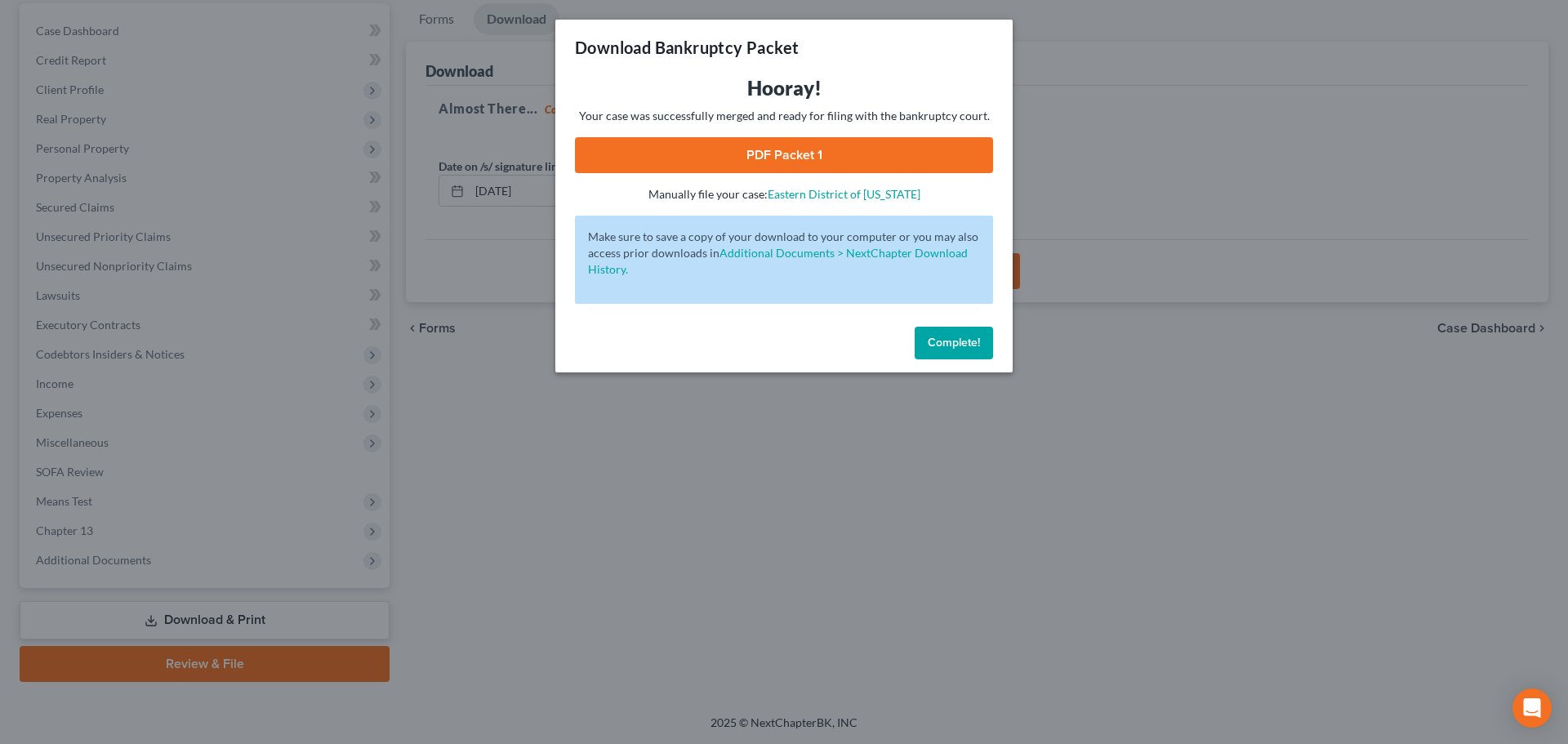
click at [768, 152] on link "PDF Packet 1" at bounding box center [784, 155] width 418 height 36
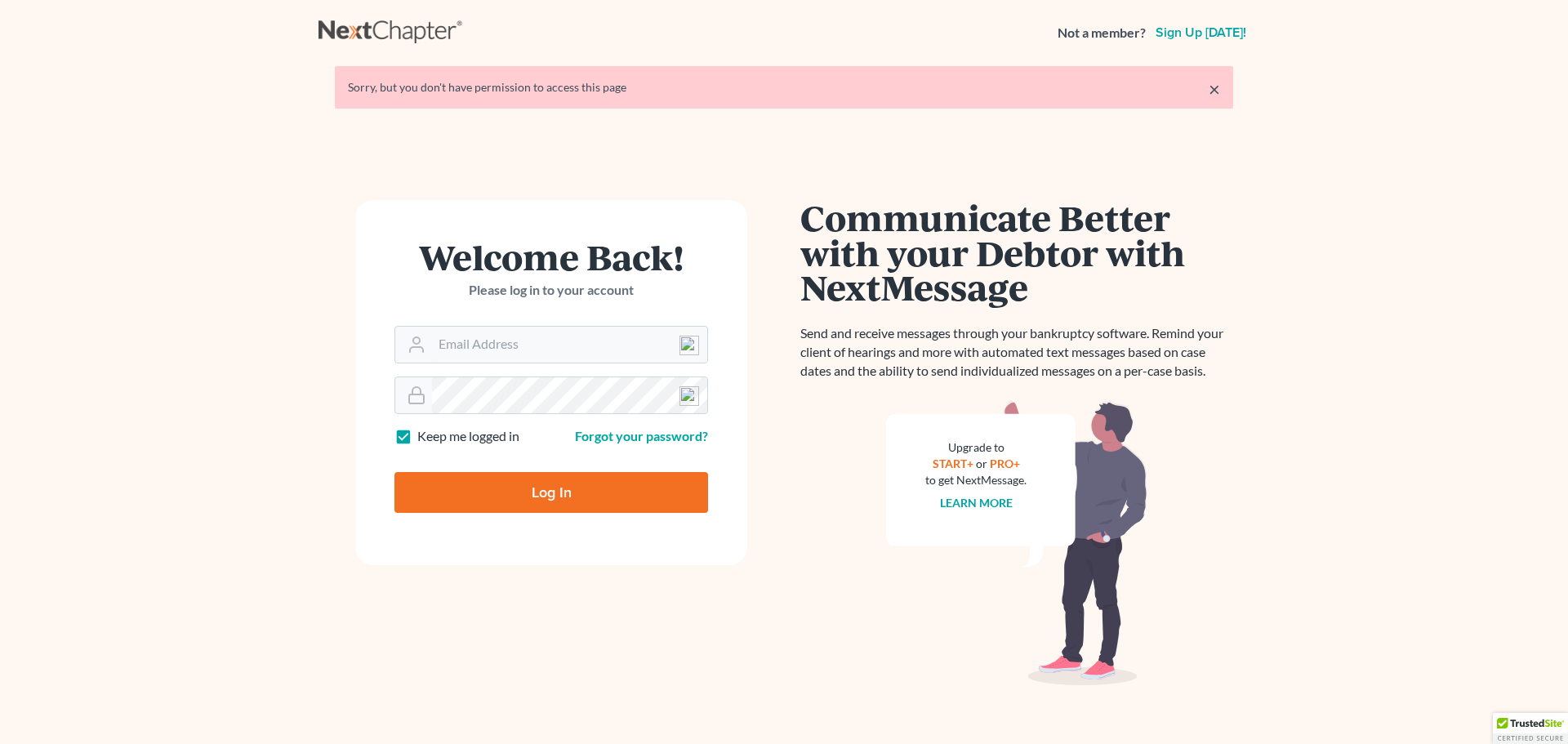
type input "[EMAIL_ADDRESS][DOMAIN_NAME]"
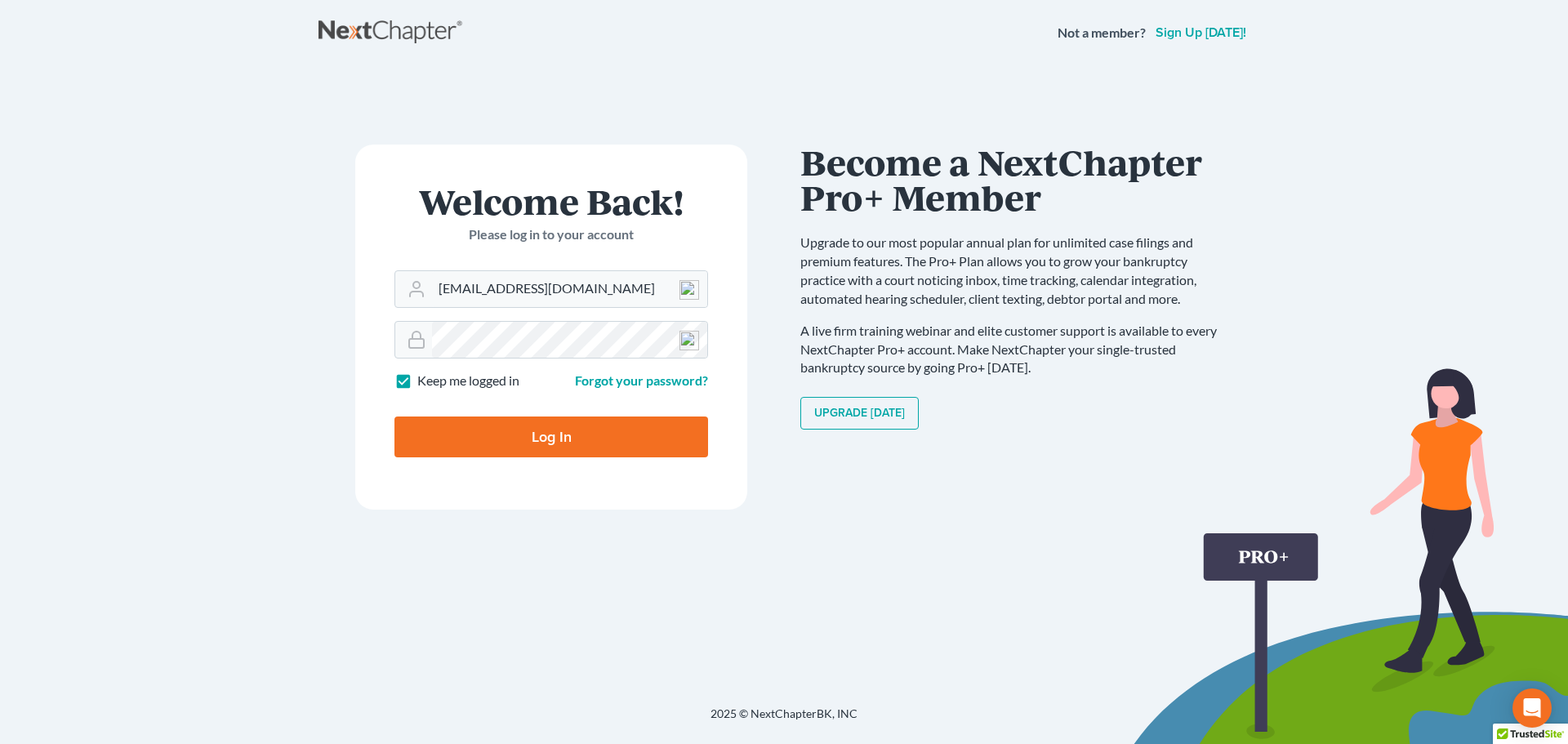
click at [580, 438] on input "Log In" at bounding box center [551, 436] width 314 height 41
type input "Thinking..."
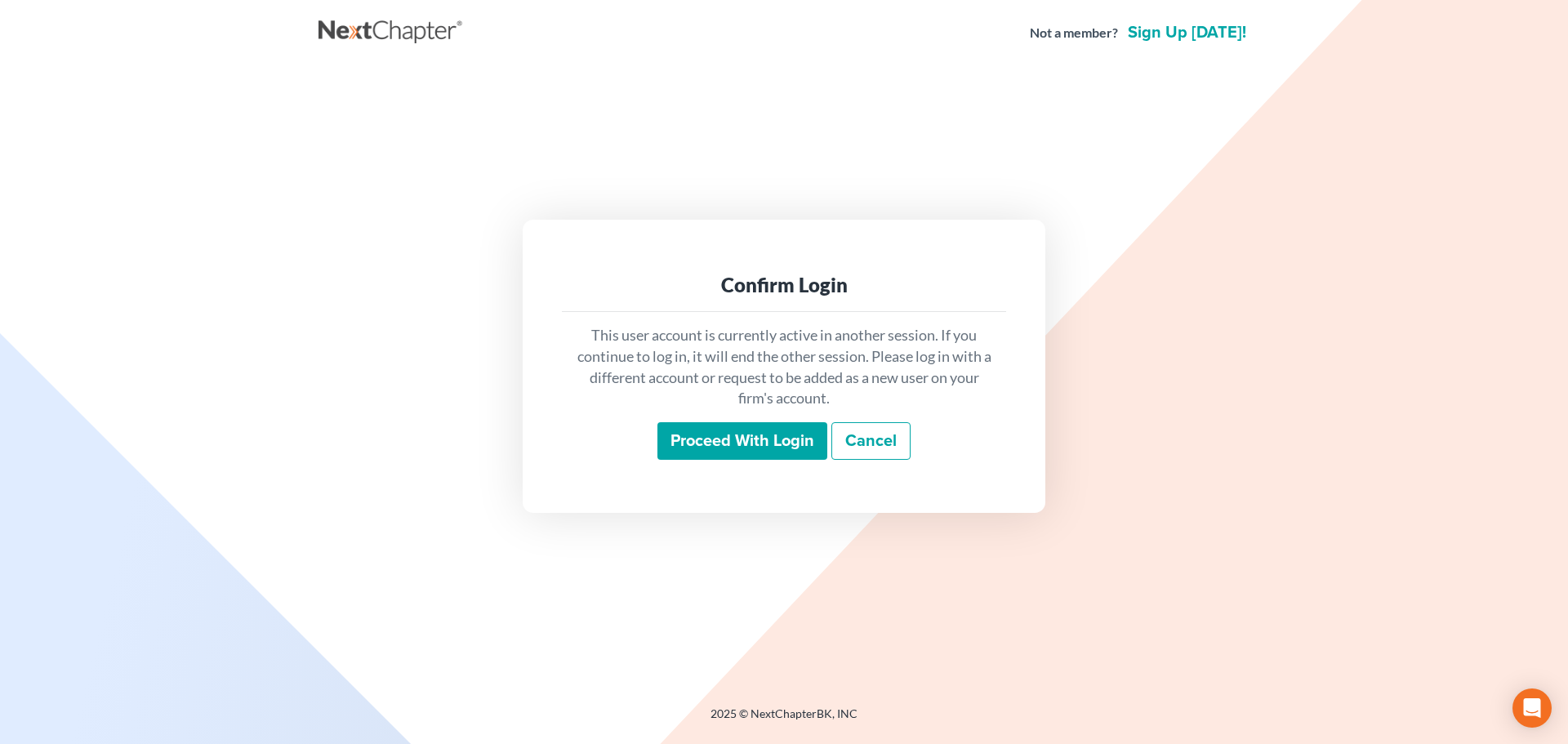
click at [755, 432] on input "Proceed with login" at bounding box center [742, 441] width 170 height 38
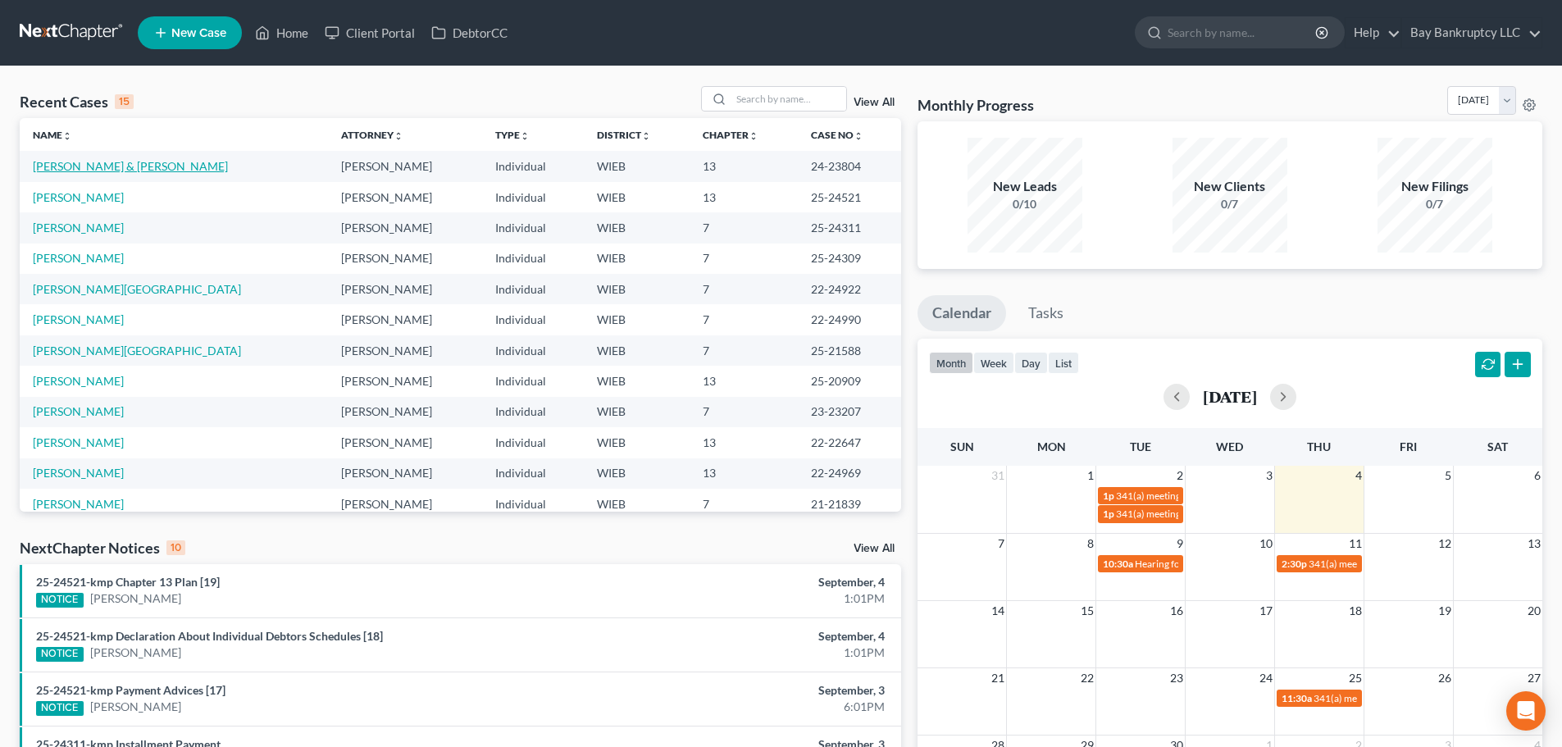
click at [109, 165] on link "[PERSON_NAME] & [PERSON_NAME]" at bounding box center [130, 166] width 195 height 14
select select "2"
select select "1"
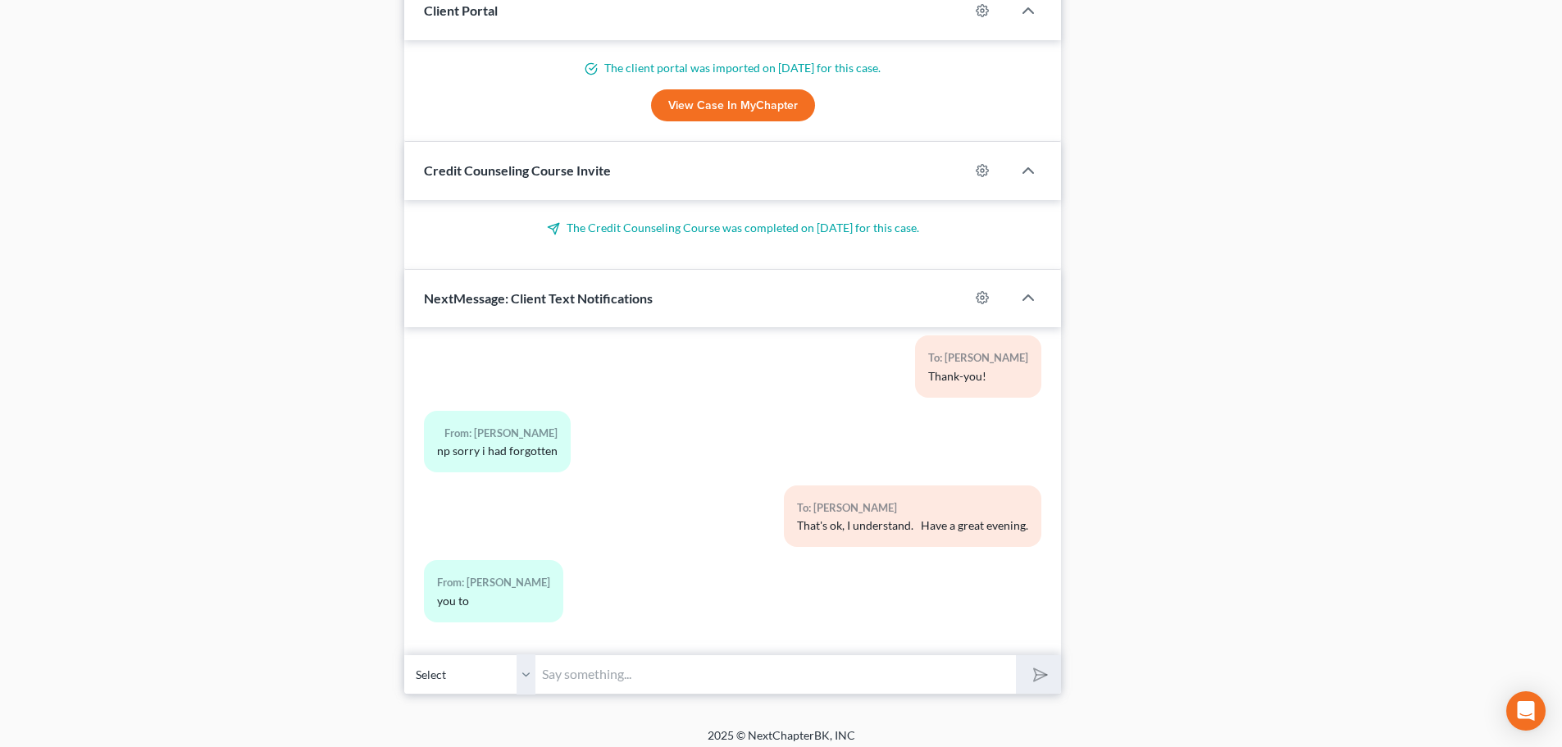
scroll to position [1301, 0]
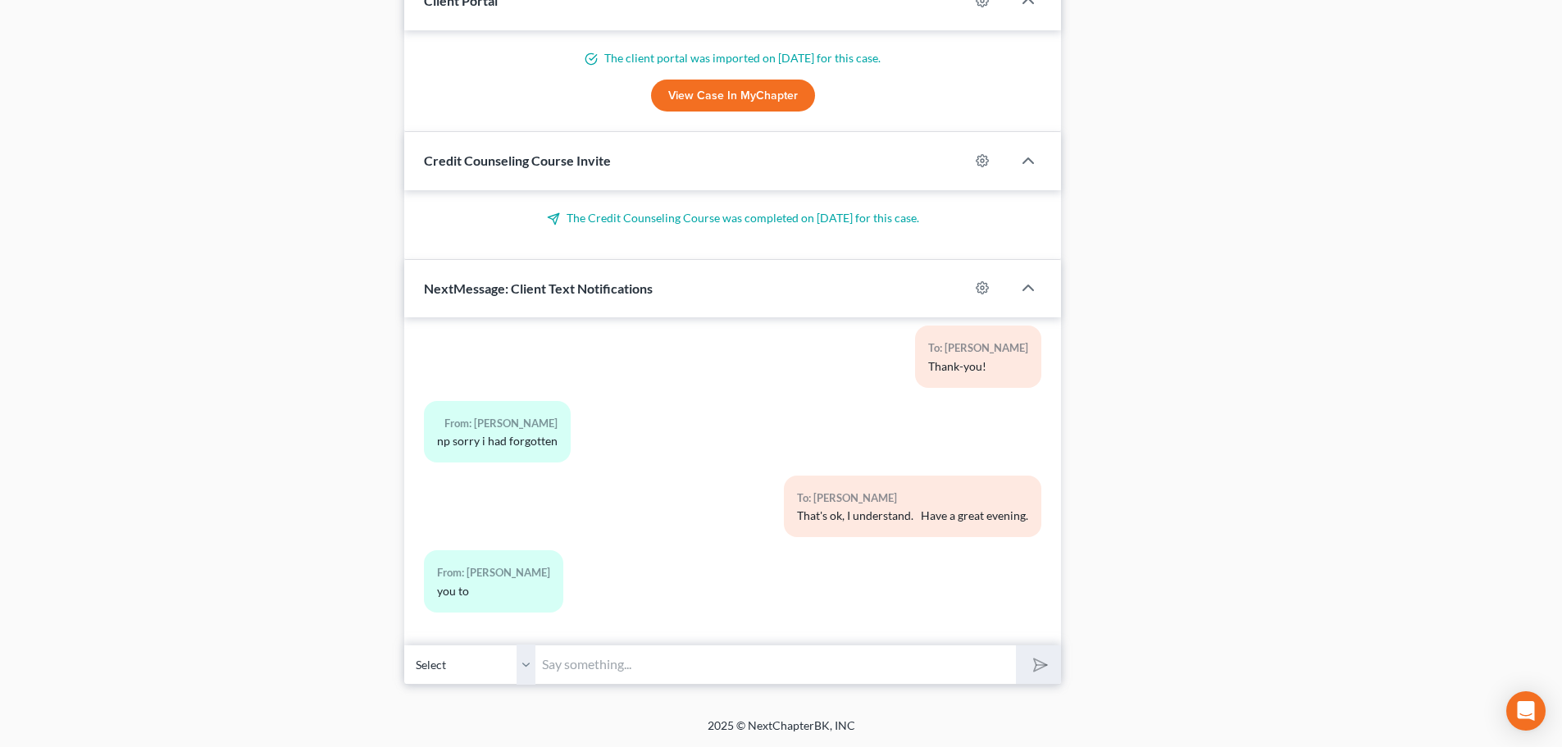
click at [638, 659] on input "text" at bounding box center [775, 665] width 481 height 40
type input "Hello- I put your new income into the budget and I just need you both to sign i…"
click at [1038, 660] on polygon "submit" at bounding box center [1037, 665] width 20 height 20
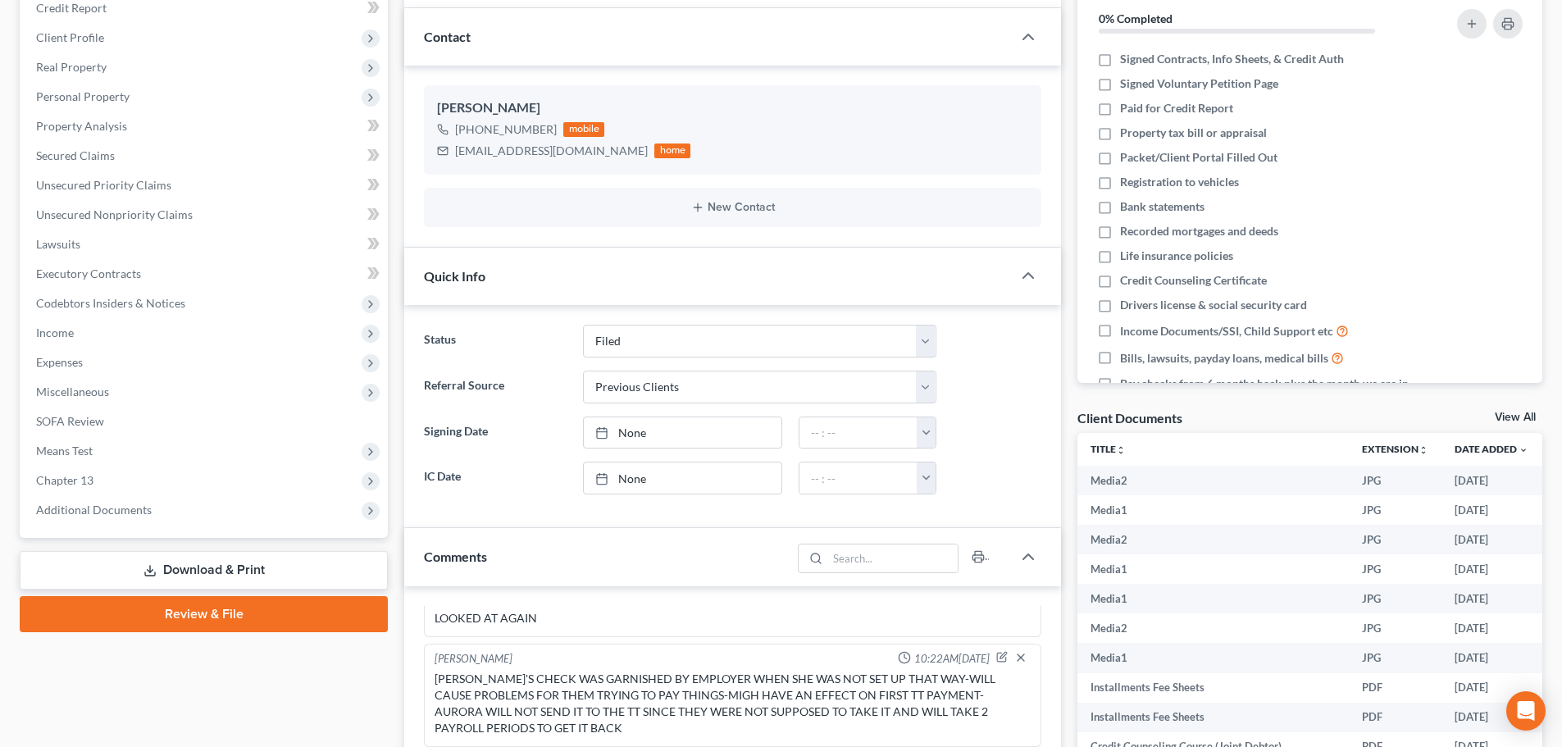
scroll to position [328, 0]
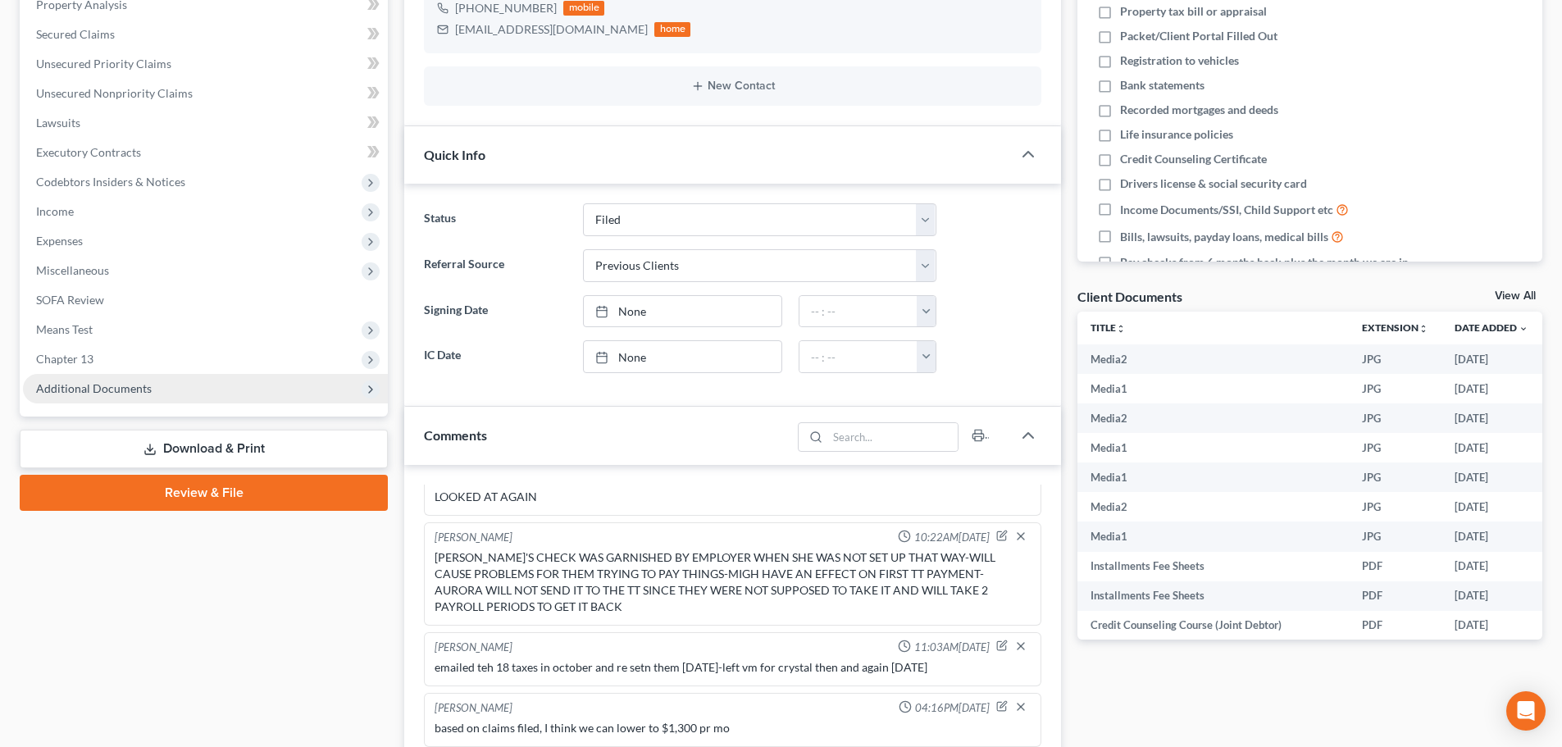
click at [116, 383] on span "Additional Documents" at bounding box center [94, 388] width 116 height 14
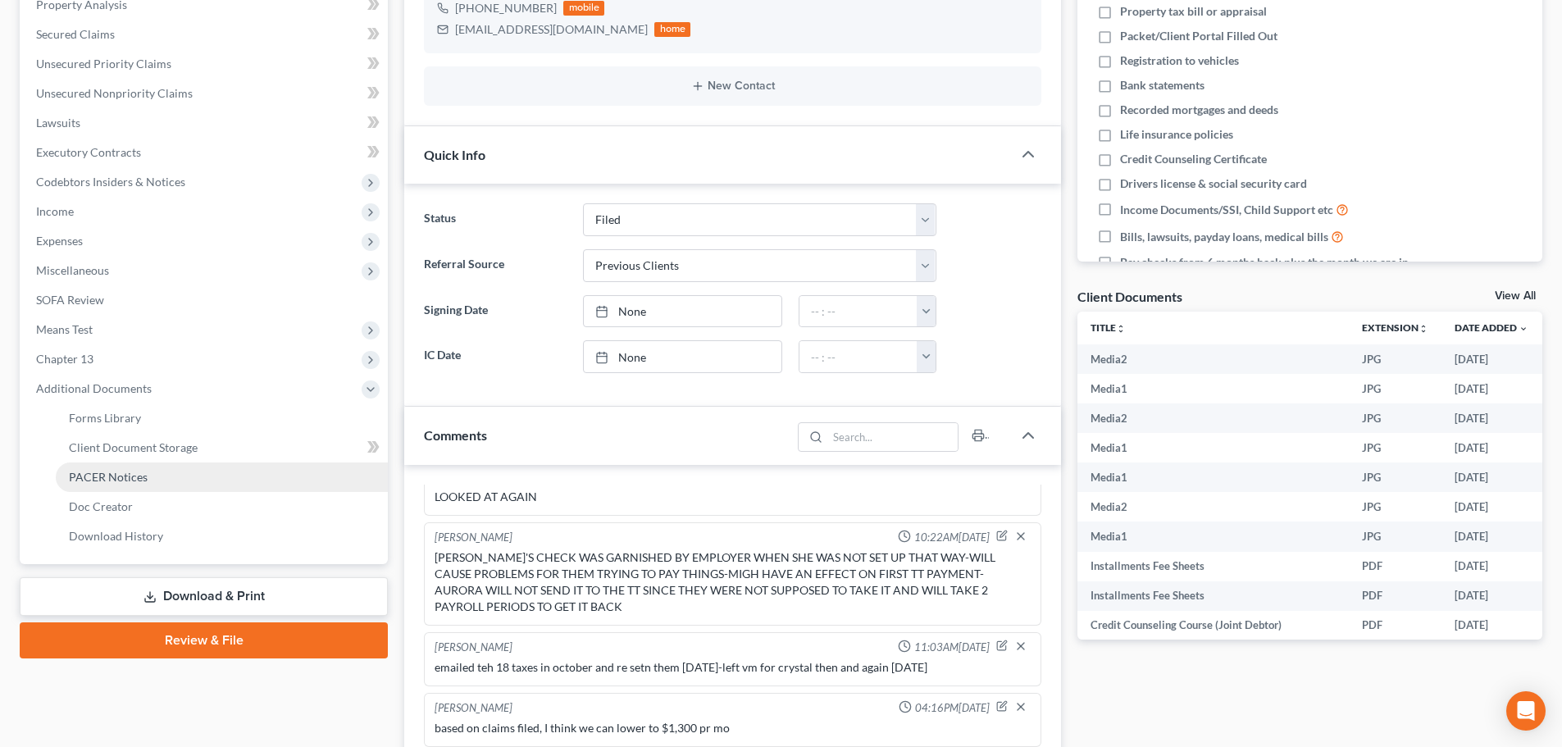
click at [117, 471] on span "PACER Notices" at bounding box center [108, 477] width 79 height 14
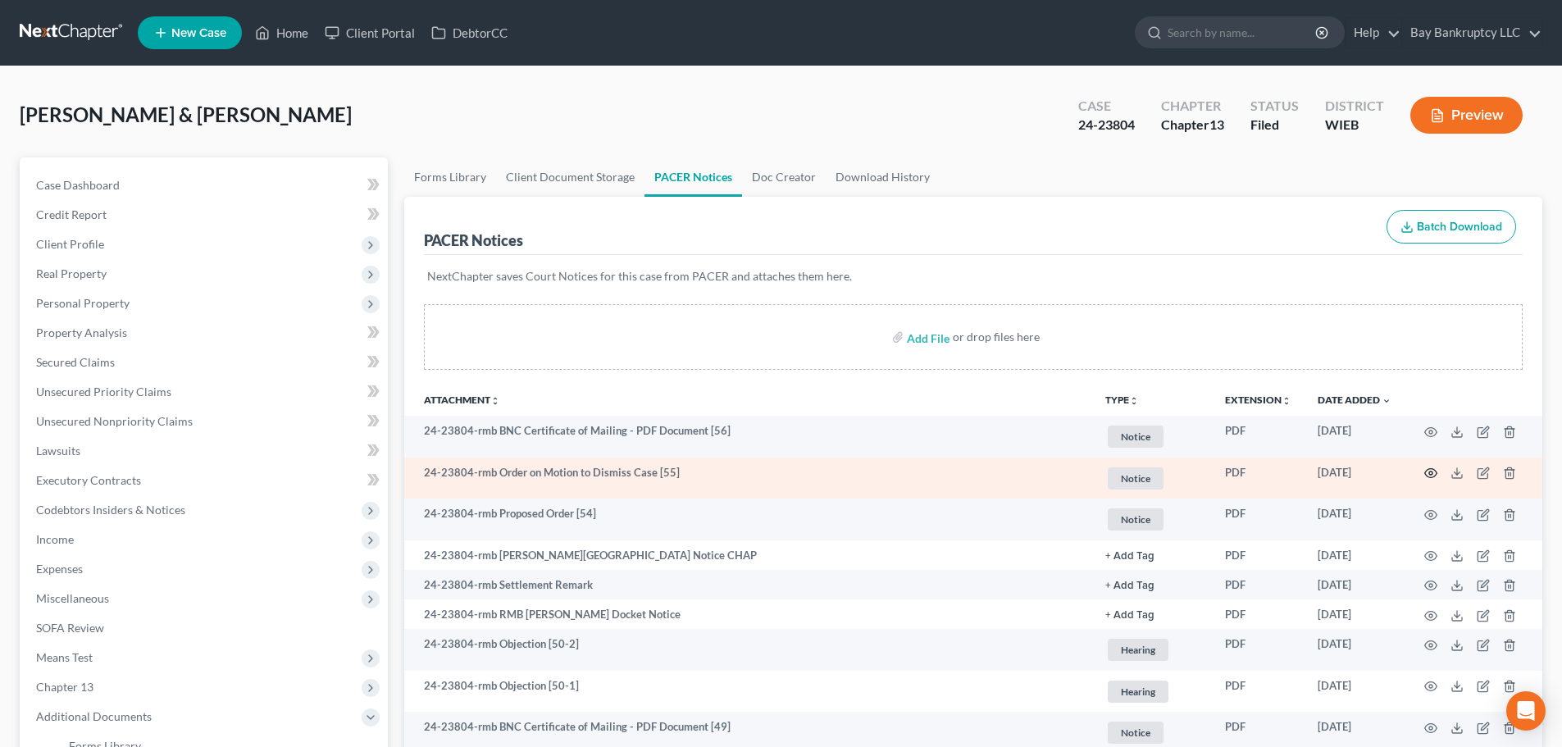
click at [1430, 469] on icon "button" at bounding box center [1431, 473] width 12 height 9
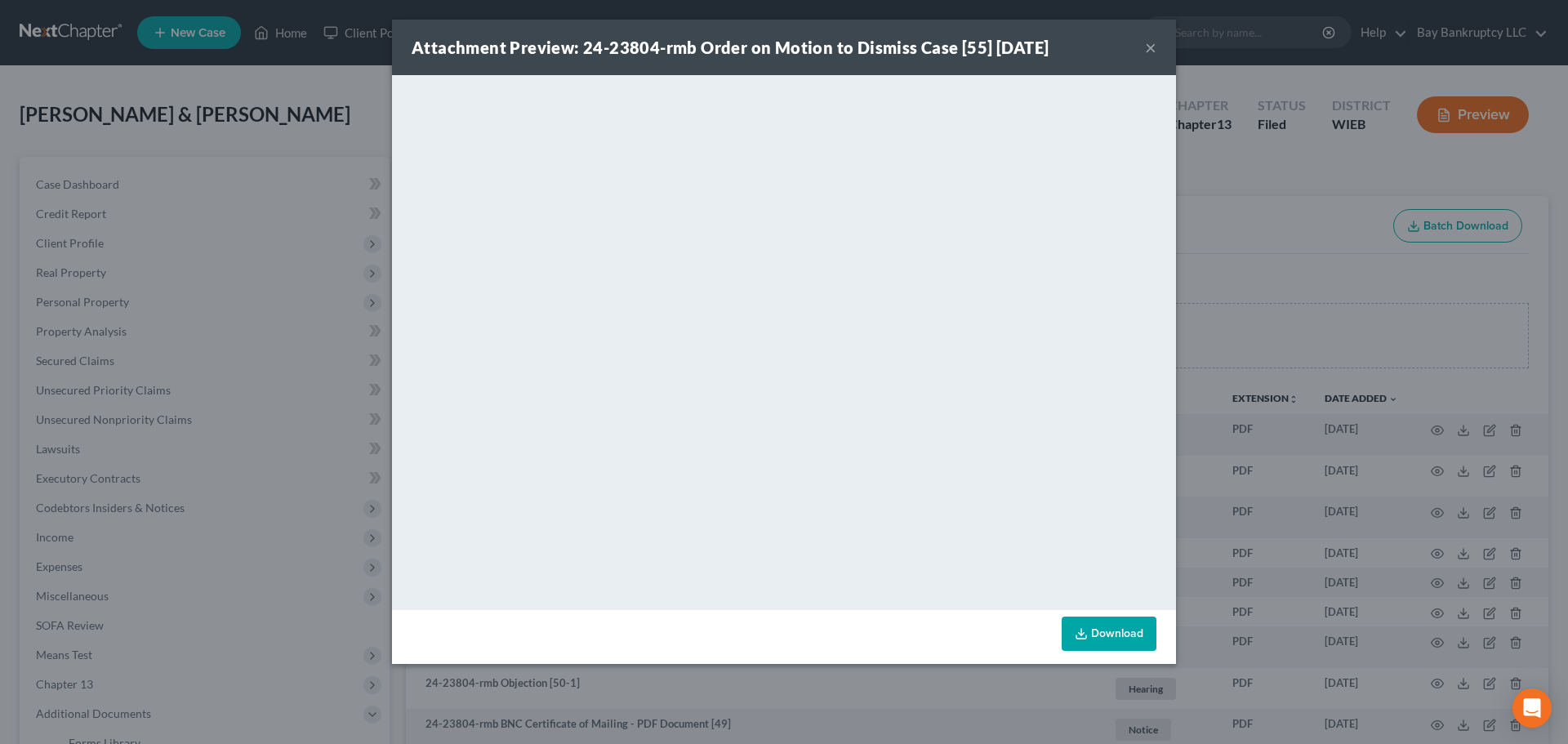
click at [1149, 46] on button "×" at bounding box center [1151, 48] width 11 height 20
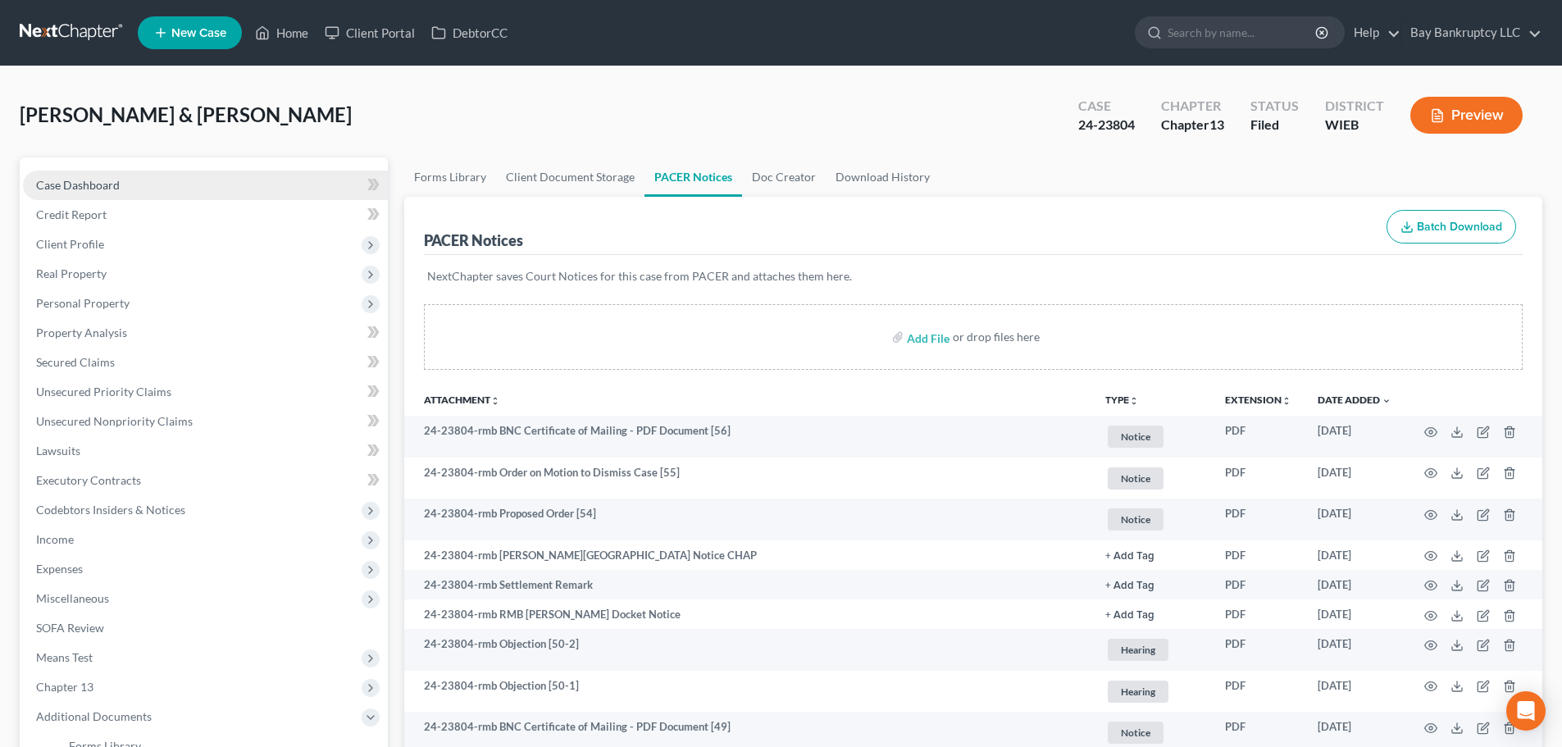
click at [101, 183] on span "Case Dashboard" at bounding box center [78, 185] width 84 height 14
select select "1"
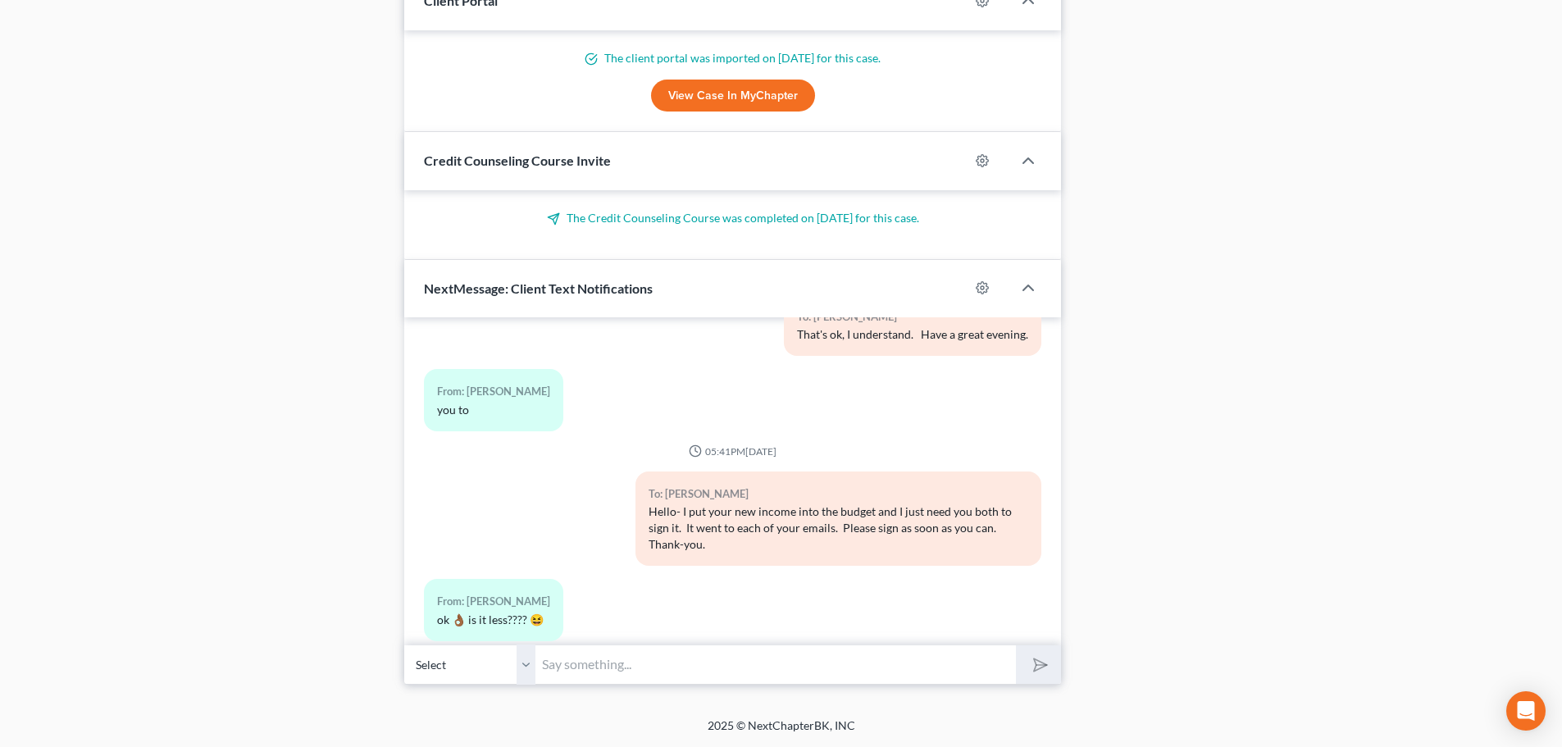
scroll to position [59996, 0]
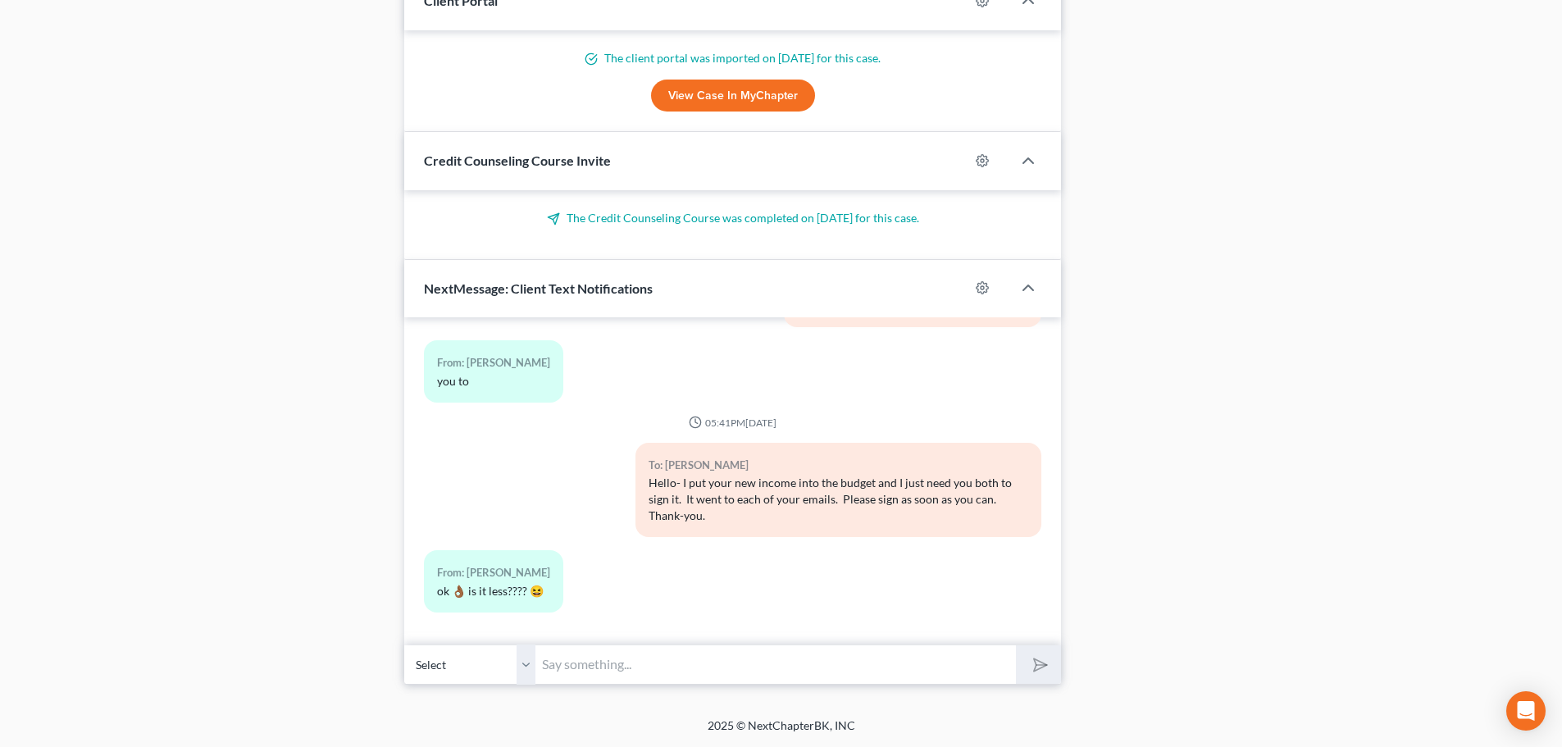
click at [618, 659] on input "text" at bounding box center [775, 665] width 481 height 40
type input "Haha-it didn't make any difference."
click at [1037, 659] on icon "submit" at bounding box center [1037, 664] width 23 height 23
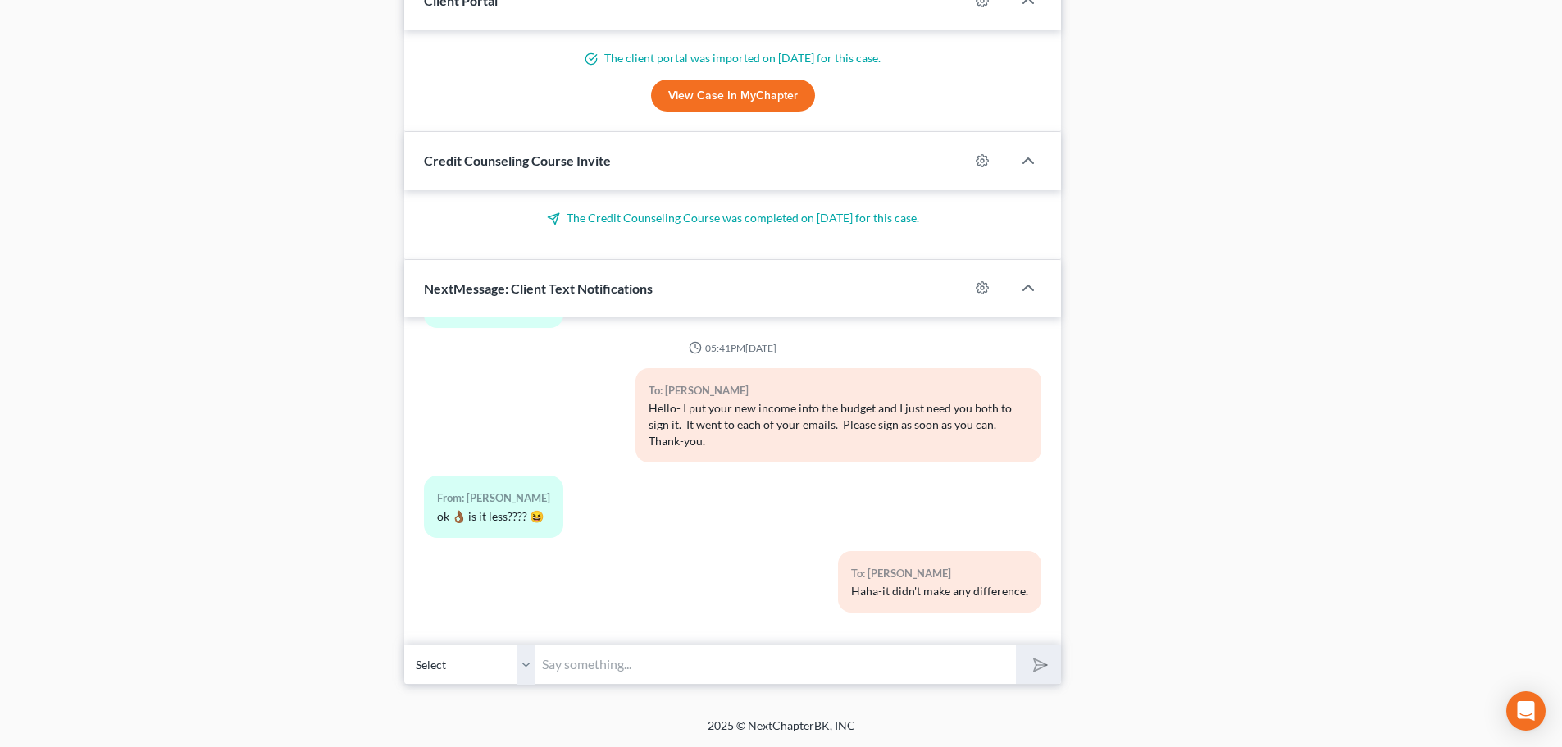
click at [565, 670] on input "text" at bounding box center [775, 665] width 481 height 40
type input "I would have told you right away if it had!!"
click at [1034, 668] on icon "submit" at bounding box center [1037, 664] width 23 height 23
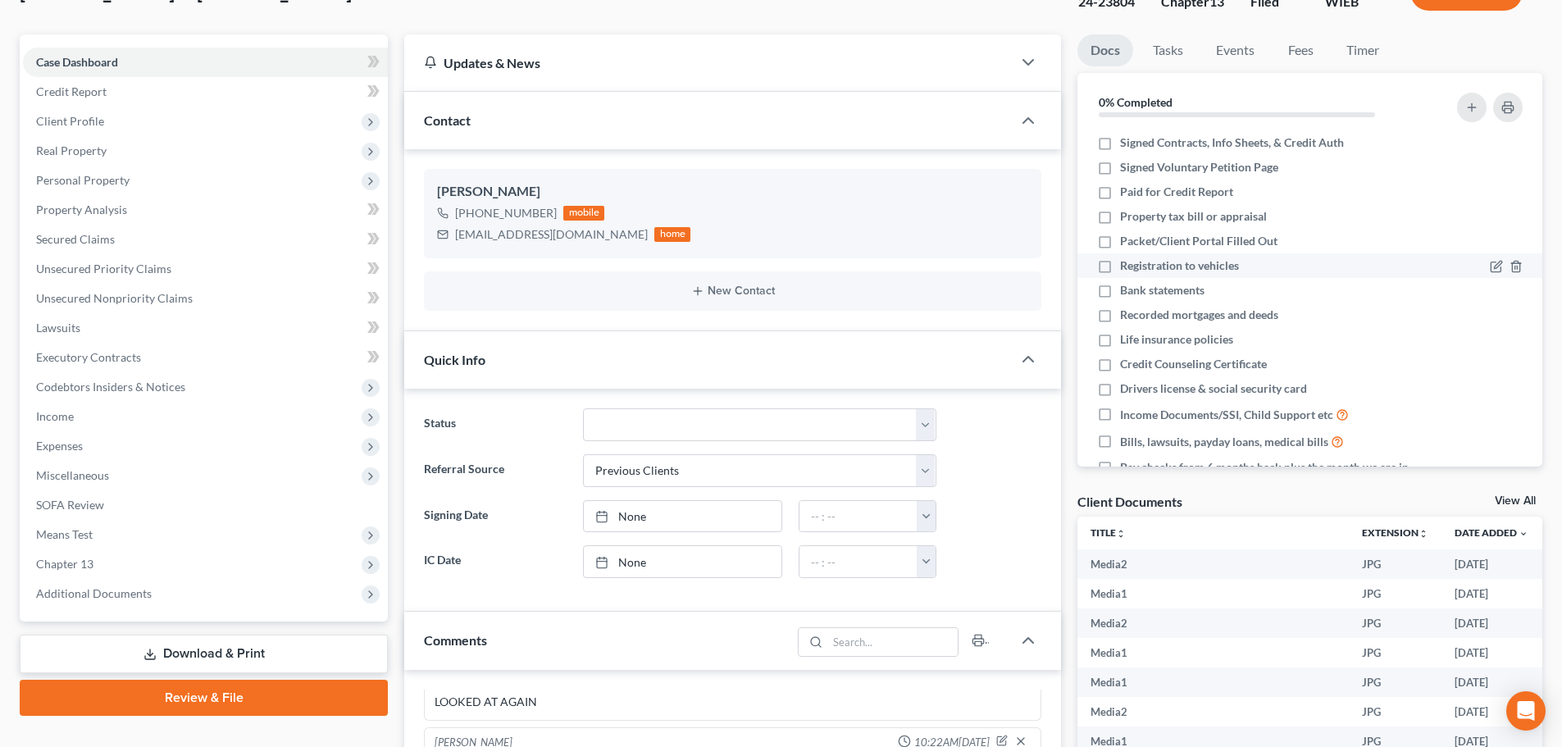
scroll to position [0, 0]
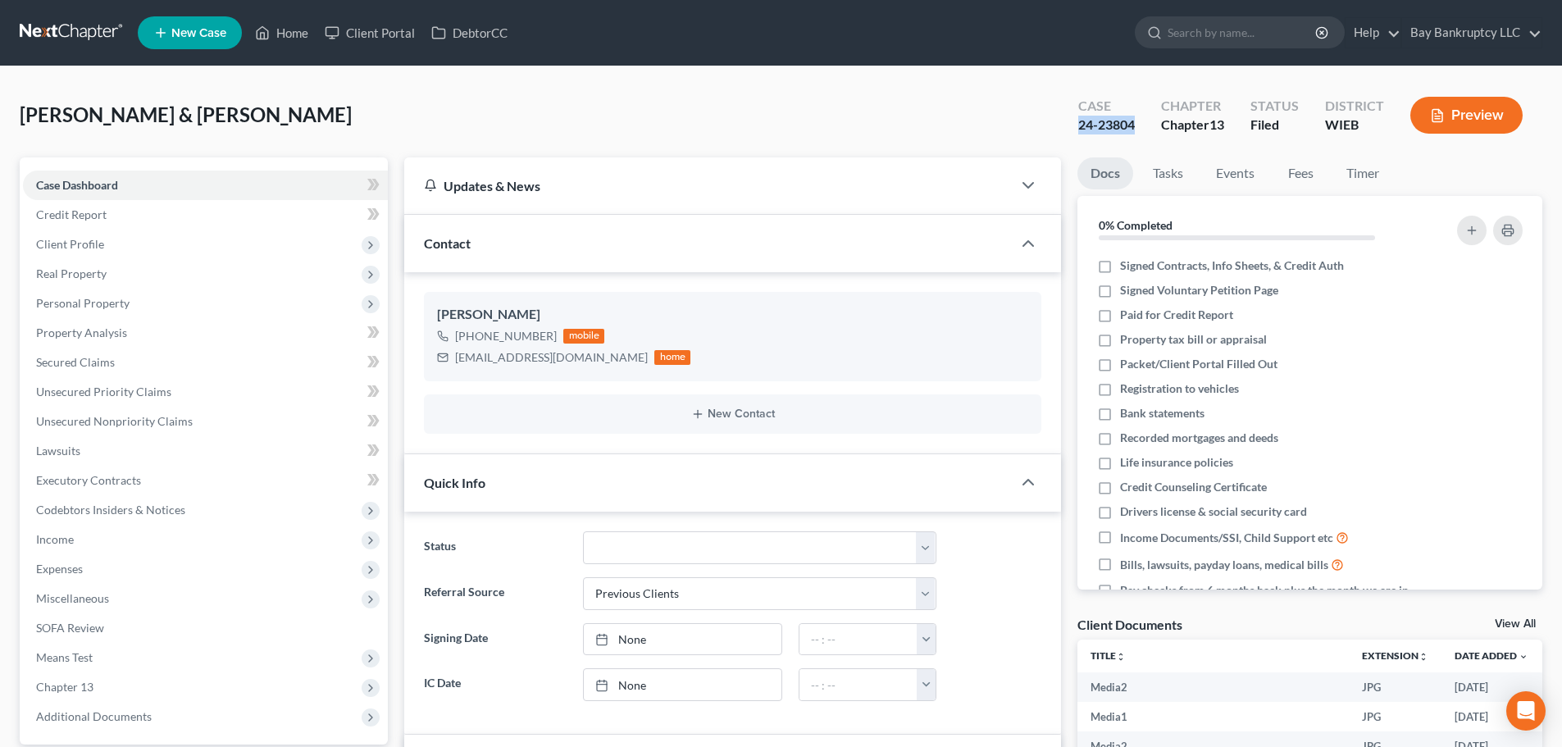
drag, startPoint x: 1077, startPoint y: 132, endPoint x: 1134, endPoint y: 134, distance: 57.5
click at [1134, 134] on div "Case 24-23804" at bounding box center [1106, 117] width 83 height 48
copy div "24-23804"
drag, startPoint x: 289, startPoint y: 34, endPoint x: 1013, endPoint y: 738, distance: 1009.6
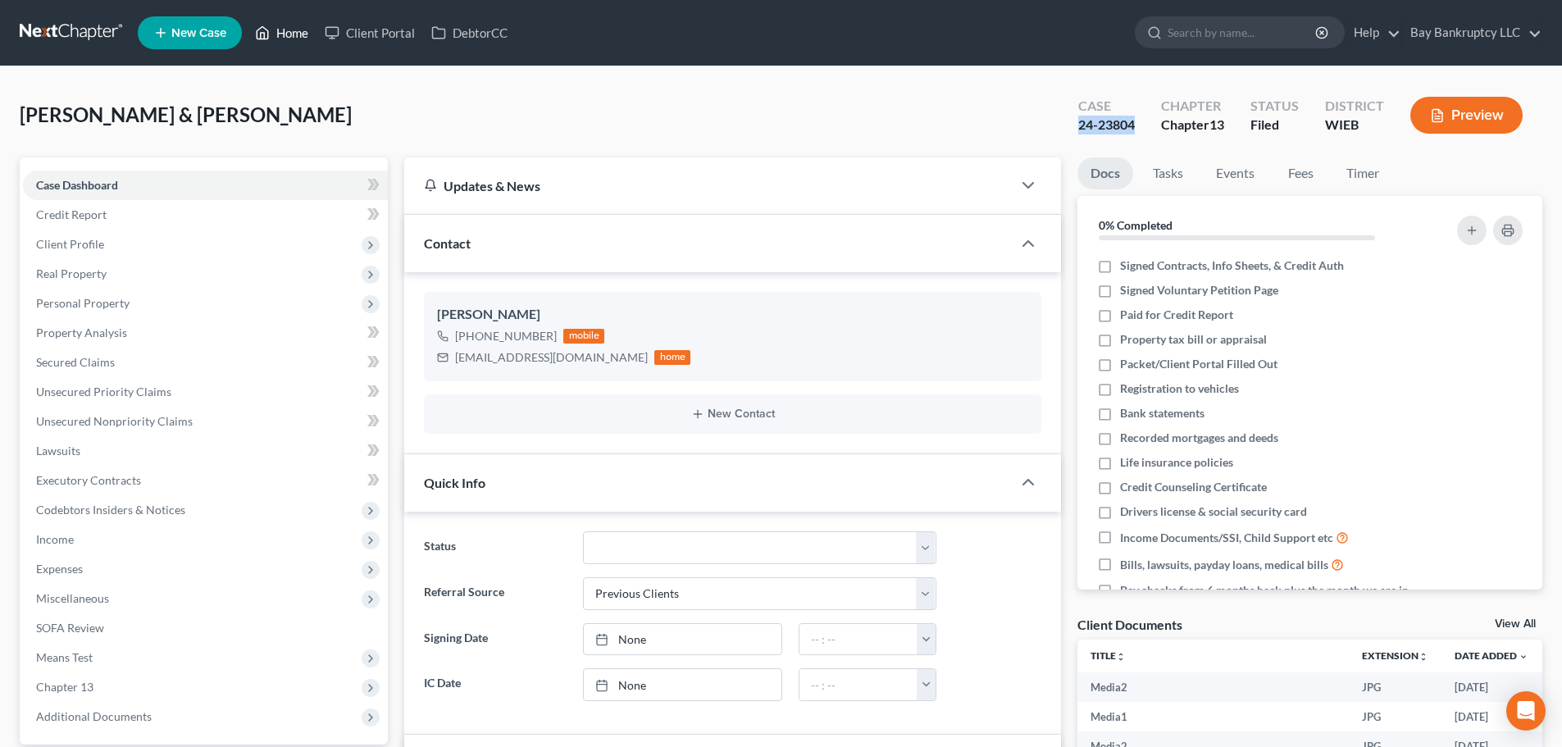
click at [289, 34] on link "Home" at bounding box center [282, 33] width 70 height 30
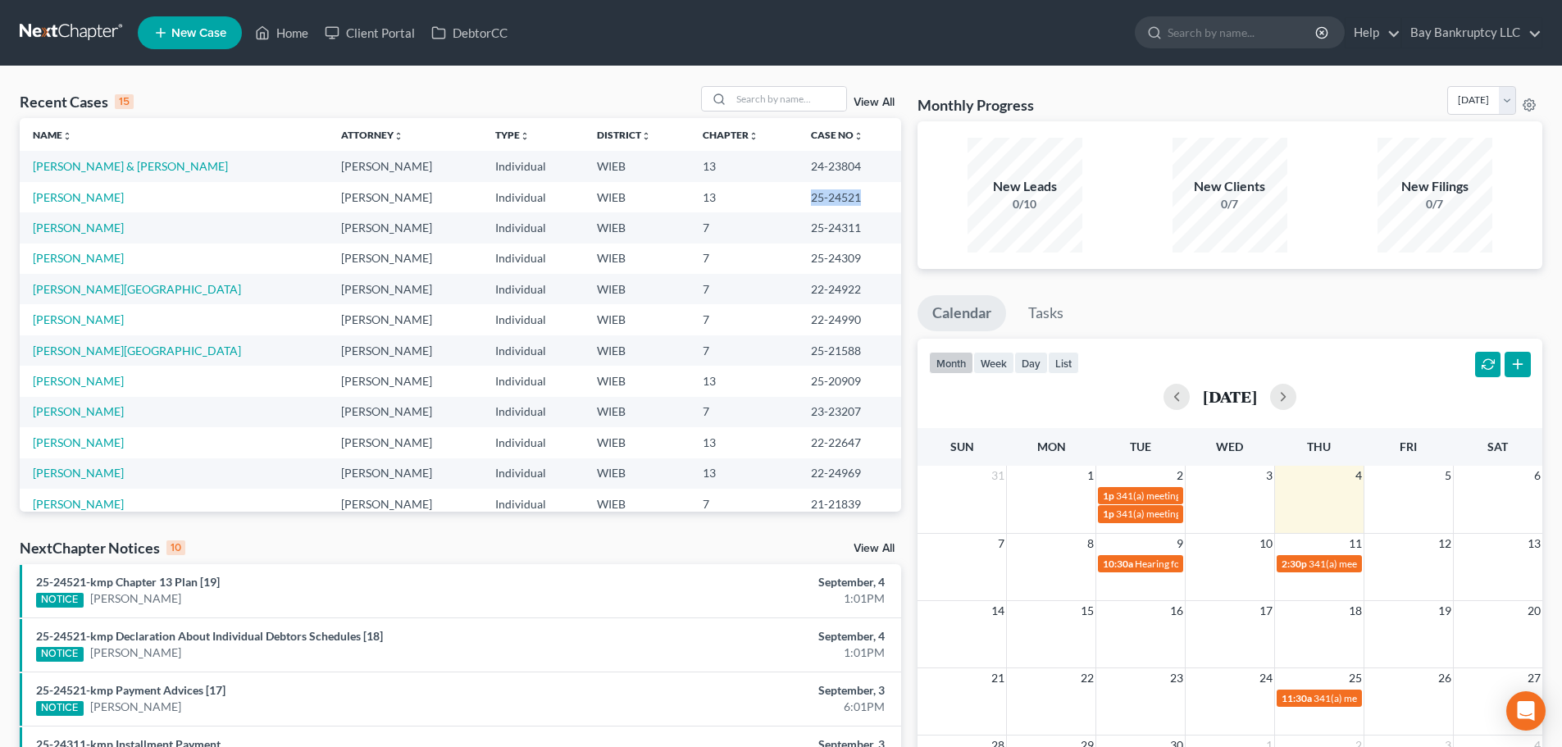
drag, startPoint x: 779, startPoint y: 196, endPoint x: 833, endPoint y: 205, distance: 54.9
click at [833, 205] on td "25-24521" at bounding box center [849, 197] width 103 height 30
copy td "25-24521"
click at [756, 220] on td "7" at bounding box center [744, 227] width 108 height 30
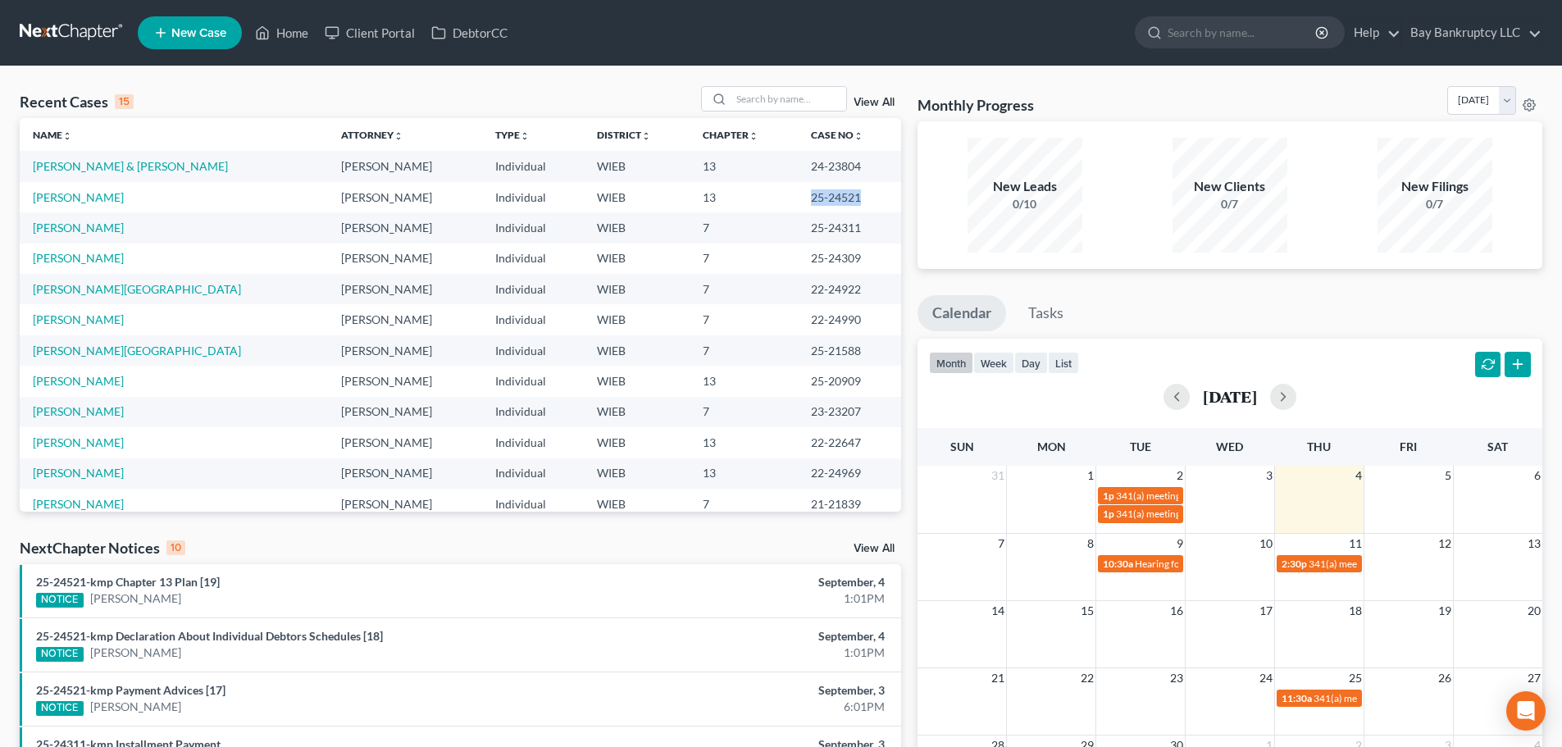
drag, startPoint x: 777, startPoint y: 202, endPoint x: 834, endPoint y: 203, distance: 57.4
click at [834, 203] on td "25-24521" at bounding box center [849, 197] width 103 height 30
copy td "25-24521"
